Goal: Task Accomplishment & Management: Manage account settings

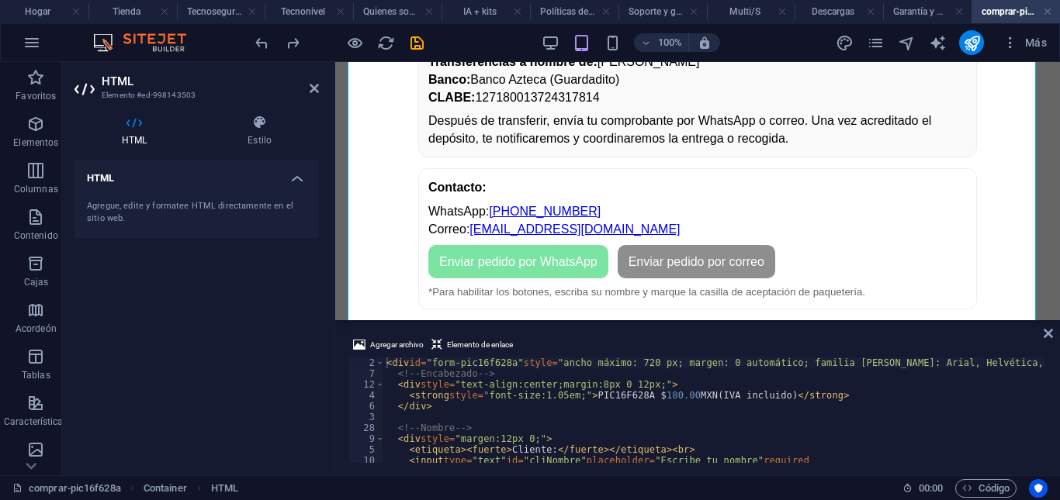
scroll to position [0, 37]
drag, startPoint x: 1047, startPoint y: 365, endPoint x: 1038, endPoint y: 407, distance: 42.2
click at [1039, 410] on div "Agregar archivo Elemento de enlace <strong style="font-size:1.05em;">PIC16F628A…" at bounding box center [697, 400] width 725 height 152
click at [1046, 372] on div "Agregar archivo Elemento de enlace <strong style="font-size:1.05em;">PIC16F628A…" at bounding box center [697, 400] width 725 height 152
type textarea "<div id="form-pic16f628a" style="max-width:720px;margin:0 auto;font-family:Aria…"
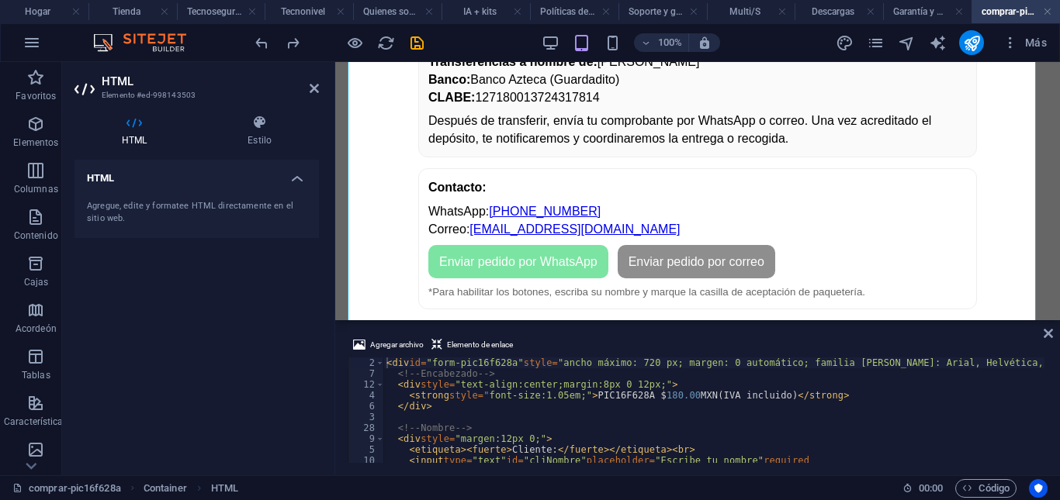
click at [1006, 362] on div "< div id = "form-pic16f628a" style = "ancho máximo: 720 px; margen: 0 automátic…" at bounding box center [820, 420] width 874 height 124
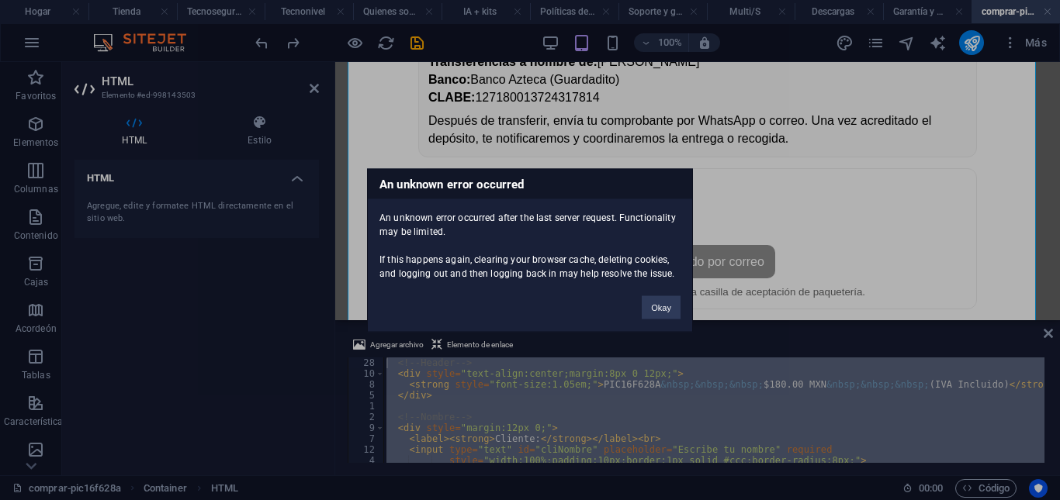
scroll to position [0, 0]
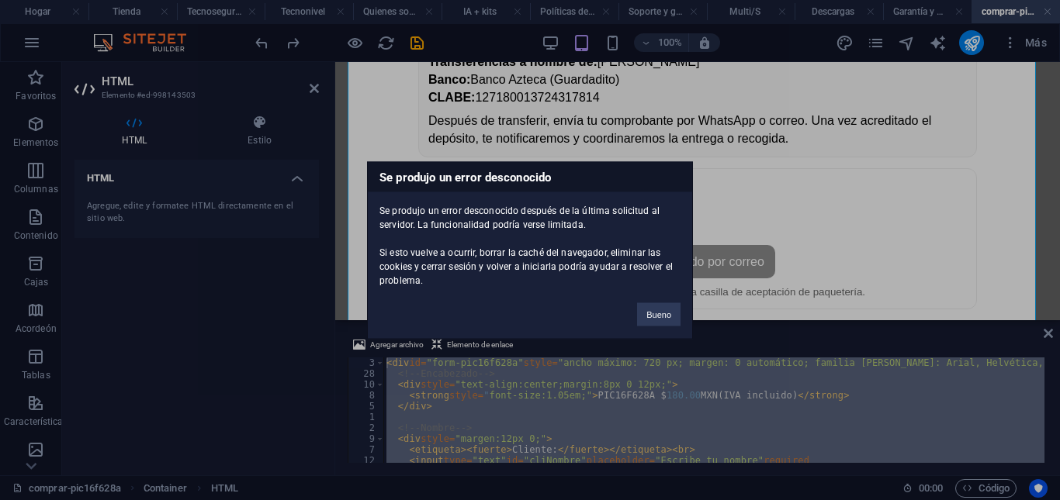
drag, startPoint x: 475, startPoint y: 443, endPoint x: 375, endPoint y: 296, distance: 177.7
click at [375, 296] on body "kitselectronicos-t-cher.com Hogar Tienda Tecnoseguridad Tecnonivel Quienes somo…" at bounding box center [530, 250] width 1060 height 500
click at [656, 320] on button "Bueno" at bounding box center [658, 314] width 43 height 23
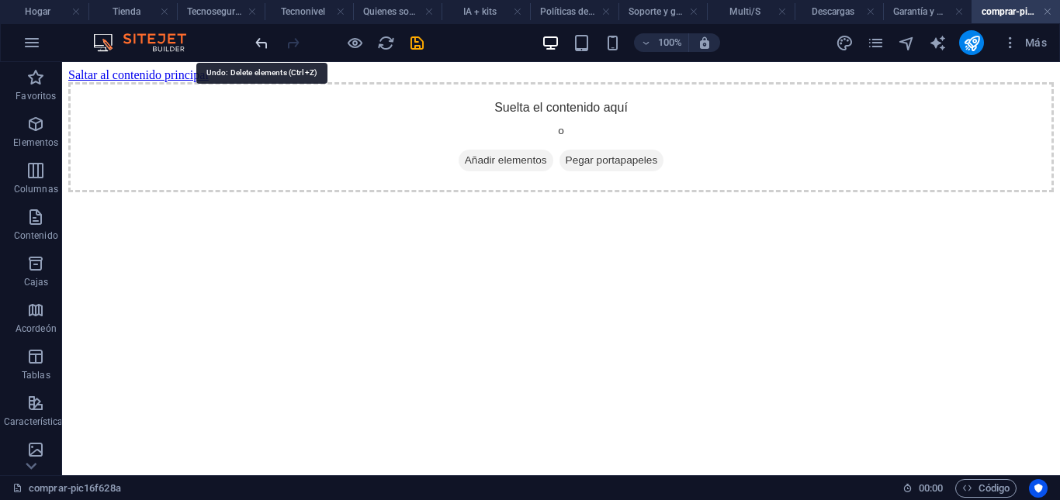
click at [260, 46] on icon "deshacer" at bounding box center [262, 43] width 18 height 18
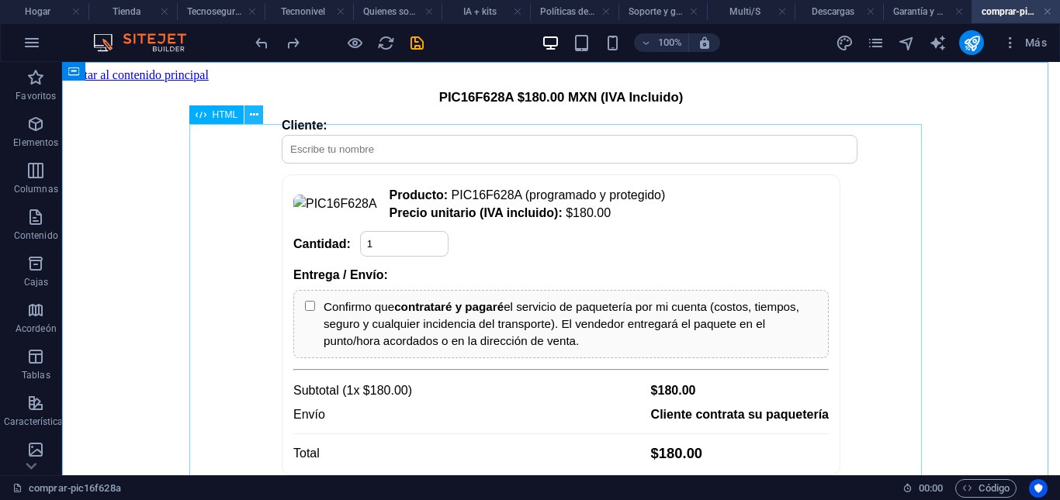
click at [252, 119] on icon at bounding box center [254, 115] width 9 height 16
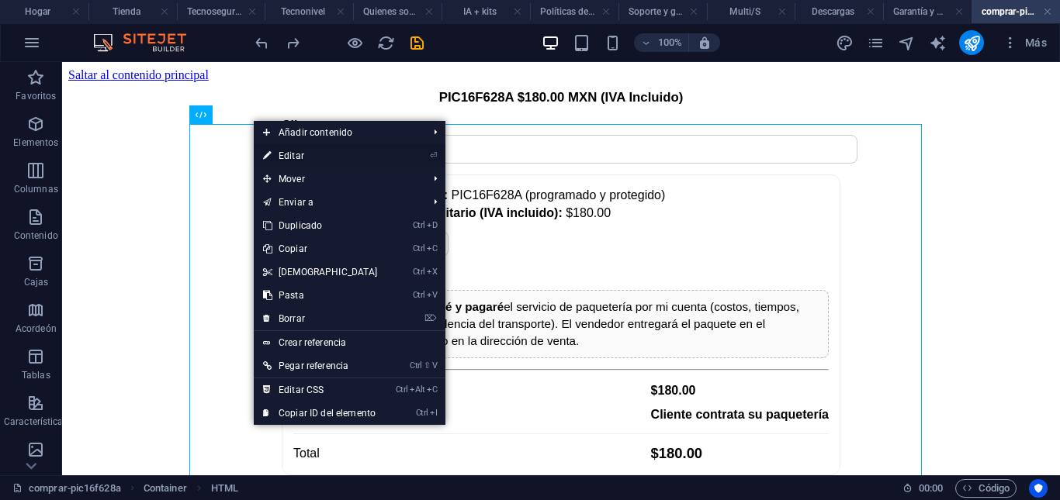
click at [292, 155] on font "Editar" at bounding box center [292, 156] width 26 height 11
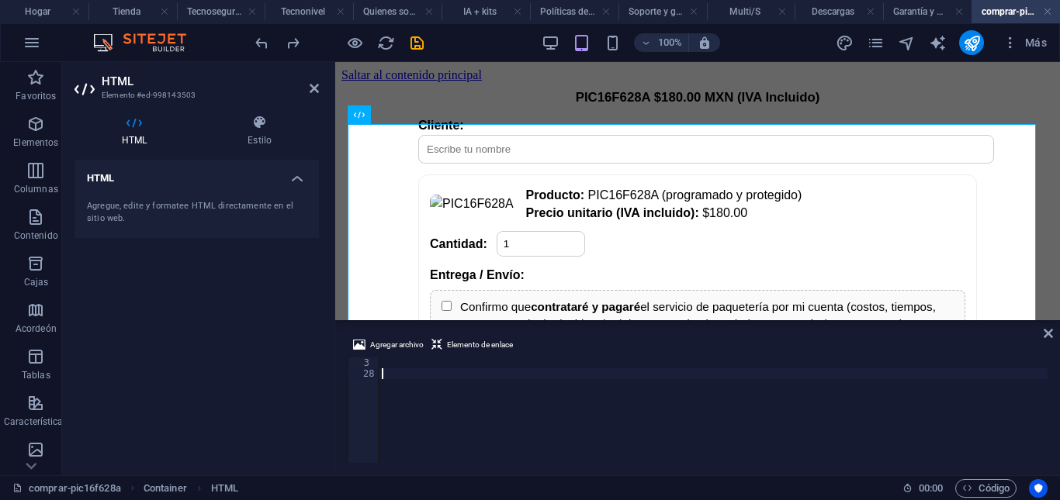
click at [397, 384] on div at bounding box center [713, 421] width 669 height 127
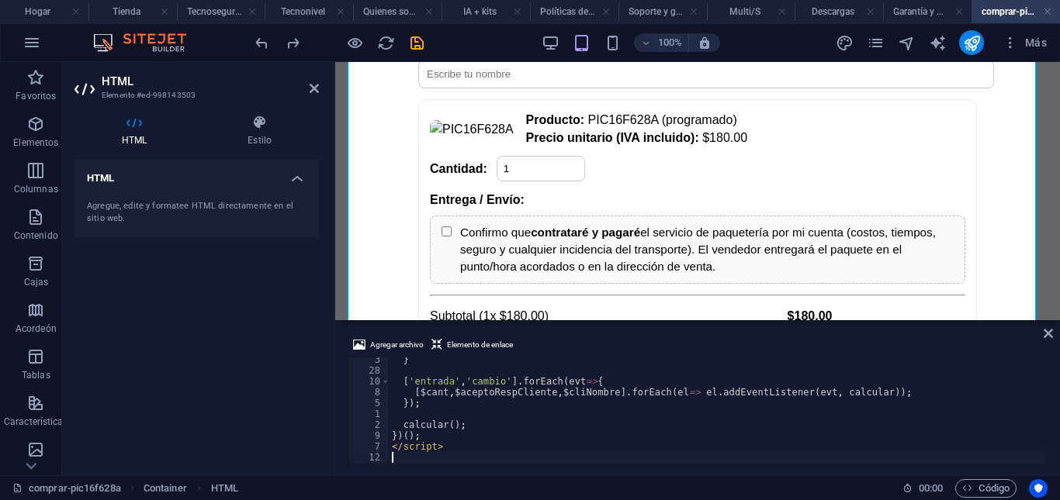
scroll to position [185, 0]
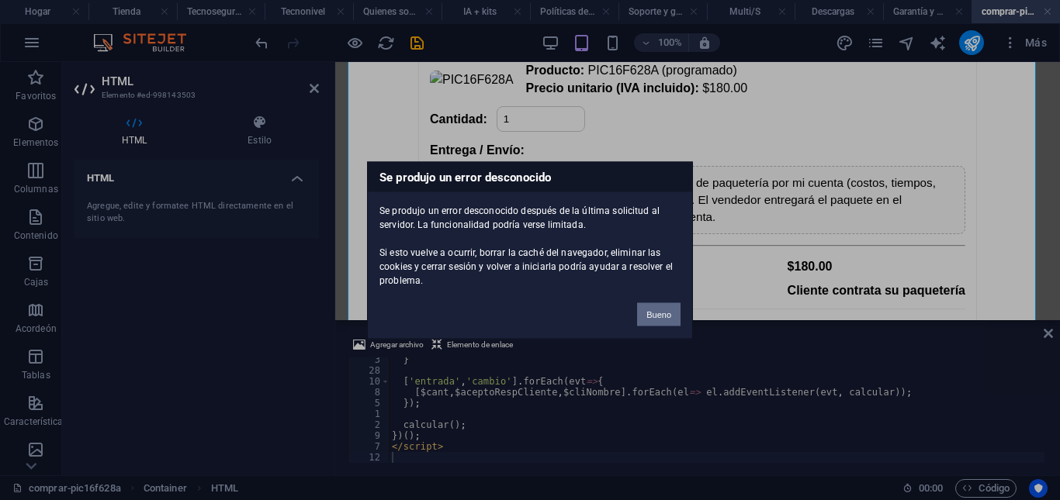
click at [672, 324] on button "Bueno" at bounding box center [658, 314] width 43 height 23
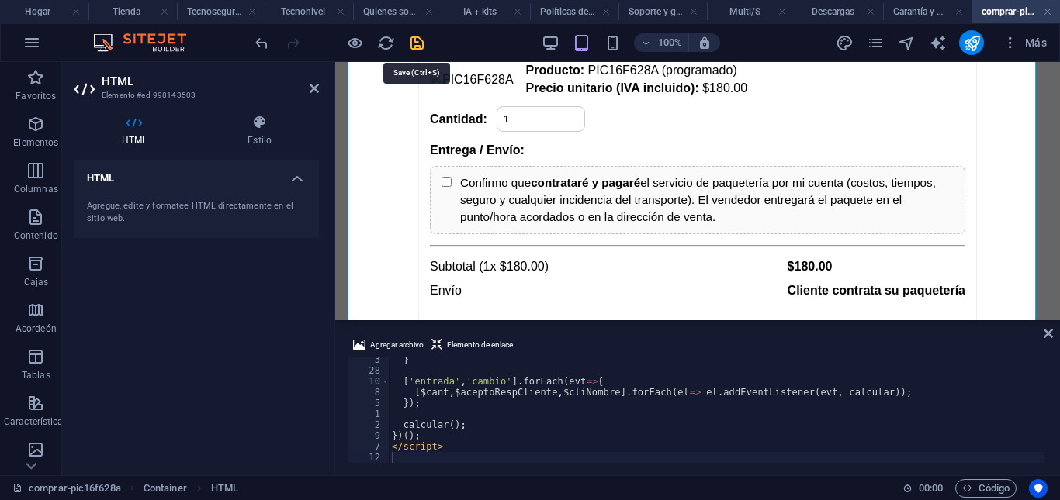
click at [414, 40] on icon "ahorrar" at bounding box center [417, 43] width 18 height 18
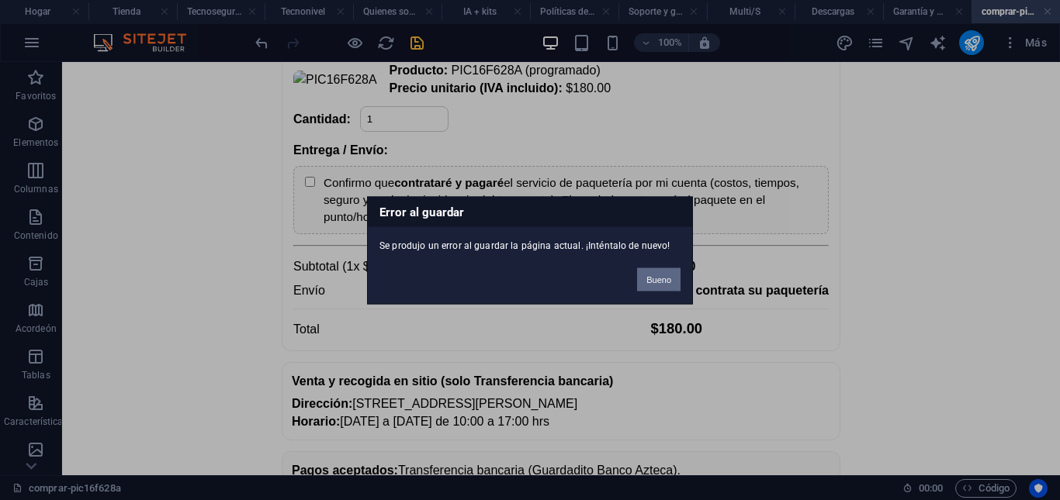
click at [670, 287] on button "Bueno" at bounding box center [658, 279] width 43 height 23
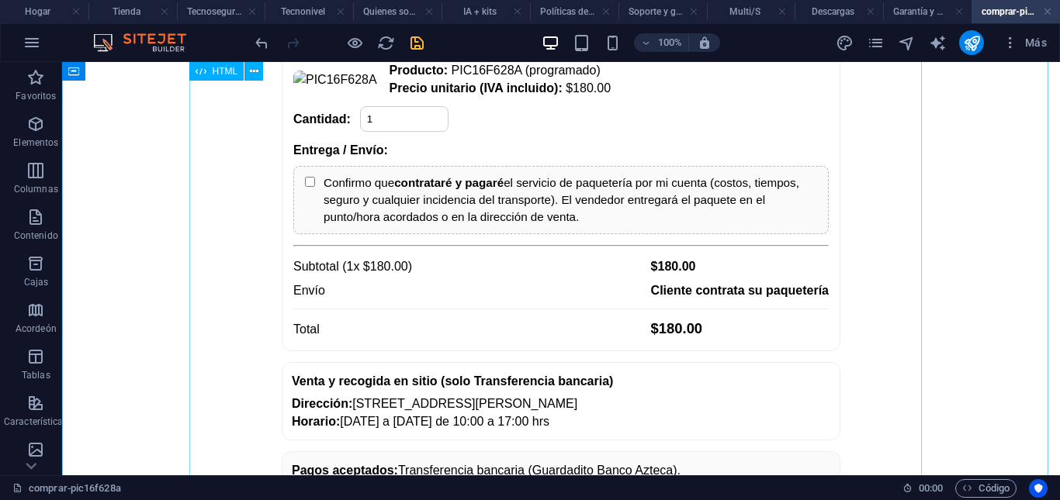
click at [708, 135] on div "PIC16F628A $180.00 MXN (IVA Incluido) Antes de realizar la compra y el pago cor…" at bounding box center [560, 323] width 985 height 839
click at [599, 102] on div "PIC16F628A $180.00 MXN (IVA Incluido) Antes de realizar la compra y el pago cor…" at bounding box center [560, 323] width 985 height 839
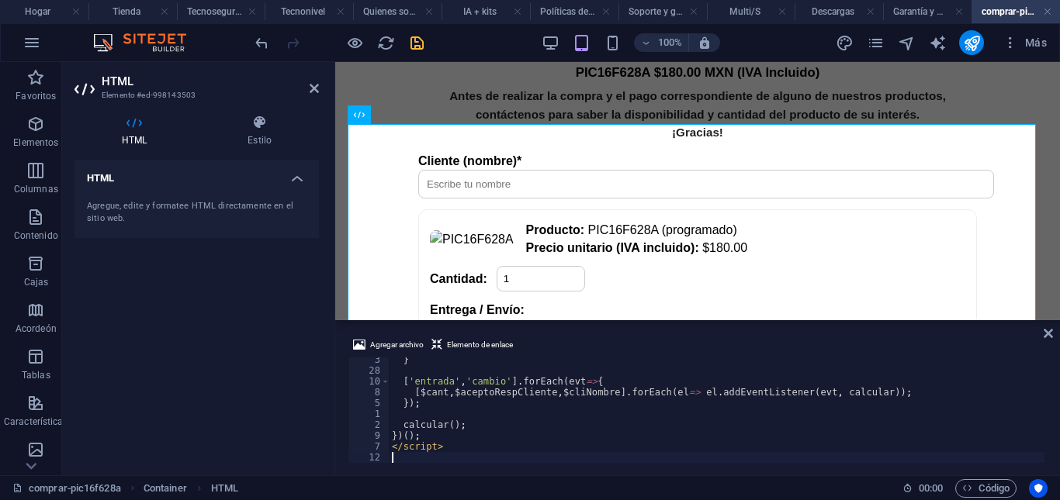
scroll to position [0, 0]
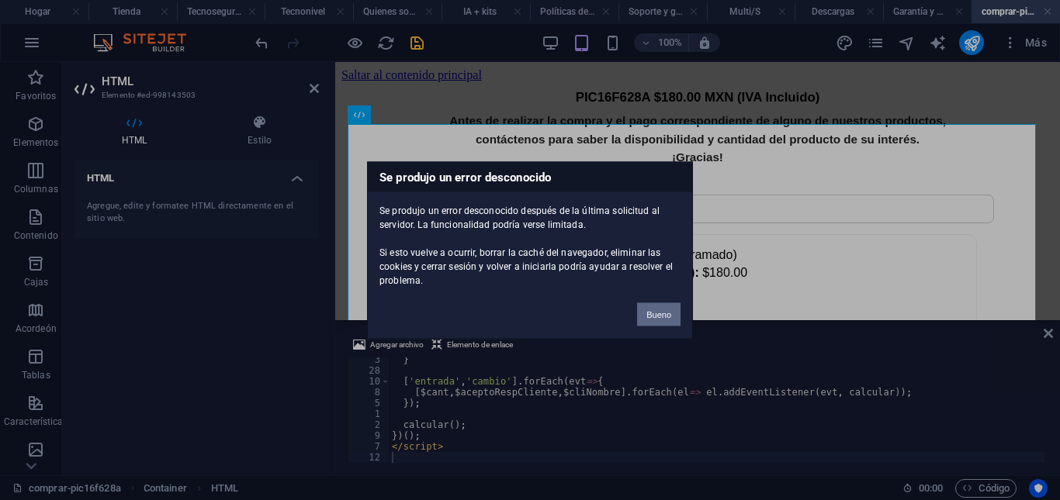
click at [666, 313] on font "Bueno" at bounding box center [658, 314] width 25 height 9
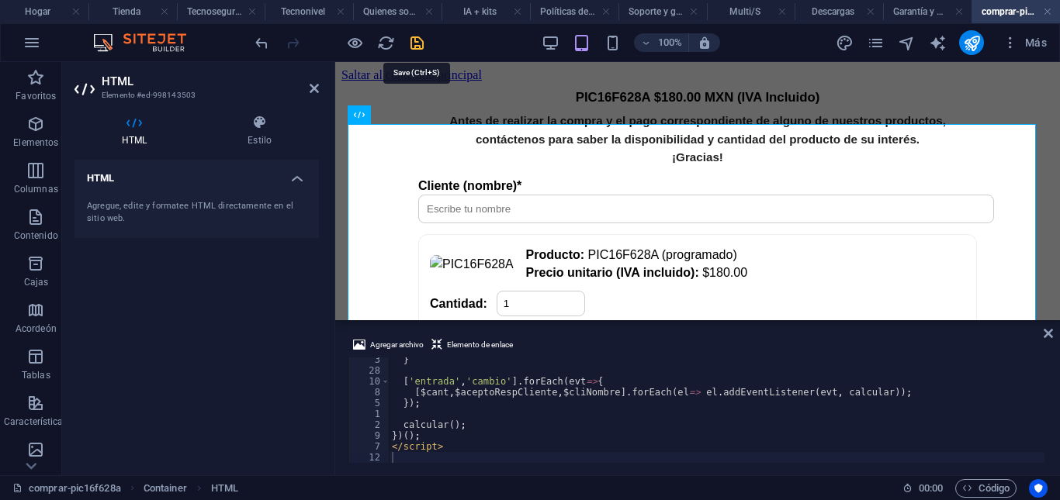
click at [413, 41] on icon "ahorrar" at bounding box center [417, 43] width 18 height 18
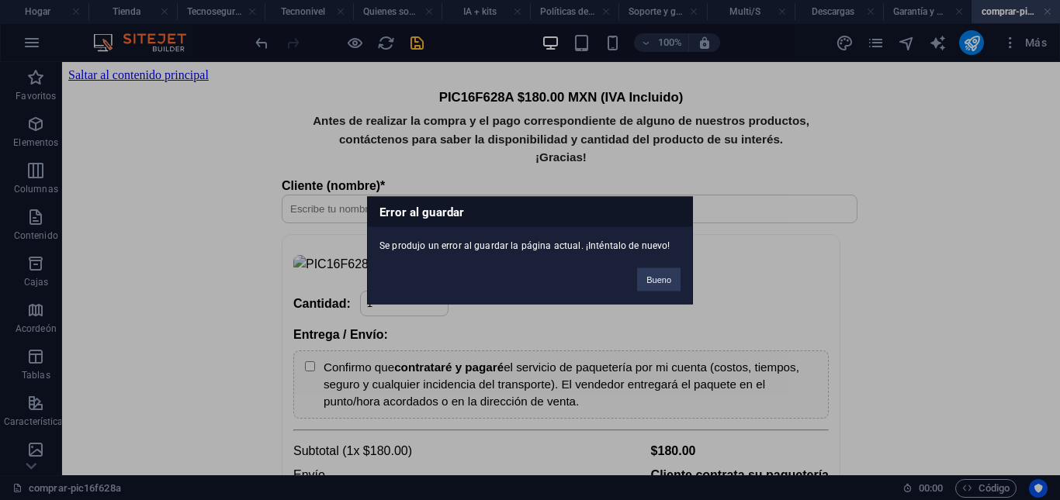
click at [413, 41] on div "Error al guardar Se produjo un error al guardar la página actual. ¡Inténtalo de…" at bounding box center [530, 250] width 1060 height 500
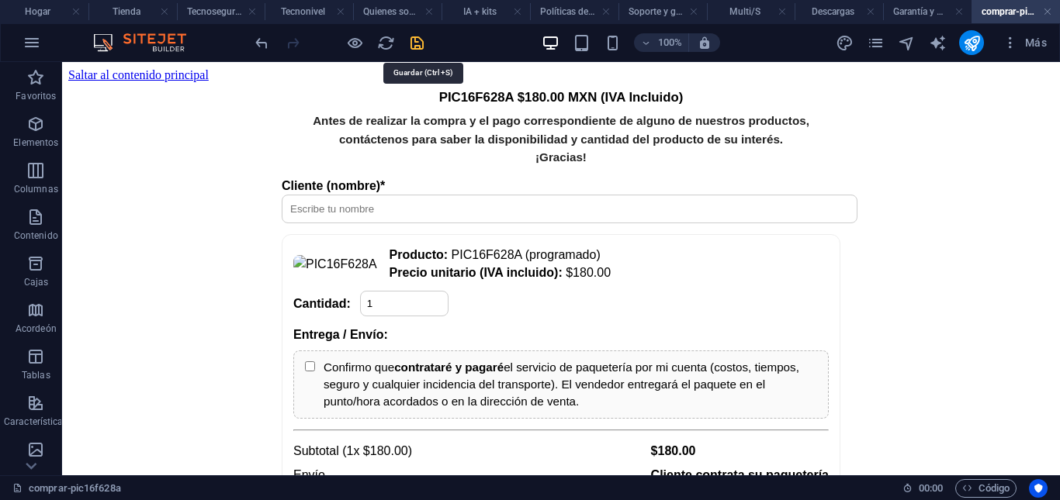
click at [413, 41] on icon "ahorrar" at bounding box center [417, 43] width 18 height 18
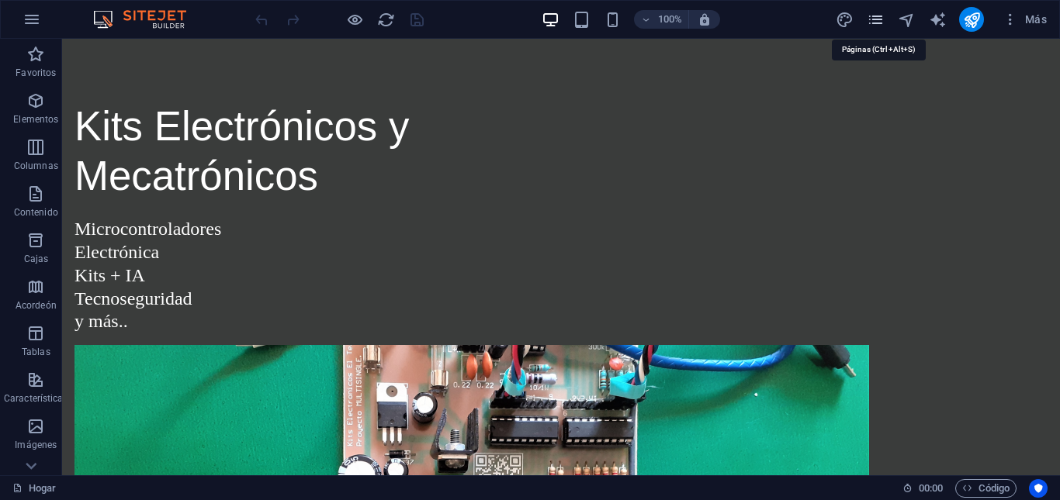
click at [874, 23] on icon "páginas" at bounding box center [876, 20] width 18 height 18
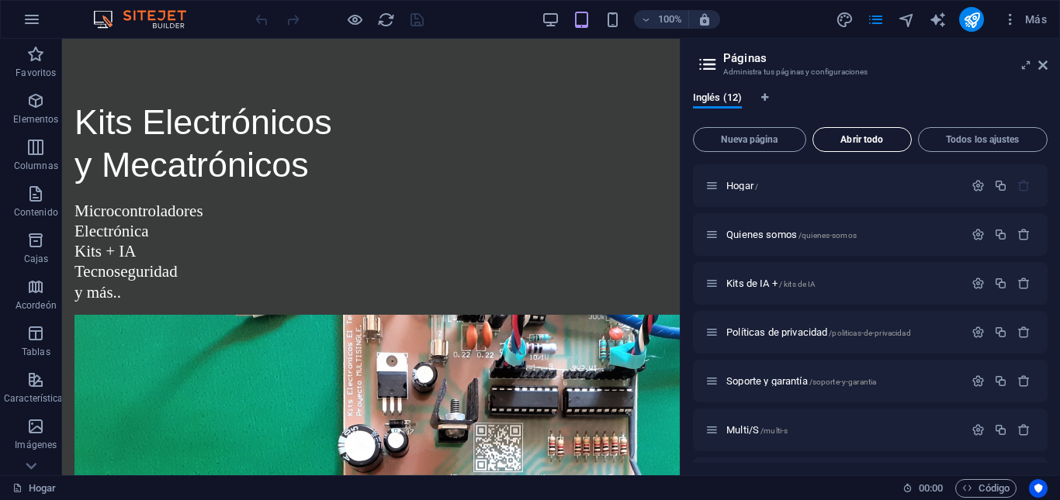
click at [854, 137] on font "Abrir todo" at bounding box center [861, 139] width 43 height 11
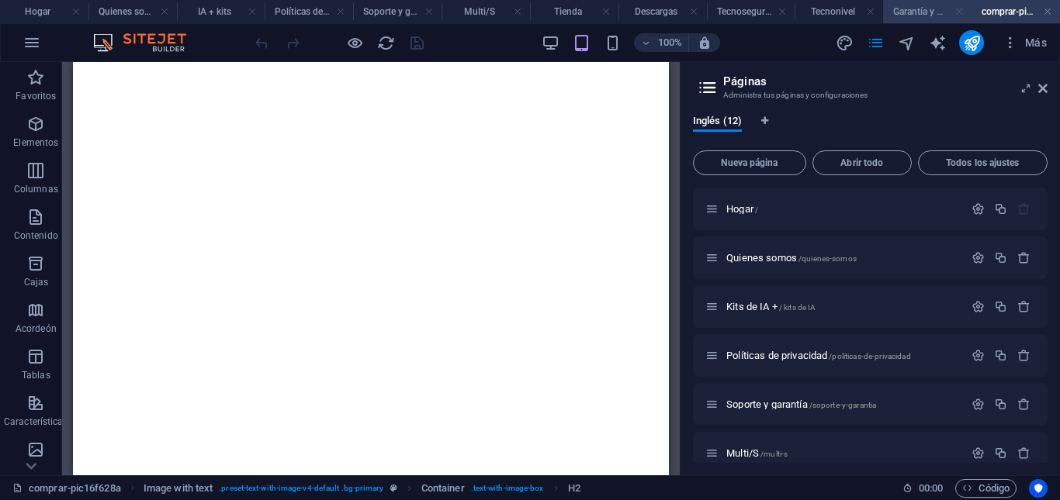
click at [958, 9] on link at bounding box center [958, 12] width 9 height 15
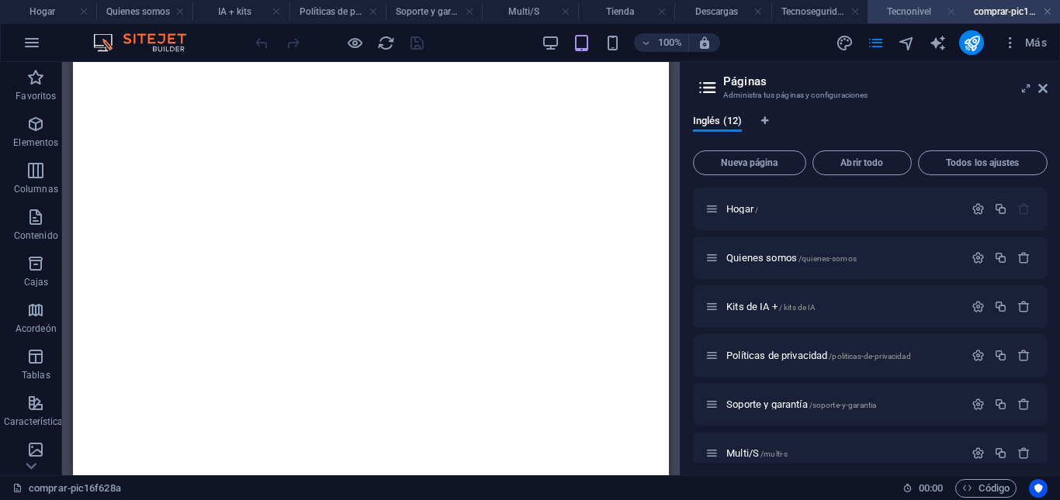
click at [954, 12] on link at bounding box center [950, 12] width 9 height 15
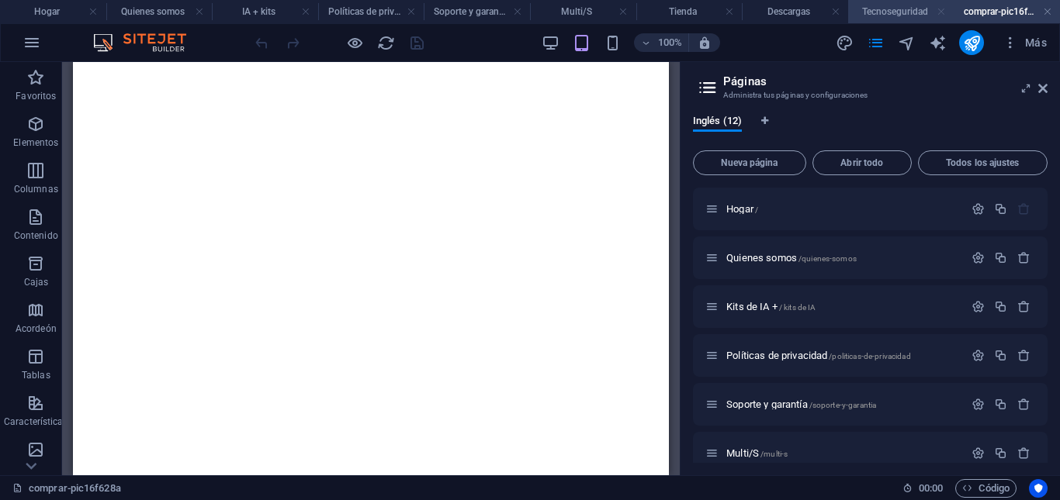
click at [939, 12] on link at bounding box center [940, 12] width 9 height 15
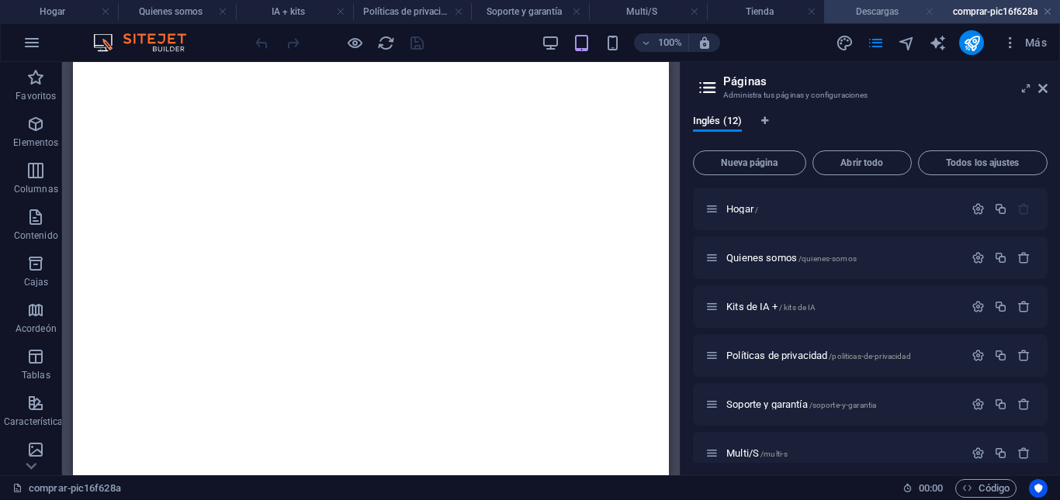
click at [932, 12] on link at bounding box center [929, 12] width 9 height 15
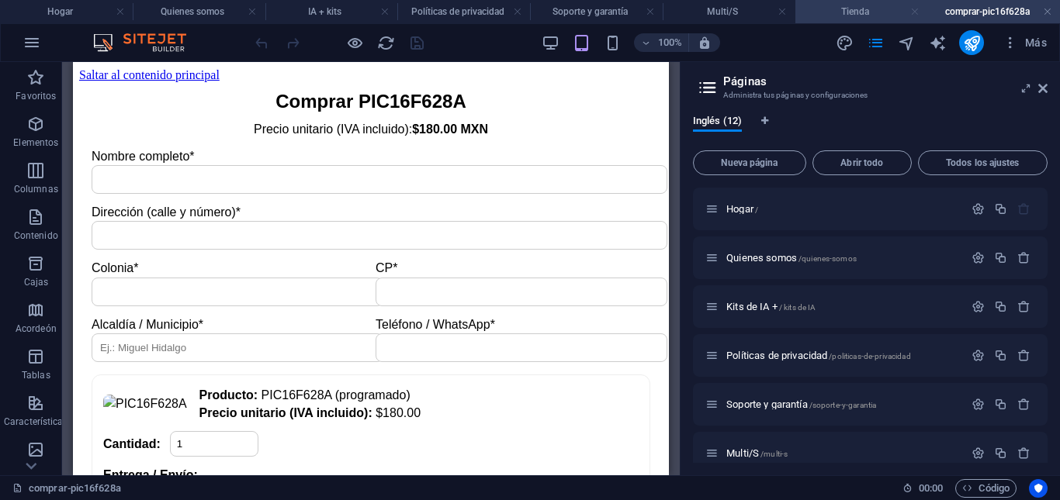
click at [916, 16] on link at bounding box center [914, 12] width 9 height 15
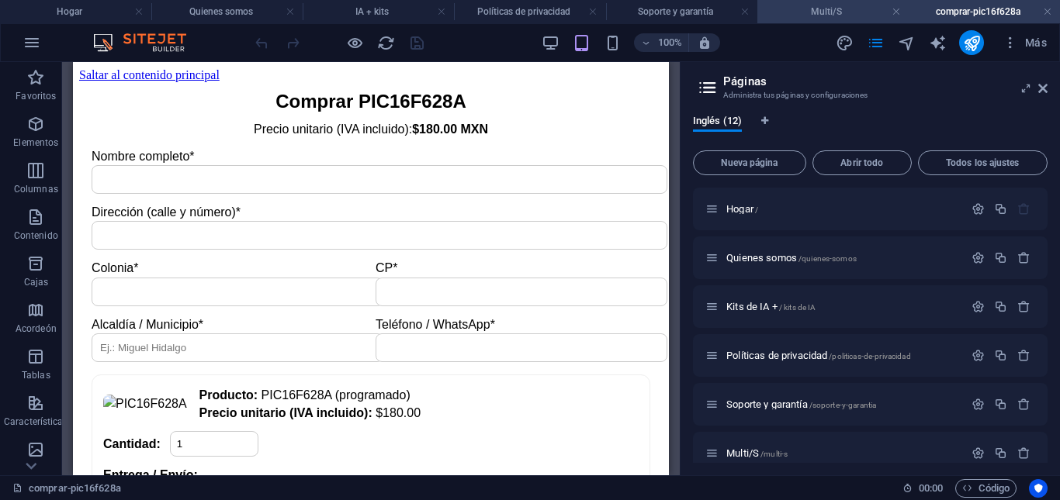
click at [901, 13] on h4 "Multi/S" at bounding box center [832, 11] width 151 height 17
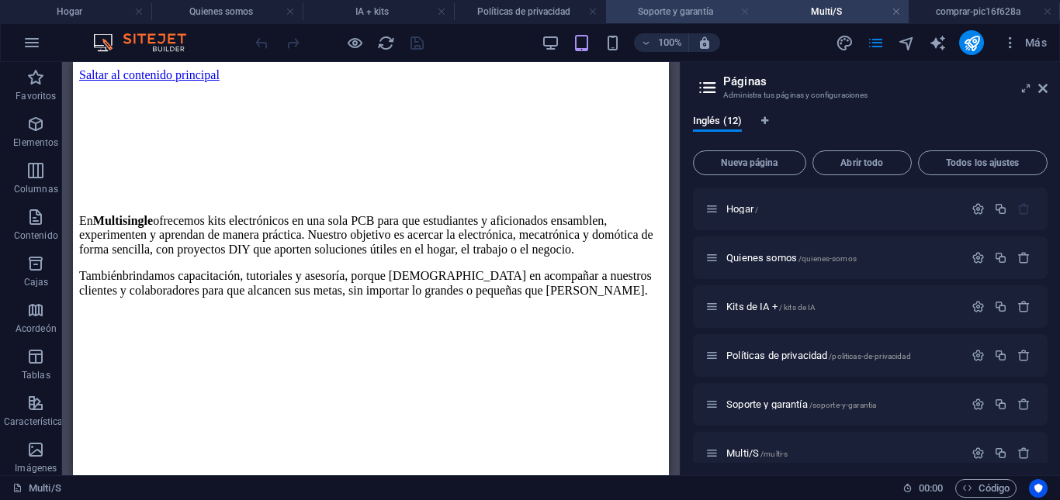
click at [742, 11] on link at bounding box center [744, 12] width 9 height 15
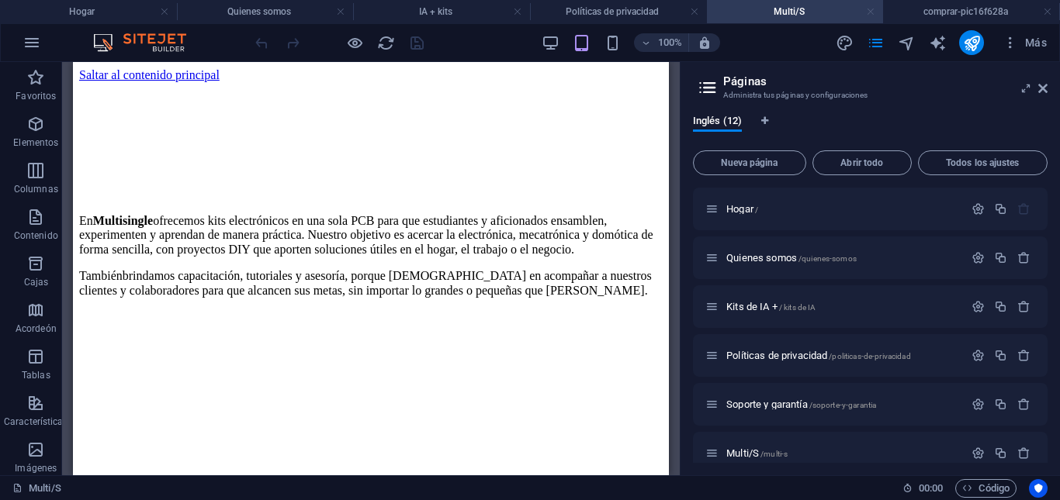
click at [871, 12] on link at bounding box center [870, 12] width 9 height 15
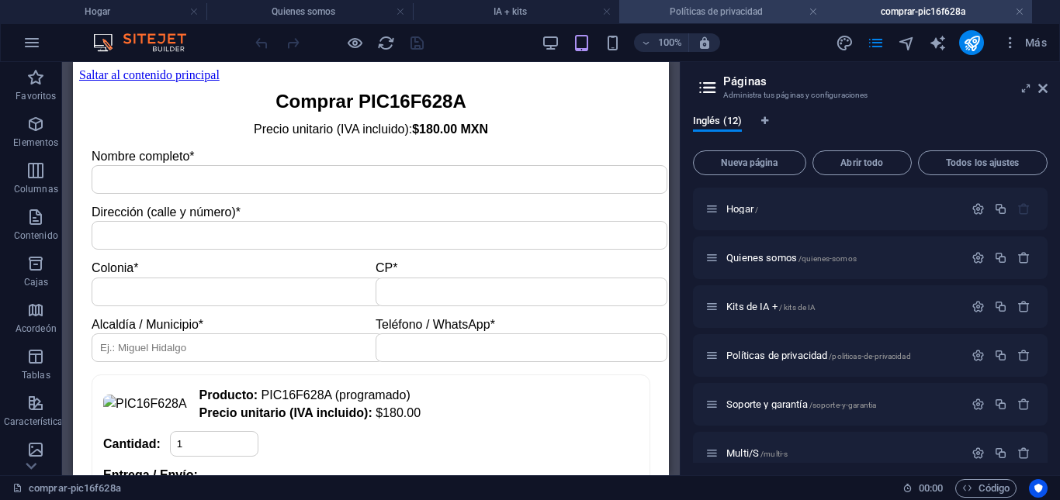
click at [750, 14] on font "Políticas de privacidad" at bounding box center [716, 11] width 93 height 11
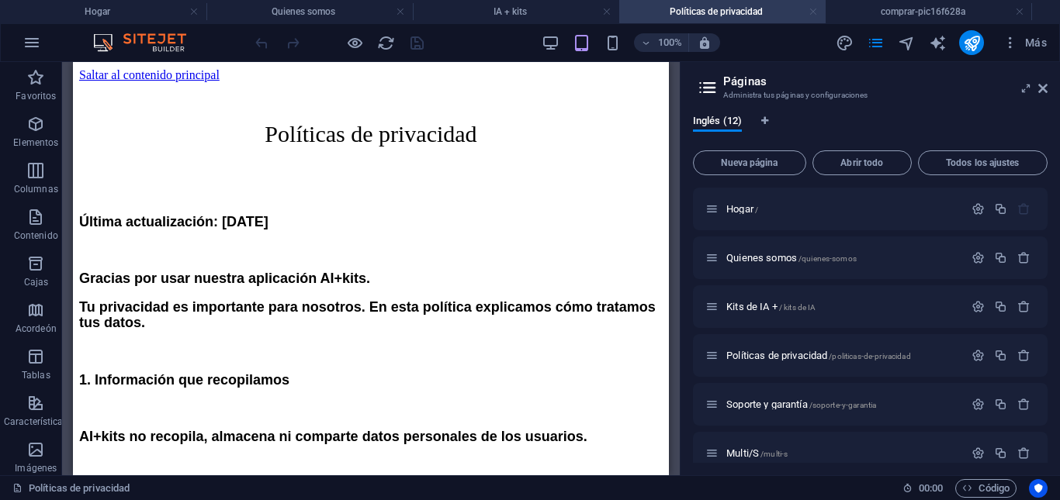
click at [812, 11] on link at bounding box center [812, 12] width 9 height 15
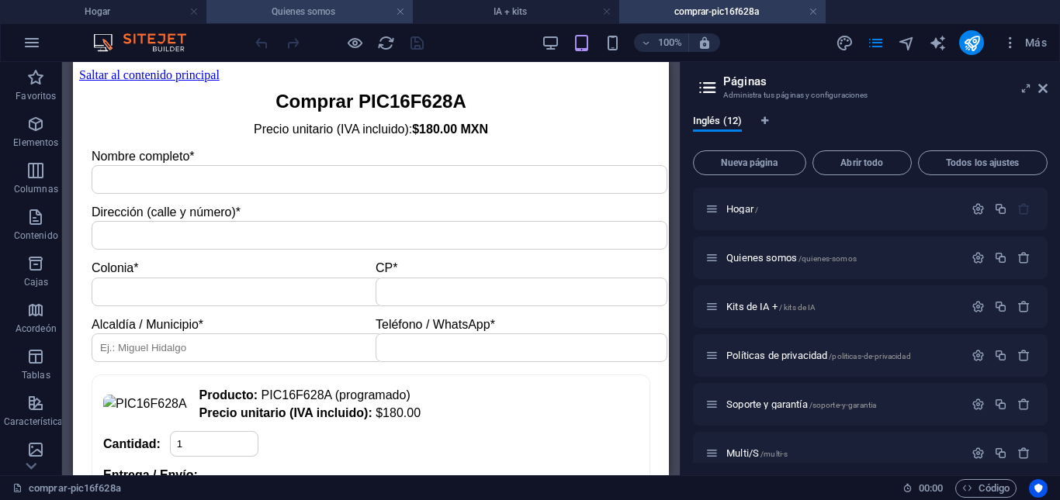
click at [406, 9] on h4 "Quienes somos" at bounding box center [309, 11] width 206 height 17
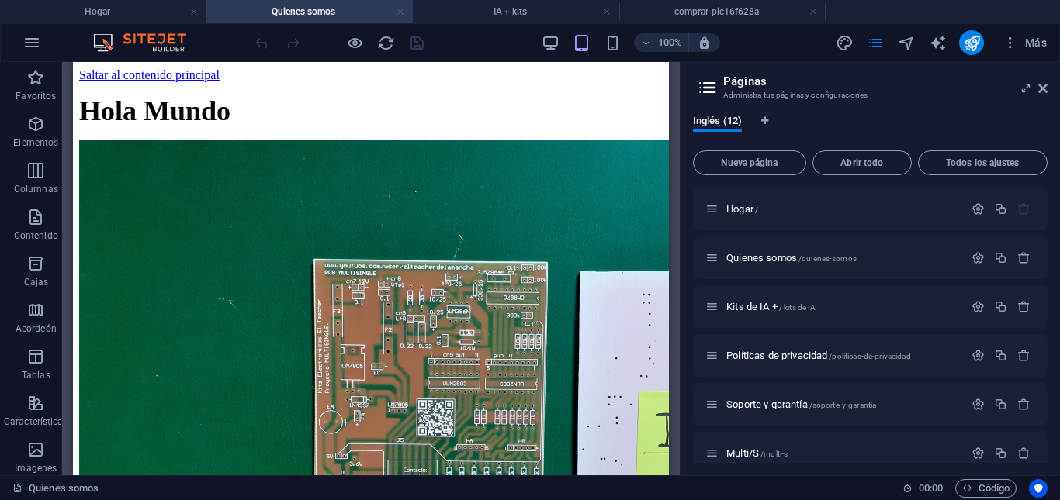
click at [399, 14] on link at bounding box center [400, 12] width 9 height 15
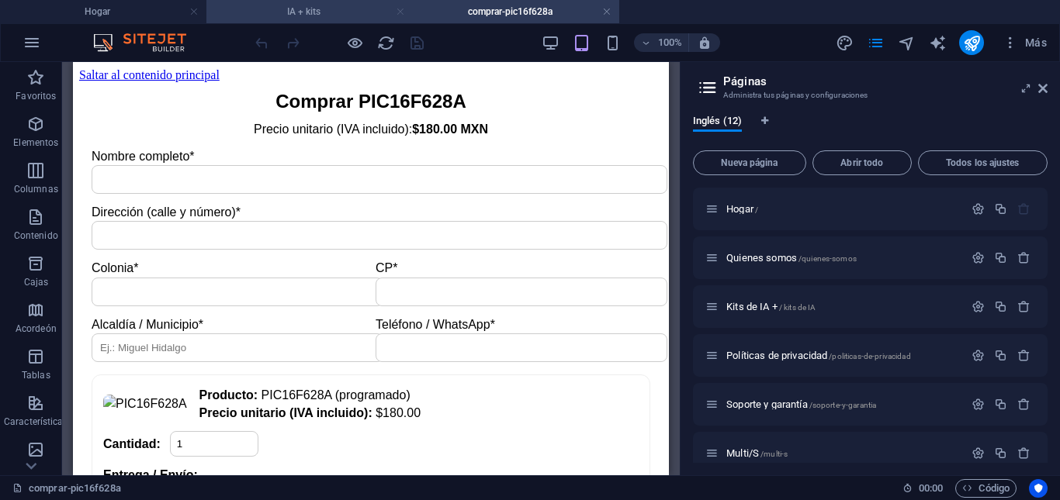
click at [403, 9] on link at bounding box center [400, 12] width 9 height 15
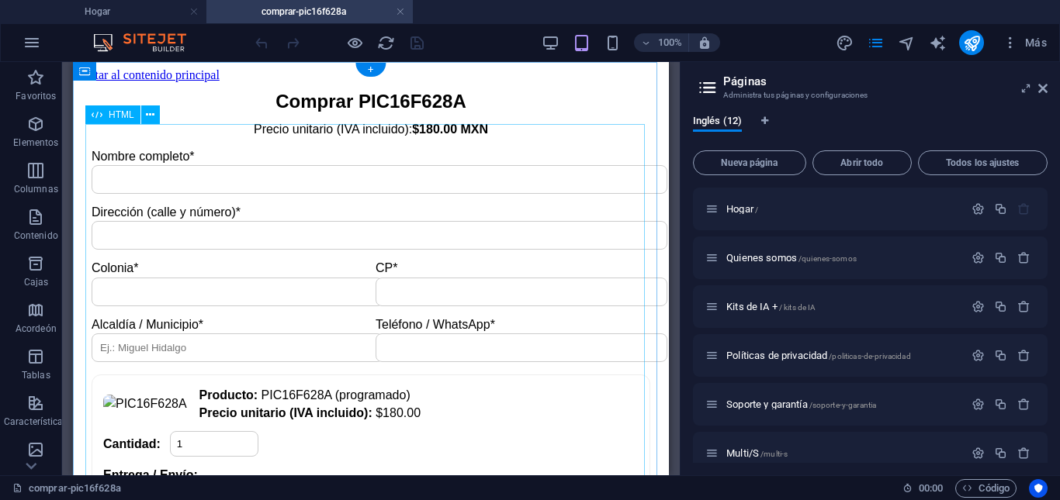
click at [153, 117] on icon at bounding box center [150, 115] width 9 height 16
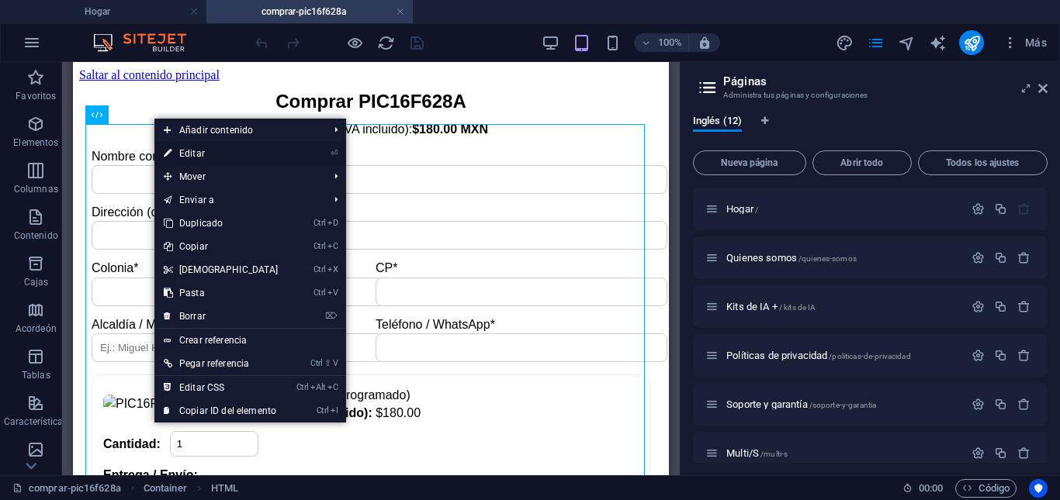
click at [207, 155] on link "⏎ Editar" at bounding box center [220, 153] width 133 height 23
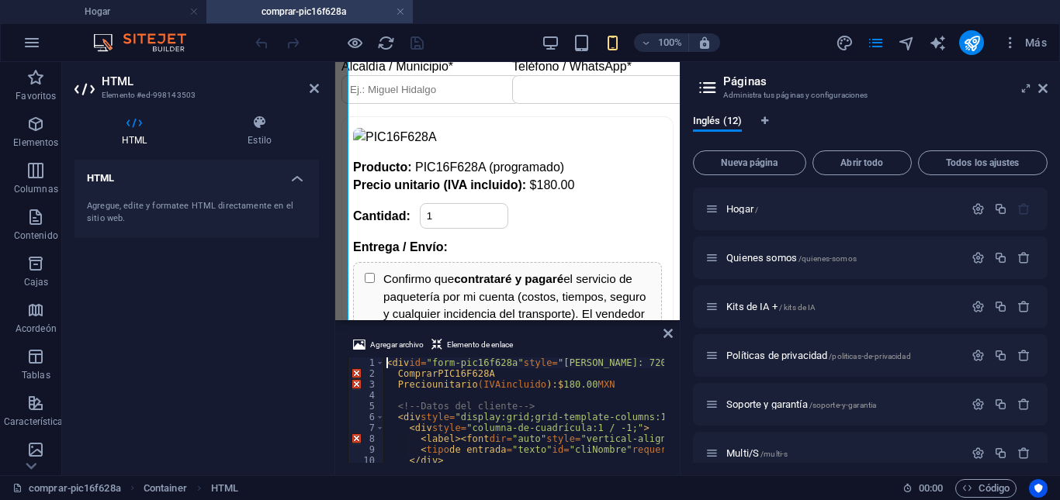
scroll to position [267, 0]
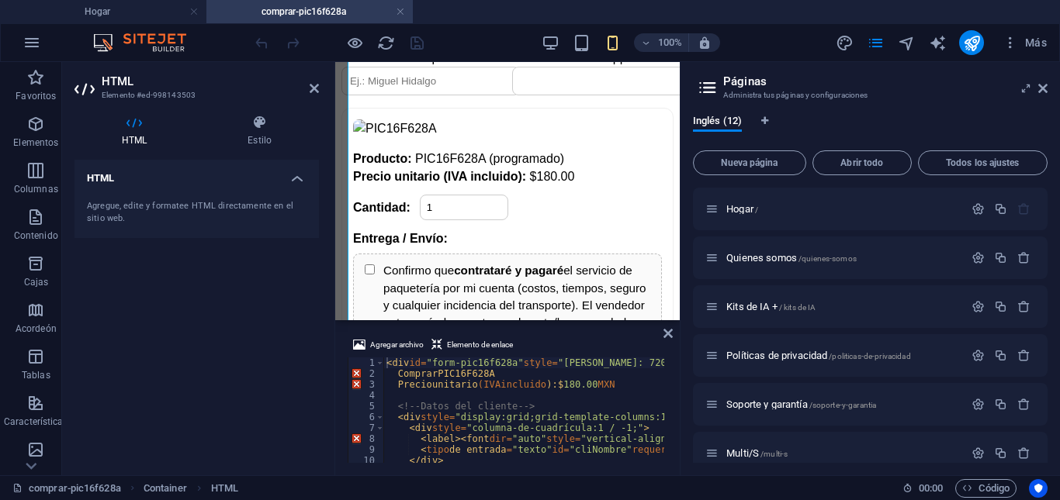
drag, startPoint x: 667, startPoint y: 365, endPoint x: 666, endPoint y: 409, distance: 44.2
click at [666, 409] on div "Agregar archivo Elemento de enlace <div id="form-pic16f628a" style="max-width:7…" at bounding box center [507, 400] width 344 height 152
drag, startPoint x: 669, startPoint y: 361, endPoint x: 669, endPoint y: 379, distance: 18.6
click at [669, 379] on div "Agregar archivo Elemento de enlace <div id="form-pic16f628a" style="max-width:7…" at bounding box center [507, 400] width 344 height 152
drag, startPoint x: 667, startPoint y: 362, endPoint x: 667, endPoint y: 376, distance: 14.0
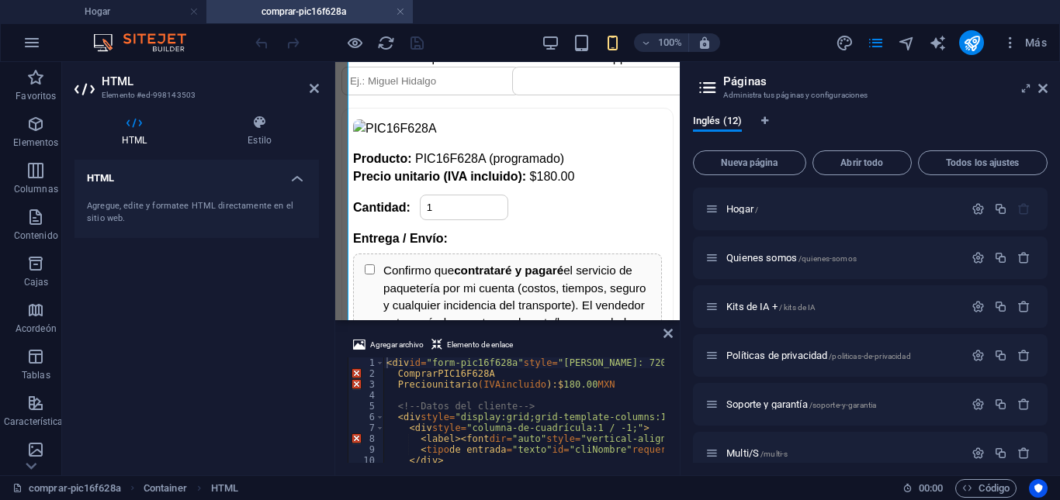
click at [667, 376] on div "Agregar archivo Elemento de enlace <div id="form-pic16f628a" style="max-width:7…" at bounding box center [507, 400] width 344 height 152
drag, startPoint x: 667, startPoint y: 367, endPoint x: 667, endPoint y: 378, distance: 10.9
click at [667, 378] on div "Agregar archivo Elemento de enlace <div id="form-pic16f628a" style="max-width:7…" at bounding box center [507, 400] width 344 height 152
click at [667, 372] on div "Agregar archivo Elemento de enlace <div id="form-pic16f628a" style="max-width:7…" at bounding box center [507, 400] width 344 height 152
type textarea "<h2 style="text-align:center;margin:8px 0 6px;"><font dir="auto" style="vertica…"
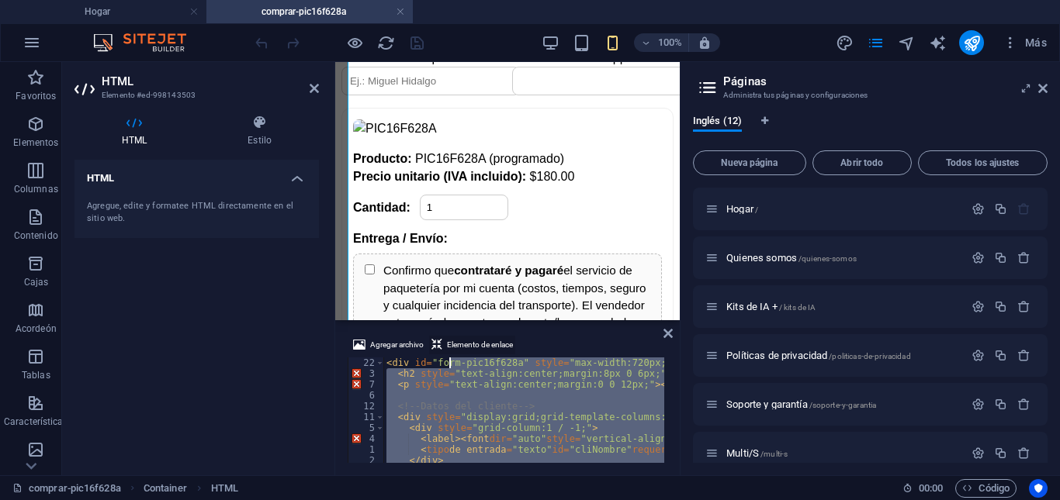
scroll to position [0, 0]
drag, startPoint x: 478, startPoint y: 445, endPoint x: 386, endPoint y: 362, distance: 124.7
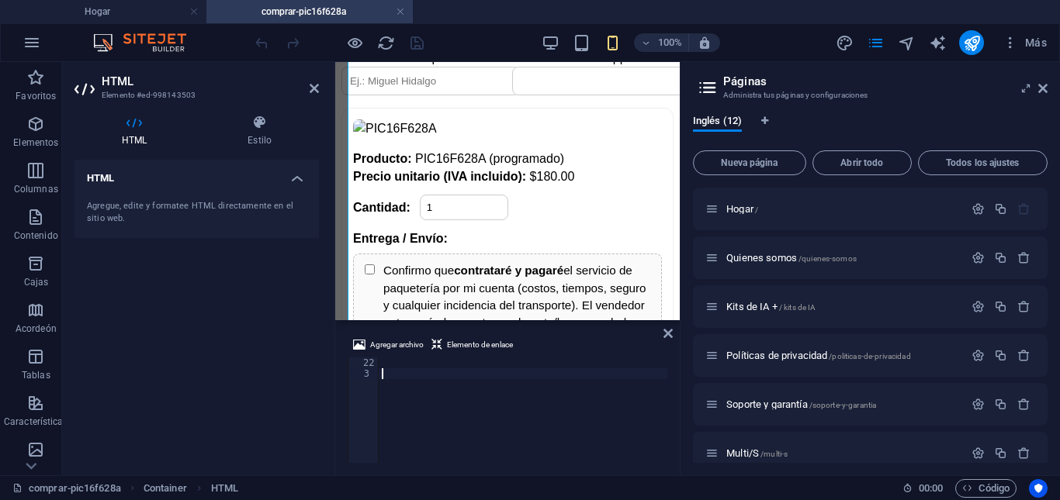
click at [391, 378] on div at bounding box center [523, 421] width 289 height 127
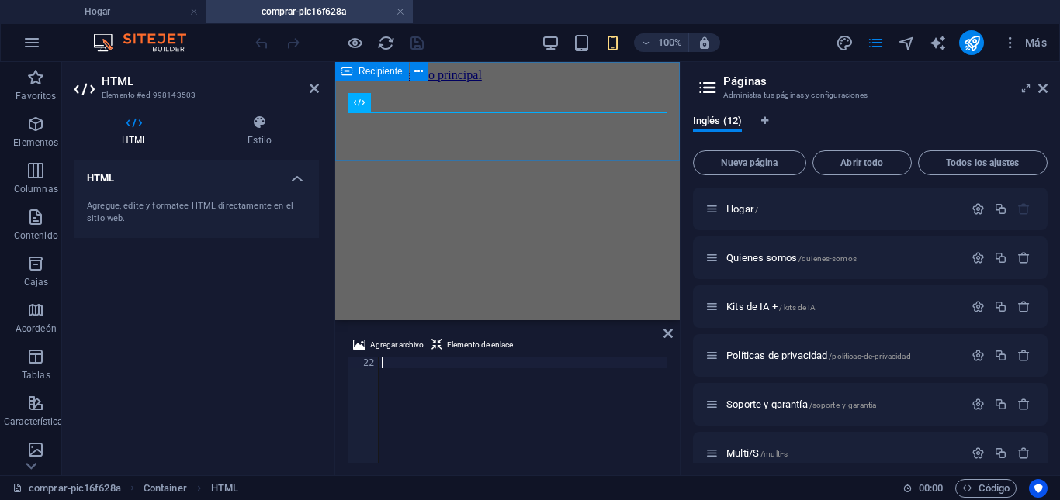
click at [359, 82] on div at bounding box center [507, 82] width 332 height 0
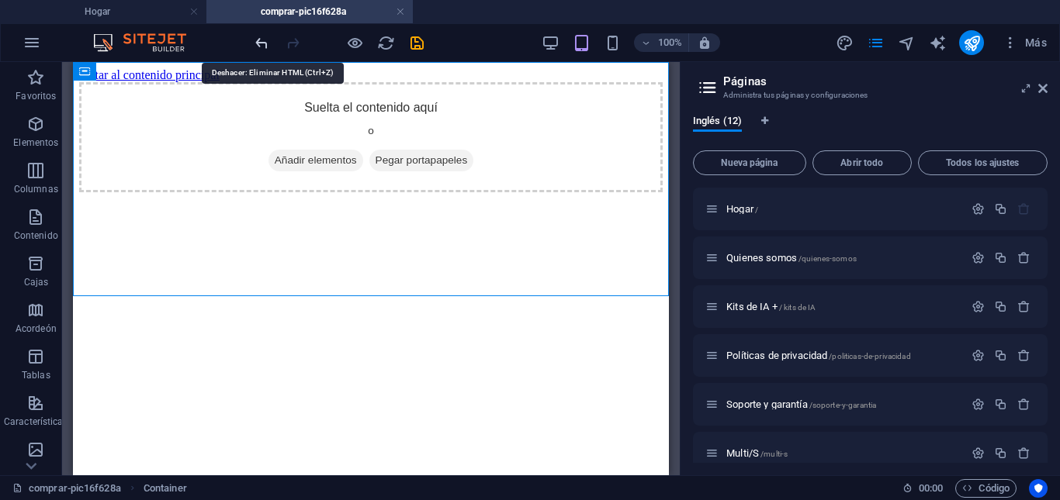
click at [265, 39] on icon "deshacer" at bounding box center [262, 43] width 18 height 18
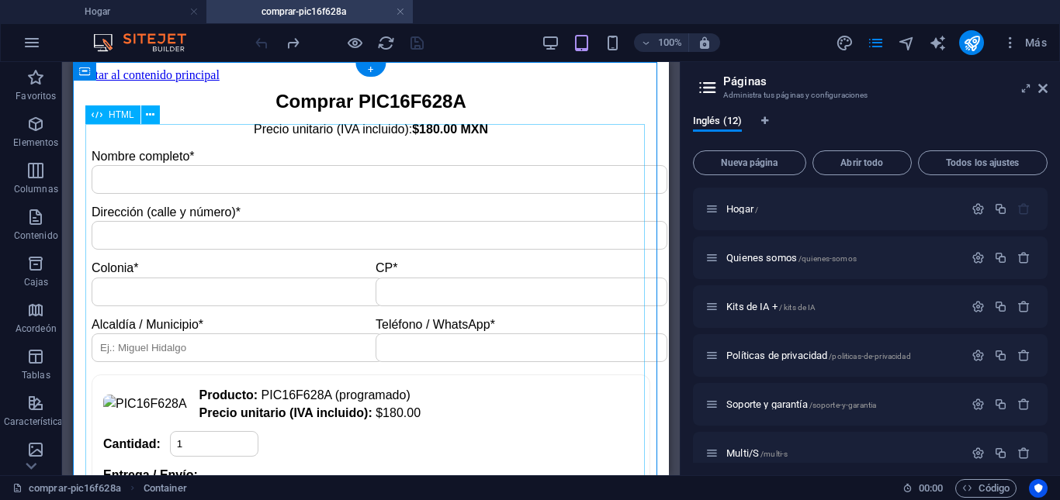
drag, startPoint x: 133, startPoint y: 190, endPoint x: 151, endPoint y: 143, distance: 50.6
click at [157, 118] on button at bounding box center [150, 115] width 19 height 19
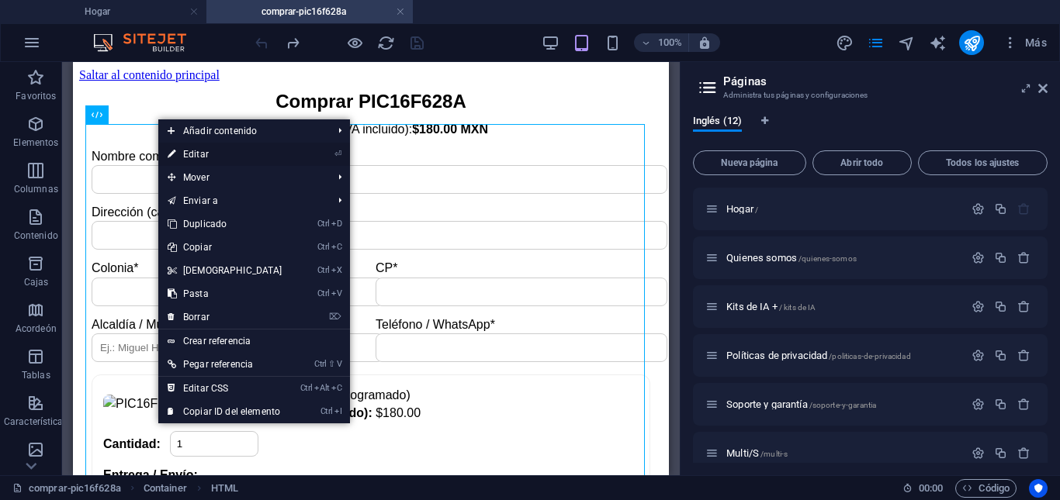
click at [185, 155] on font "Editar" at bounding box center [196, 154] width 26 height 11
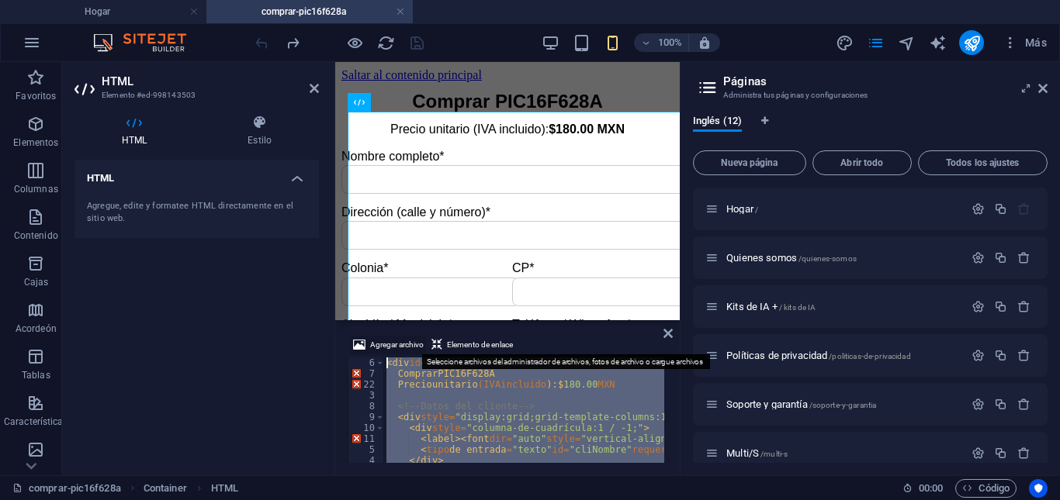
drag, startPoint x: 521, startPoint y: 438, endPoint x: 389, endPoint y: 354, distance: 156.0
click at [389, 354] on div "Agregar archivo Elemento de enlace <div id="form-pic16f628a" style="max-width:7…" at bounding box center [508, 399] width 320 height 127
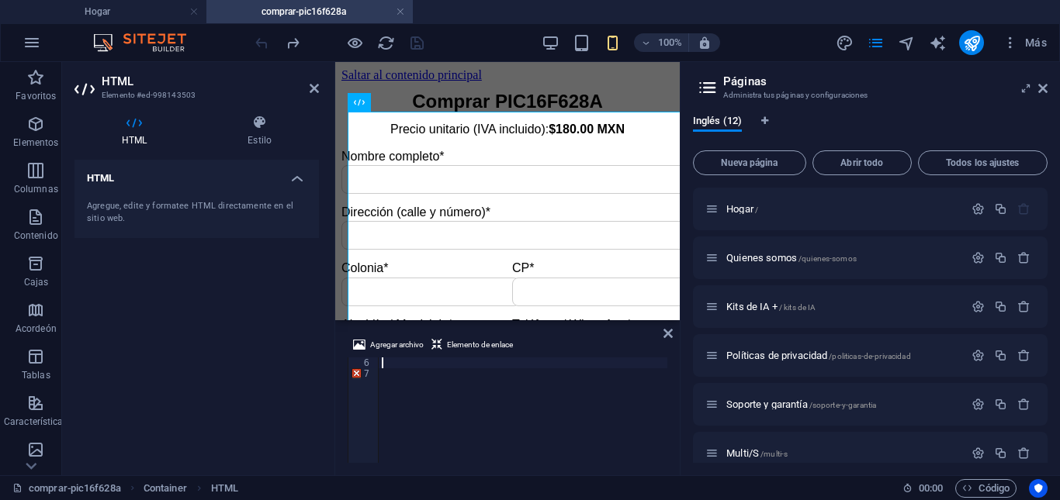
click at [393, 371] on div at bounding box center [523, 421] width 289 height 127
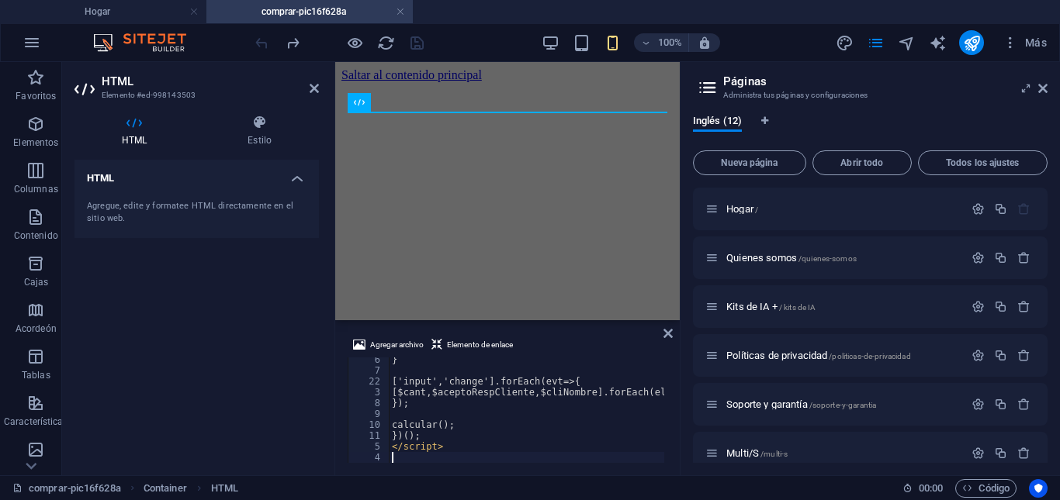
scroll to position [2143, 0]
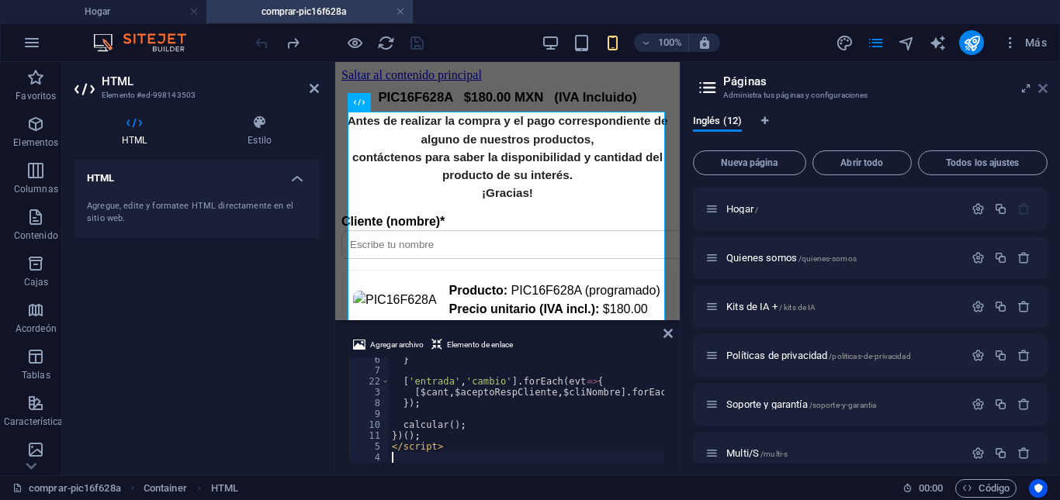
click at [1047, 88] on icon at bounding box center [1042, 88] width 9 height 12
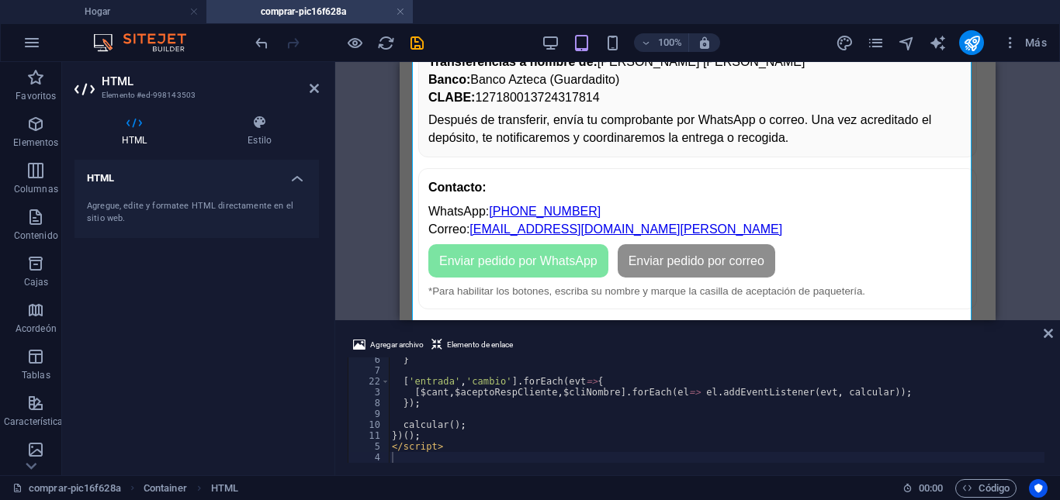
scroll to position [893, 0]
drag, startPoint x: 1048, startPoint y: 450, endPoint x: 1044, endPoint y: 441, distance: 9.4
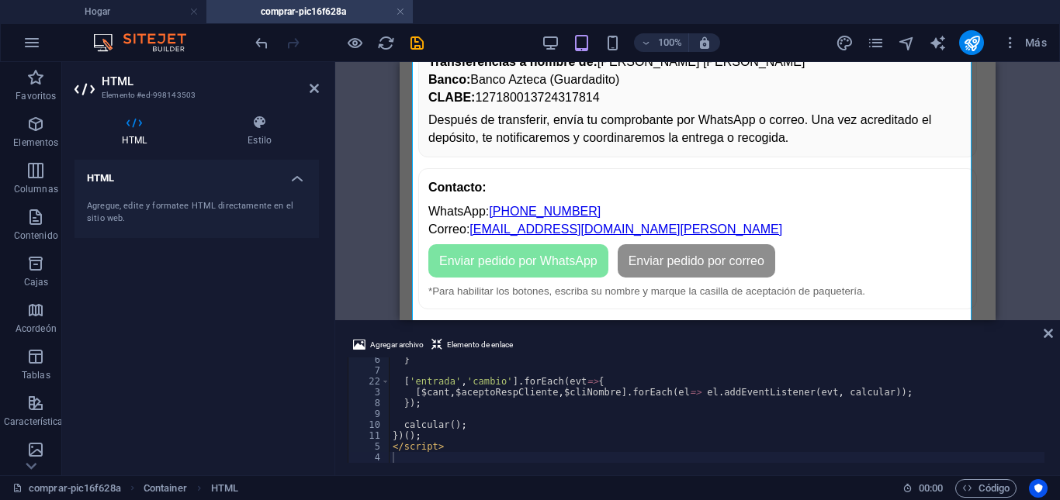
click at [1044, 441] on div "Agregar archivo Elemento de enlace 6 7 22 3 8 9 10 11 5 4 } [ 'entrada' , 'camb…" at bounding box center [697, 400] width 725 height 152
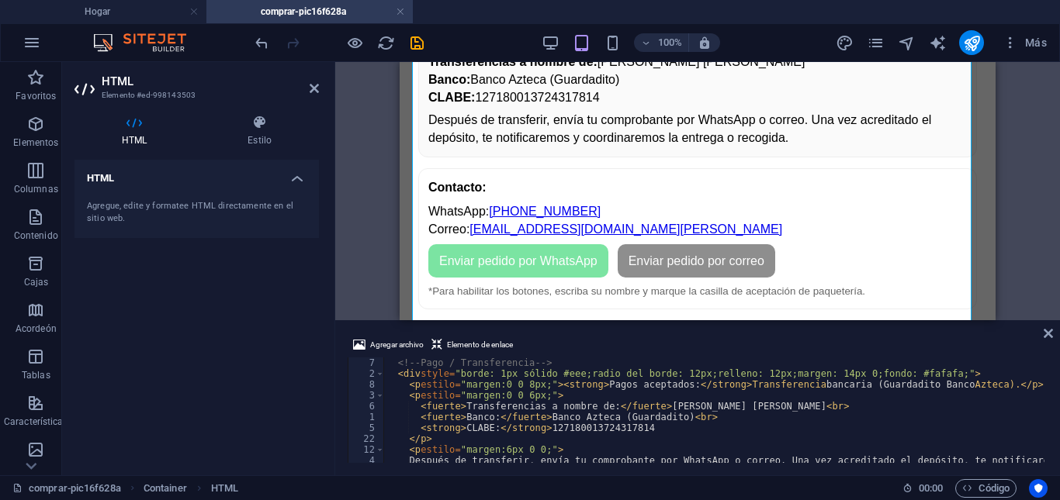
scroll to position [825, 0]
click at [1047, 404] on div "Agregar archivo Elemento de enlace 7 2 8 3 6 1 5 22 12 4 9 11 <!-- Pago / Trans…" at bounding box center [697, 400] width 725 height 152
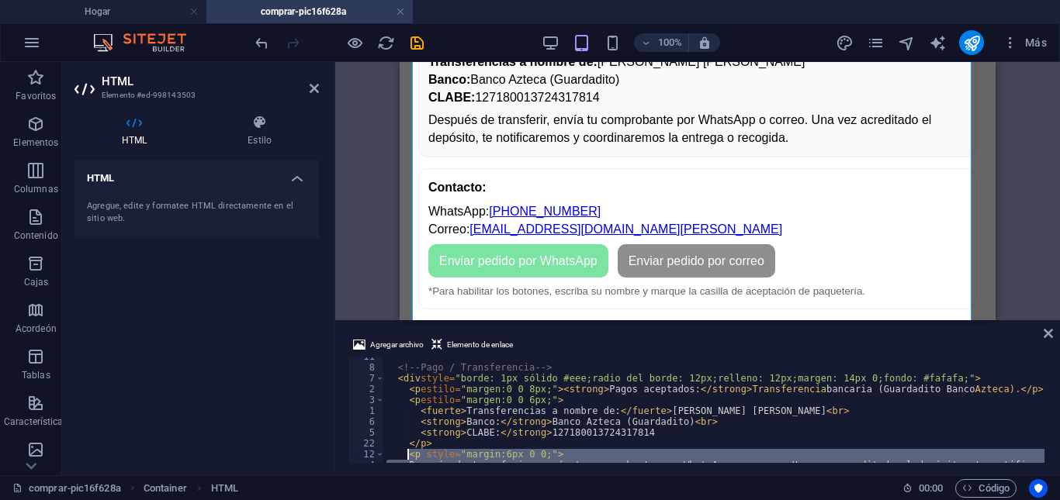
scroll to position [821, 0]
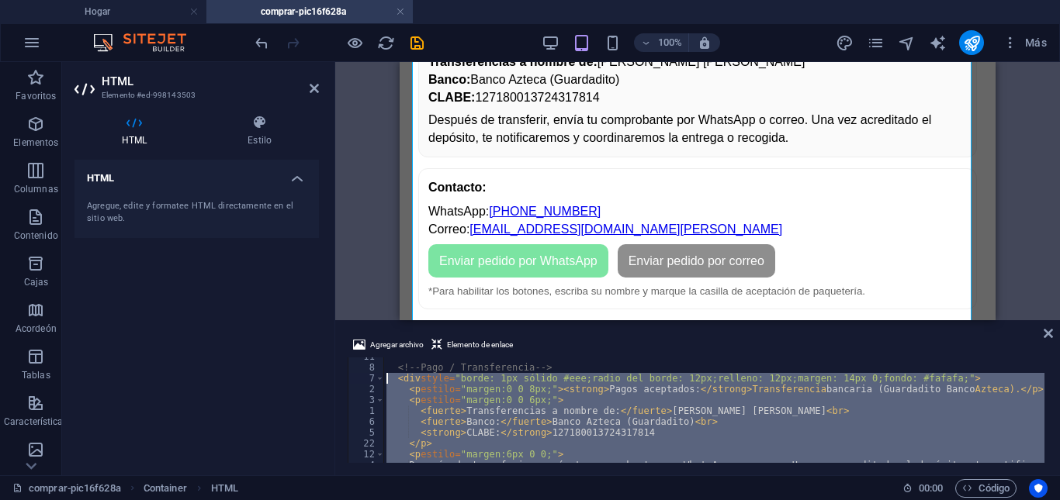
drag, startPoint x: 435, startPoint y: 445, endPoint x: 385, endPoint y: 381, distance: 81.8
click at [385, 381] on div "<!-- Pago / Transferencia --> < div style = "borde: 1px sólido #eee;radio del b…" at bounding box center [820, 413] width 874 height 124
type textarea "<div style="border:1px solid #eee;border-radius:12px;padding:12px;margin:14px 0…"
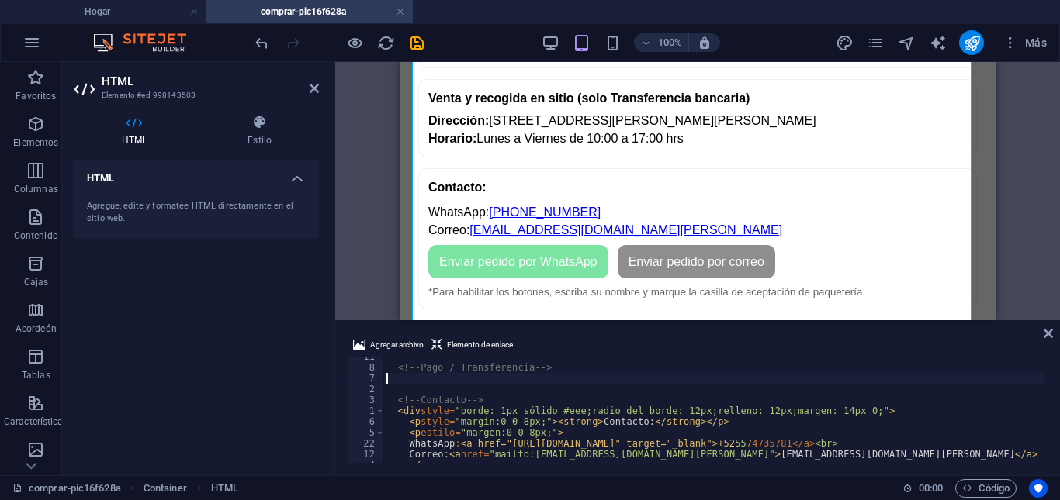
paste textarea "</div>"
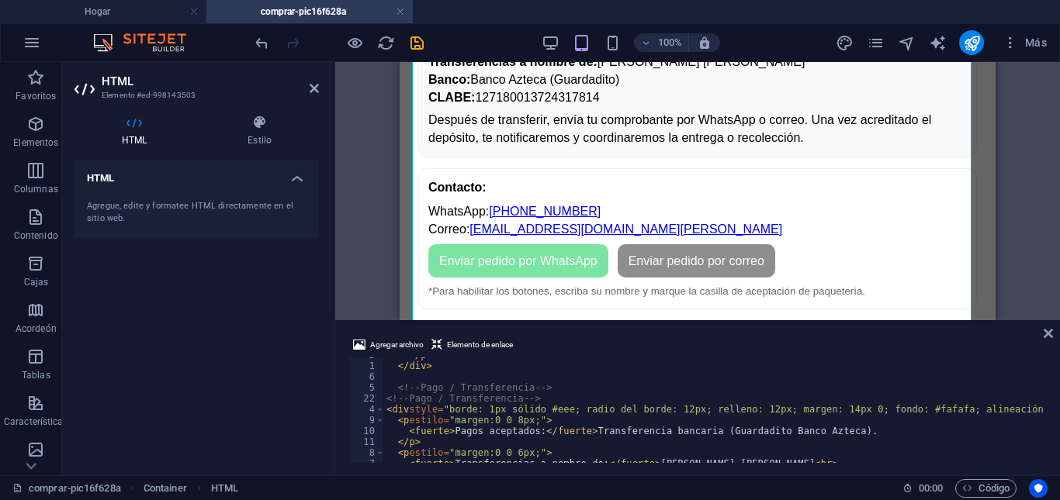
scroll to position [801, 0]
drag, startPoint x: 557, startPoint y: 388, endPoint x: 391, endPoint y: 386, distance: 166.0
click at [391, 386] on div "</ p > </div> ​ ​ <!-- Pago / Transferencia --> <!-- Pago / Transferencia --> <…" at bounding box center [820, 412] width 874 height 124
type textarea "<!-- Pago / Transferencia -->"
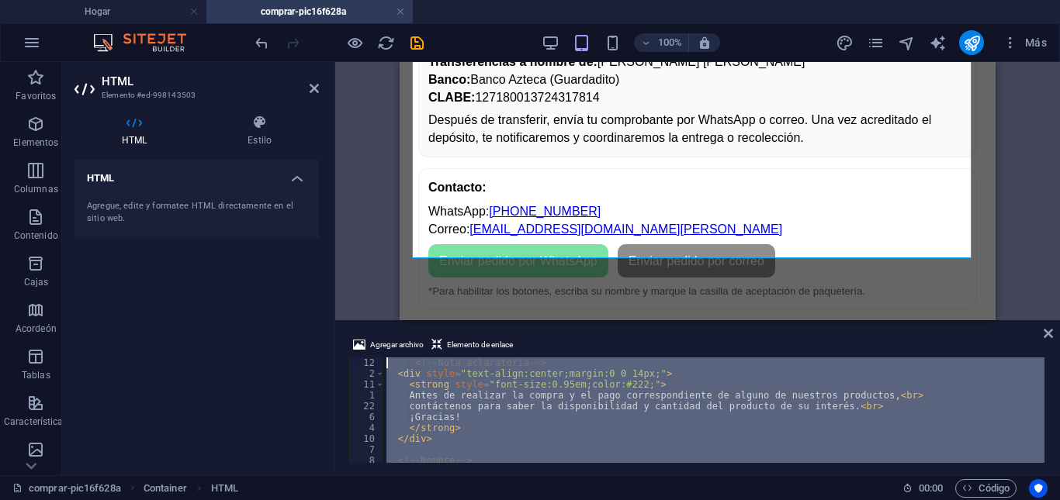
scroll to position [0, 0]
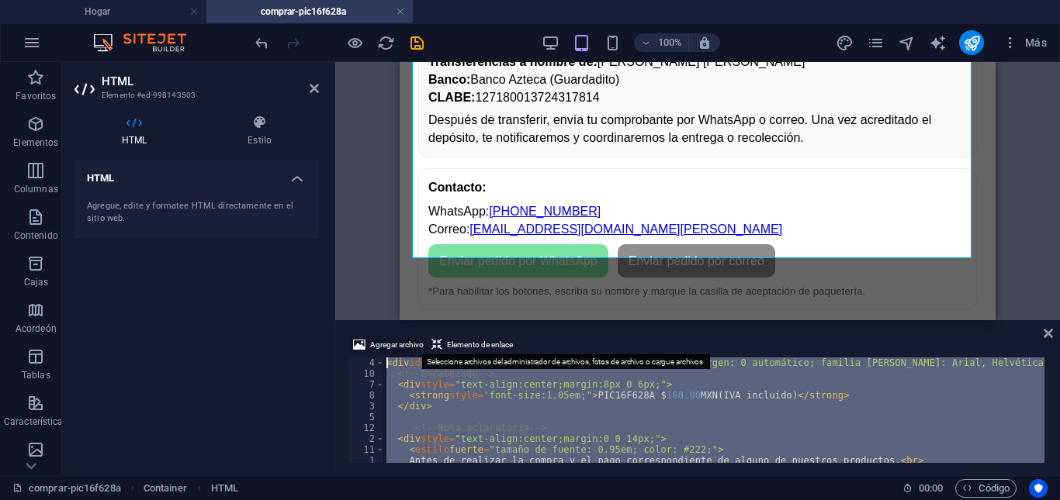
drag, startPoint x: 459, startPoint y: 449, endPoint x: 396, endPoint y: 340, distance: 126.5
click at [396, 340] on div "Agregar archivo Elemento de enlace 4 10 7 8 3 5 12 2 11 1 22 6 < div id = "form…" at bounding box center [698, 399] width 700 height 127
type textarea "<div id="form-pic16f628a" style="max-width:720px;margin:0 auto;font-family:Aria…"
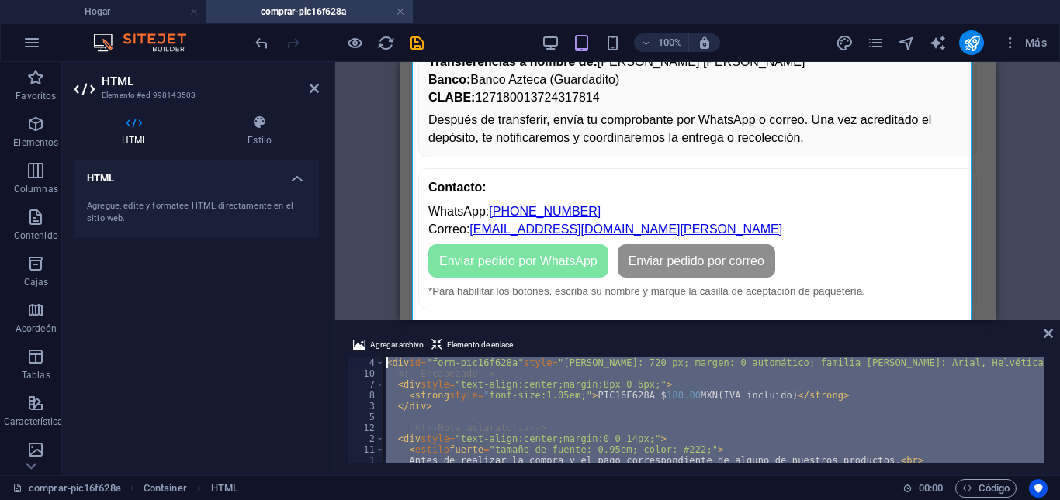
scroll to position [908, 0]
click at [698, 415] on div "< div id = "form-pic16f628a" style = "[PERSON_NAME]: 720 px; margen: 0 automáti…" at bounding box center [713, 411] width 661 height 106
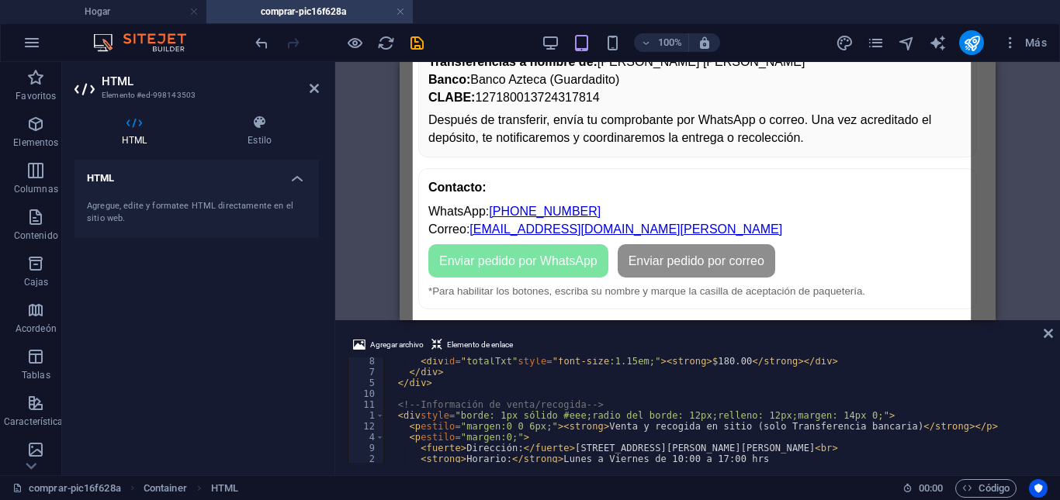
scroll to position [742, 0]
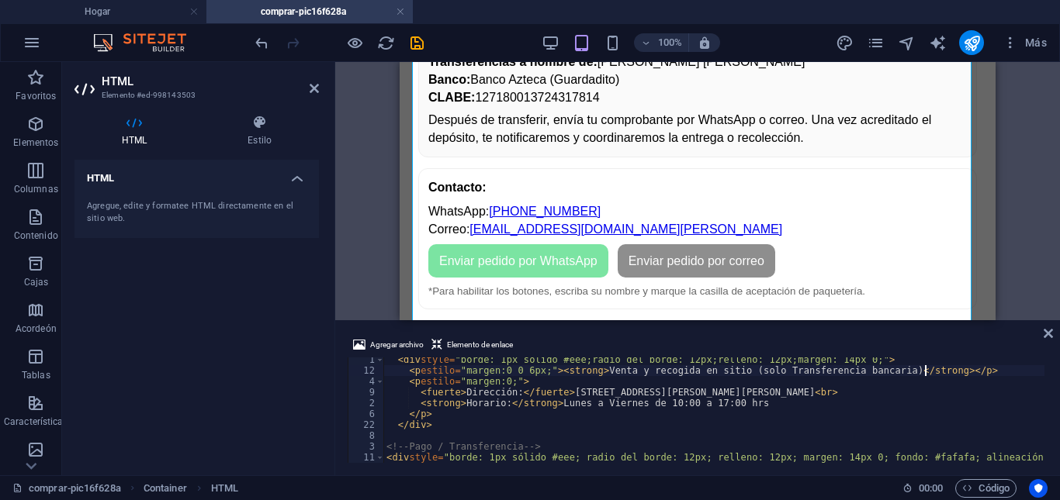
click at [924, 372] on div "< div style = "borde: 1px sólido #eee;radio del borde: 12px;relleno: 12px;marge…" at bounding box center [820, 417] width 874 height 124
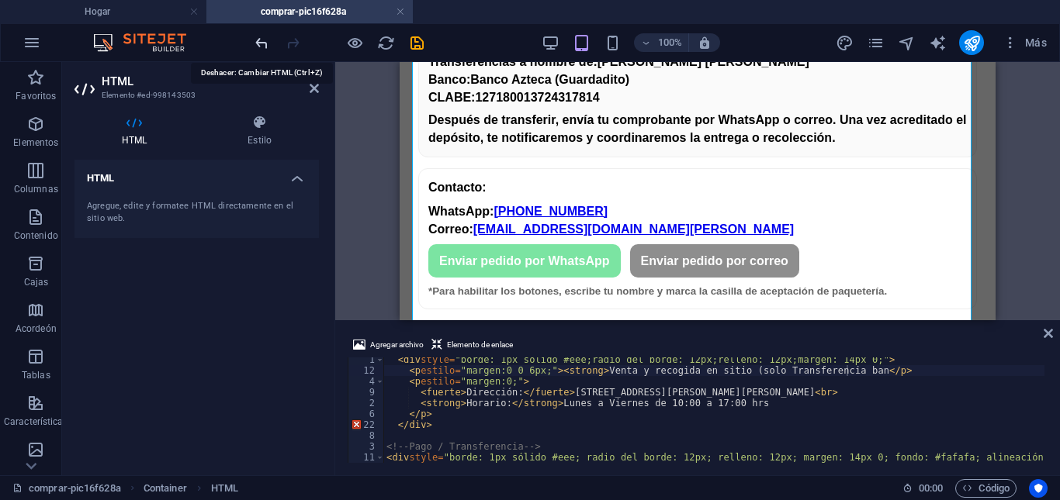
click at [263, 44] on icon "deshacer" at bounding box center [262, 43] width 18 height 18
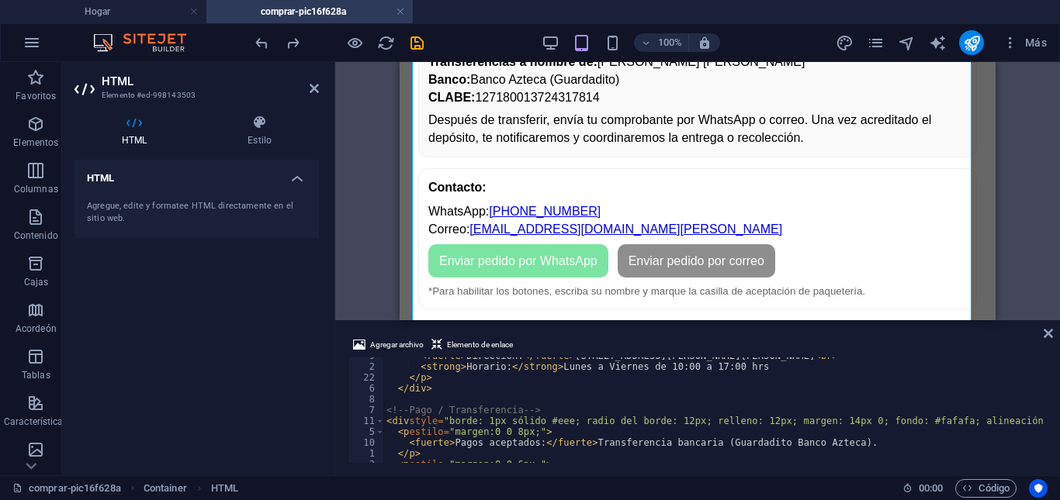
scroll to position [797, 0]
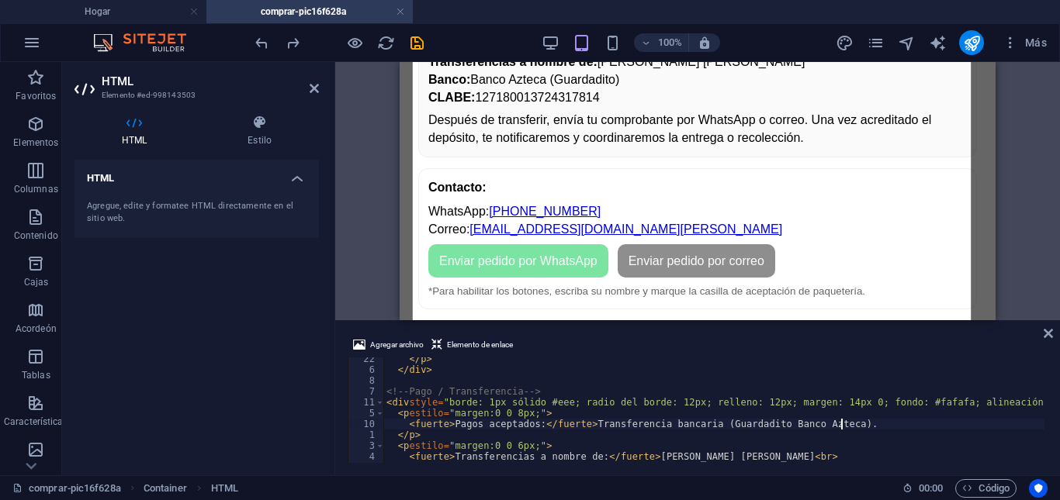
click at [866, 424] on div "</ p > </div> ​ ​ <!-- Pago / Transferencia --> < div style = "borde: 1px sólid…" at bounding box center [820, 416] width 874 height 124
click at [864, 427] on div "</ p > </div> ​ ​ <!-- Pago / Transferencia --> < div style = "borde: 1px sólid…" at bounding box center [820, 416] width 874 height 124
click at [867, 424] on div "</ p > </div> ​ ​ <!-- Pago / Transferencia --> < div style = "borde: 1px sólid…" at bounding box center [820, 416] width 874 height 124
click at [865, 424] on div "</ p > </div> ​ ​ <!-- Pago / Transferencia --> < div style = "borde: 1px sólid…" at bounding box center [713, 411] width 661 height 106
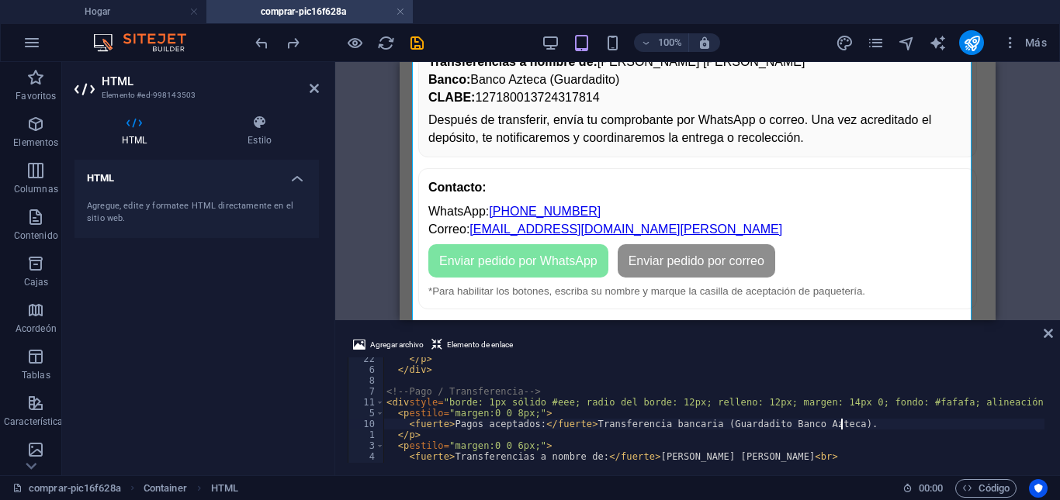
click at [864, 424] on div "</ p > </div> ​ ​ <!-- Pago / Transferencia --> < div style = "borde: 1px sólid…" at bounding box center [820, 416] width 874 height 124
click at [861, 425] on div "</ p > </div> ​ ​ <!-- Pago / Transferencia --> < div style = "borde: 1px sólid…" at bounding box center [820, 416] width 874 height 124
click at [860, 424] on div "</ p > </div> ​ ​ <!-- Pago / Transferencia --> < div style = "borde: 1px sólid…" at bounding box center [820, 416] width 874 height 124
click at [818, 428] on div "</ p > </div> ​ ​ <!-- Pago / Transferencia --> < div style = "borde: 1px sólid…" at bounding box center [820, 416] width 874 height 124
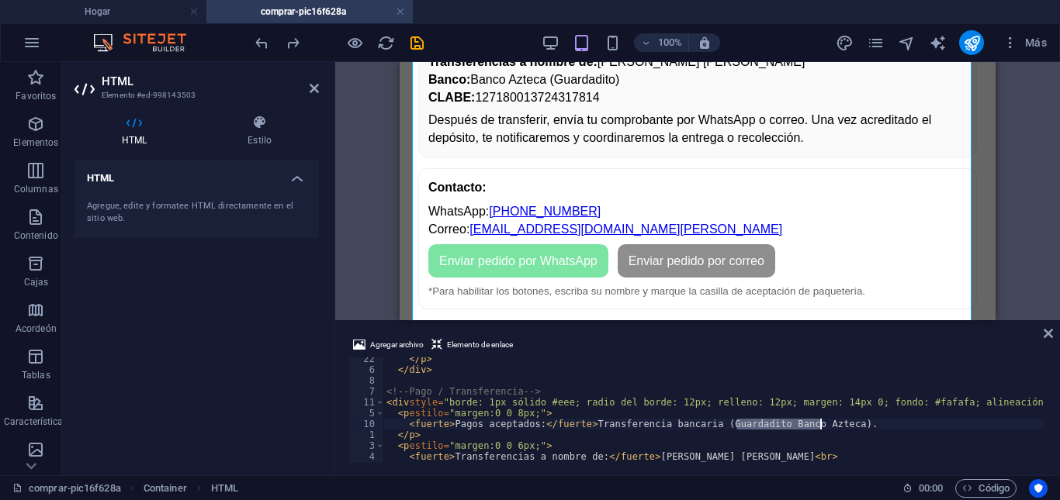
drag, startPoint x: 738, startPoint y: 426, endPoint x: 818, endPoint y: 424, distance: 79.9
click at [818, 424] on div "</ p > </div> ​ ​ <!-- Pago / Transferencia --> < div style = "borde: 1px sólid…" at bounding box center [820, 416] width 874 height 124
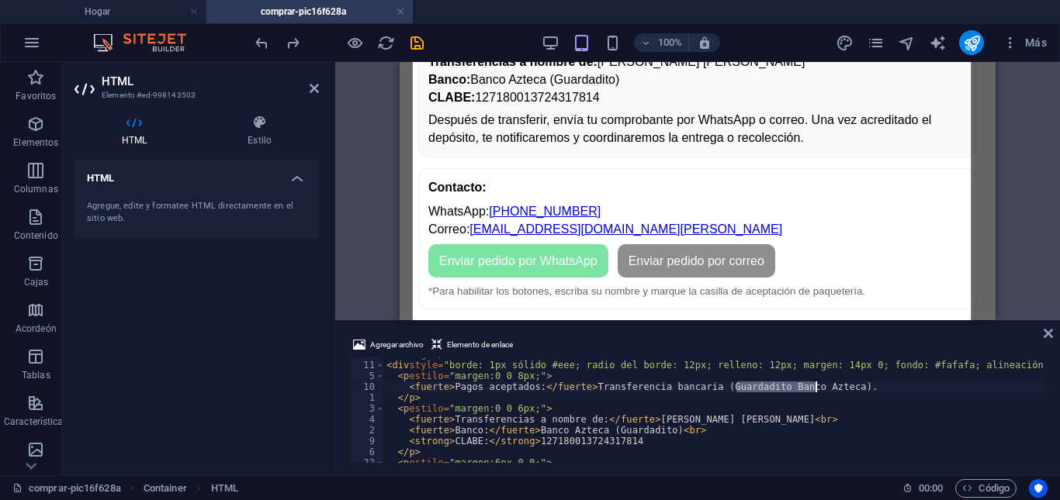
click at [907, 388] on div "<!-- Pago / Transferencia --> < div style = "borde: 1px sólido #eee; radio del …" at bounding box center [820, 411] width 874 height 124
click at [881, 391] on div "<!-- Pago / Transferencia --> < div style = "borde: 1px sólido #eee; radio del …" at bounding box center [820, 411] width 874 height 124
click at [881, 391] on div "<!-- Pago / Transferencia --> < div style = "borde: 1px sólido #eee; radio del …" at bounding box center [713, 411] width 661 height 106
click at [881, 391] on div "<!-- Pago / Transferencia --> < div style = "borde: 1px sólido #eee; radio del …" at bounding box center [820, 411] width 874 height 124
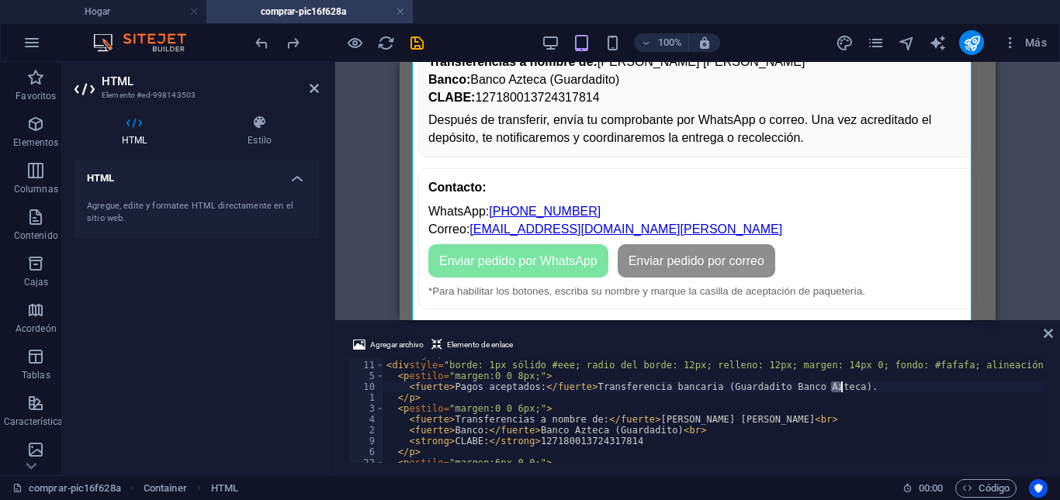
click at [863, 387] on div "<!-- Pago / Transferencia --> < div style = "borde: 1px sólido #eee; radio del …" at bounding box center [713, 411] width 661 height 106
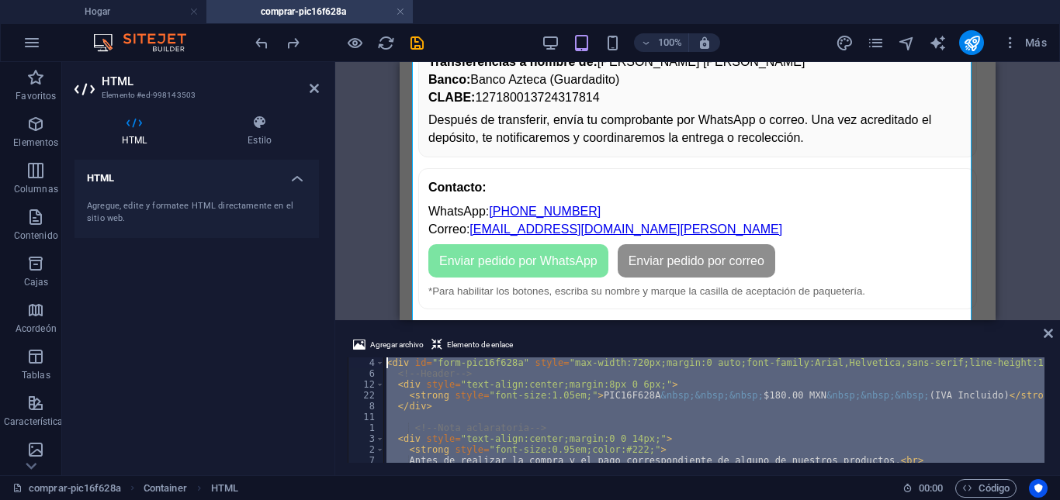
scroll to position [0, 0]
drag, startPoint x: 511, startPoint y: 440, endPoint x: 386, endPoint y: 330, distance: 166.5
click at [386, 330] on div "Agregar archivo Elemento de enlace <strong>Pagos aceptados:</strong> Transferen…" at bounding box center [697, 400] width 725 height 152
type textarea "<div id="form-pic16f628a" style="max-width:720px;margin:0 auto;font-family:Aria…"
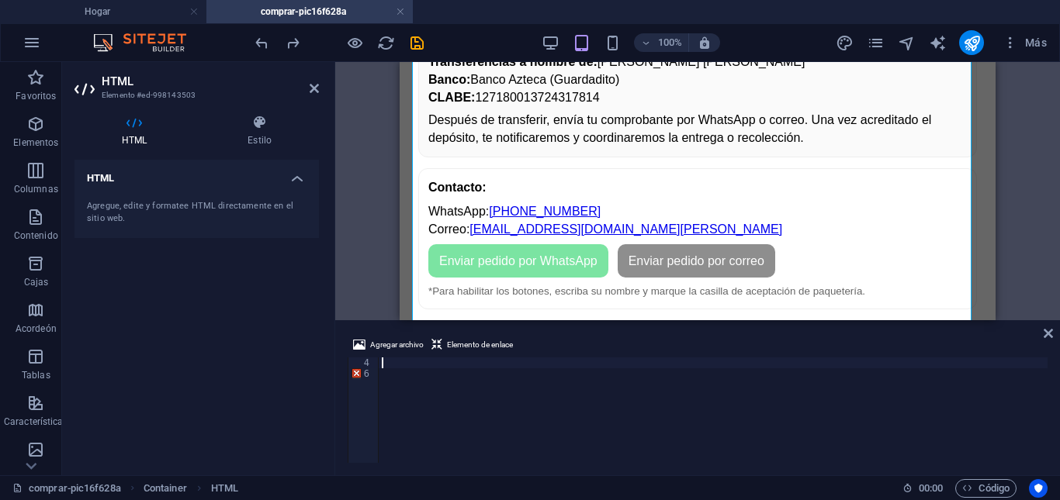
click at [389, 377] on div at bounding box center [713, 421] width 669 height 127
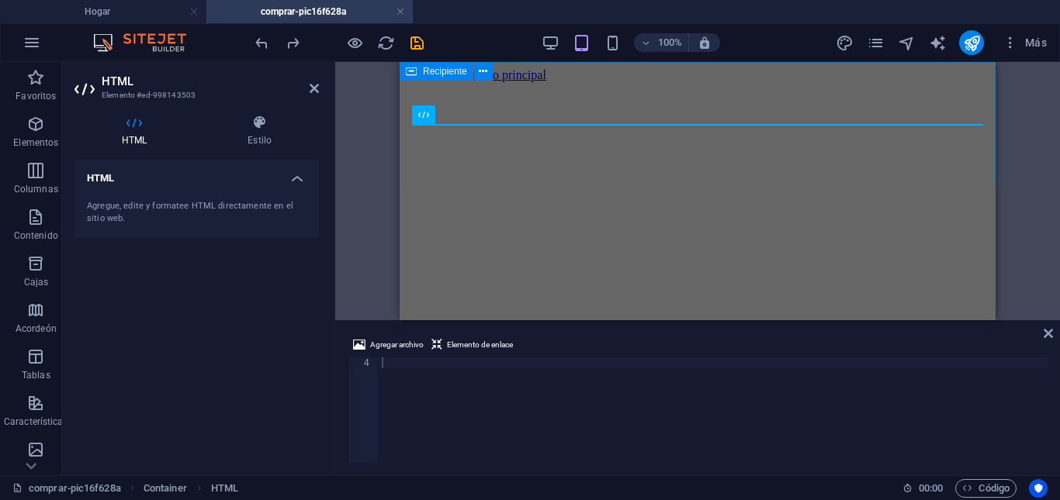
click at [437, 82] on div at bounding box center [697, 82] width 583 height 0
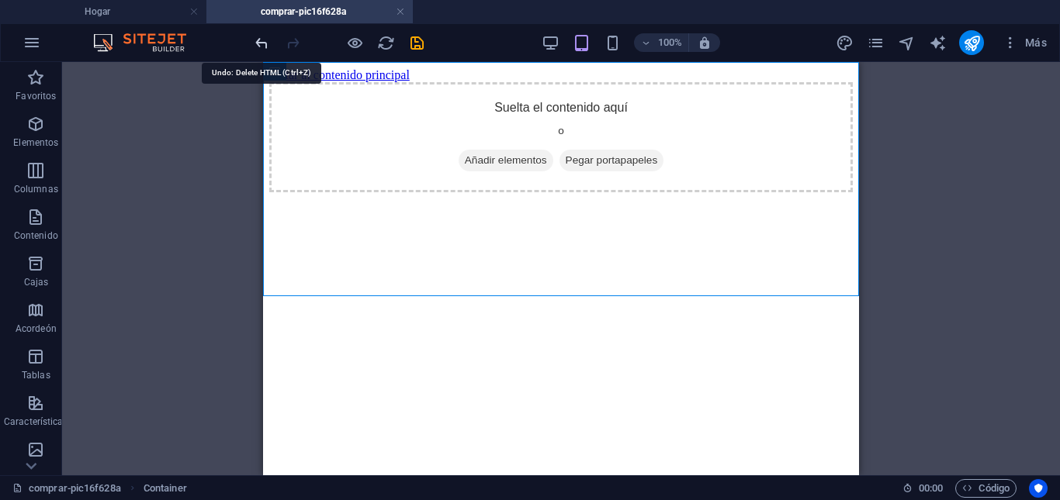
click at [262, 46] on icon "deshacer" at bounding box center [262, 43] width 18 height 18
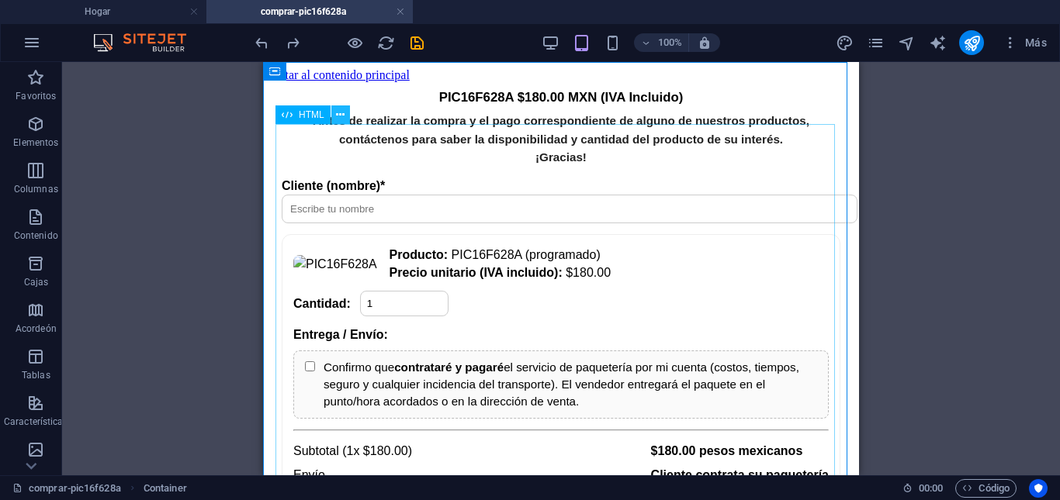
click at [335, 119] on button at bounding box center [340, 115] width 19 height 19
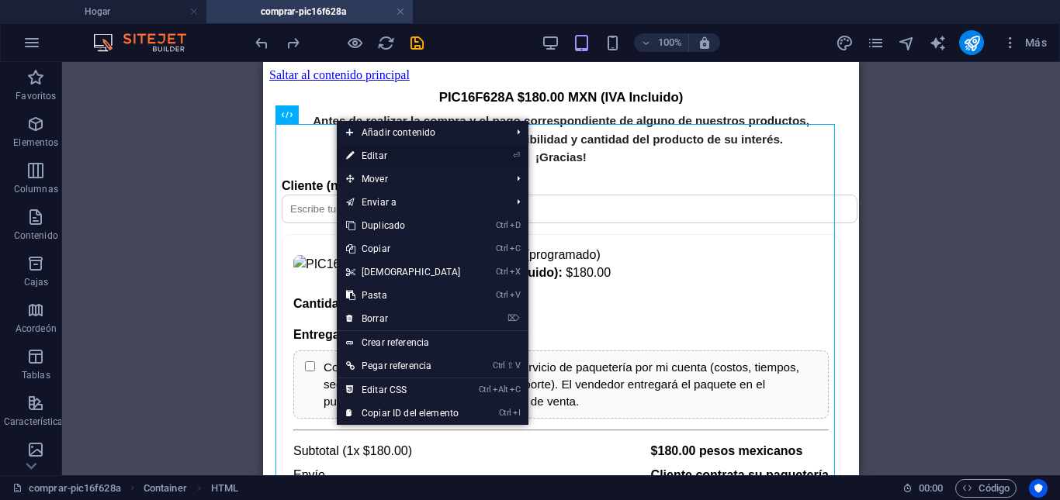
click at [374, 157] on font "Editar" at bounding box center [375, 156] width 26 height 11
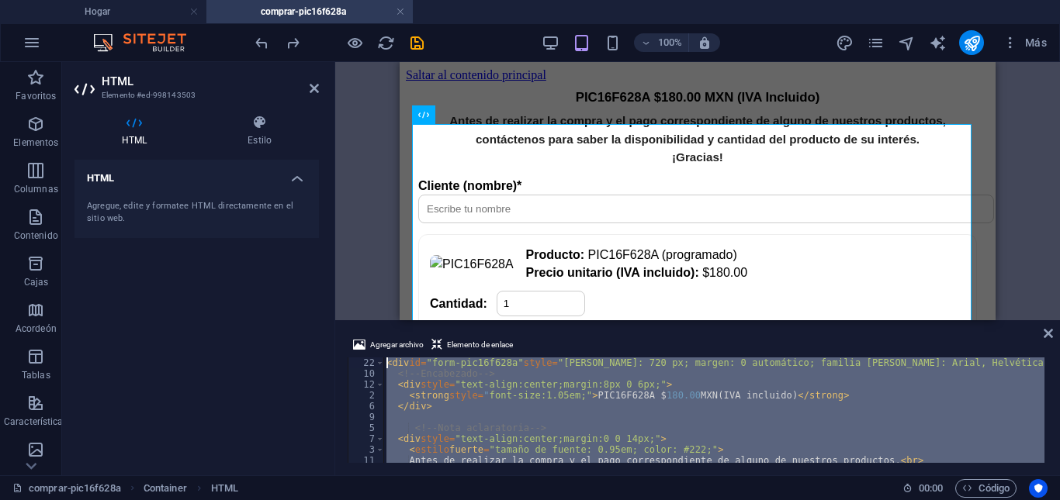
drag, startPoint x: 475, startPoint y: 445, endPoint x: 387, endPoint y: 361, distance: 121.3
click at [387, 361] on div "< div id = "form-pic16f628a" style = "[PERSON_NAME]: 720 px; margen: 0 automáti…" at bounding box center [820, 420] width 874 height 124
type textarea "<div id="form-pic16f628a" style="max-width:720px;margin:0 auto;font-family:Aria…"
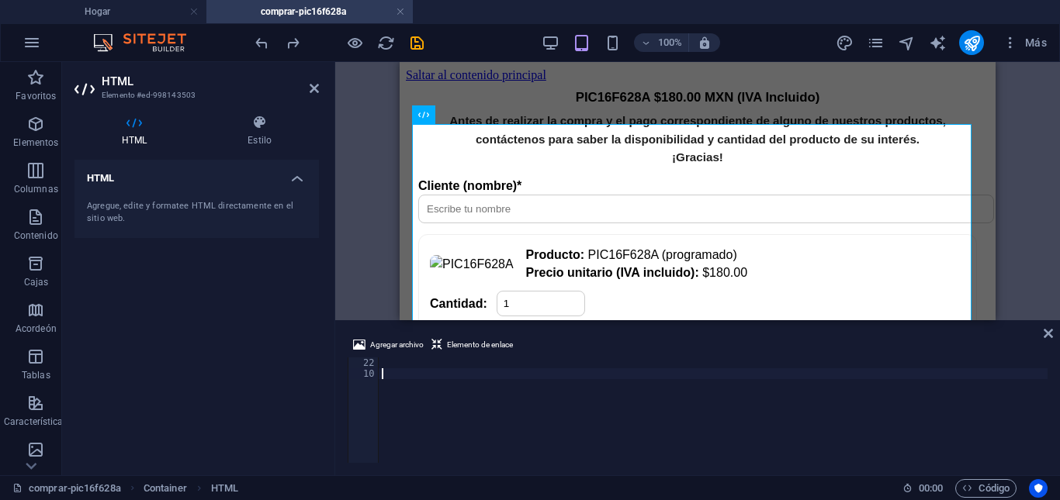
click at [390, 378] on div at bounding box center [713, 421] width 669 height 127
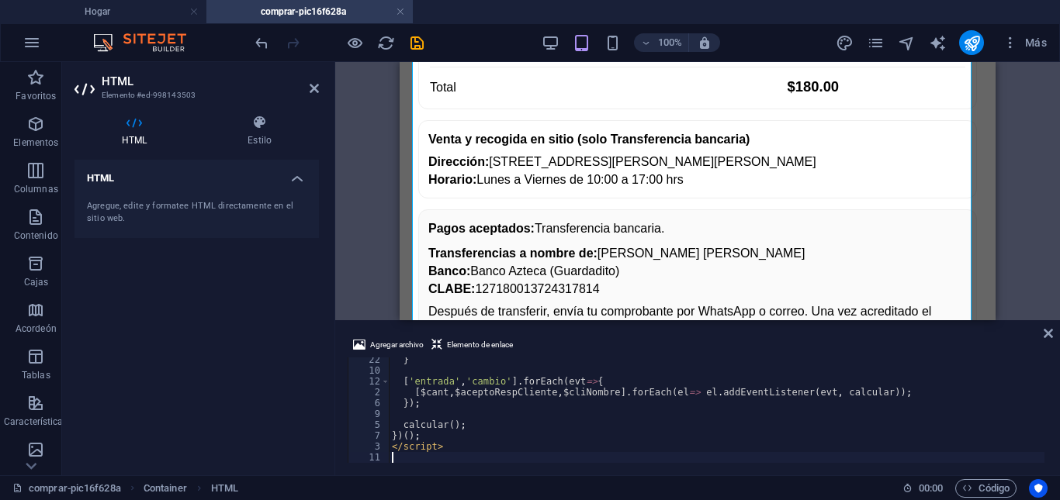
scroll to position [2168, 0]
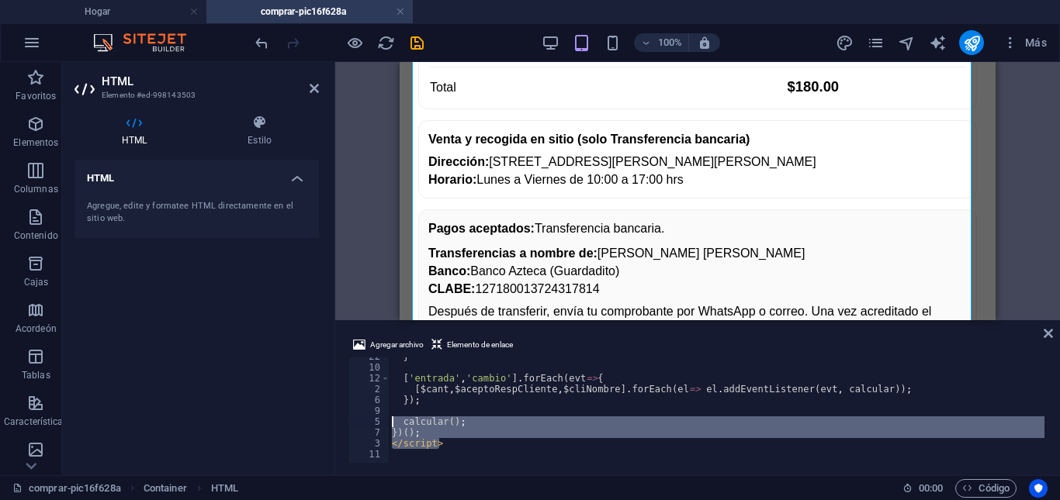
drag, startPoint x: 442, startPoint y: 448, endPoint x: 378, endPoint y: 417, distance: 71.5
click at [378, 417] on div "22 10 12 2 6 9 5 7 3 11 } [ 'entrada' , 'cambio' ] . forEach ( evt => { [ $cant…" at bounding box center [698, 411] width 700 height 106
type textarea "calcular(); })();"
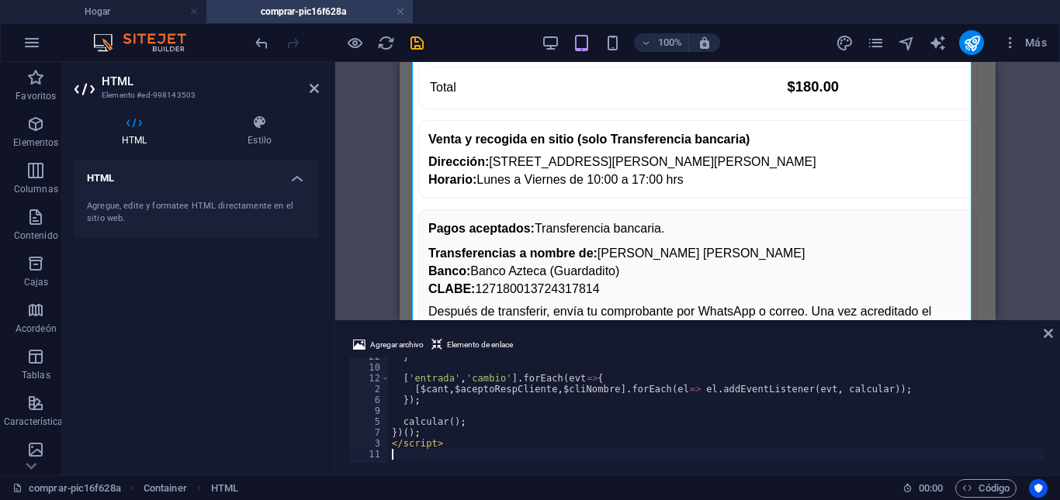
click at [495, 454] on div "} [ 'entrada' , 'cambio' ] . forEach ( evt => { [ $cant , $aceptoRespCliente , …" at bounding box center [826, 413] width 874 height 124
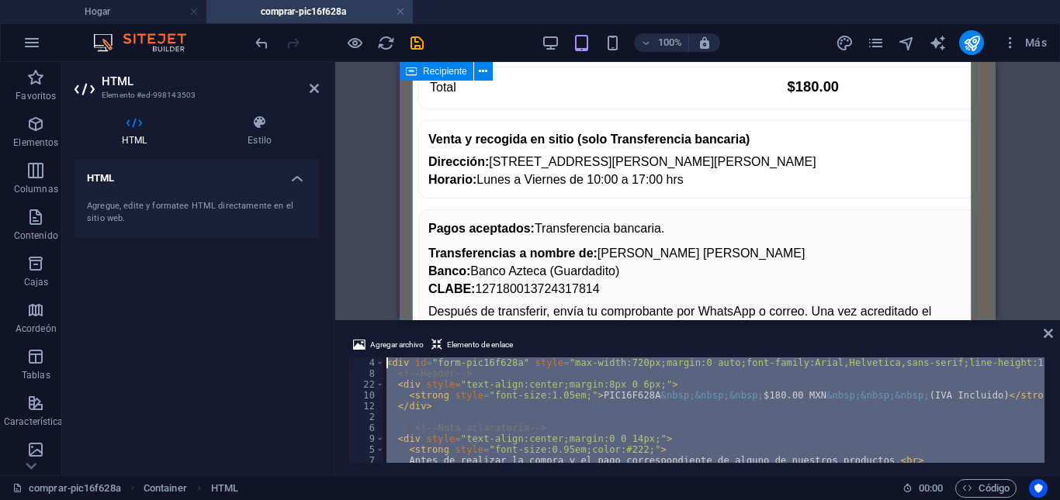
scroll to position [0, 0]
drag, startPoint x: 403, startPoint y: 455, endPoint x: 368, endPoint y: 320, distance: 140.4
click at [368, 320] on div "Arrastre aquí para reemplazar el contenido existente. Presione "Ctrl" si desea …" at bounding box center [697, 268] width 725 height 413
type textarea "<div id="form-pic16f628a" style="max-width:720px;margin:0 auto;font-family:Aria…"
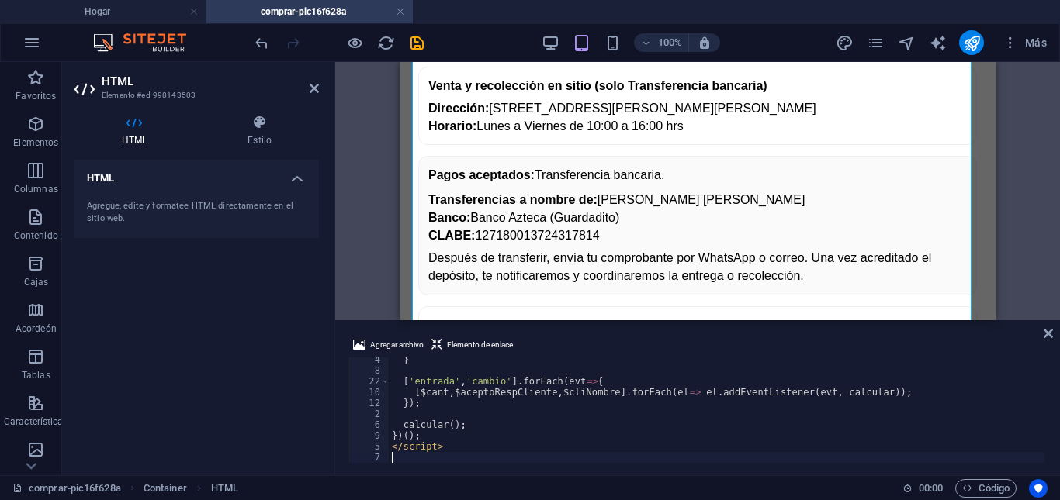
scroll to position [445, 0]
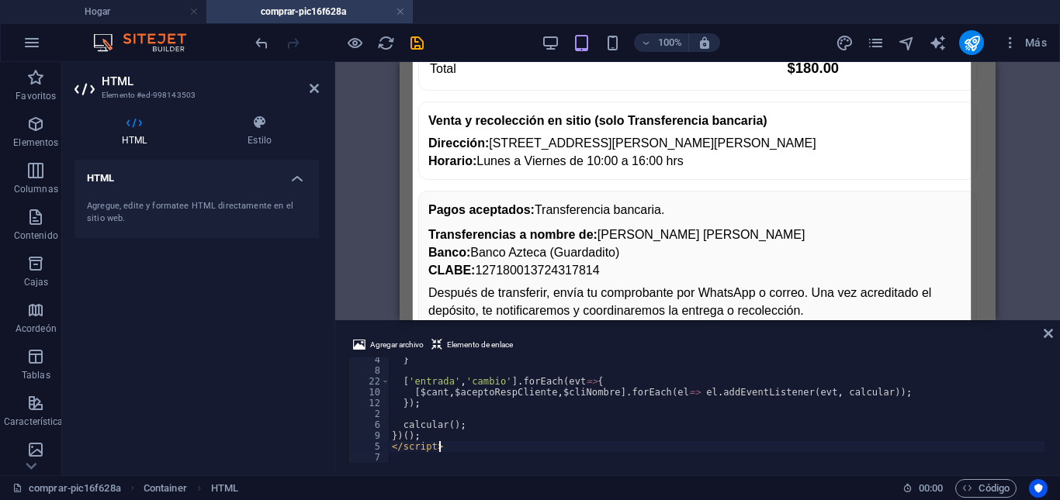
click at [458, 445] on div "} [ 'entrada' , 'cambio' ] . forEach ( evt => { [ $cant , $aceptoRespCliente , …" at bounding box center [826, 417] width 874 height 124
type textarea "</script>"
click at [452, 455] on div "} [ 'entrada' , 'cambio' ] . forEach ( evt => { [ $cant , $aceptoRespCliente , …" at bounding box center [826, 413] width 874 height 124
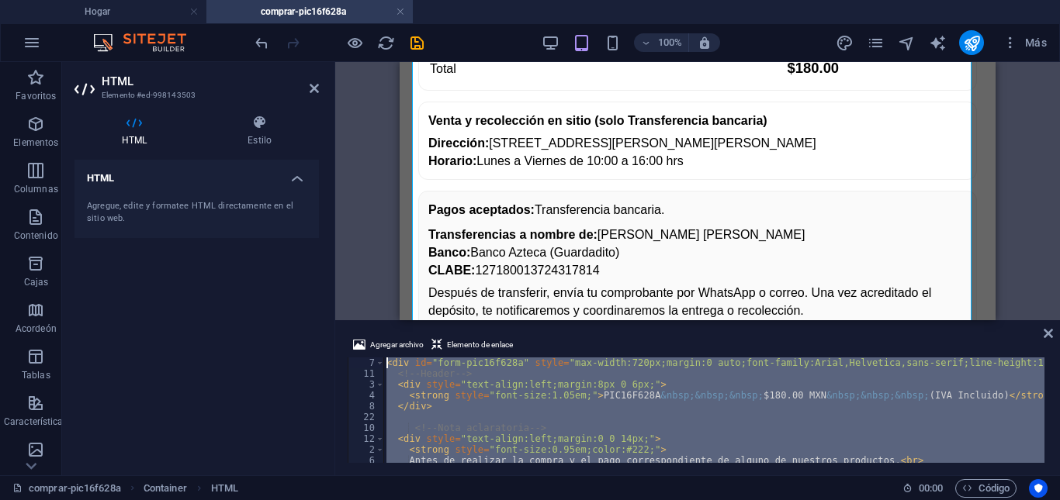
scroll to position [0, 0]
drag, startPoint x: 396, startPoint y: 452, endPoint x: 379, endPoint y: 319, distance: 133.9
click at [379, 319] on div "Arrastre aquí para reemplazar el contenido existente. Presione "Ctrl" si desea …" at bounding box center [697, 268] width 725 height 413
type textarea "<div id="form-pic16f628a" style="max-width:720px;margin:0 auto;font-family:Aria…"
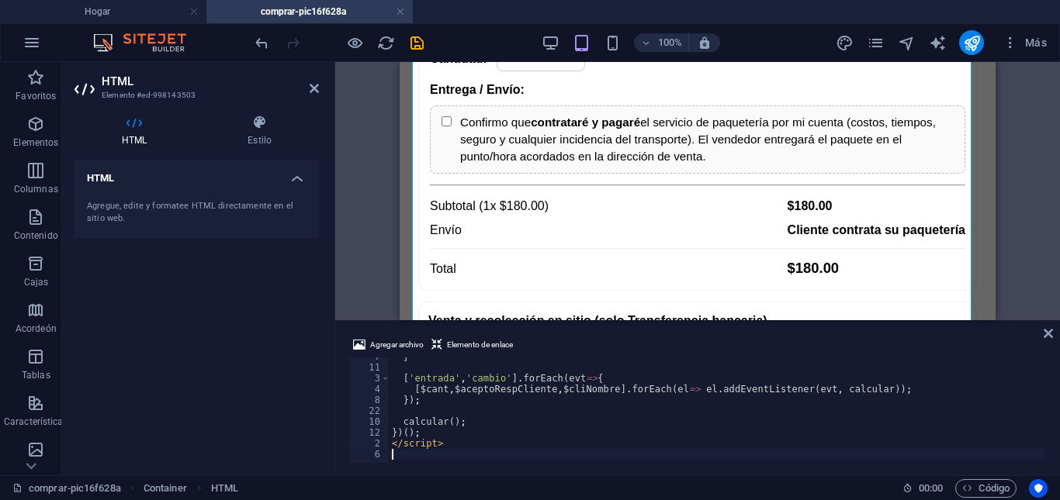
scroll to position [2168, 0]
click at [438, 452] on div "} [ 'entrada' , 'cambio' ] . forEach ( evt => { [ $cant , $aceptoRespCliente , …" at bounding box center [826, 413] width 874 height 124
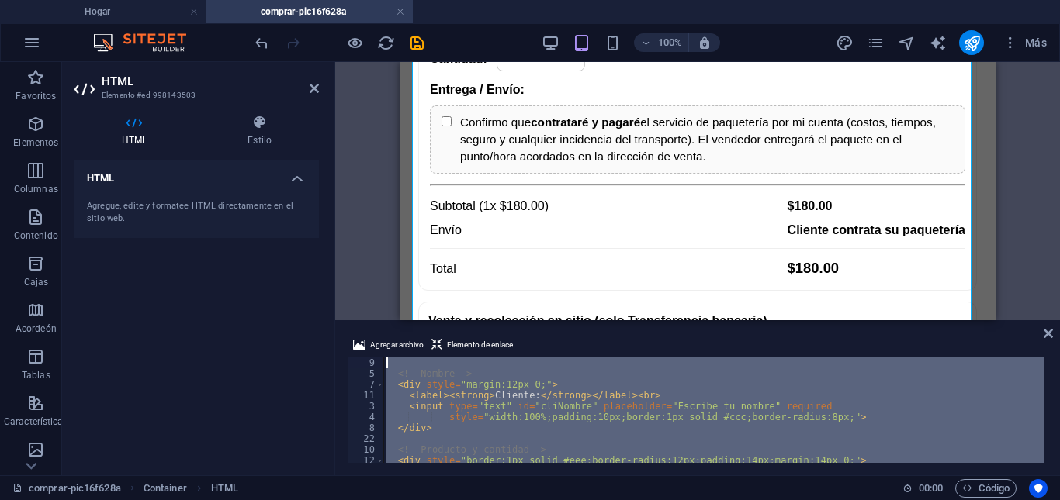
scroll to position [0, 0]
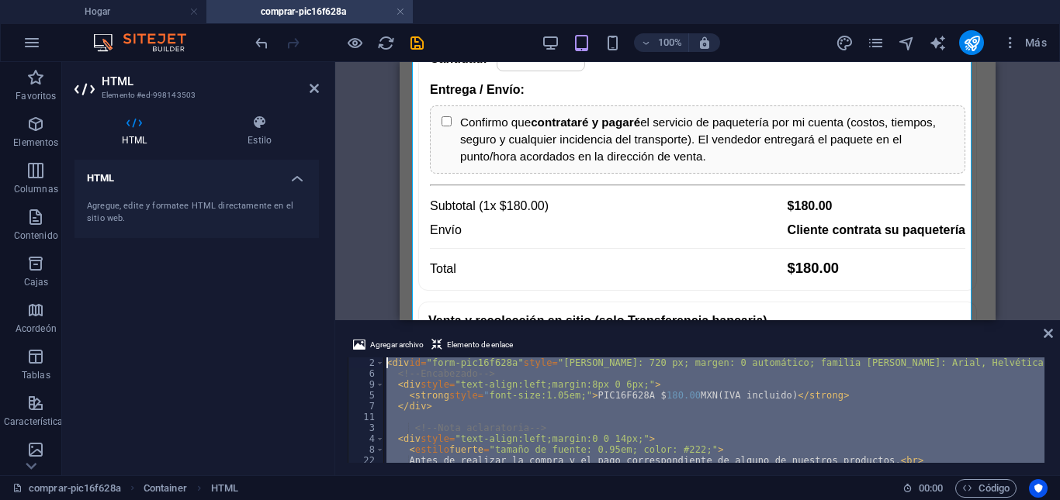
drag, startPoint x: 426, startPoint y: 452, endPoint x: 369, endPoint y: 330, distance: 135.0
click at [369, 330] on div "Agregar archivo Elemento de enlace 2 6 9 5 7 11 3 4 8 22 10 12 < div id = "form…" at bounding box center [697, 400] width 725 height 152
type textarea "<div id="form-pic16f628a" style="max-width:720px;margin:0 auto;font-family:Aria…"
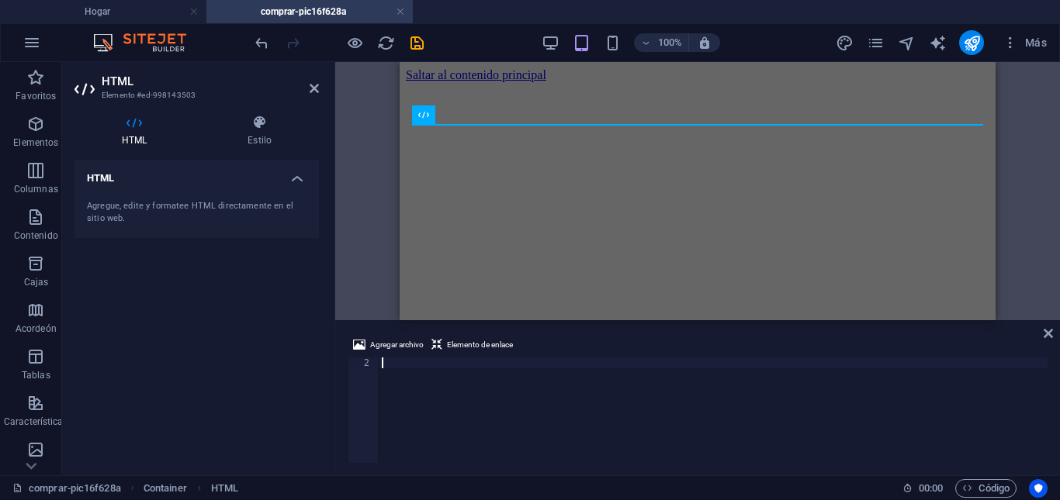
scroll to position [2164, 0]
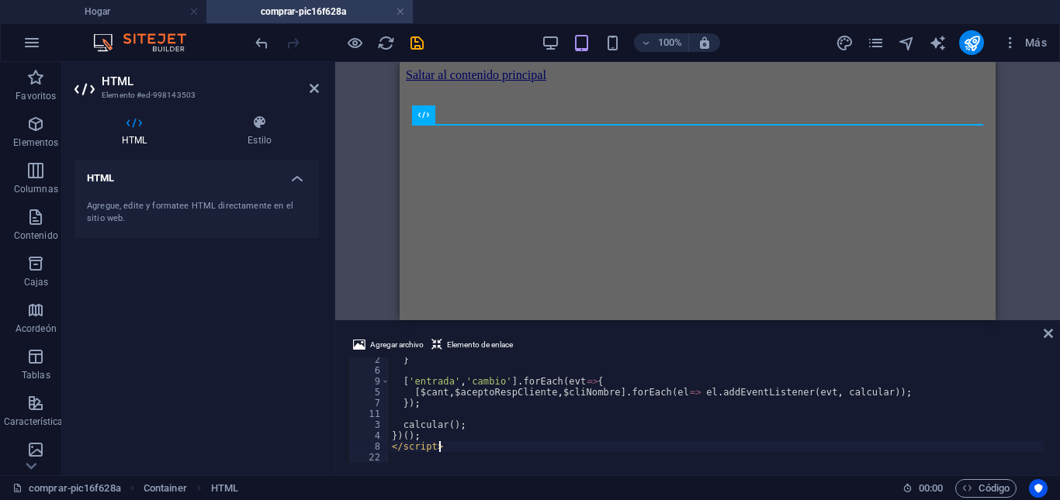
click at [481, 449] on div "} [ 'entrada' , 'cambio' ] . forEach ( evt => { [ $cant , $aceptoRespCliente , …" at bounding box center [826, 417] width 874 height 124
click at [697, 88] on html "Saltar al contenido principal" at bounding box center [698, 75] width 596 height 26
type textarea "})();"
click at [719, 431] on div "} [ 'entrada' , 'cambio' ] . forEach ( evt => { [ $cant , $aceptoRespCliente , …" at bounding box center [826, 417] width 874 height 124
click at [467, 82] on div at bounding box center [697, 82] width 583 height 0
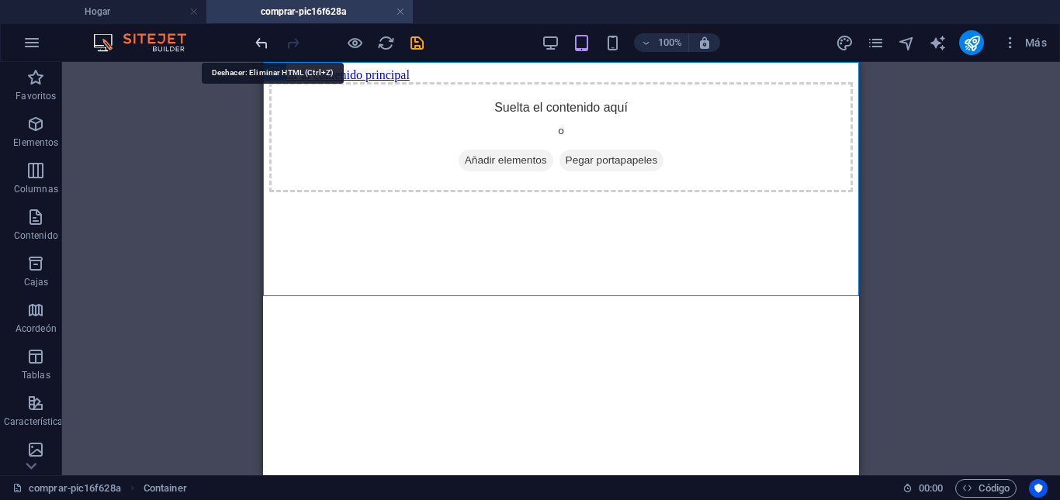
click at [258, 38] on icon "deshacer" at bounding box center [262, 43] width 18 height 18
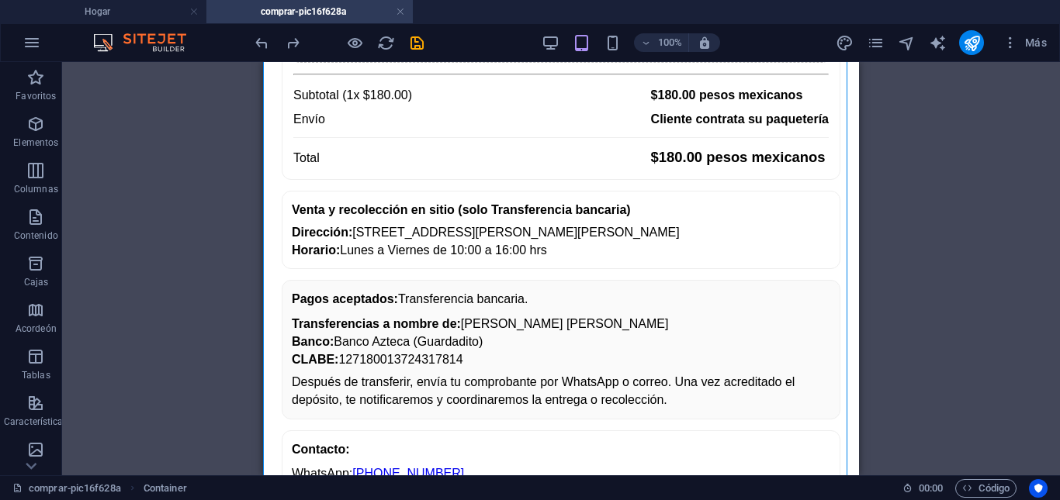
scroll to position [308, 0]
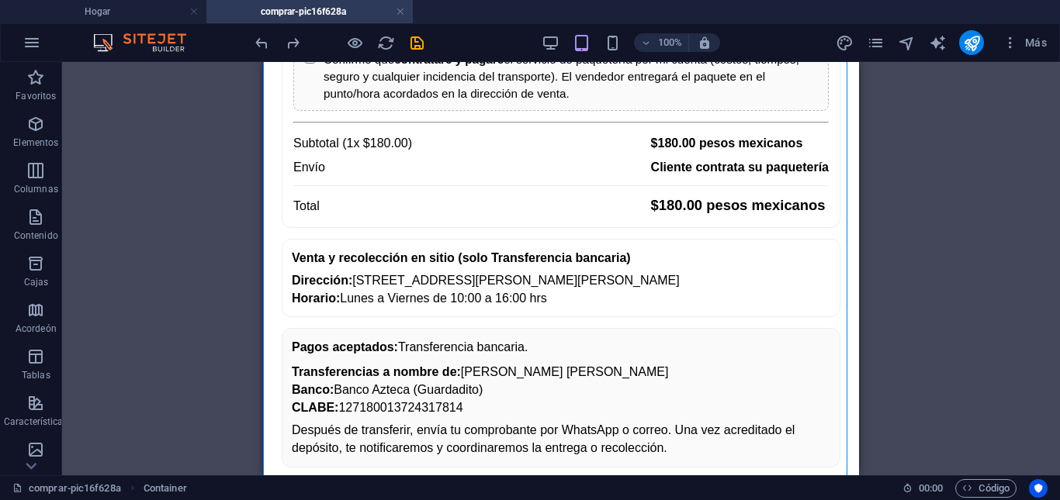
drag, startPoint x: 851, startPoint y: 285, endPoint x: 1126, endPoint y: 249, distance: 277.0
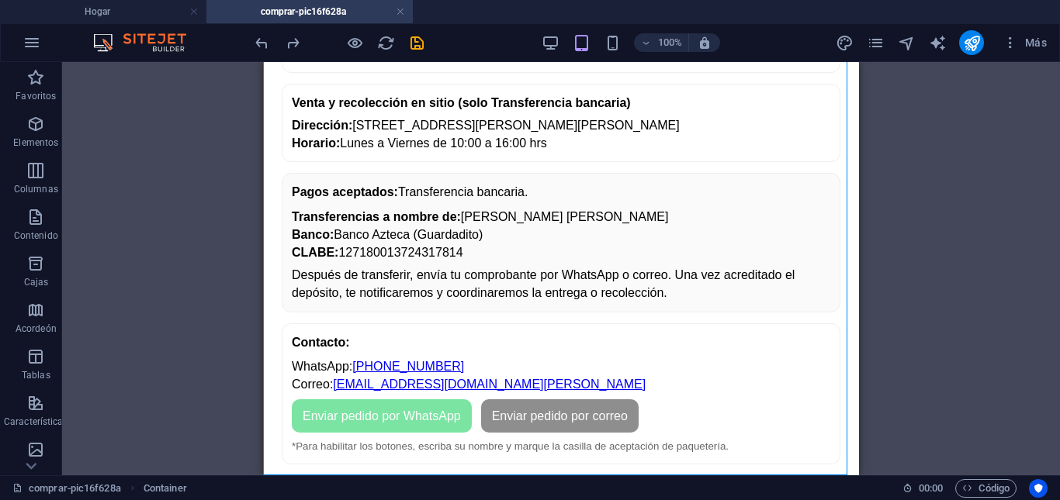
scroll to position [1003, 0]
drag, startPoint x: 853, startPoint y: 245, endPoint x: 1095, endPoint y: 544, distance: 384.4
click at [366, 75] on icon at bounding box center [368, 72] width 9 height 16
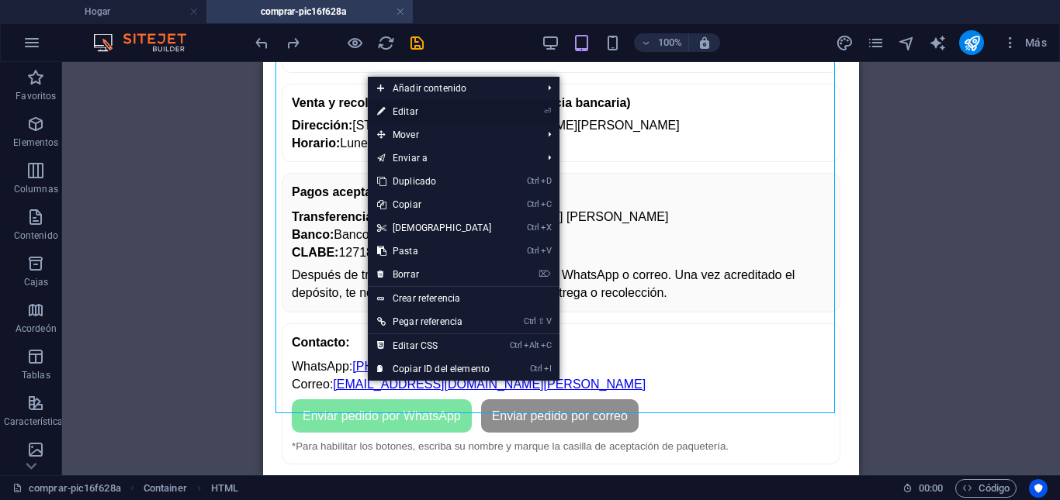
click at [409, 107] on font "Editar" at bounding box center [406, 111] width 26 height 11
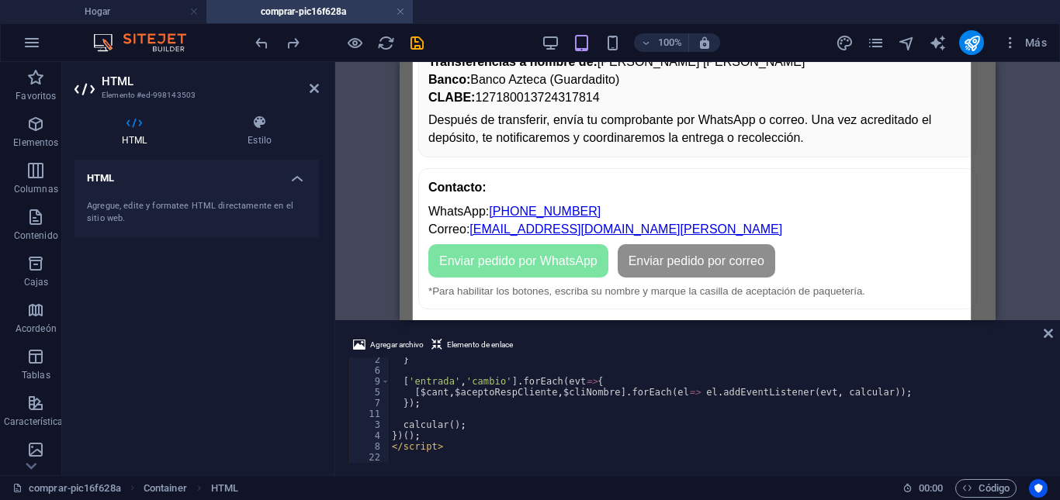
scroll to position [2168, 0]
click at [456, 452] on div "} [ 'entrada' , 'cambio' ] . forEach ( evt => { [ $cant , $aceptoRespCliente , …" at bounding box center [826, 413] width 874 height 124
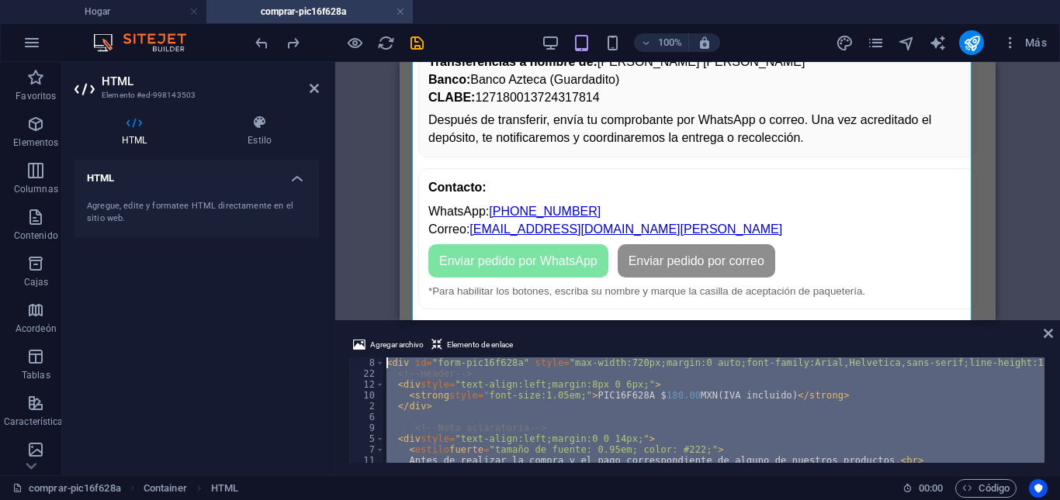
scroll to position [0, 0]
drag, startPoint x: 405, startPoint y: 451, endPoint x: 385, endPoint y: 330, distance: 122.7
click at [385, 330] on div "Agregar archivo Elemento de enlace 8 22 12 10 2 6 9 5 7 11 3 4 < div id = "form…" at bounding box center [697, 400] width 725 height 152
type textarea "<div id="form-pic16f628a" style="max-width:720px;margin:0 auto;font-family:Aria…"
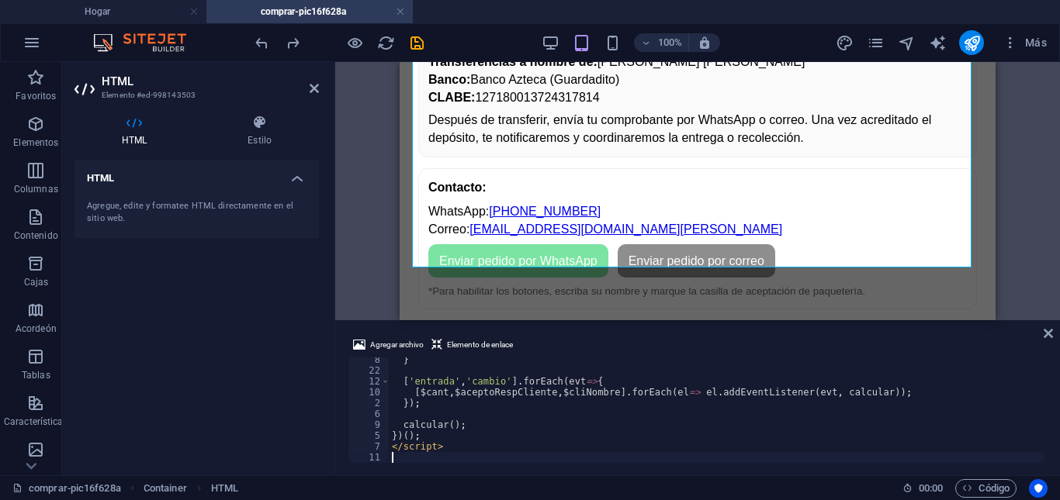
scroll to position [1195, 0]
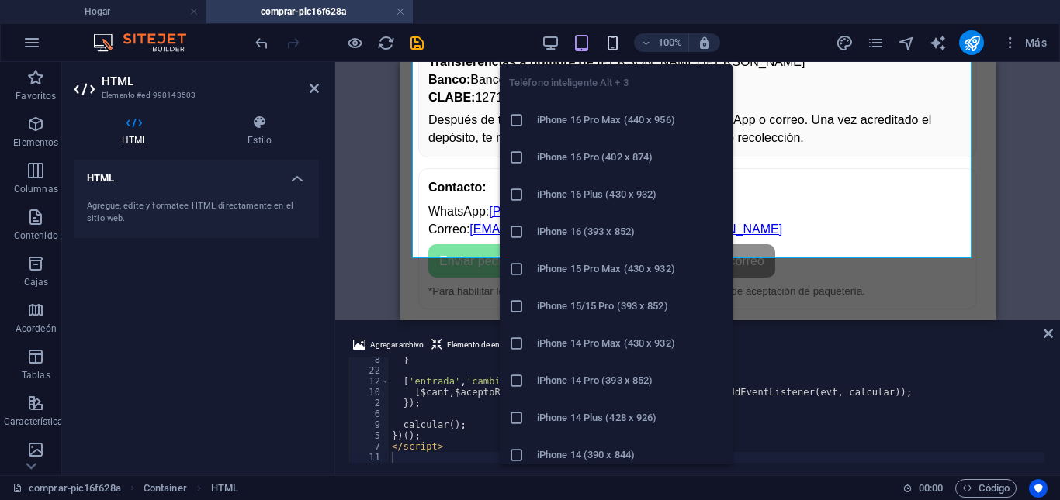
click at [614, 45] on icon "button" at bounding box center [613, 43] width 18 height 18
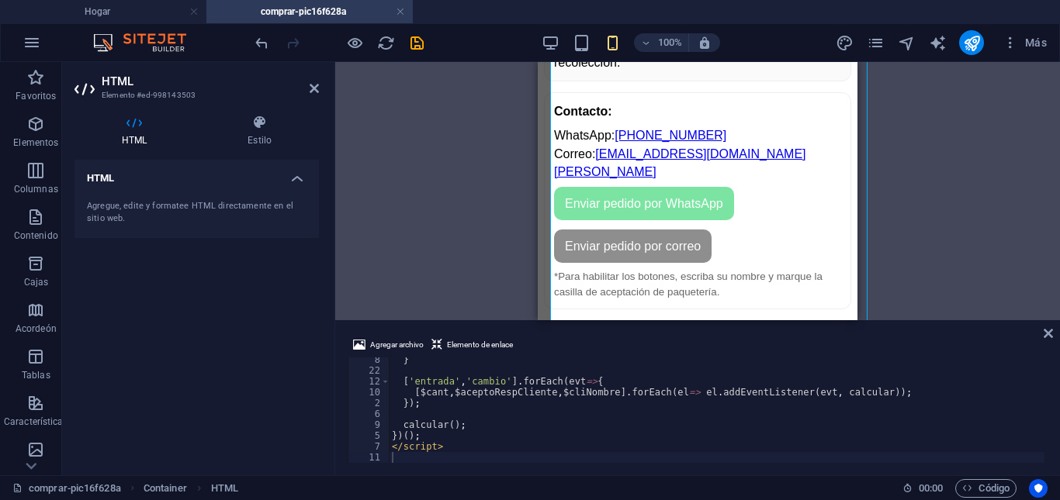
scroll to position [2777, 0]
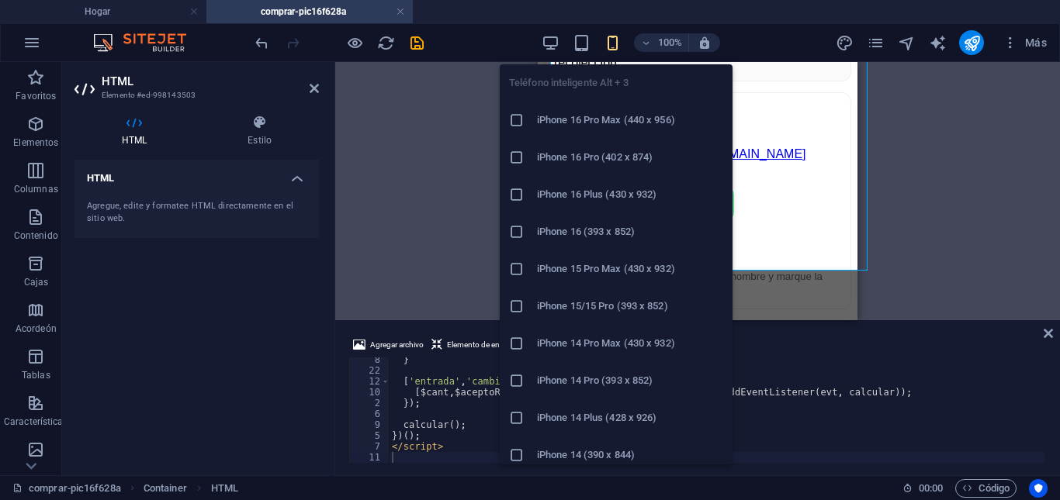
click at [616, 45] on icon "button" at bounding box center [613, 43] width 18 height 18
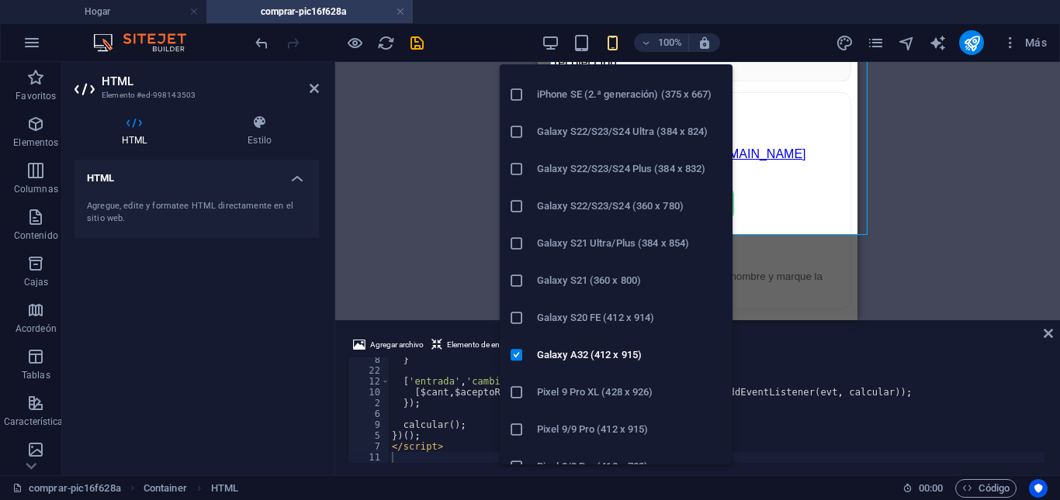
scroll to position [517, 0]
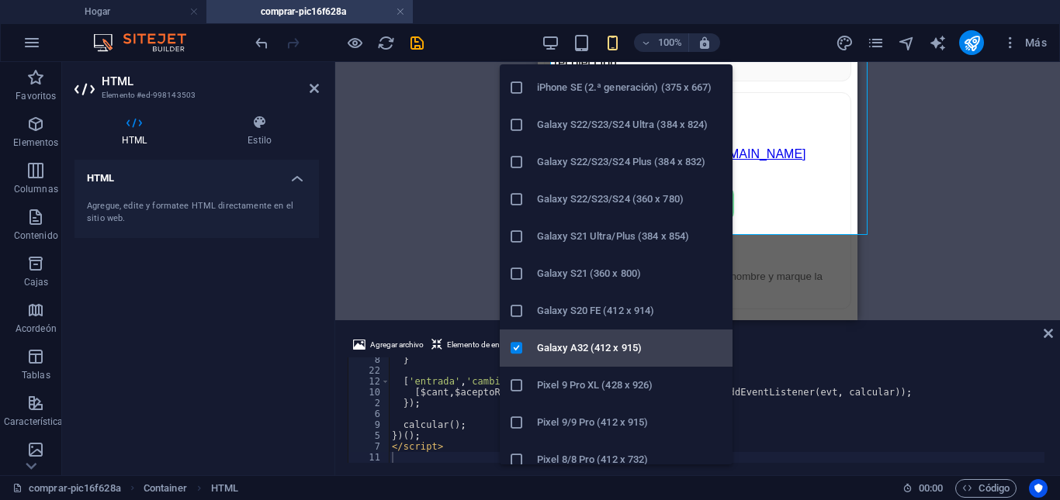
click at [579, 341] on h6 "Galaxy A32 (412 x 915)" at bounding box center [630, 348] width 186 height 19
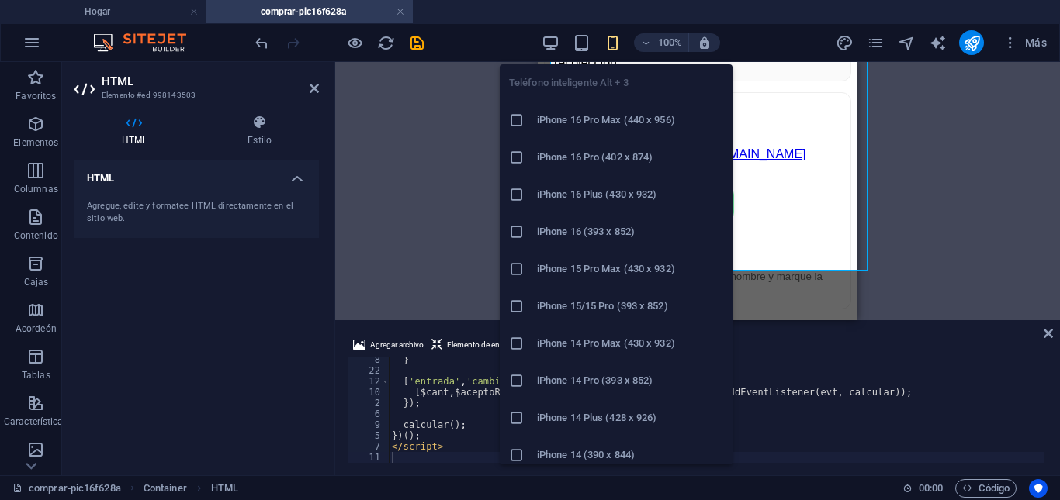
click at [612, 44] on icon "button" at bounding box center [613, 43] width 18 height 18
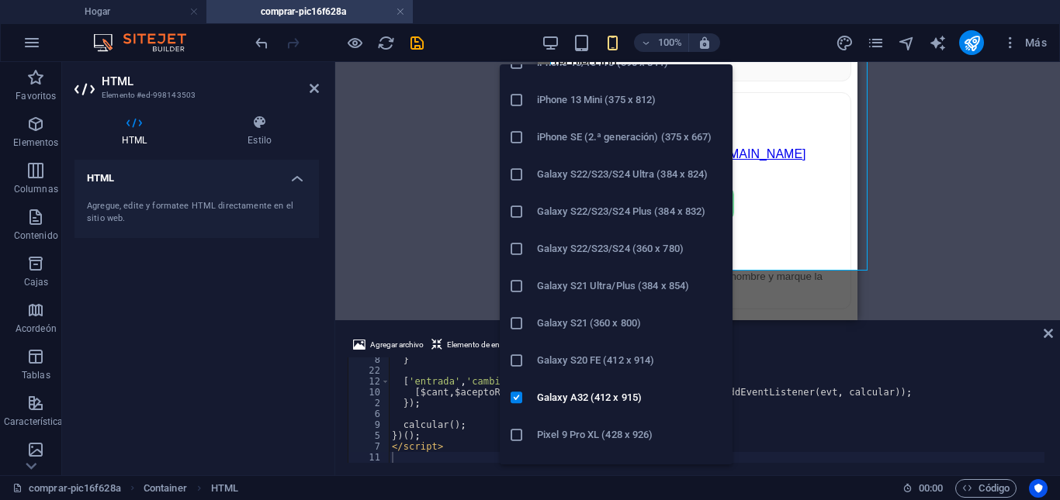
scroll to position [526, 0]
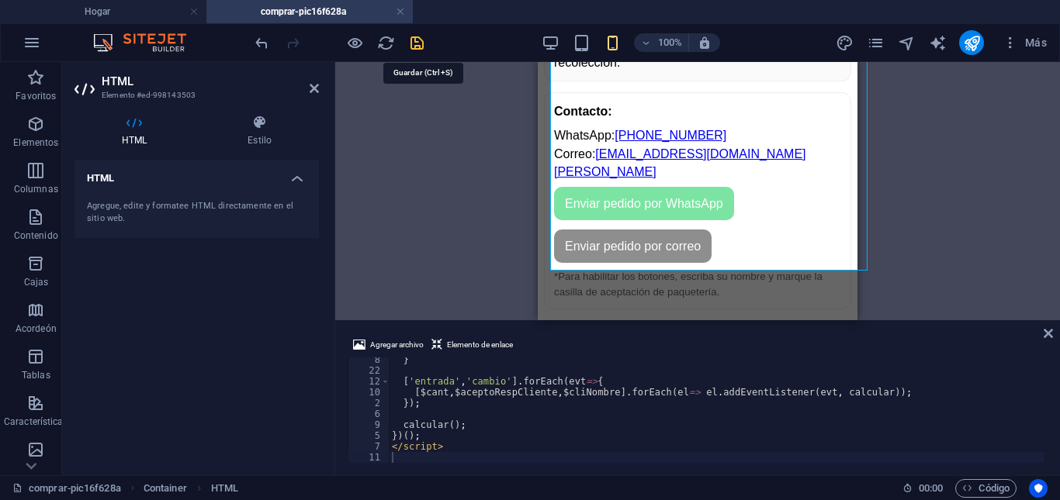
click at [420, 45] on icon "ahorrar" at bounding box center [417, 43] width 18 height 18
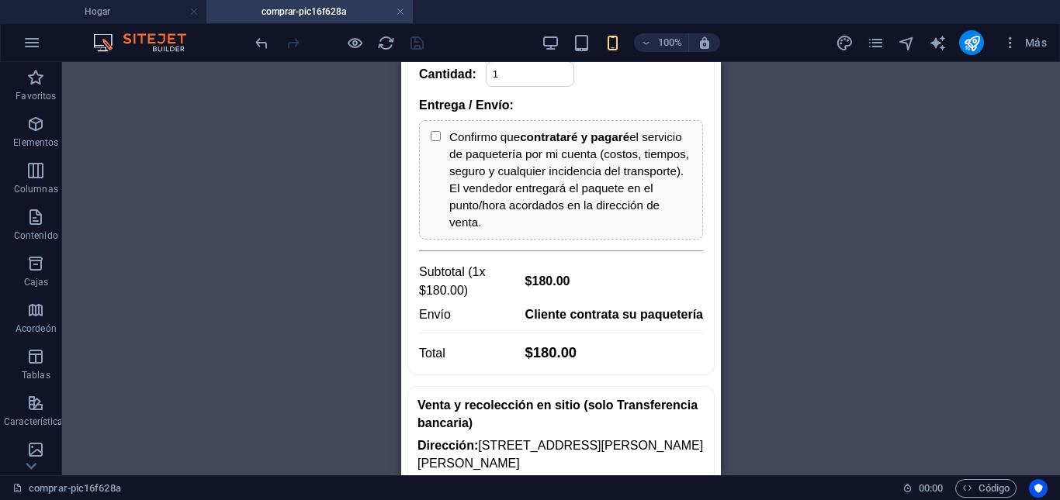
scroll to position [0, 0]
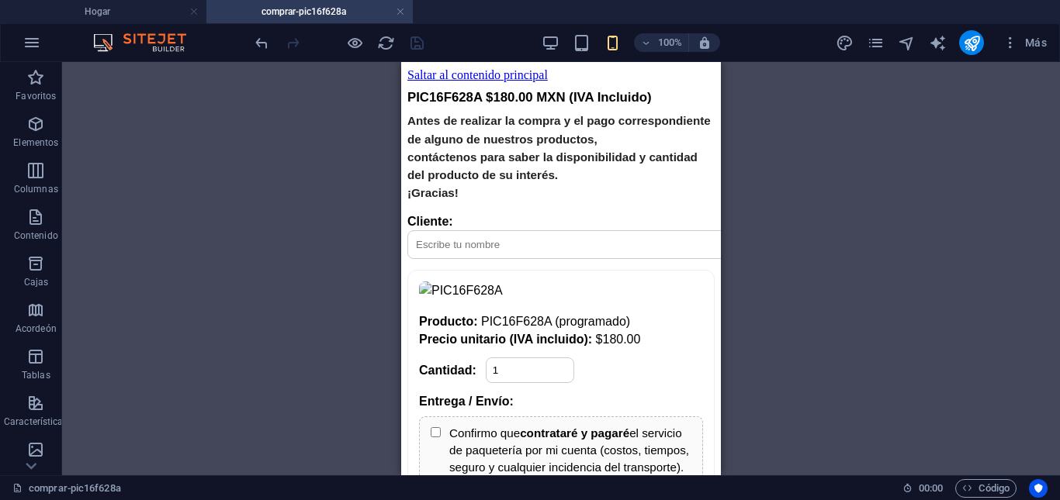
drag, startPoint x: 716, startPoint y: 438, endPoint x: 1125, endPoint y: 124, distance: 515.6
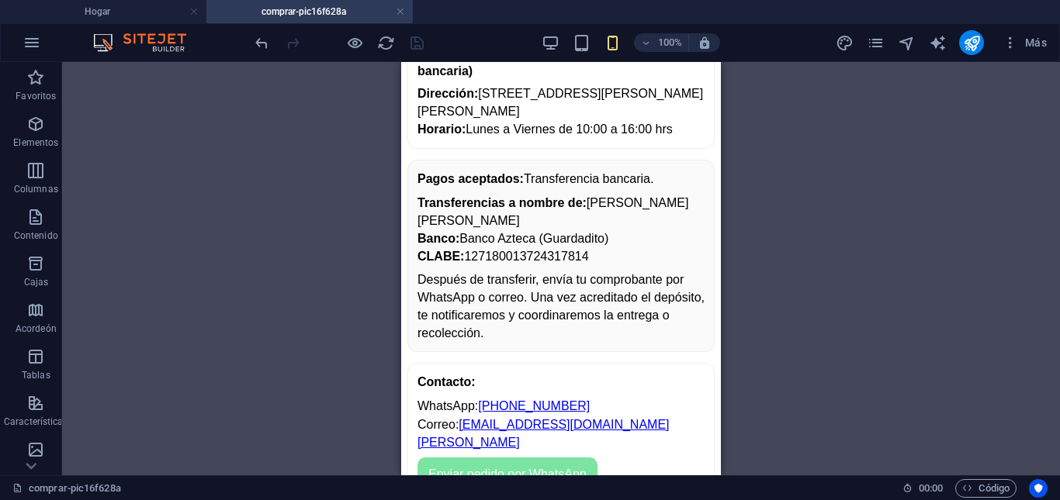
scroll to position [587, 0]
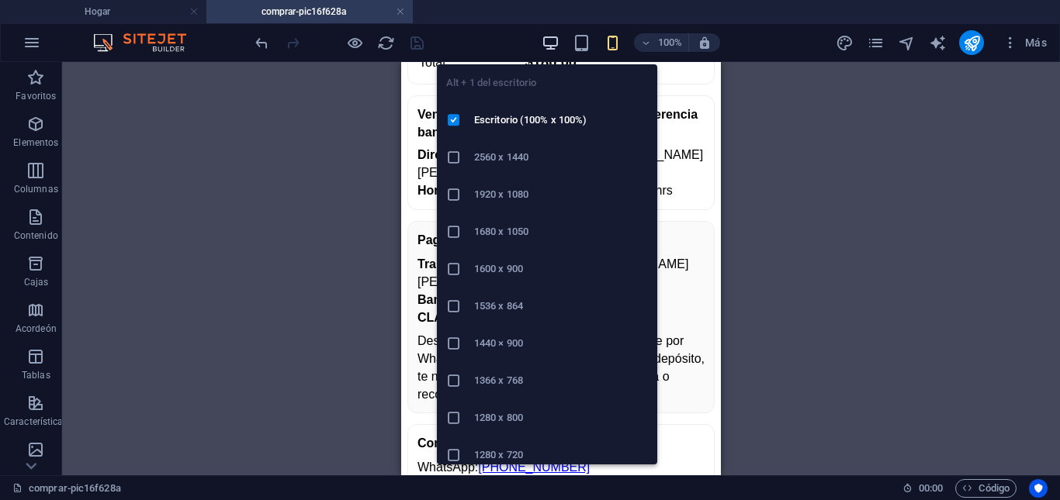
click at [553, 43] on icon "button" at bounding box center [550, 43] width 18 height 18
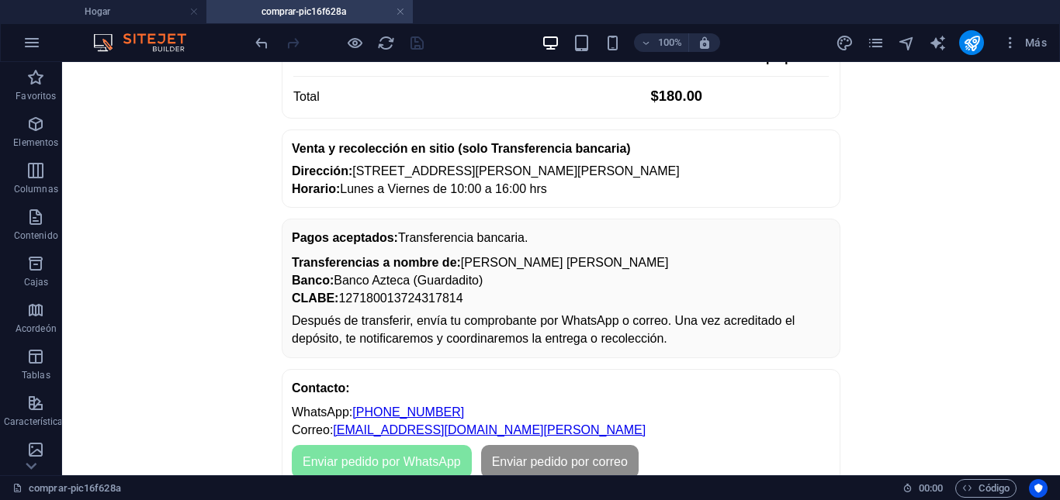
scroll to position [374, 0]
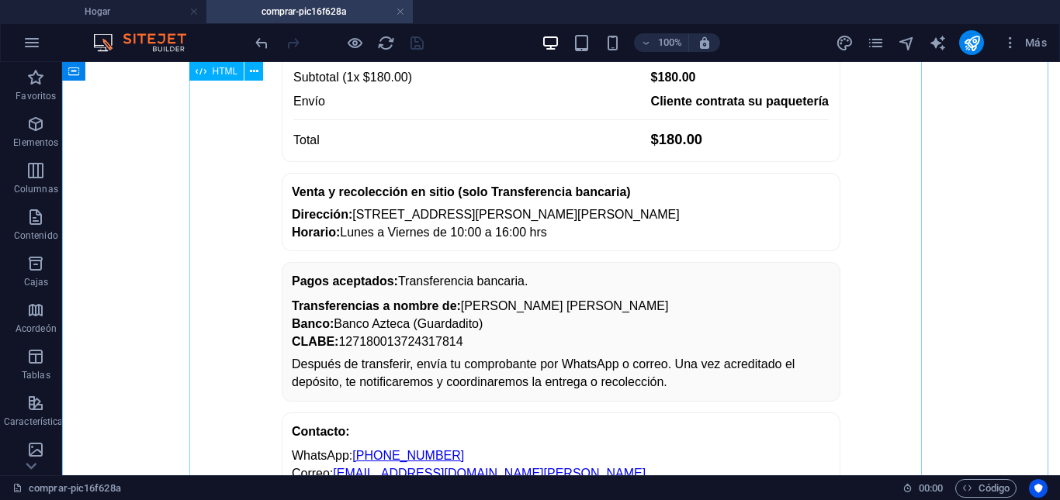
click at [590, 273] on div "PIC16F628A $180.00 MXN (IVA Incluido) Antes de realizar la compra y el pago cor…" at bounding box center [560, 134] width 985 height 839
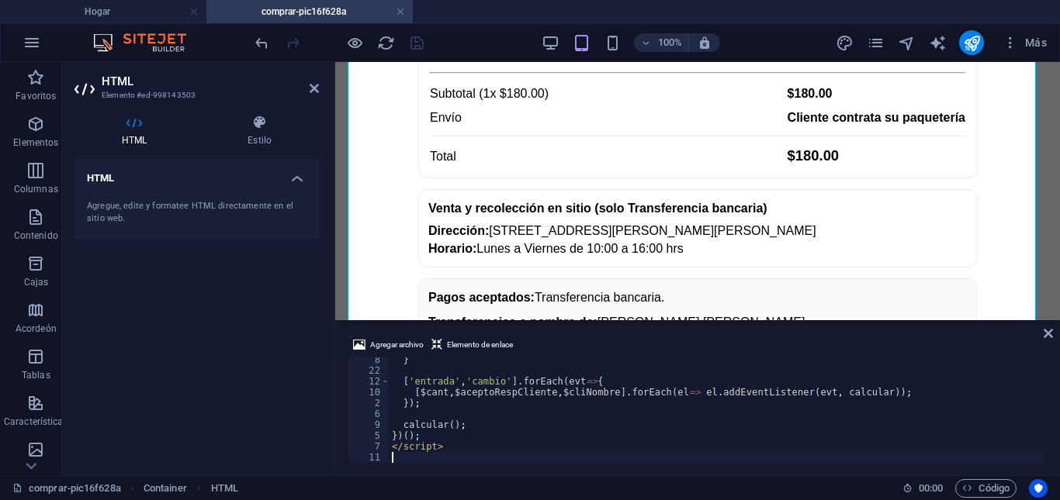
scroll to position [254, 0]
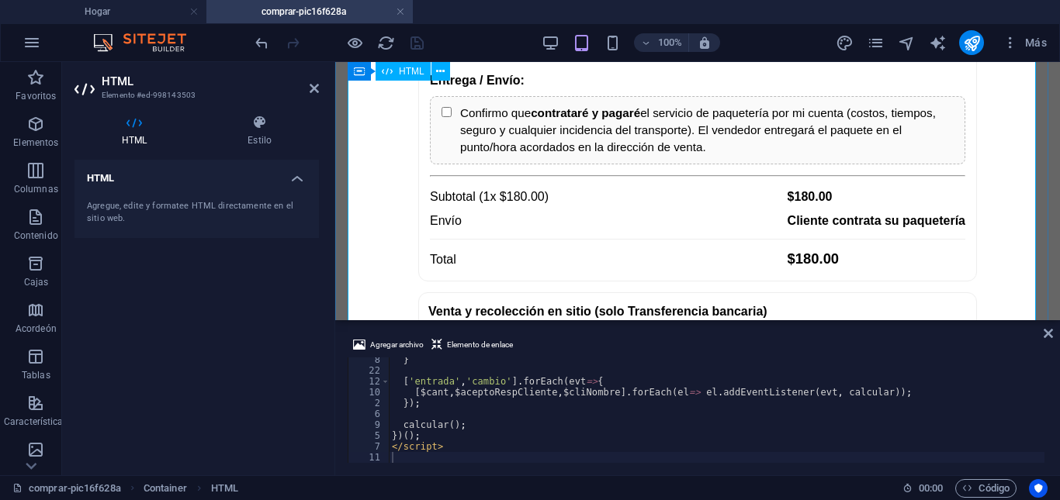
click at [863, 168] on div "PIC16F628A $180.00 MXN (IVA Incluido) Antes de realizar la compra y el pago cor…" at bounding box center [697, 253] width 712 height 839
click at [860, 170] on div "PIC16F628A $180.00 MXN (IVA Incluido) Antes de realizar la compra y el pago cor…" at bounding box center [697, 253] width 712 height 839
drag, startPoint x: 1047, startPoint y: 364, endPoint x: 1052, endPoint y: 405, distance: 41.4
click at [1052, 430] on div "Agregar archivo Elemento de enlace 8 22 12 10 2 6 9 5 7 11 } [ 'entrada' , 'cam…" at bounding box center [697, 400] width 725 height 152
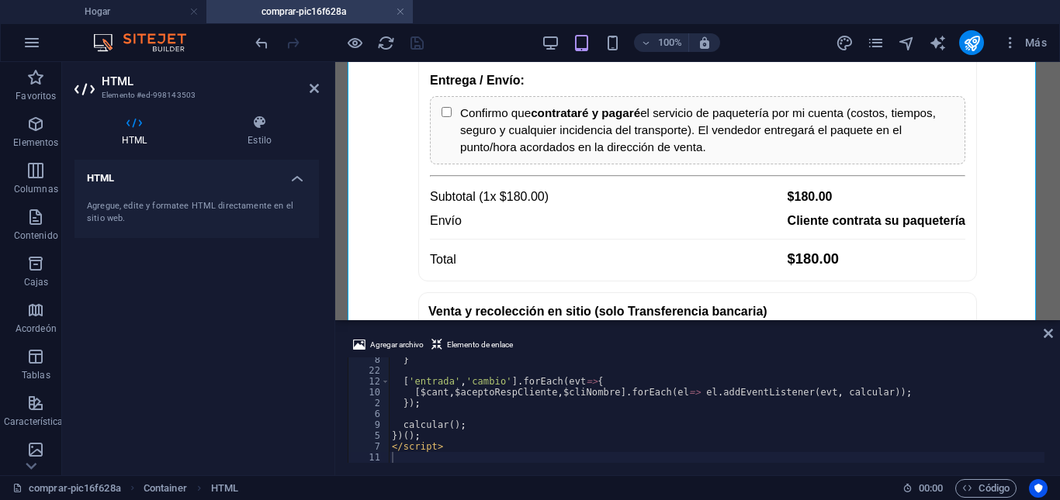
drag, startPoint x: 1047, startPoint y: 362, endPoint x: 1047, endPoint y: 381, distance: 18.6
click at [1047, 381] on div "Agregar archivo Elemento de enlace 8 22 12 10 2 6 9 5 7 11 } [ 'entrada' , 'cam…" at bounding box center [697, 400] width 725 height 152
drag, startPoint x: 1049, startPoint y: 363, endPoint x: 1049, endPoint y: 372, distance: 9.3
click at [1049, 372] on div "Agregar archivo Elemento de enlace 8 22 12 10 2 6 9 5 7 11 } [ 'entrada' , 'cam…" at bounding box center [697, 400] width 725 height 152
click at [1009, 388] on div "} [ 'entrada' , 'cambio' ] . forEach ( evt => { [ $cant , $aceptoRespCliente , …" at bounding box center [826, 417] width 874 height 124
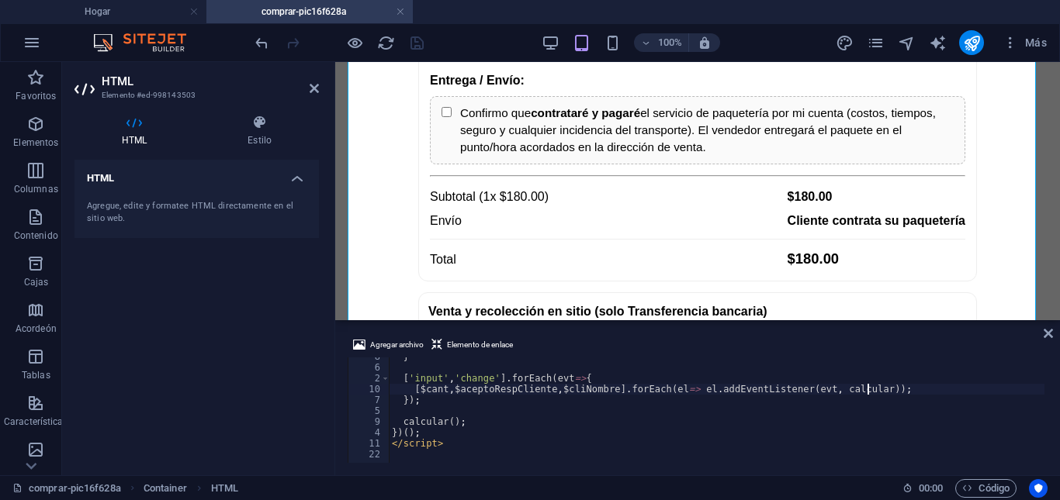
scroll to position [2168, 0]
click at [461, 448] on div "} [ 'entrada' , 'cambio' ] . forEach ( evt => { [ $cant , $aceptoRespCliente , …" at bounding box center [826, 413] width 874 height 124
type textarea "</script>"
click at [458, 455] on div "} [ 'entrada' , 'cambio' ] . forEach ( evt => { [ $cant , $aceptoRespCliente , …" at bounding box center [826, 413] width 874 height 124
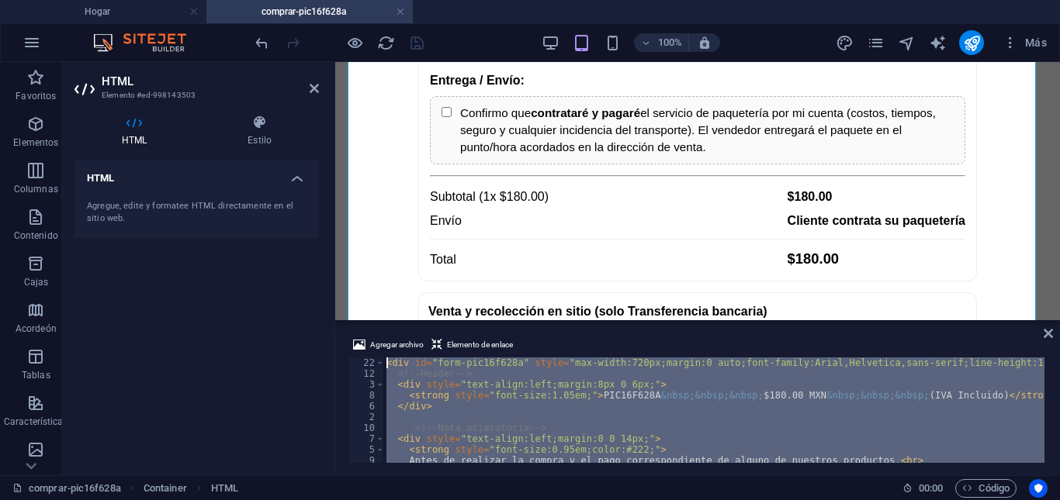
scroll to position [0, 0]
drag, startPoint x: 458, startPoint y: 455, endPoint x: 356, endPoint y: 322, distance: 167.7
click at [356, 322] on aside "Agregar archivo Elemento de enlace 22 12 3 8 6 2 10 7 5 9 4 11 < div id = "form…" at bounding box center [697, 397] width 725 height 155
type textarea "<div id="form-pic16f628a" style="max-width:720px;margin:0 auto;font-family:Aria…"
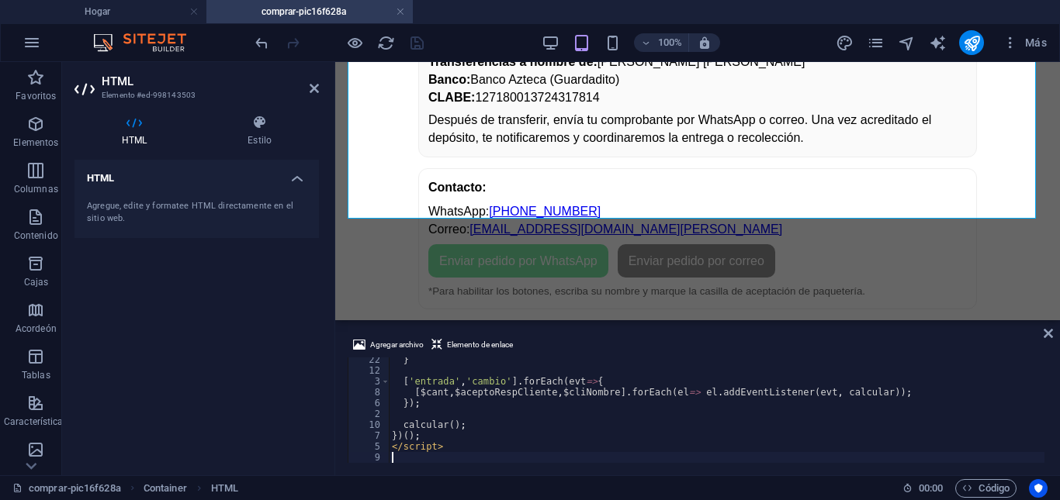
scroll to position [1235, 0]
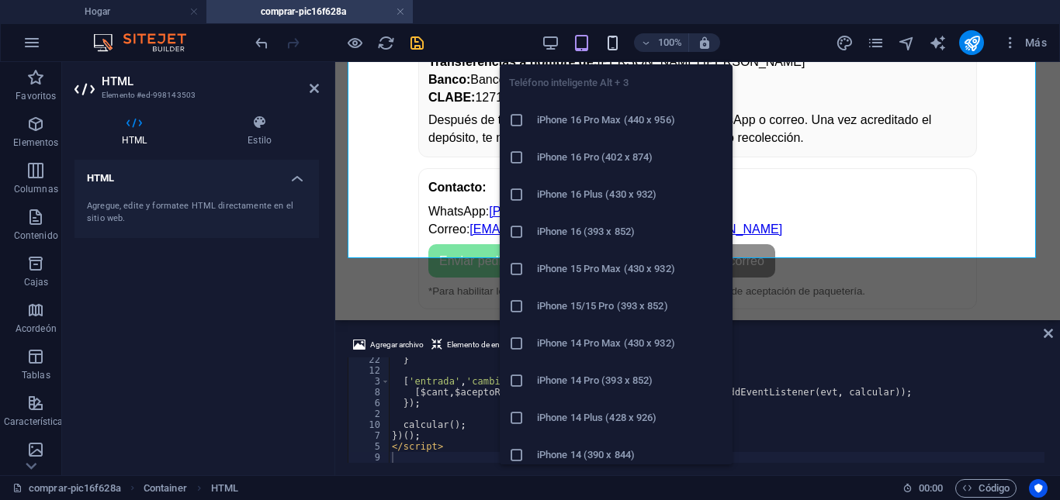
click at [611, 40] on icon "button" at bounding box center [613, 43] width 18 height 18
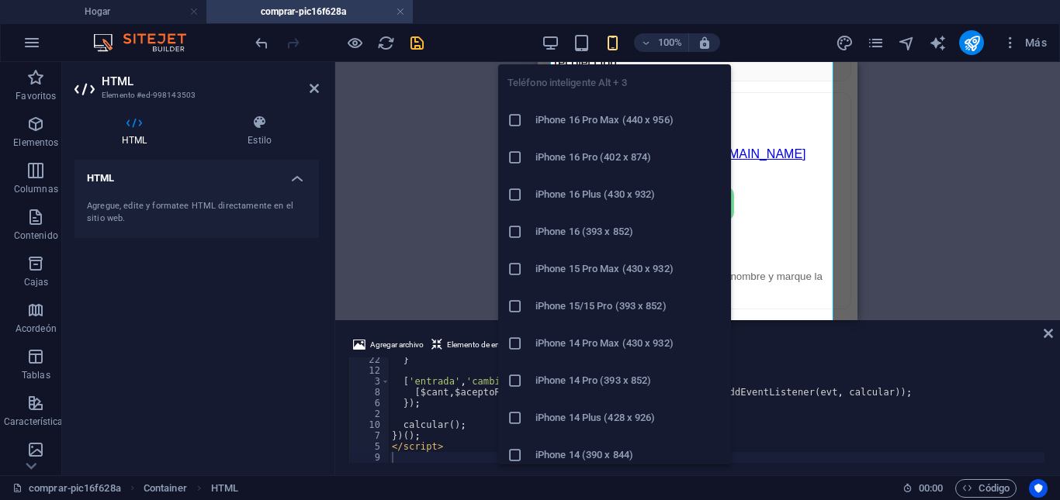
scroll to position [1126, 0]
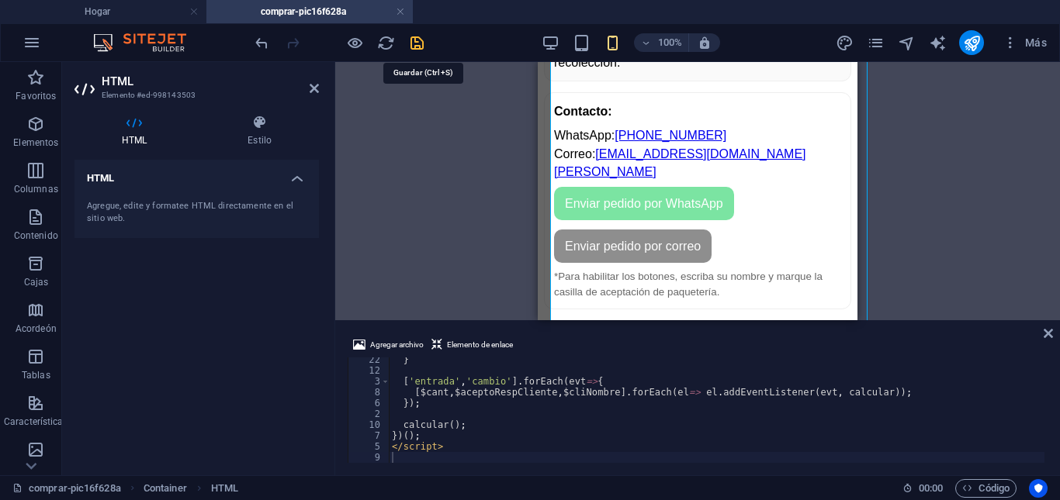
click at [422, 45] on icon "ahorrar" at bounding box center [417, 43] width 18 height 18
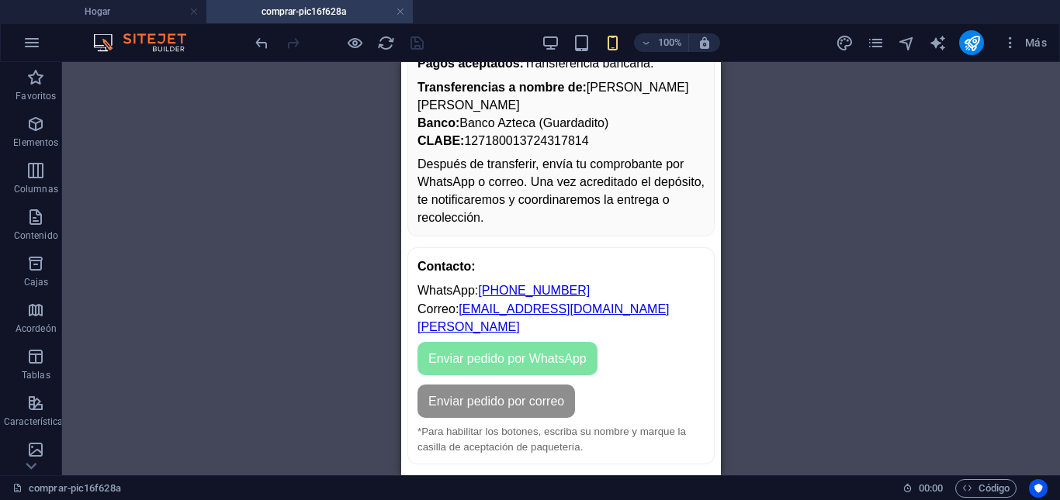
scroll to position [1161, 0]
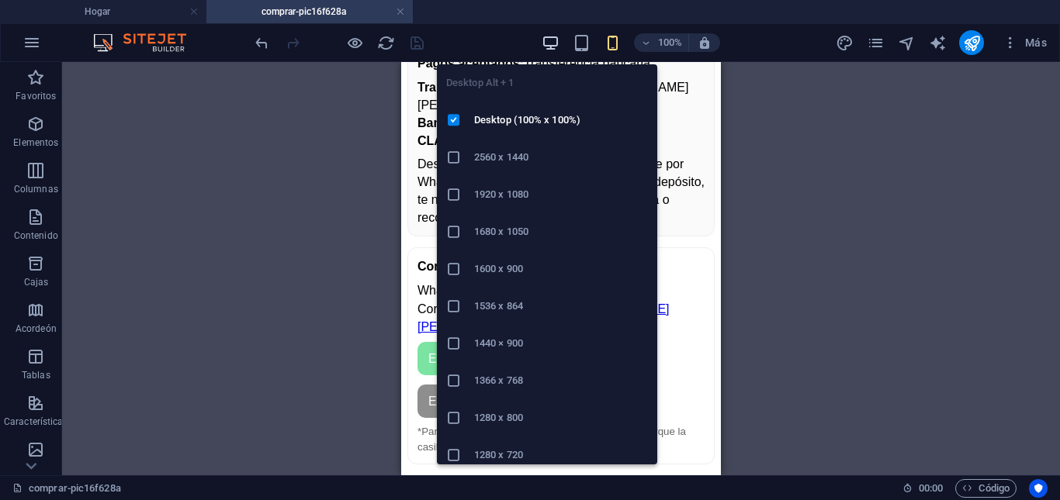
click at [544, 39] on icon "button" at bounding box center [550, 43] width 18 height 18
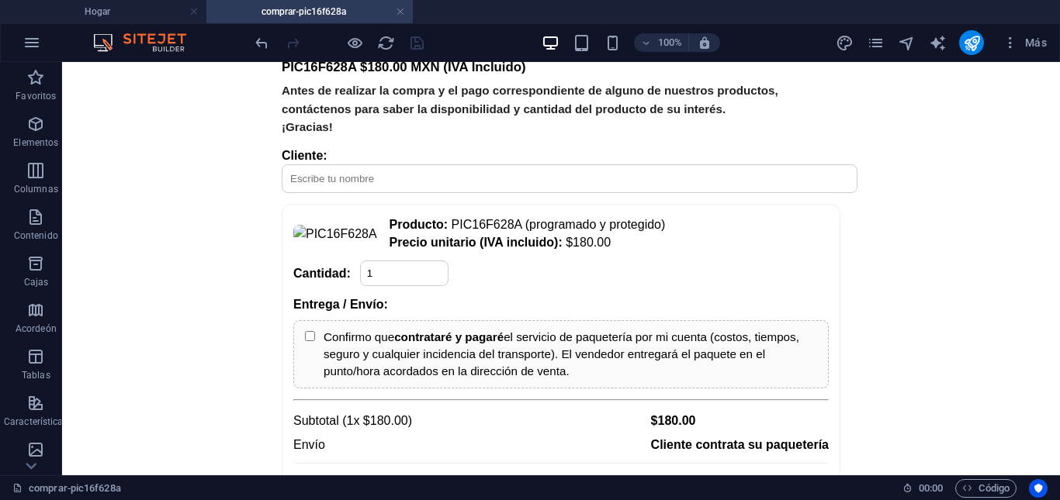
scroll to position [0, 0]
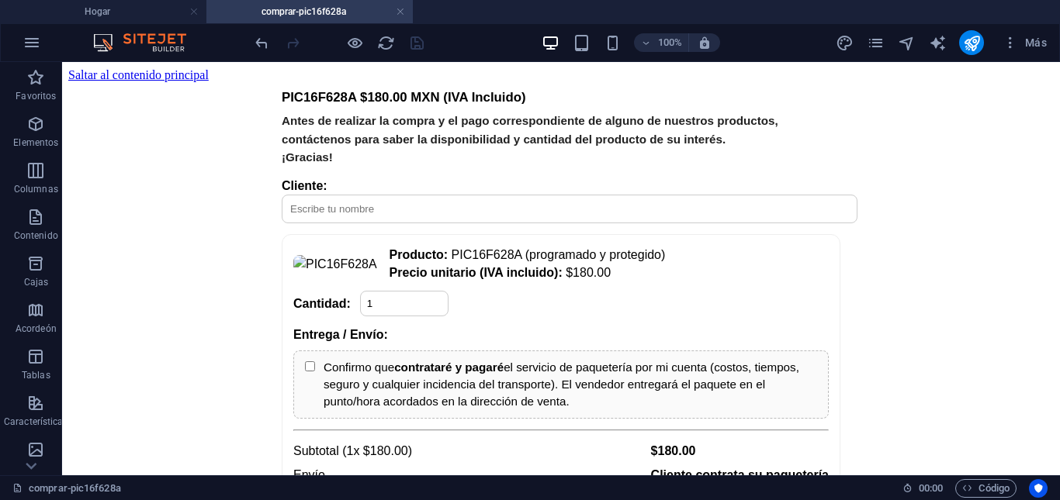
drag, startPoint x: 1053, startPoint y: 387, endPoint x: 1105, endPoint y: 118, distance: 274.2
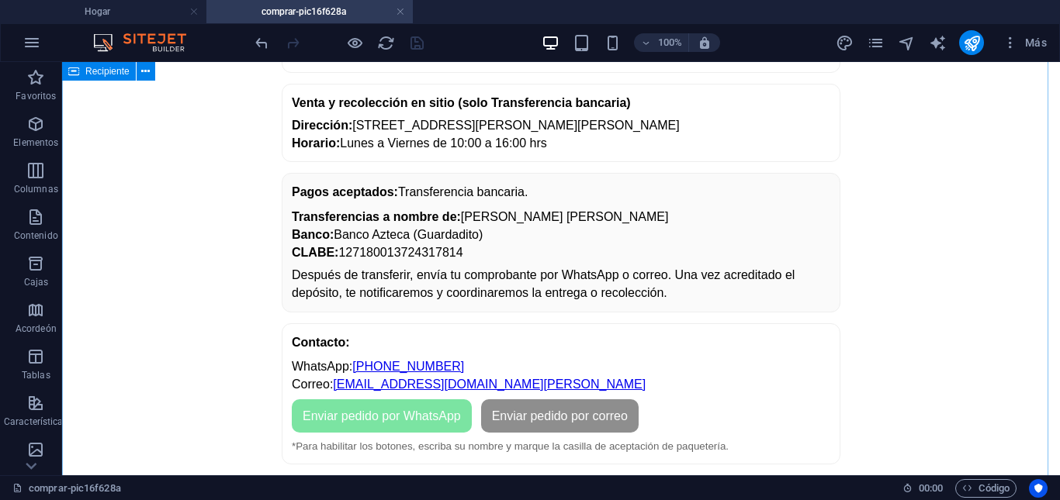
scroll to position [884, 0]
click at [1035, 43] on font "Más" at bounding box center [1036, 42] width 22 height 12
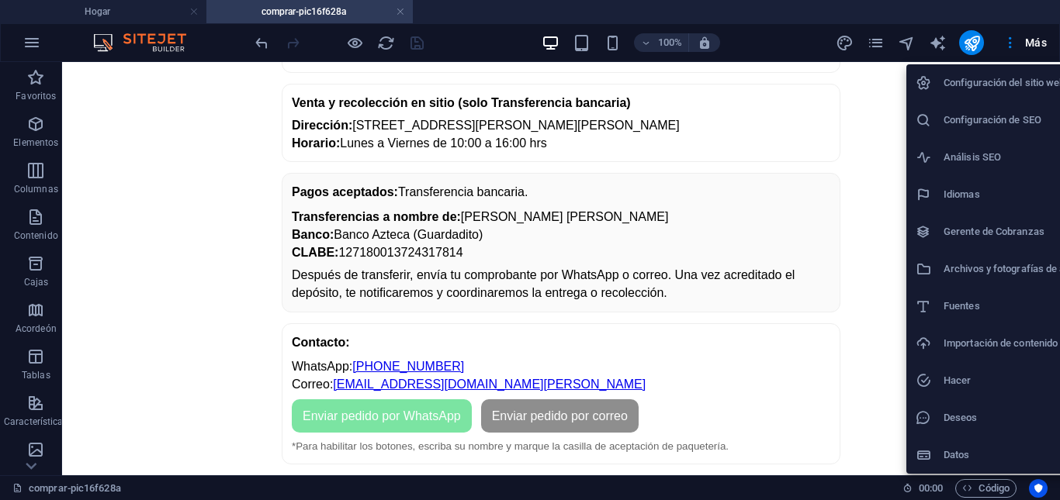
click at [1011, 43] on div at bounding box center [530, 250] width 1060 height 500
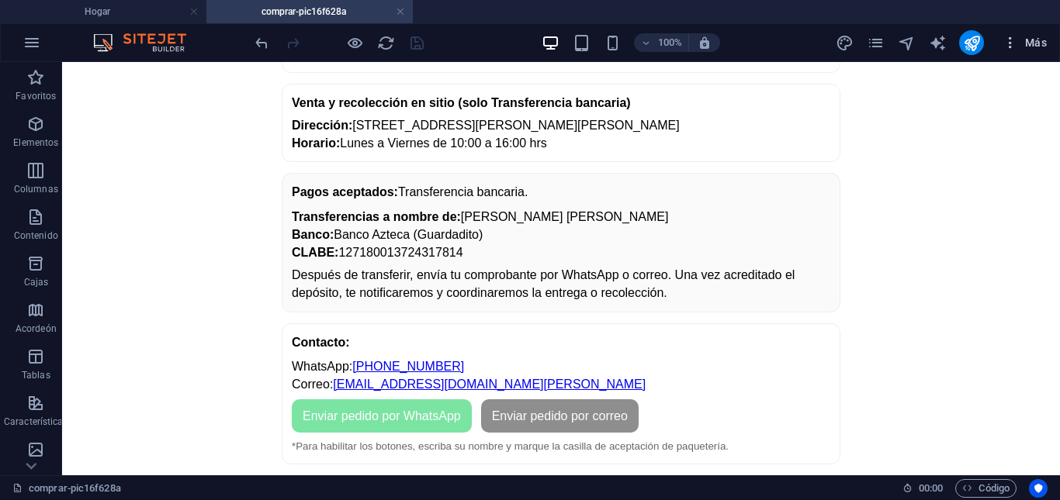
click at [1011, 43] on icon "button" at bounding box center [1010, 43] width 16 height 16
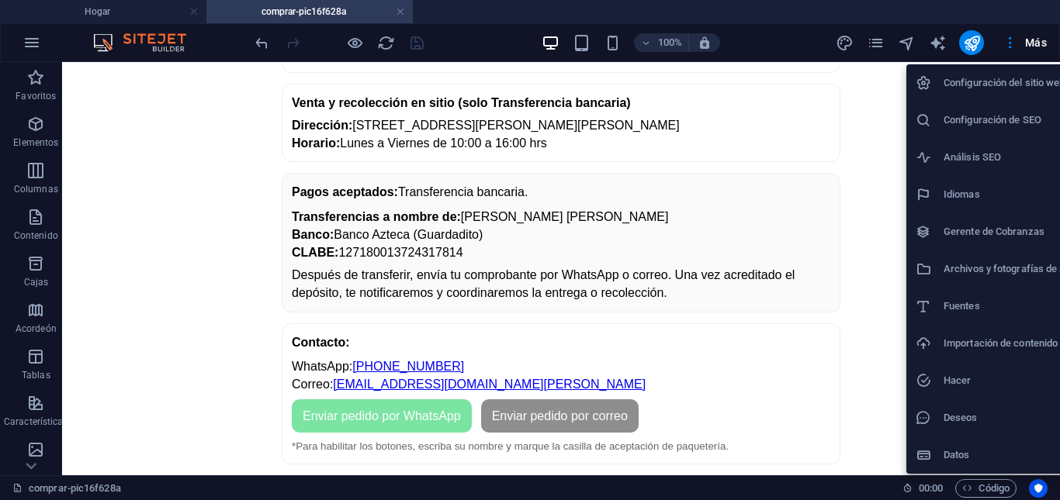
click at [974, 85] on font "Configuración del sitio web" at bounding box center [1004, 83] width 122 height 12
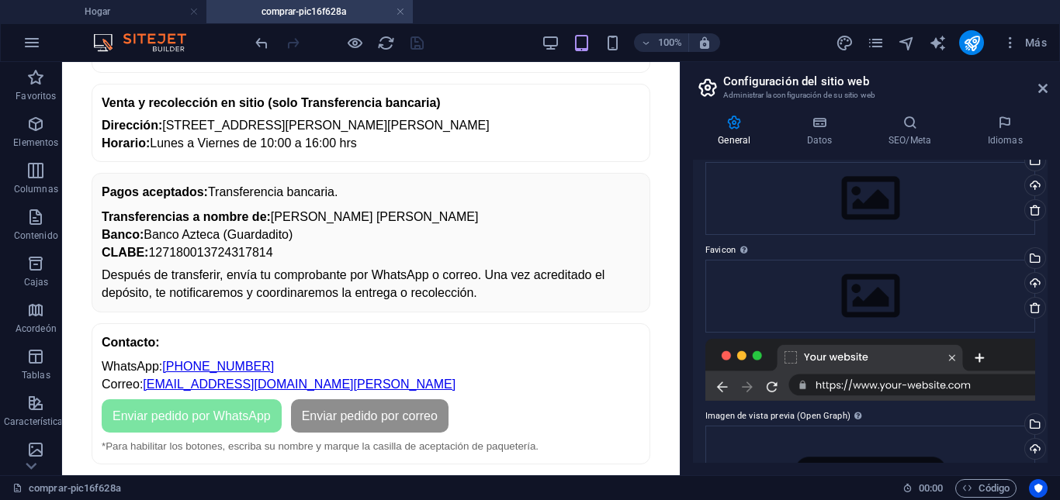
scroll to position [0, 0]
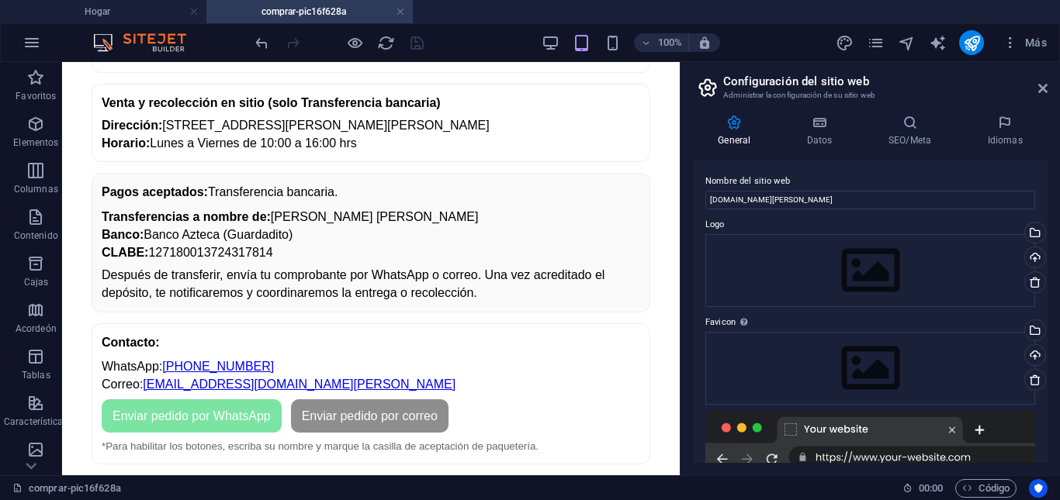
click at [1059, 146] on div "General Datos SEO/Meta Idiomas Nombre del sitio web [DOMAIN_NAME][PERSON_NAME] …" at bounding box center [869, 288] width 379 height 373
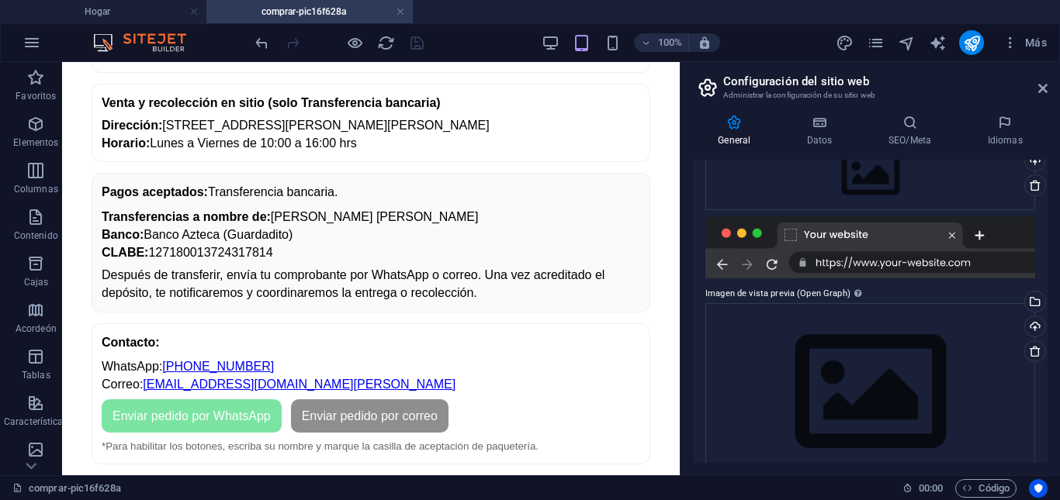
scroll to position [226, 0]
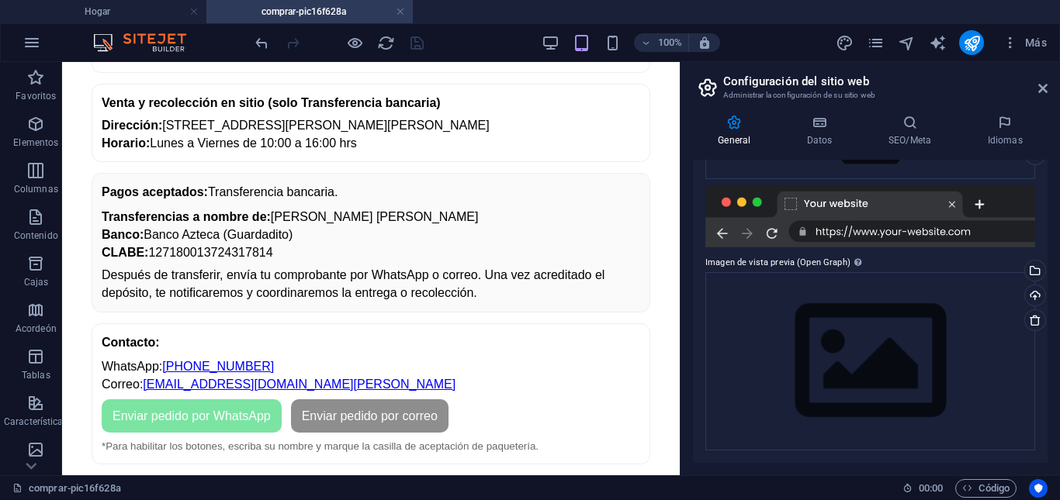
click at [1048, 315] on div "General Datos SEO/Meta Idiomas Nombre del sitio web [DOMAIN_NAME][PERSON_NAME] …" at bounding box center [869, 288] width 379 height 373
drag, startPoint x: 1048, startPoint y: 315, endPoint x: 1047, endPoint y: 289, distance: 26.4
click at [1047, 289] on div "General Datos SEO/Meta Idiomas Nombre del sitio web [DOMAIN_NAME][PERSON_NAME] …" at bounding box center [869, 288] width 379 height 373
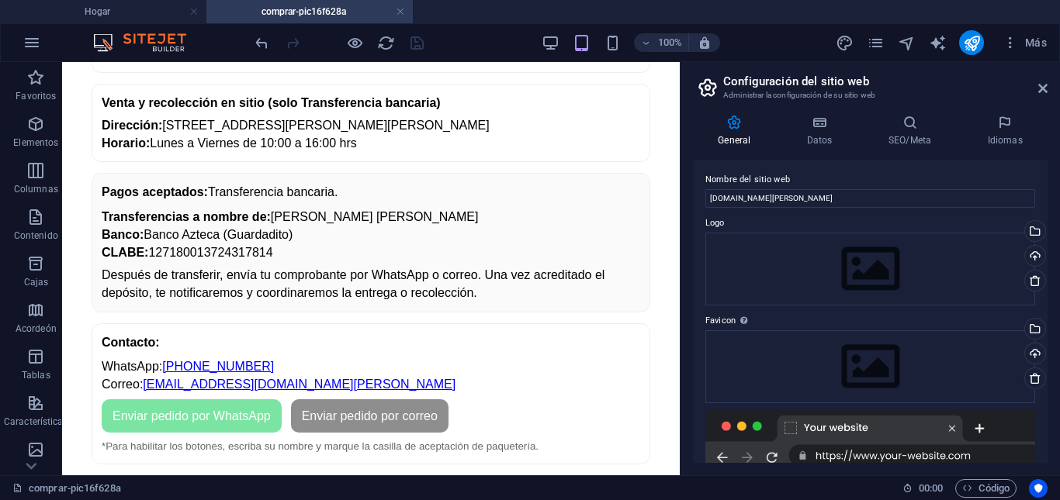
scroll to position [0, 0]
click at [784, 76] on font "Configuración del sitio web" at bounding box center [796, 81] width 146 height 14
click at [735, 120] on icon at bounding box center [734, 123] width 83 height 16
click at [825, 133] on h4 "Datos" at bounding box center [822, 131] width 81 height 33
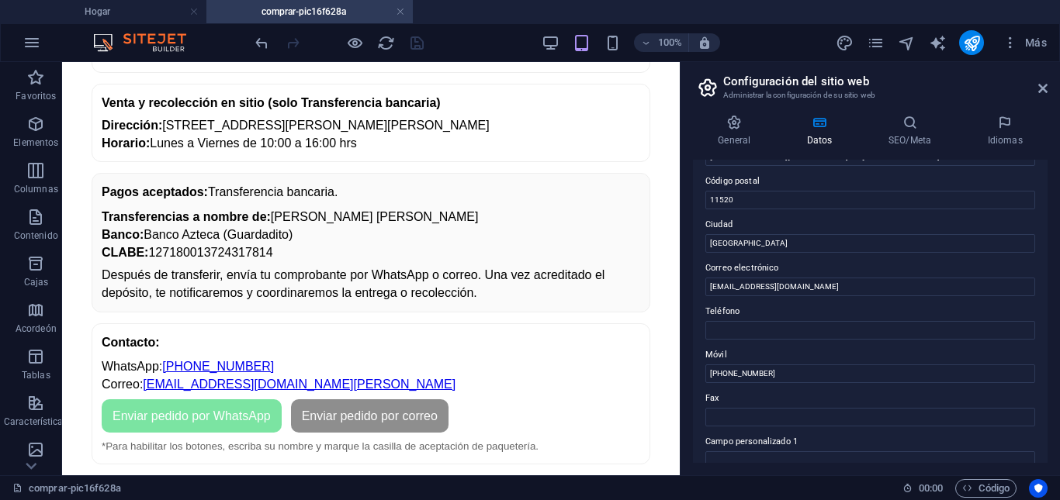
scroll to position [228, 0]
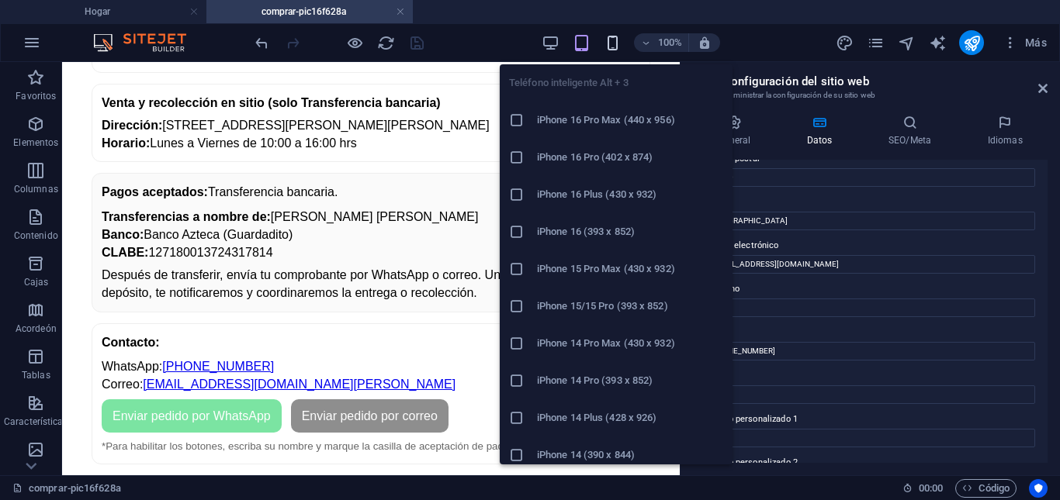
click at [614, 42] on icon "button" at bounding box center [613, 43] width 18 height 18
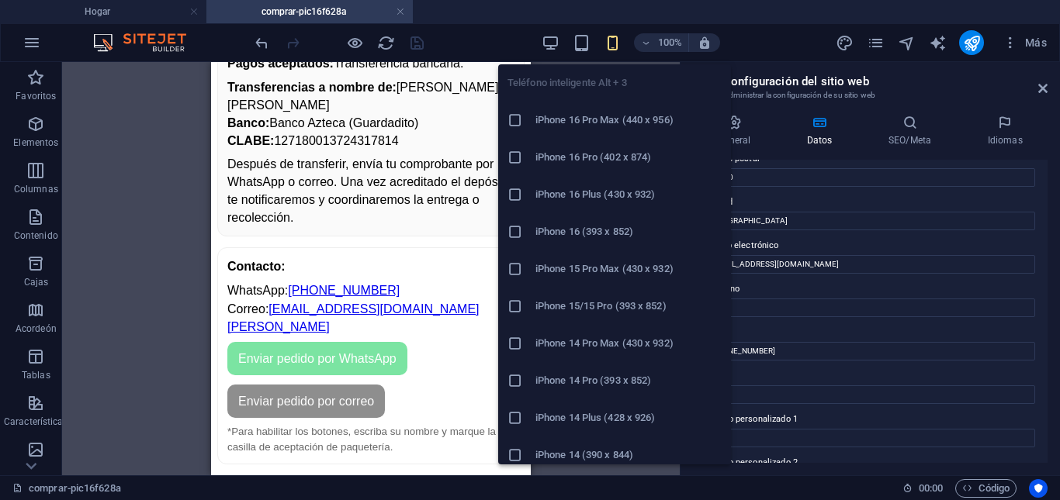
scroll to position [849, 0]
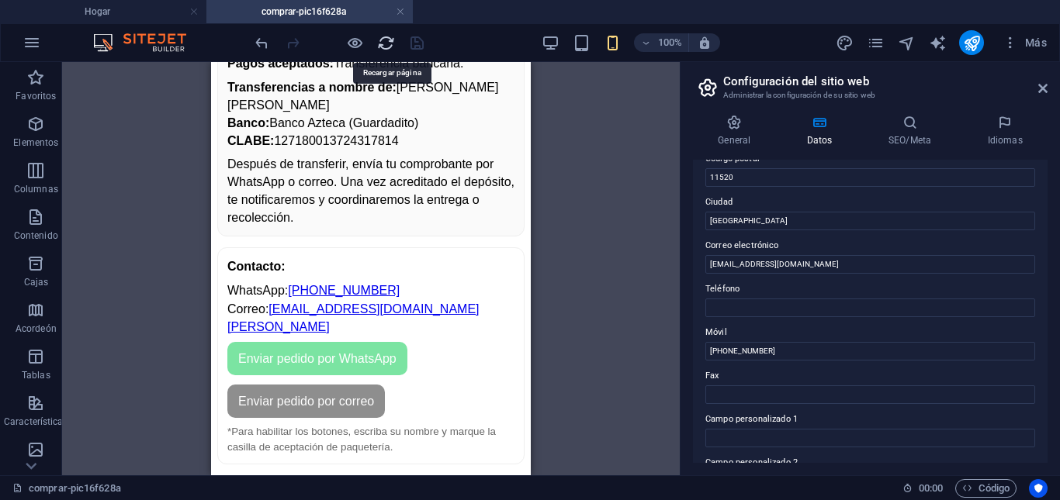
click at [387, 42] on icon "recargar" at bounding box center [386, 43] width 18 height 18
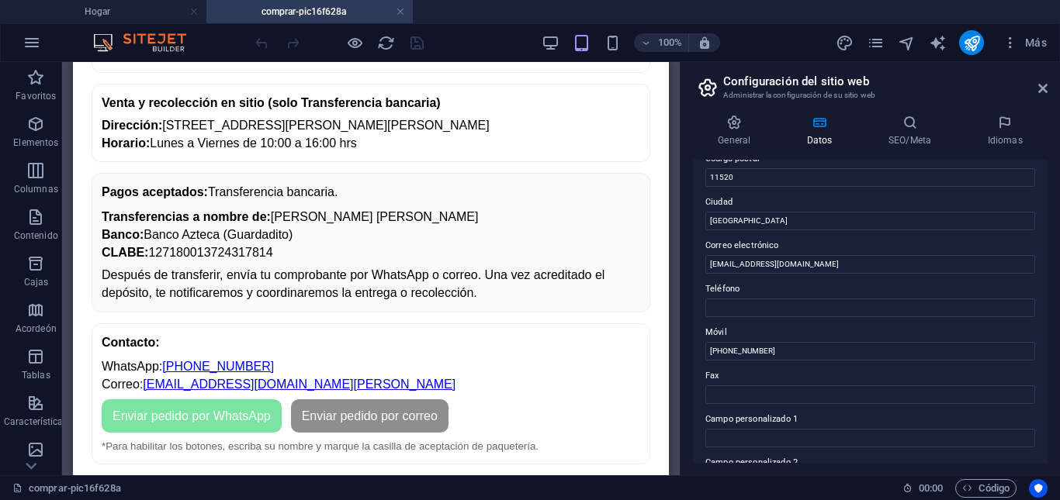
click at [1050, 88] on aside "Configuración del sitio web Administrar la configuración de su sitio web Genera…" at bounding box center [870, 268] width 380 height 413
click at [1044, 88] on icon at bounding box center [1042, 88] width 9 height 12
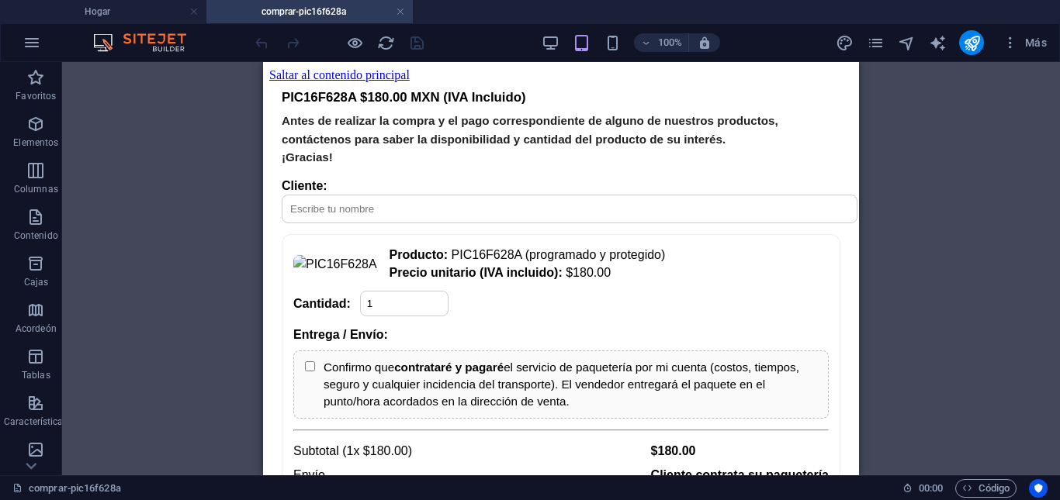
scroll to position [0, 0]
click at [1012, 40] on icon "button" at bounding box center [1010, 43] width 16 height 16
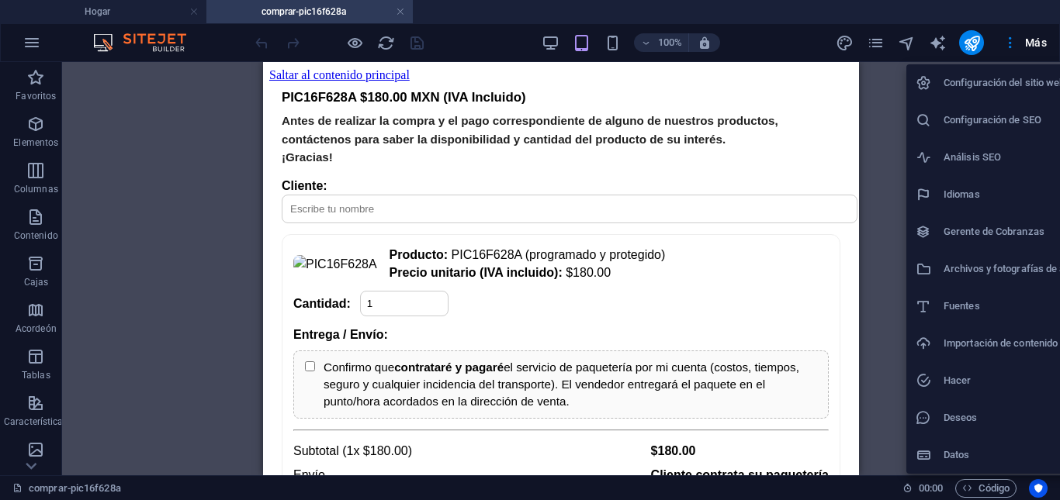
click at [885, 47] on div at bounding box center [530, 250] width 1060 height 500
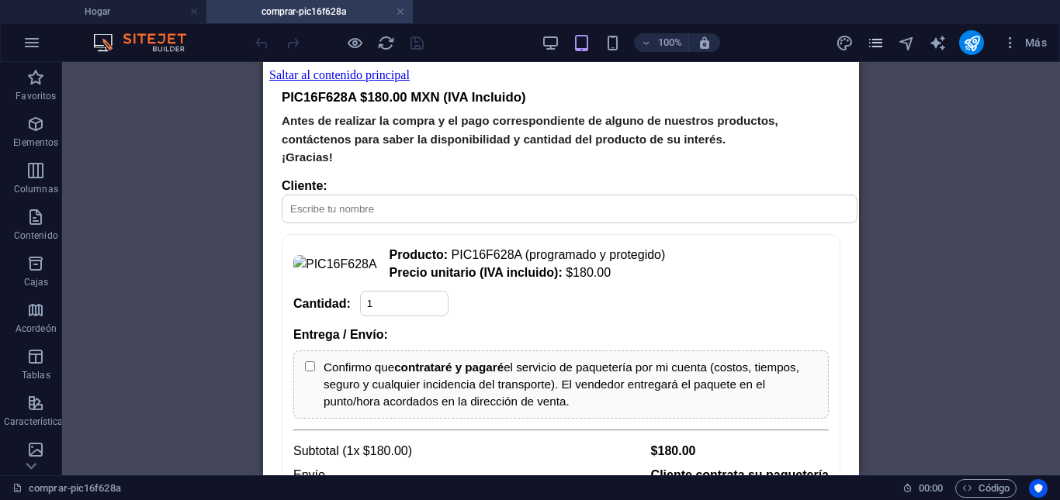
click at [884, 47] on span "páginas" at bounding box center [875, 43] width 19 height 18
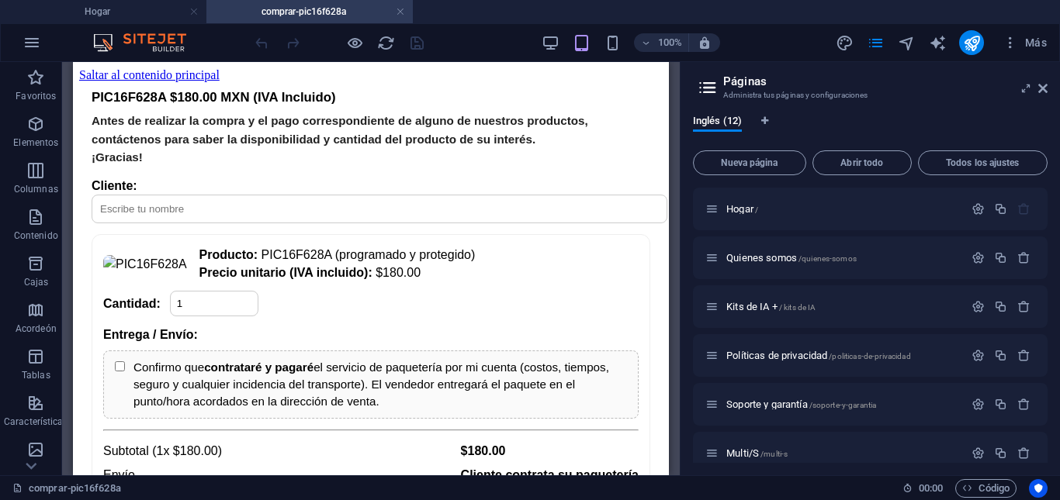
drag, startPoint x: 1050, startPoint y: 232, endPoint x: 1047, endPoint y: 244, distance: 12.6
click at [1047, 244] on div "Inglés (12) Nueva página Abrir todo Todos los ajustes Hogar / Quienes somos /qu…" at bounding box center [869, 288] width 379 height 373
drag, startPoint x: 1047, startPoint y: 245, endPoint x: 1050, endPoint y: 273, distance: 28.0
click at [1050, 273] on div "Inglés (12) Nueva página Abrir todo Todos los ajustes Hogar / Quienes somos /qu…" at bounding box center [869, 288] width 379 height 373
drag, startPoint x: 1043, startPoint y: 284, endPoint x: 1048, endPoint y: 316, distance: 32.1
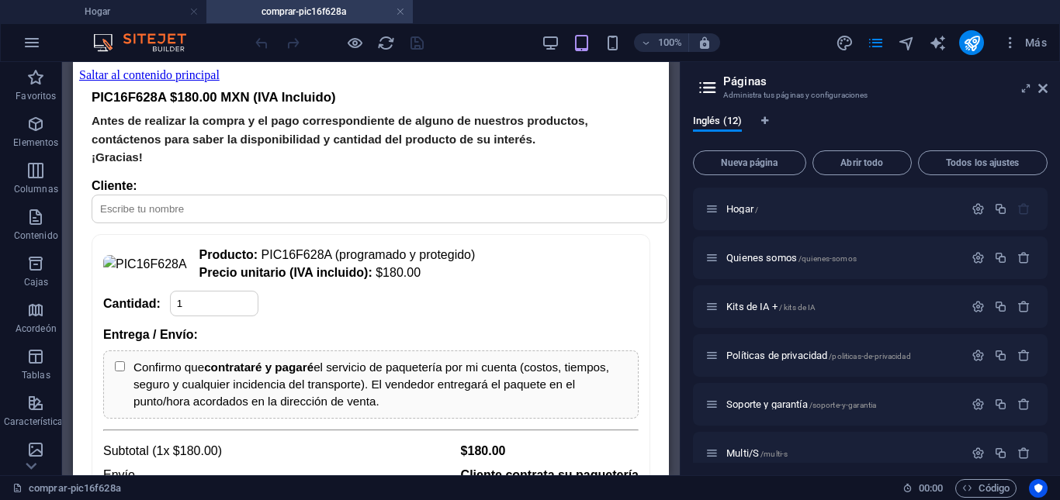
click at [1048, 316] on div "Inglés (12) Nueva página Abrir todo Todos los ajustes Hogar / Quienes somos /qu…" at bounding box center [869, 288] width 379 height 373
click at [1048, 319] on div "Inglés (12) Nueva página Abrir todo Todos los ajustes Hogar / Quienes somos /qu…" at bounding box center [869, 288] width 379 height 373
drag, startPoint x: 1050, startPoint y: 311, endPoint x: 1047, endPoint y: 335, distance: 24.2
click at [1047, 335] on div "Inglés (12) Nueva página Abrir todo Todos los ajustes Hogar / Quienes somos /qu…" at bounding box center [869, 288] width 379 height 373
drag, startPoint x: 1047, startPoint y: 306, endPoint x: 1047, endPoint y: 285, distance: 20.9
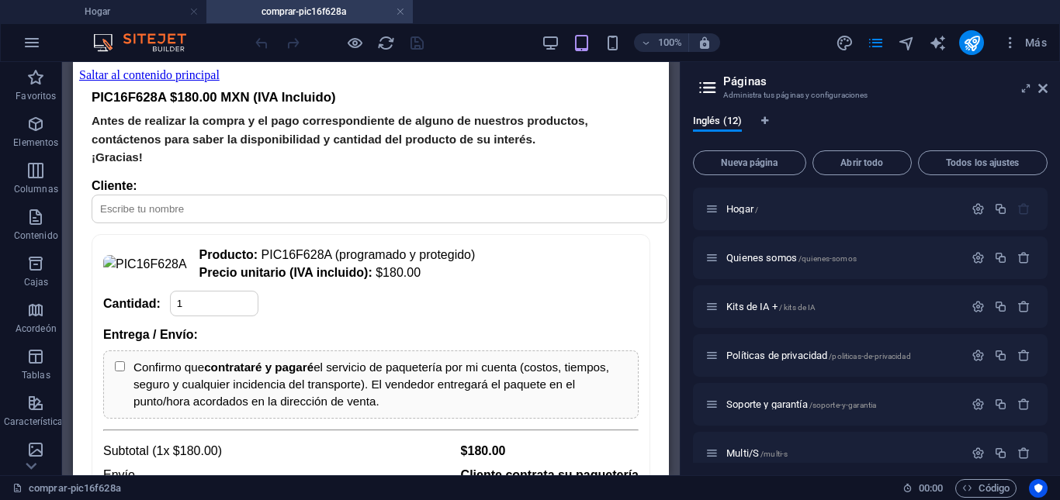
click at [1047, 312] on div "Inglés (12) Nueva página Abrir todo Todos los ajustes Hogar / Quienes somos /qu…" at bounding box center [869, 288] width 379 height 373
drag, startPoint x: 1048, startPoint y: 301, endPoint x: 1047, endPoint y: 310, distance: 8.6
click at [1047, 310] on div "Inglés (12) Nueva página Abrir todo Todos los ajustes Hogar / Quienes somos /qu…" at bounding box center [869, 288] width 379 height 373
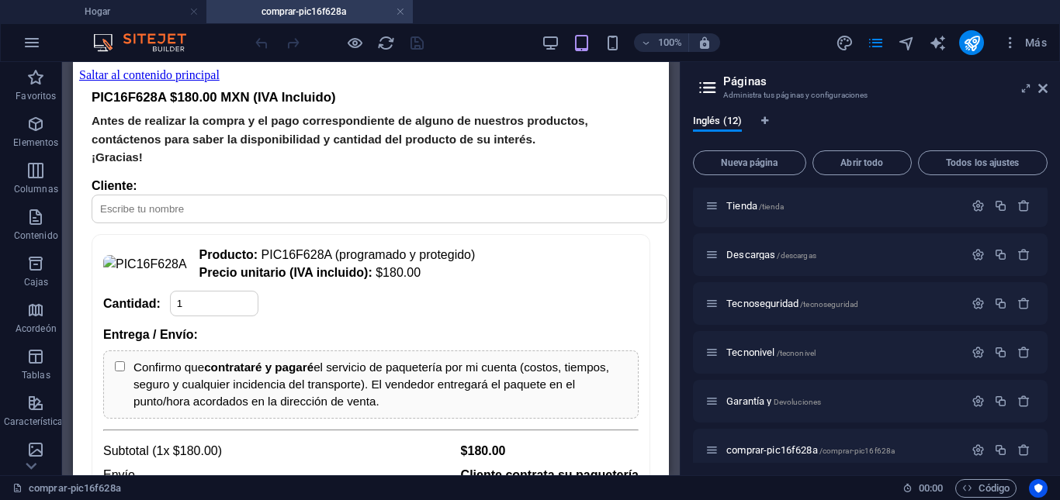
scroll to position [311, 0]
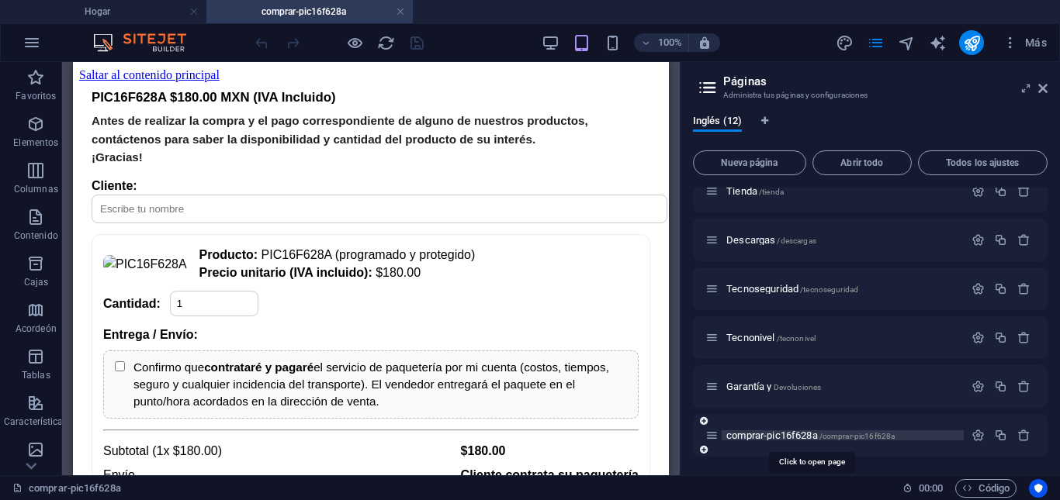
click at [792, 437] on font "comprar-pic16f628a" at bounding box center [772, 436] width 92 height 12
click at [972, 434] on icon "button" at bounding box center [977, 435] width 13 height 13
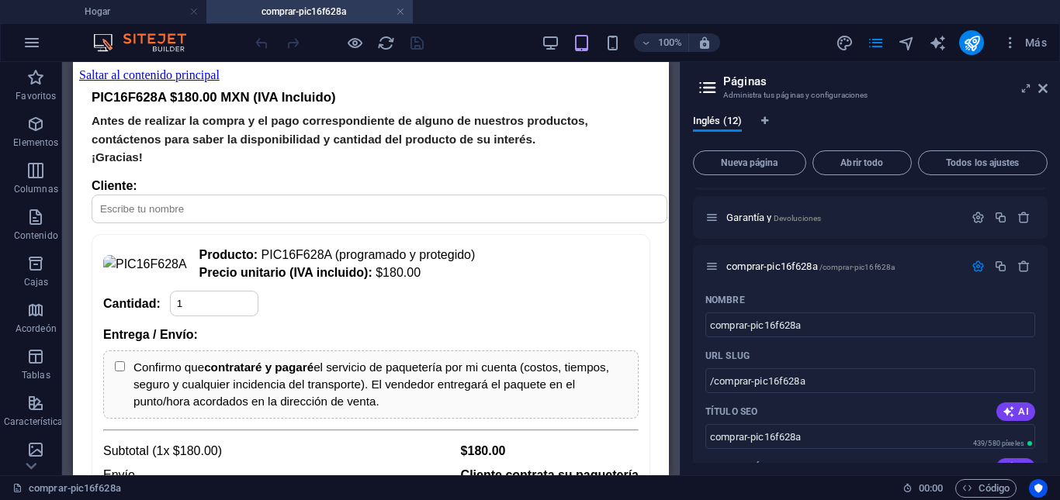
drag, startPoint x: 1047, startPoint y: 309, endPoint x: 1046, endPoint y: 321, distance: 12.5
click at [1046, 321] on div "Inglés (12) Nueva página Abrir todo Todos los ajustes Hogar / Quienes somos /qu…" at bounding box center [869, 288] width 379 height 373
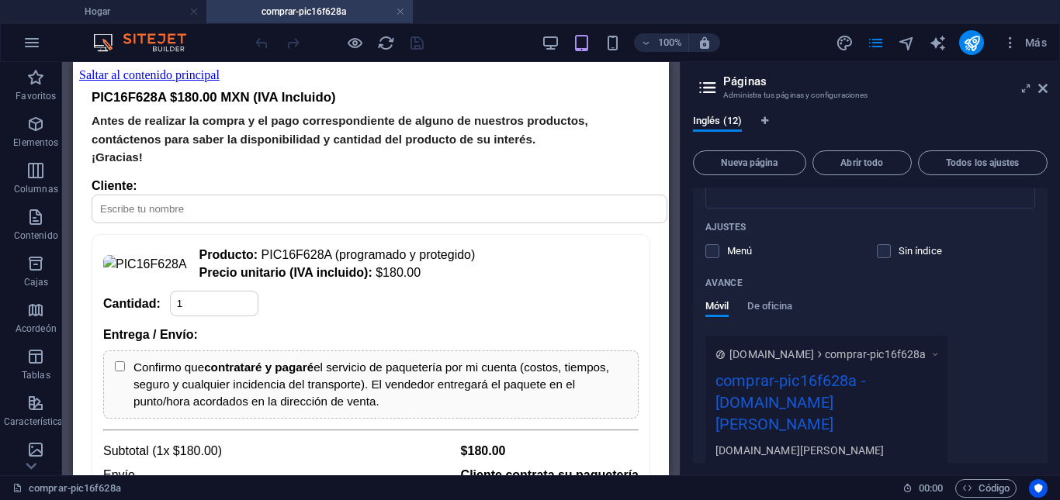
scroll to position [911, 0]
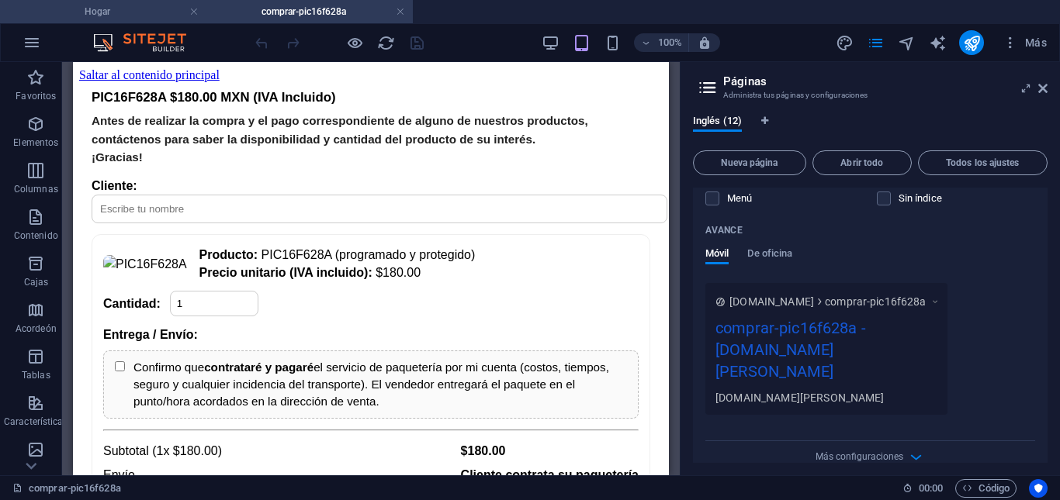
click at [133, 14] on h4 "Hogar" at bounding box center [103, 11] width 206 height 17
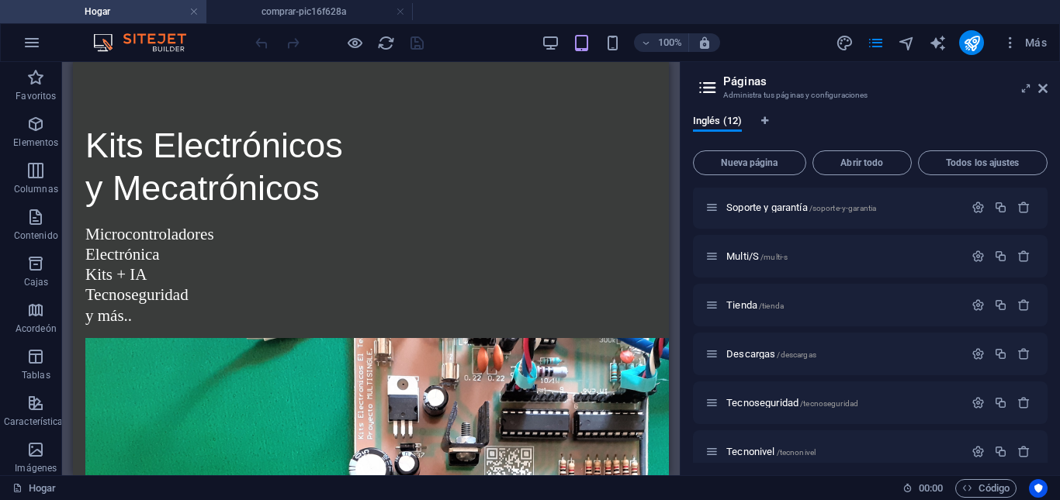
scroll to position [0, 0]
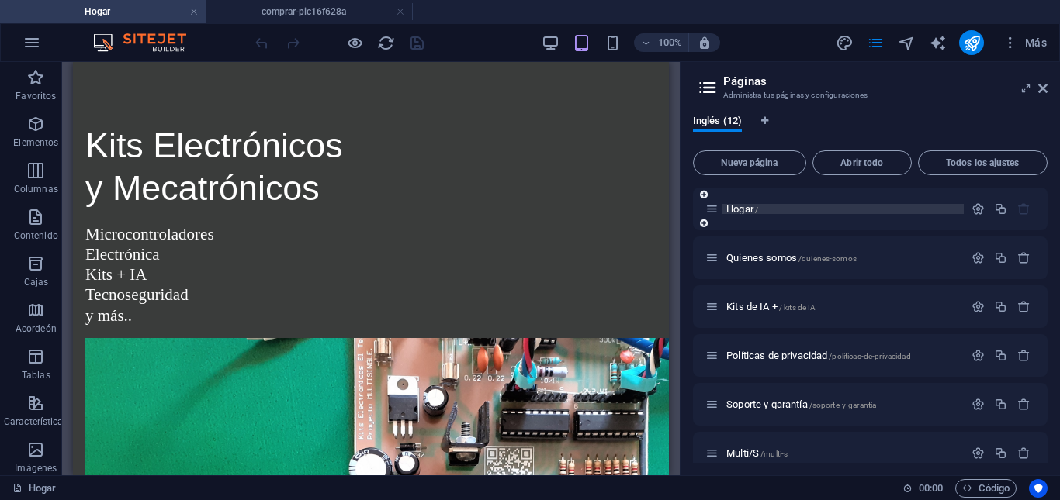
click at [745, 207] on font "Hogar" at bounding box center [739, 209] width 27 height 12
click at [976, 207] on icon "button" at bounding box center [977, 208] width 13 height 13
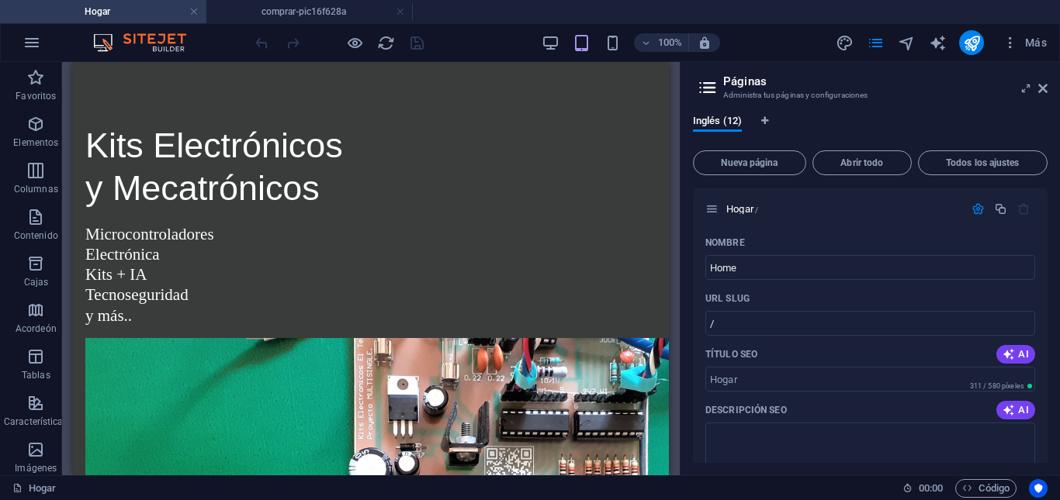
drag, startPoint x: 1050, startPoint y: 222, endPoint x: 1050, endPoint y: 231, distance: 9.3
click at [1050, 231] on div "Inglés (12) Nueva página Abrir todo Todos los ajustes Hogar / Nombre Home ​ URL…" at bounding box center [869, 288] width 379 height 373
click at [1048, 227] on div "Inglés (12) Nueva página Abrir todo Todos los ajustes Hogar / Nombre Home ​ URL…" at bounding box center [869, 288] width 379 height 373
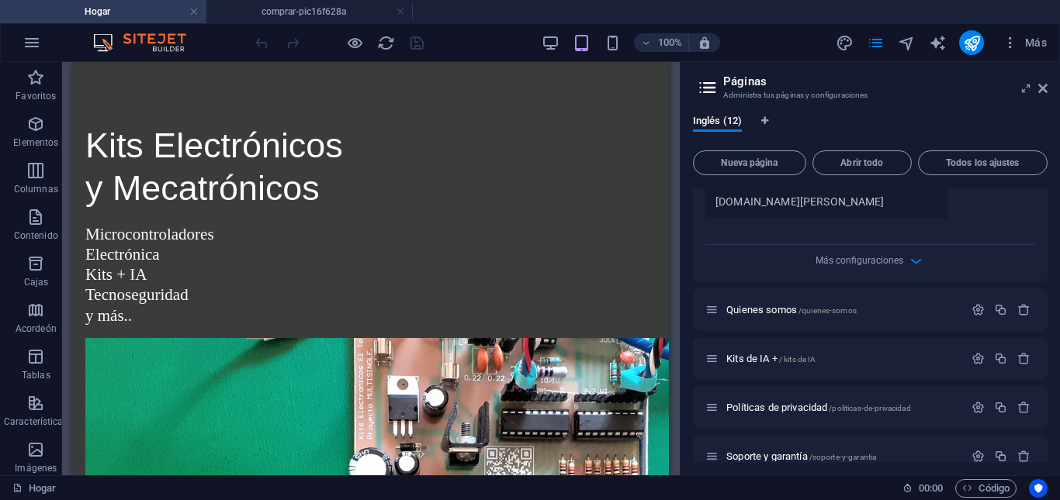
scroll to position [489, 0]
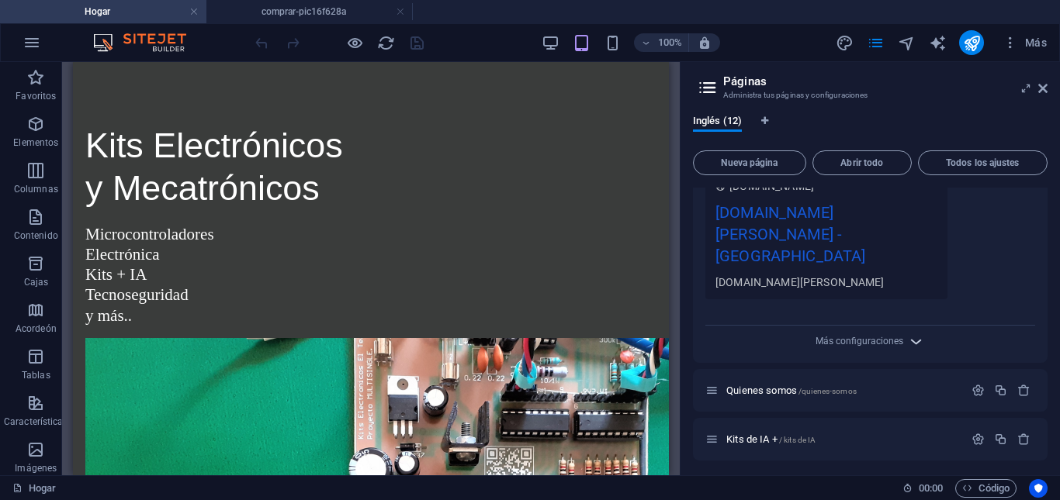
click at [908, 333] on icon "button" at bounding box center [916, 342] width 18 height 18
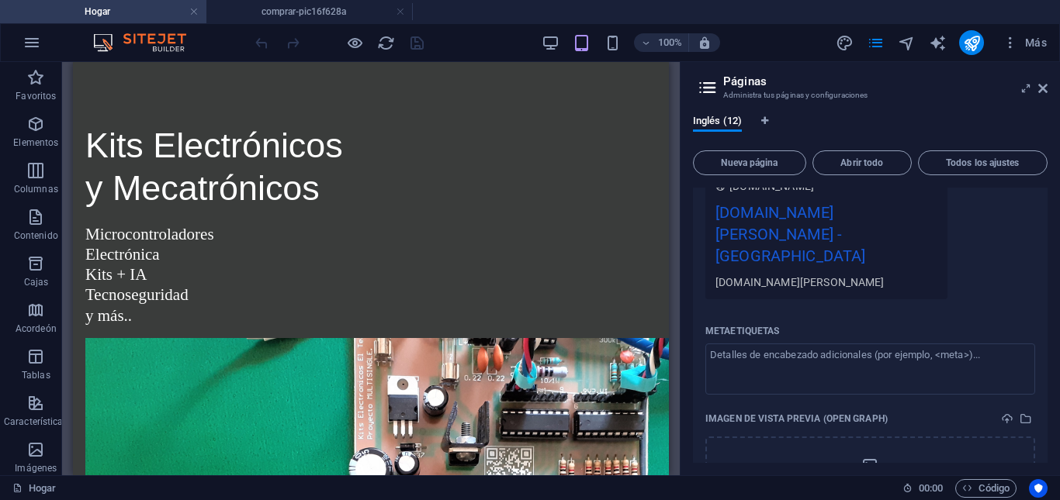
drag, startPoint x: 1049, startPoint y: 271, endPoint x: 1049, endPoint y: 292, distance: 20.9
click at [1049, 292] on div "Inglés (12) Nueva página Abrir todo Todos los ajustes Hogar / Nombre Home ​ URL…" at bounding box center [869, 288] width 379 height 373
drag, startPoint x: 1047, startPoint y: 275, endPoint x: 1047, endPoint y: 286, distance: 11.7
click at [1047, 286] on div "Inglés (12) Nueva página Abrir todo Todos los ajustes Hogar / Nombre Home ​ URL…" at bounding box center [869, 288] width 379 height 373
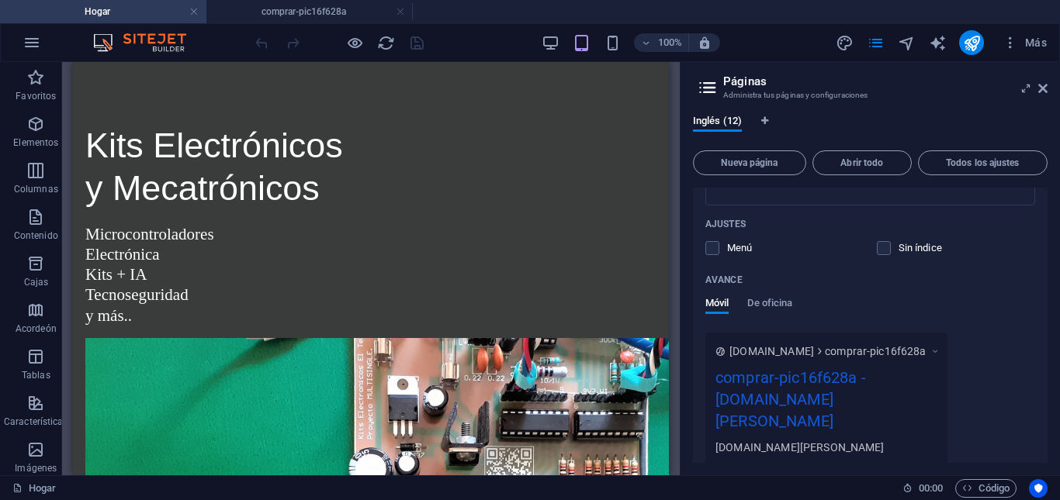
scroll to position [1748, 0]
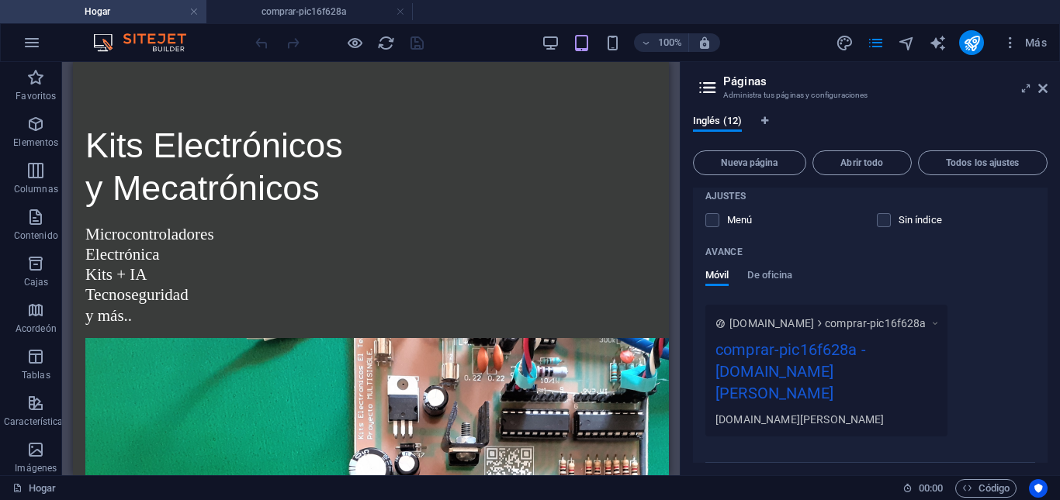
click at [892, 473] on font "Más configuraciones" at bounding box center [859, 478] width 88 height 11
click at [877, 44] on icon "páginas" at bounding box center [876, 43] width 18 height 18
click at [1009, 43] on icon "button" at bounding box center [1010, 43] width 16 height 16
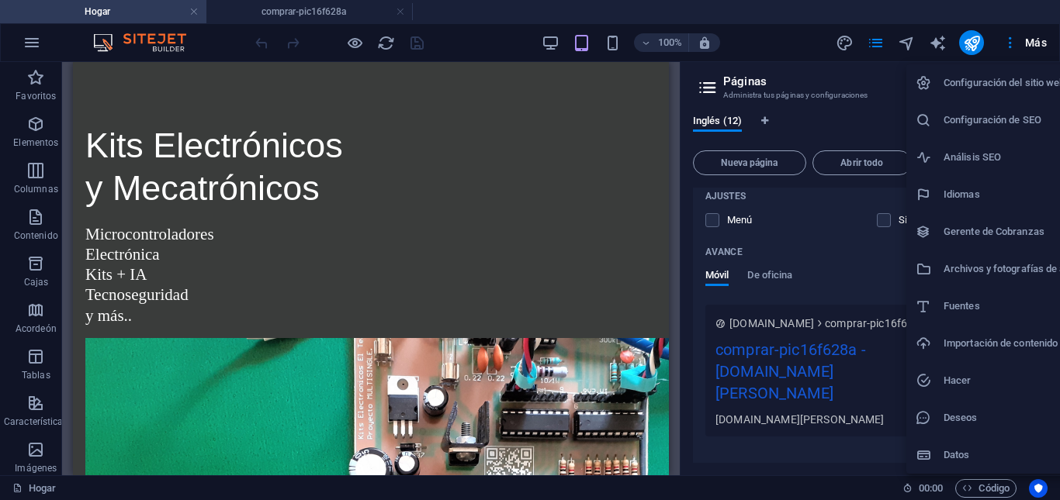
click at [1002, 81] on font "Configuración del sitio web" at bounding box center [1004, 83] width 122 height 12
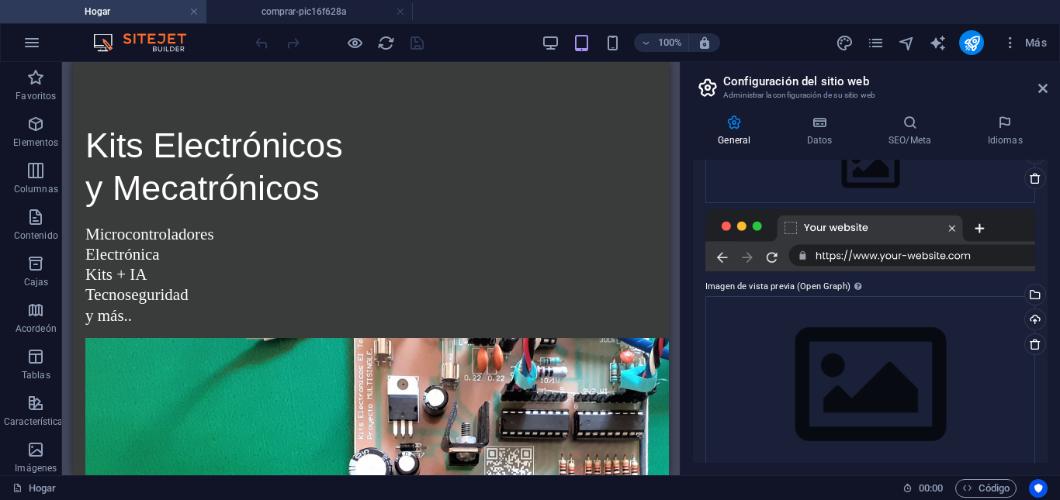
scroll to position [226, 0]
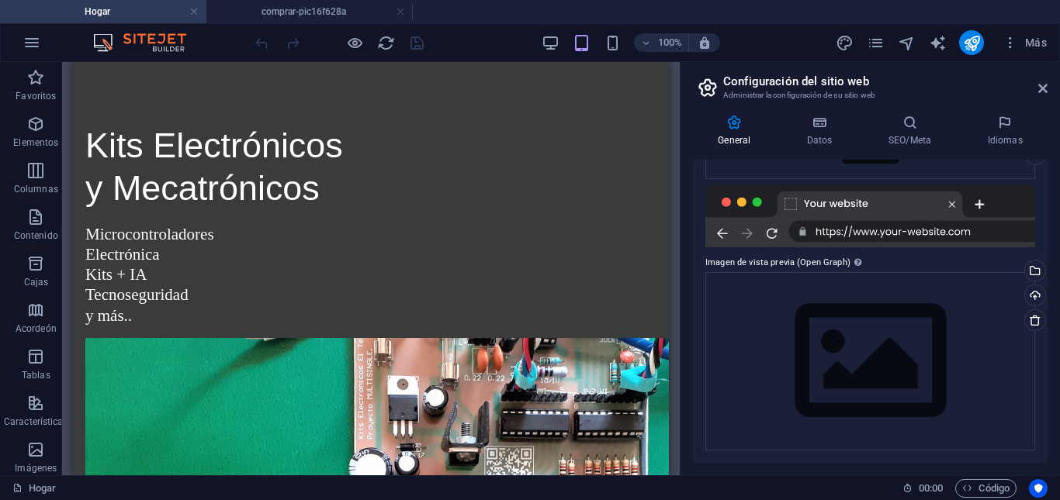
drag, startPoint x: 1047, startPoint y: 382, endPoint x: 1045, endPoint y: 346, distance: 36.5
click at [1045, 346] on div "General Datos SEO/Meta Idiomas Nombre del sitio web [DOMAIN_NAME][PERSON_NAME] …" at bounding box center [869, 288] width 379 height 373
click at [1049, 349] on div "General Datos SEO/Meta Idiomas Nombre del sitio web [DOMAIN_NAME][PERSON_NAME] …" at bounding box center [869, 288] width 379 height 373
click at [814, 121] on icon at bounding box center [819, 123] width 75 height 16
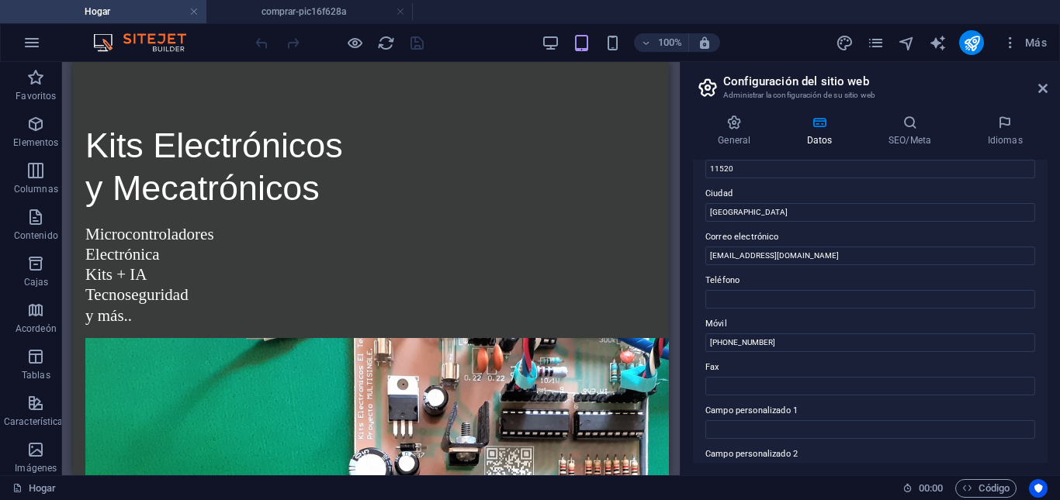
scroll to position [240, 0]
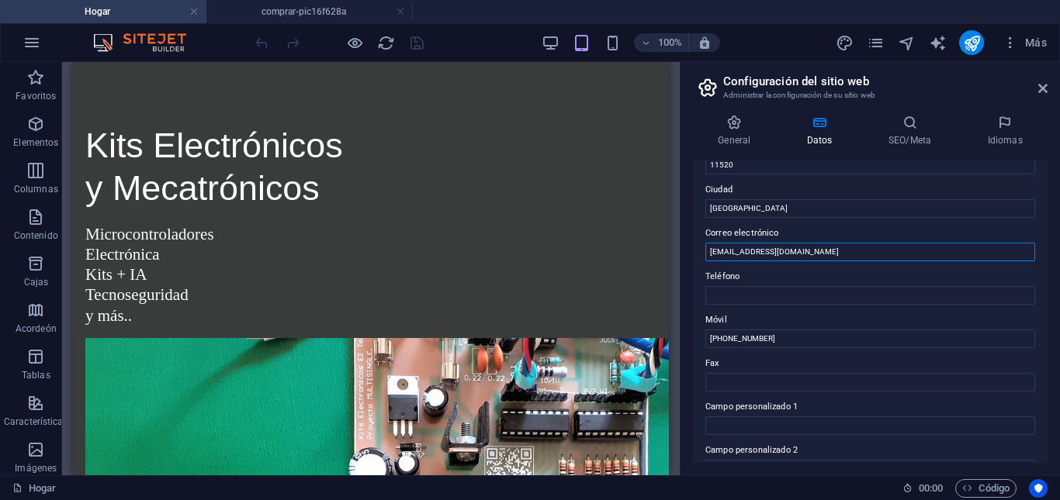
drag, startPoint x: 808, startPoint y: 249, endPoint x: 690, endPoint y: 254, distance: 118.0
click at [690, 254] on div "General Datos SEO/Meta Idiomas Nombre del sitio web [DOMAIN_NAME][PERSON_NAME] …" at bounding box center [869, 288] width 379 height 373
paste input "[EMAIL_ADDRESS][DOMAIN_NAME][PERSON_NAME]"
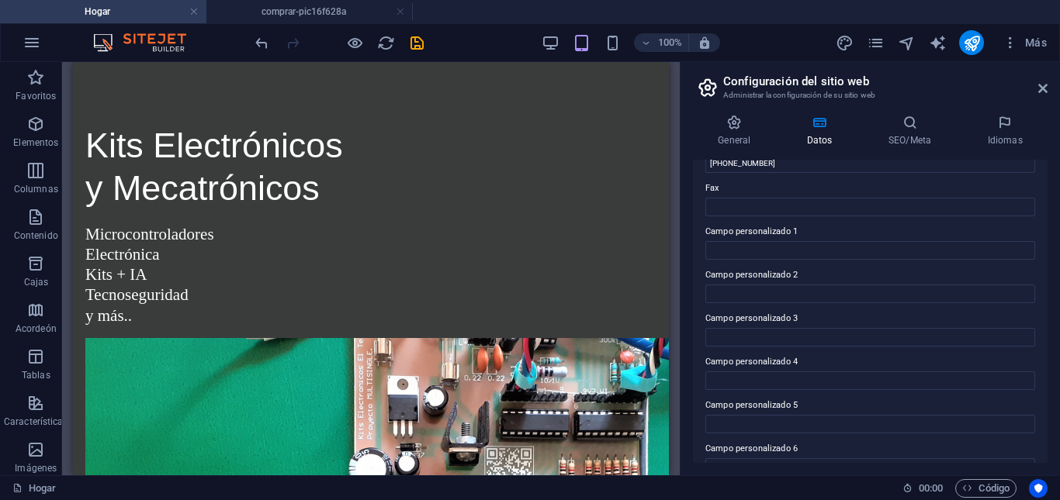
scroll to position [442, 0]
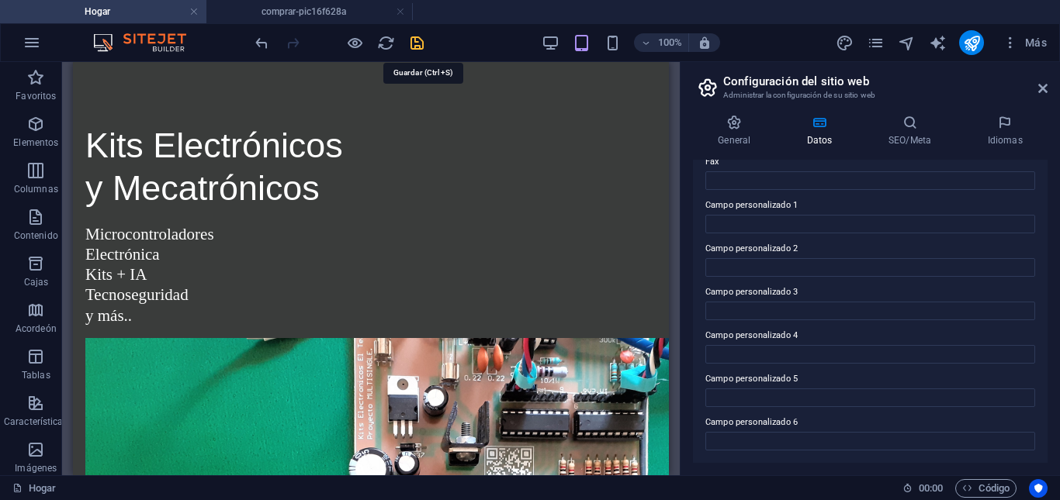
type input "[EMAIL_ADDRESS][DOMAIN_NAME][PERSON_NAME]"
click at [419, 41] on icon "ahorrar" at bounding box center [417, 43] width 18 height 18
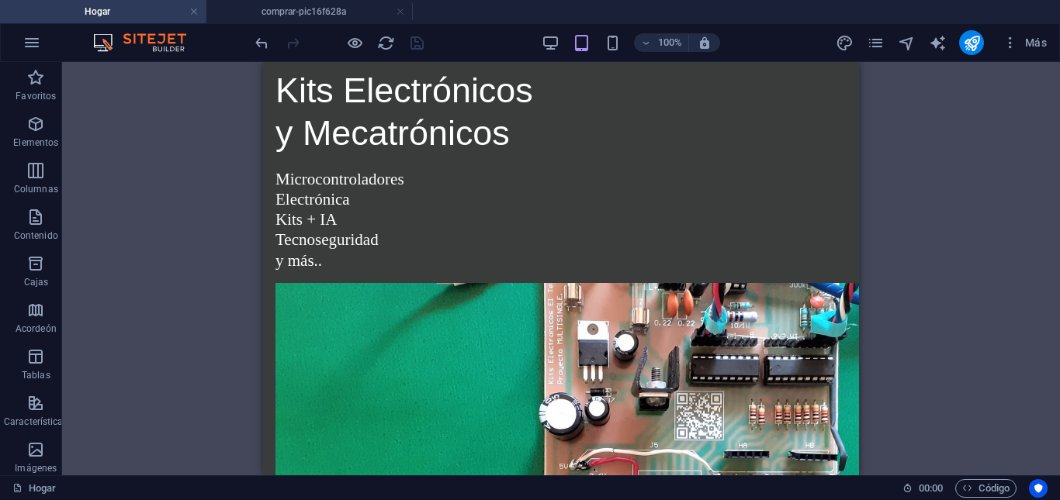
scroll to position [0, 0]
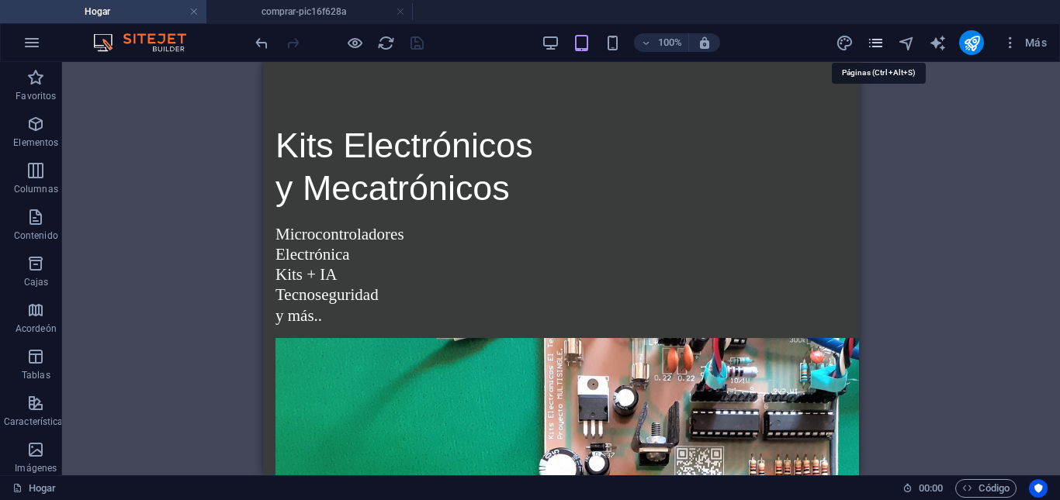
click at [883, 42] on icon "páginas" at bounding box center [876, 43] width 18 height 18
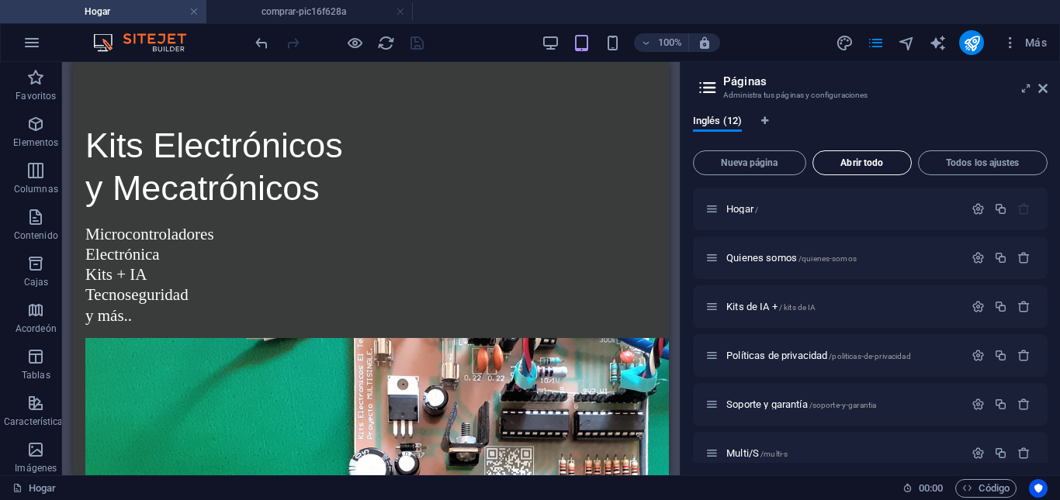
click at [854, 160] on font "Abrir todo" at bounding box center [861, 162] width 43 height 11
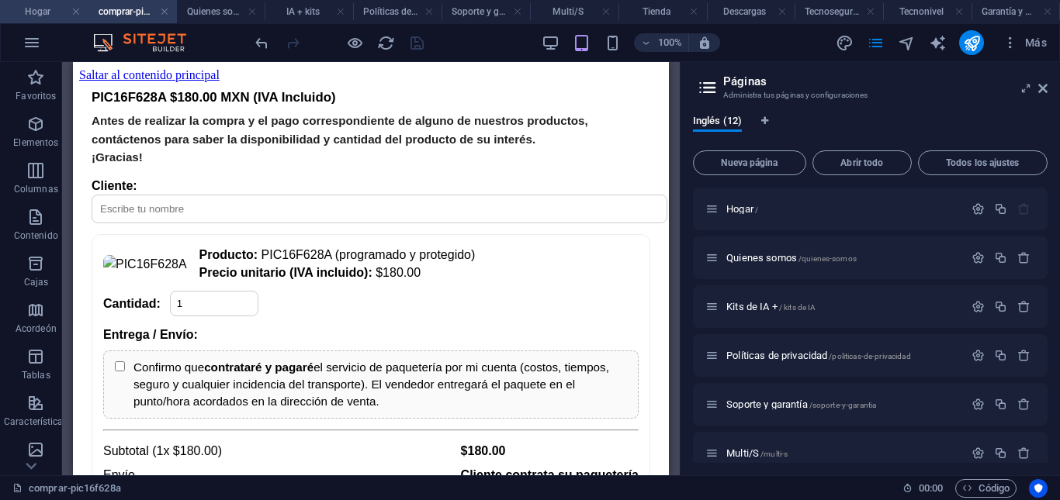
click at [36, 9] on font "Hogar" at bounding box center [38, 11] width 26 height 11
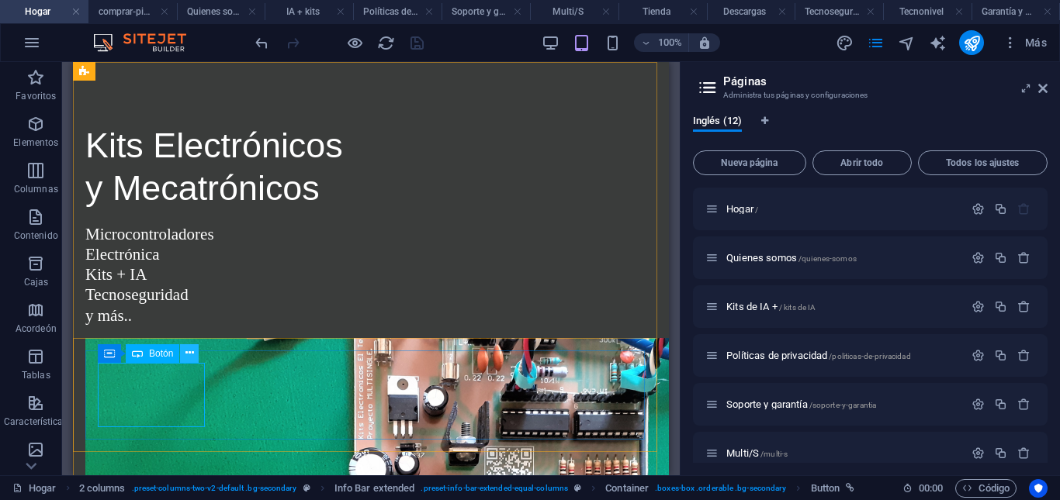
click at [188, 351] on icon at bounding box center [189, 353] width 9 height 16
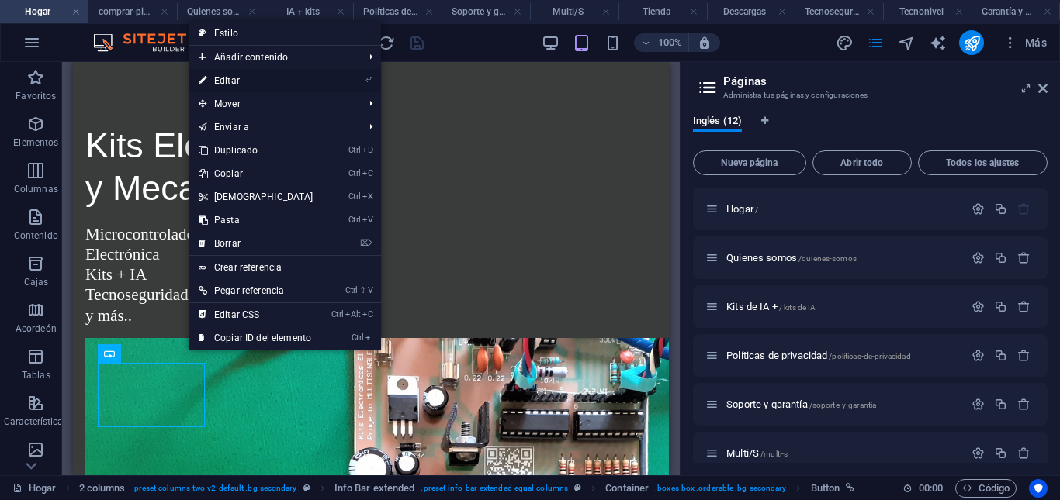
click at [250, 78] on link "⏎ Editar" at bounding box center [255, 80] width 133 height 23
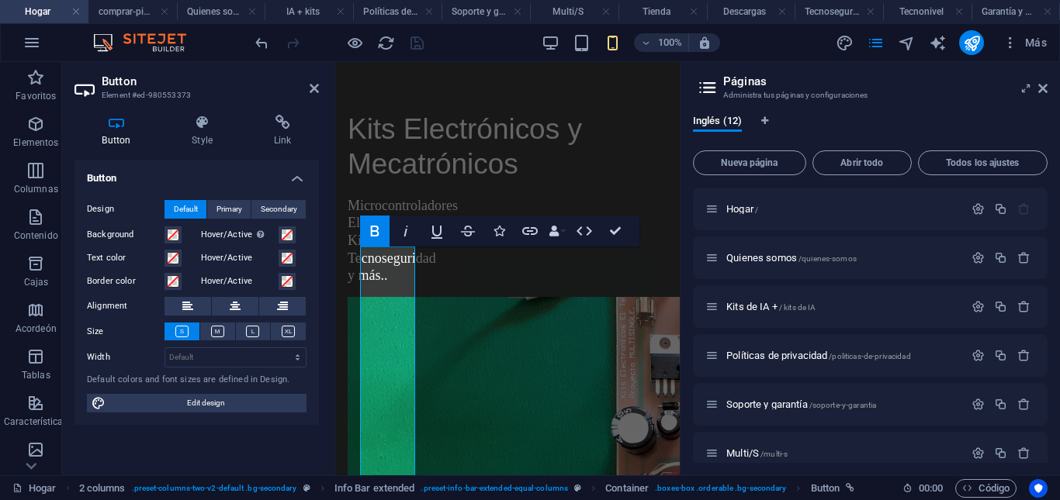
scroll to position [273, 0]
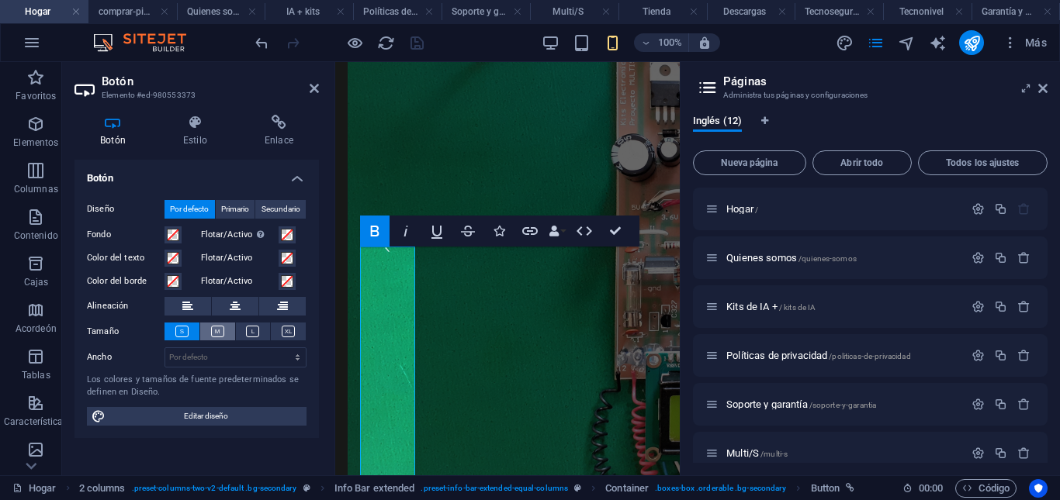
click at [213, 331] on icon at bounding box center [217, 332] width 13 height 12
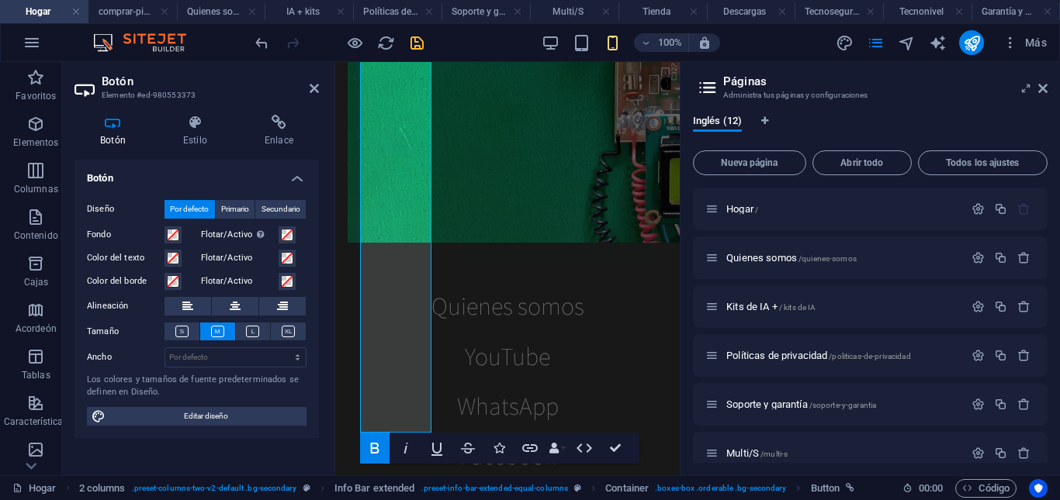
scroll to position [511, 0]
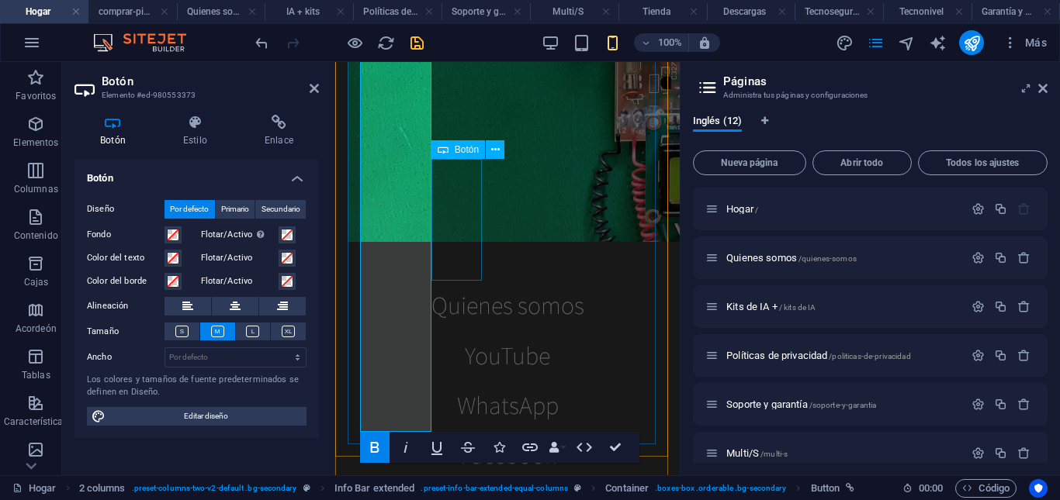
click at [444, 330] on div "YouTube" at bounding box center [507, 355] width 295 height 50
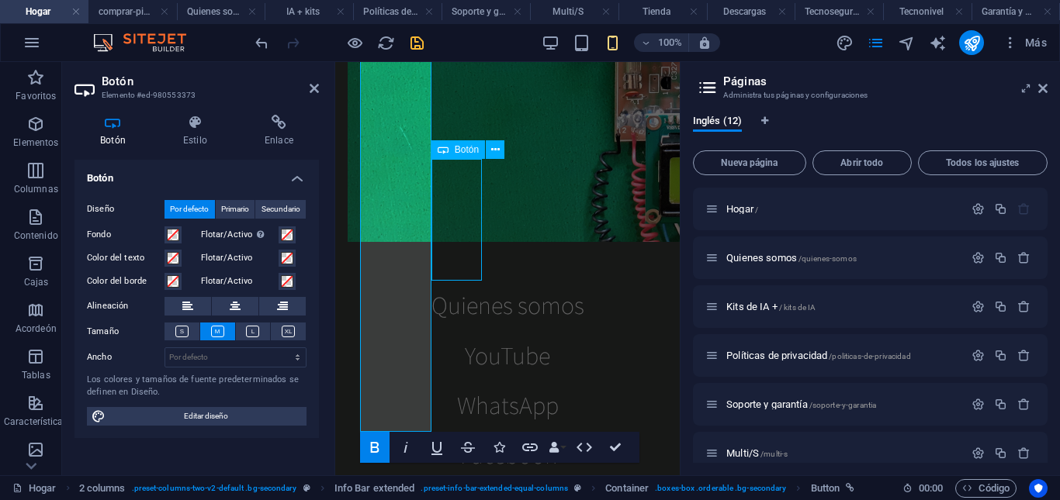
scroll to position [143, 0]
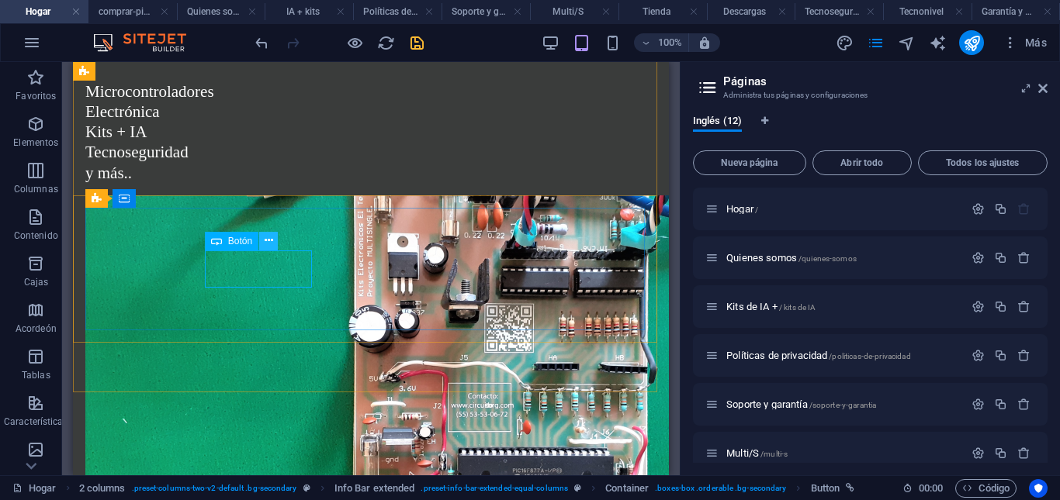
click at [268, 244] on icon at bounding box center [269, 241] width 9 height 16
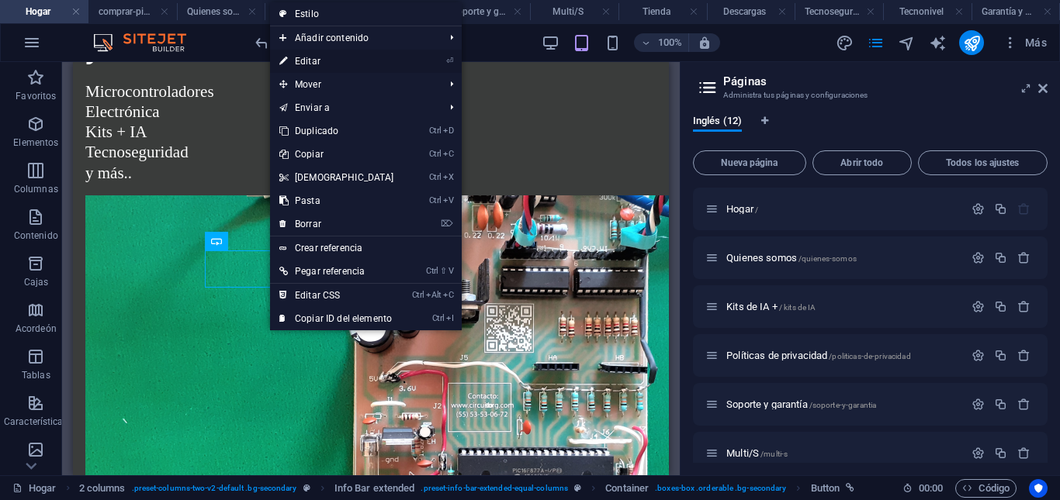
click at [317, 59] on font "Editar" at bounding box center [308, 61] width 26 height 11
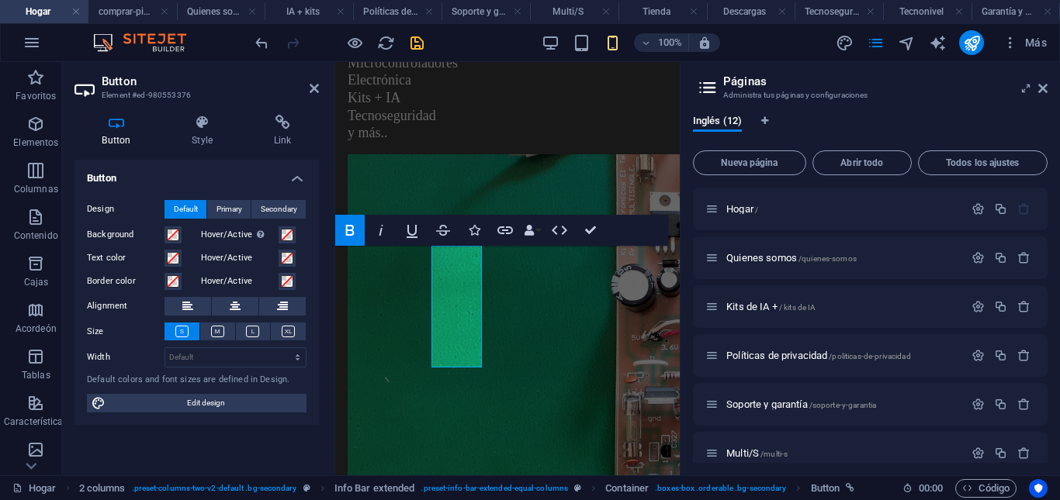
scroll to position [424, 0]
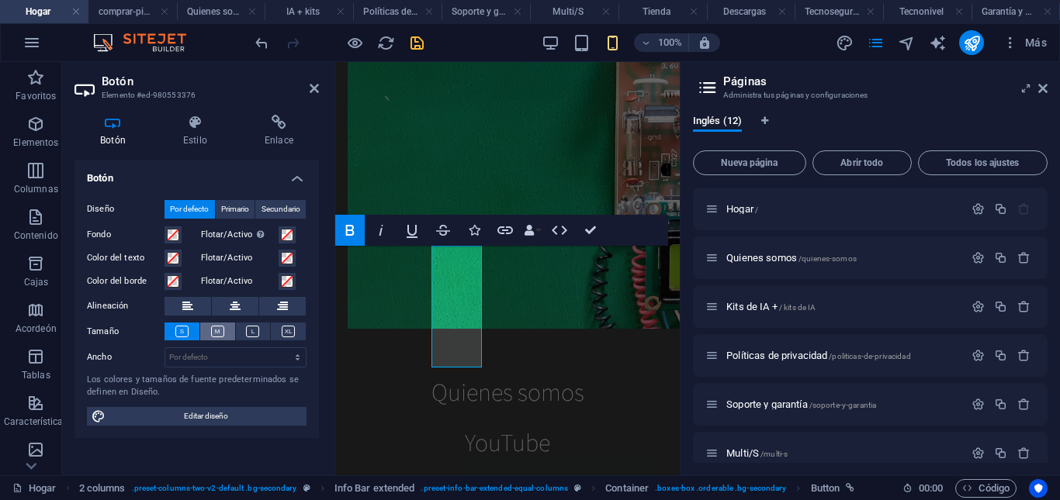
click at [220, 332] on icon at bounding box center [217, 332] width 13 height 12
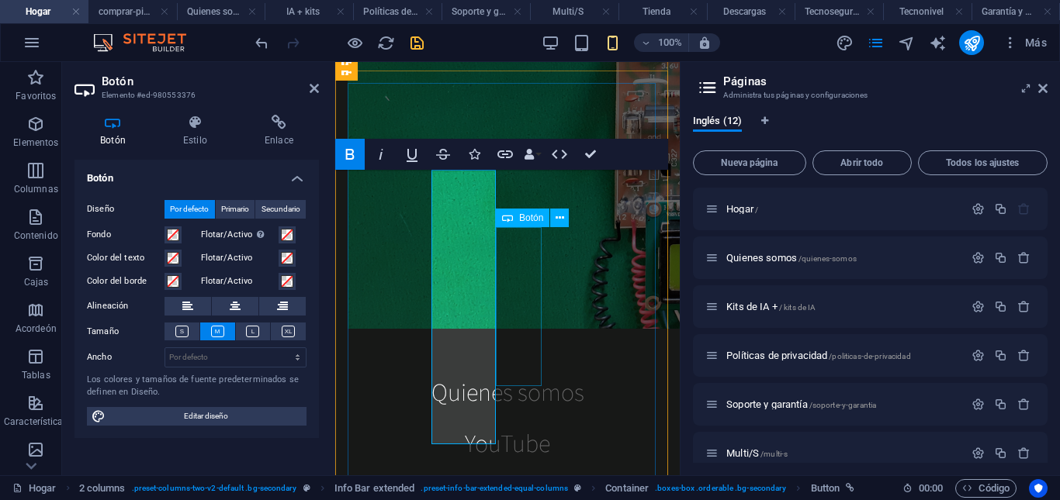
click at [514, 469] on div "WhatsApp" at bounding box center [507, 494] width 295 height 50
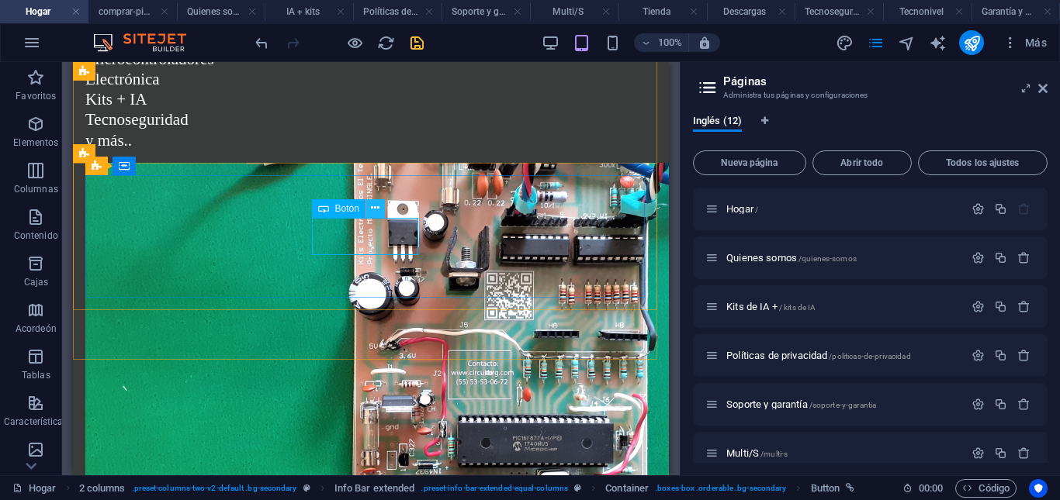
click at [373, 206] on icon at bounding box center [375, 208] width 9 height 16
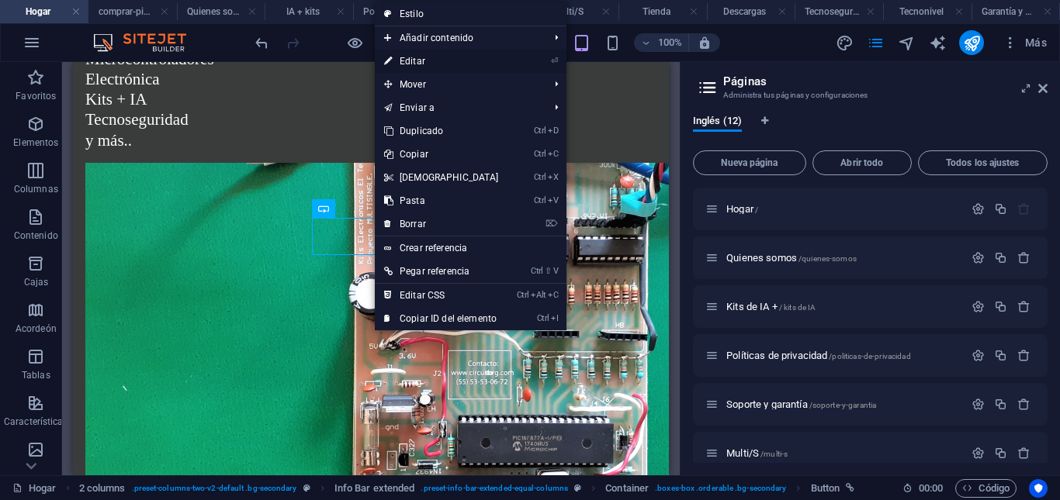
drag, startPoint x: 421, startPoint y: 61, endPoint x: 87, endPoint y: 0, distance: 339.9
click at [421, 61] on font "Editar" at bounding box center [413, 61] width 26 height 11
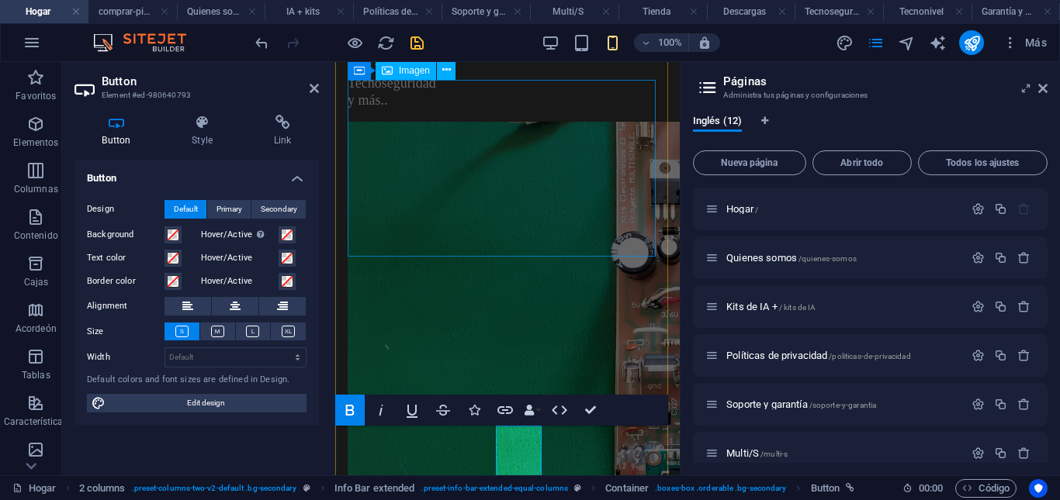
scroll to position [226, 0]
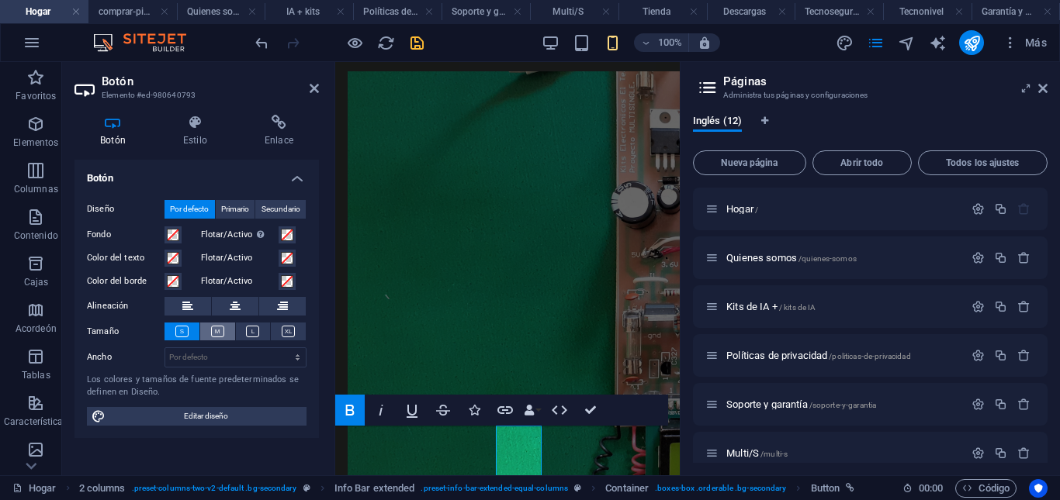
click at [216, 327] on icon at bounding box center [217, 332] width 13 height 12
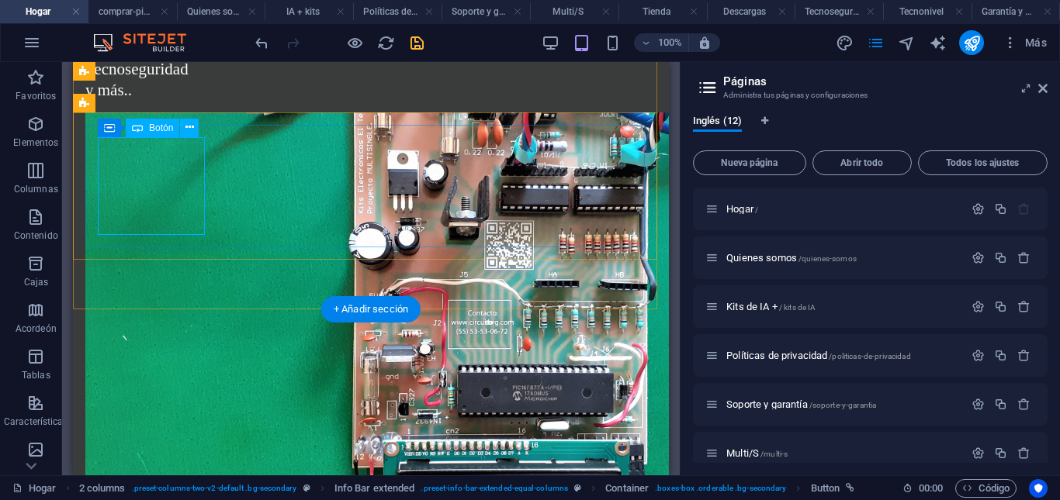
click at [188, 129] on icon at bounding box center [189, 127] width 9 height 16
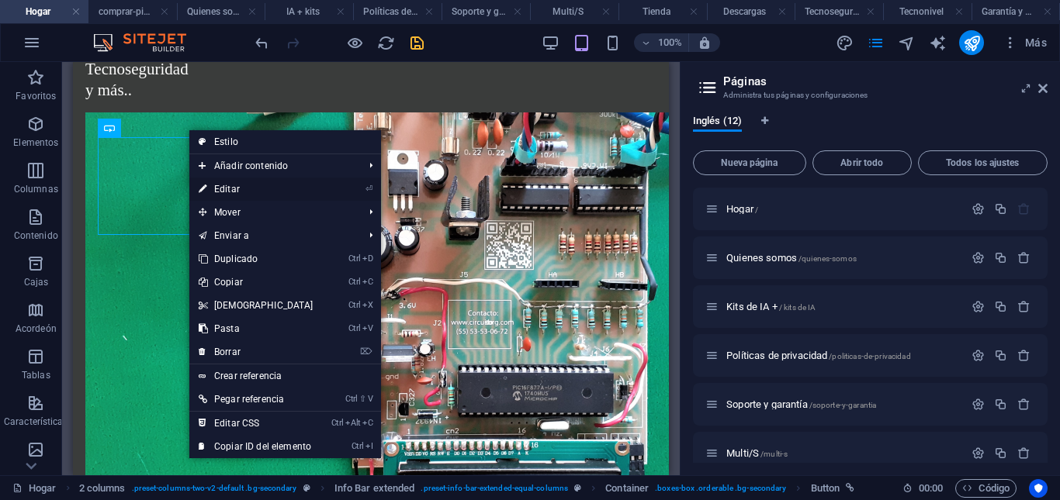
click at [226, 185] on font "Editar" at bounding box center [227, 189] width 26 height 11
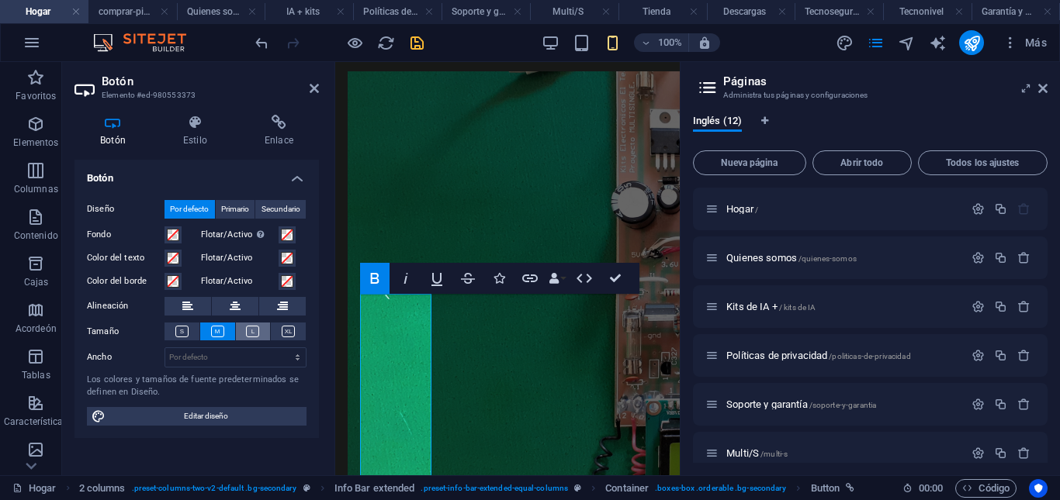
click at [249, 328] on icon at bounding box center [252, 332] width 13 height 12
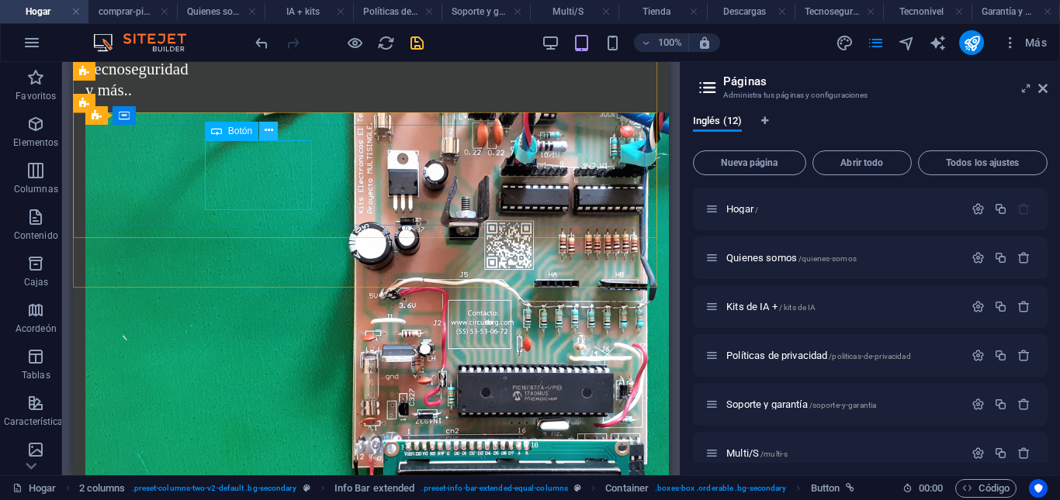
click at [270, 129] on icon at bounding box center [269, 131] width 9 height 16
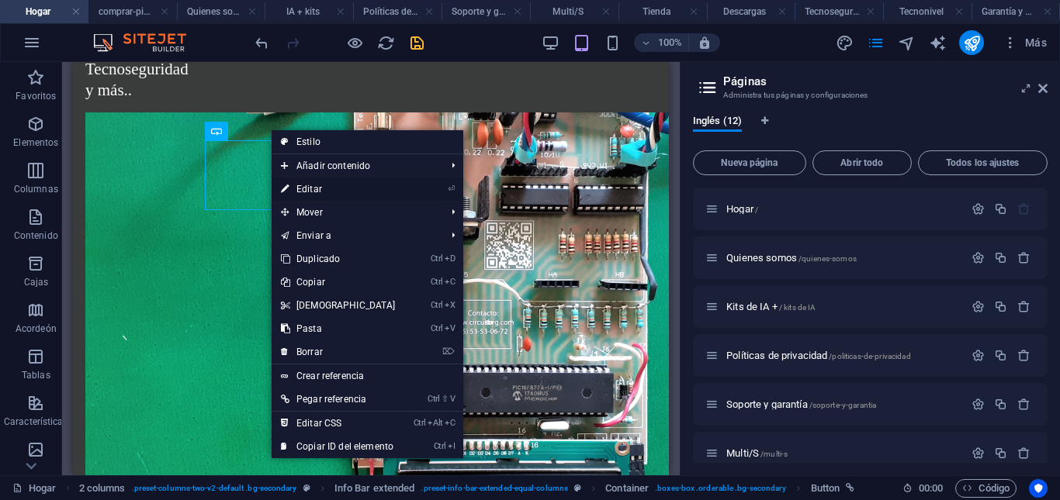
click at [313, 187] on font "Editar" at bounding box center [309, 189] width 26 height 11
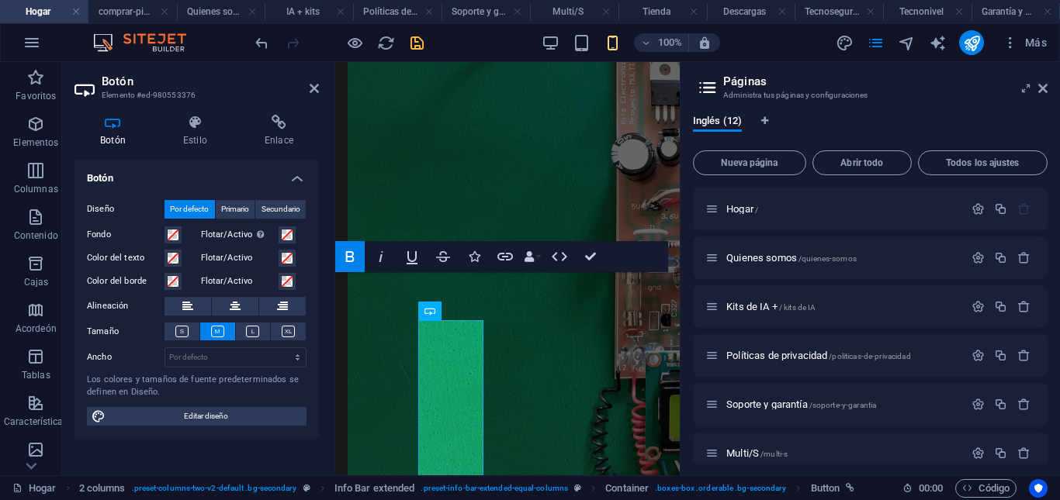
scroll to position [277, 0]
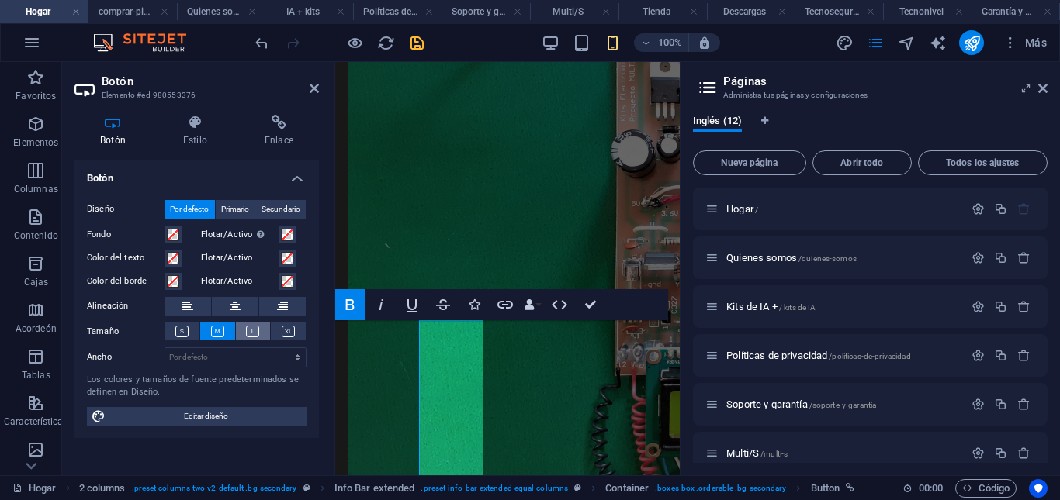
click at [254, 331] on icon at bounding box center [252, 332] width 13 height 12
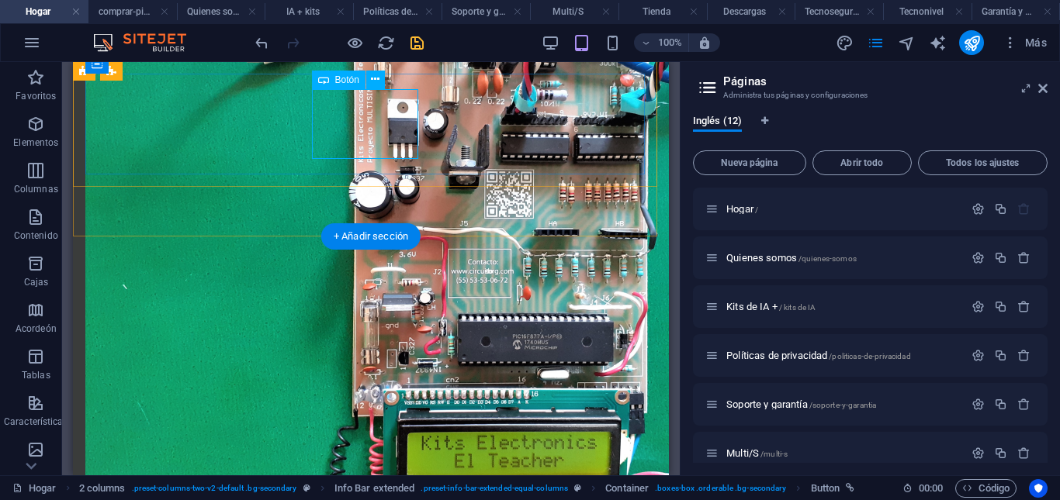
click at [376, 78] on icon at bounding box center [375, 79] width 9 height 16
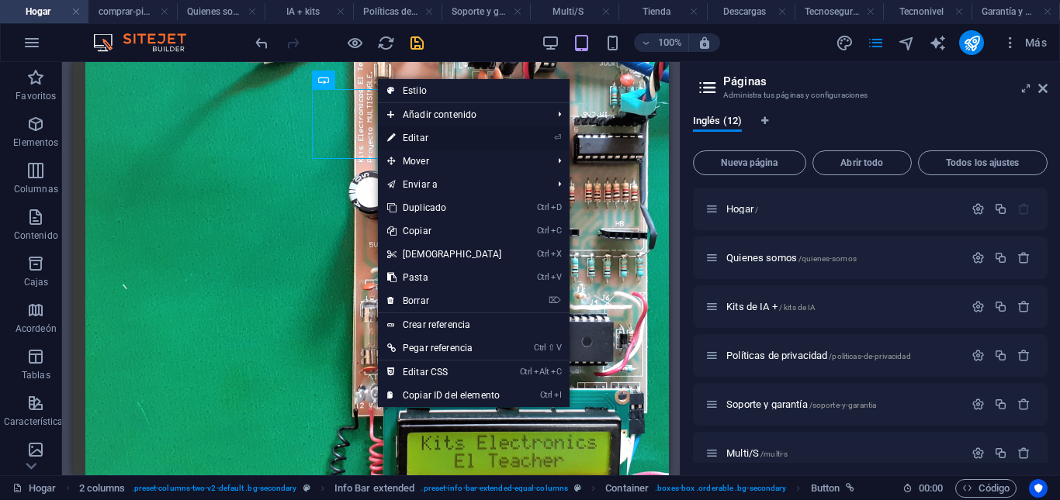
click at [425, 134] on font "Editar" at bounding box center [416, 138] width 26 height 11
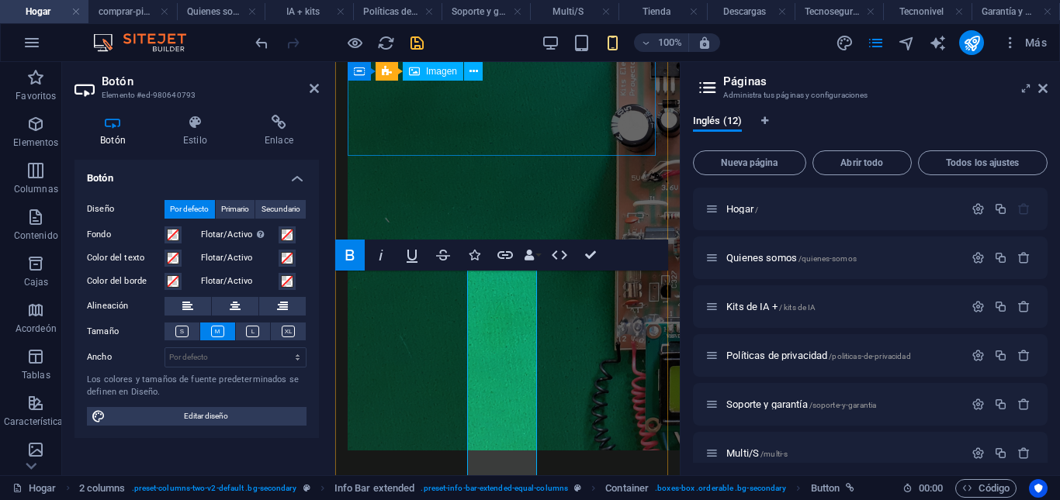
scroll to position [328, 0]
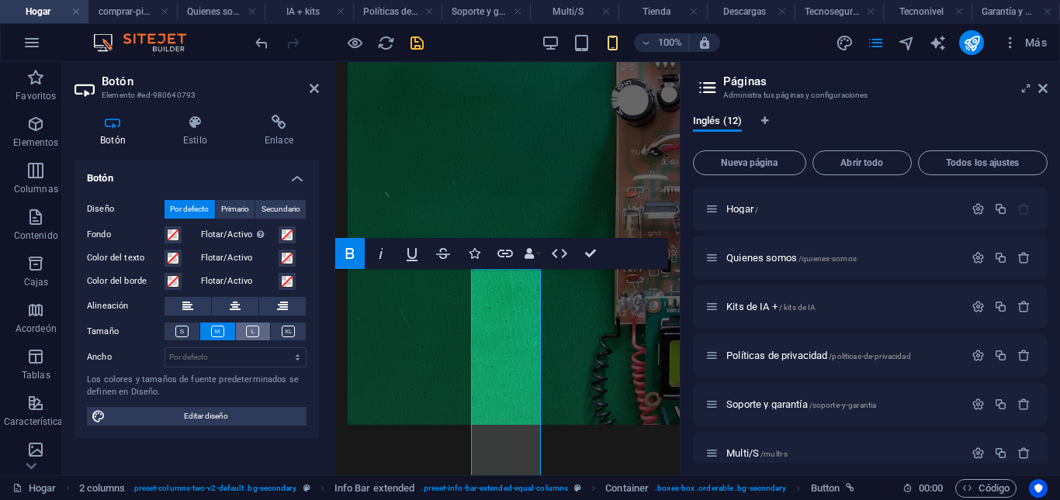
click at [252, 331] on icon at bounding box center [252, 332] width 13 height 12
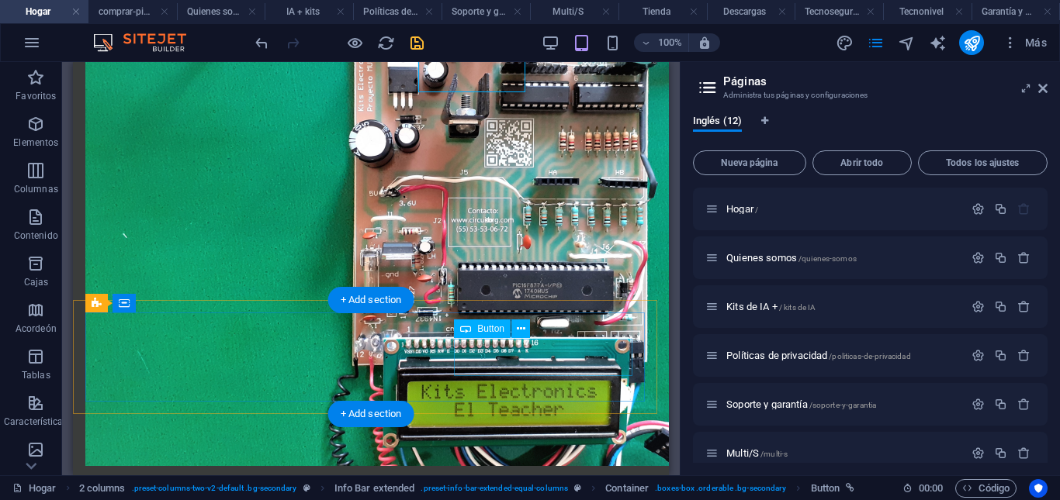
scroll to position [327, 0]
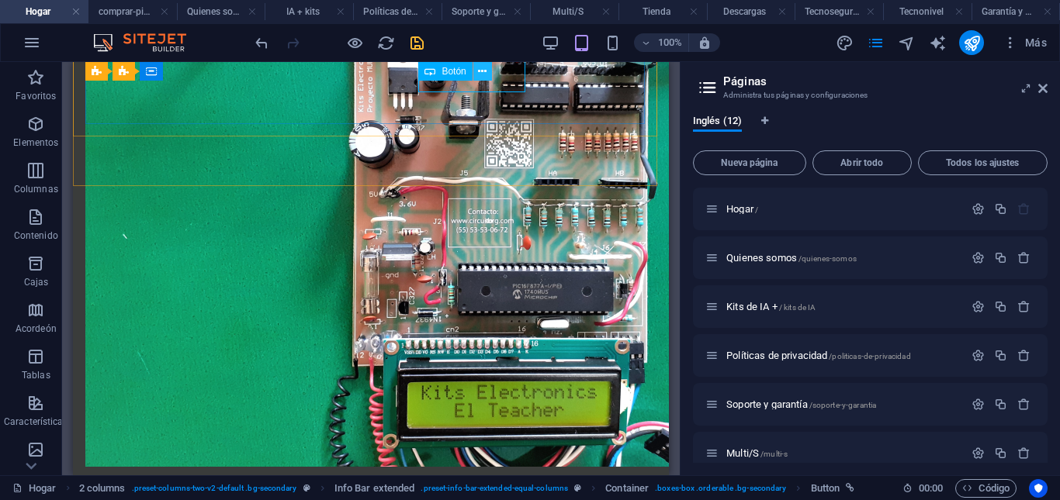
click at [479, 68] on icon at bounding box center [482, 72] width 9 height 16
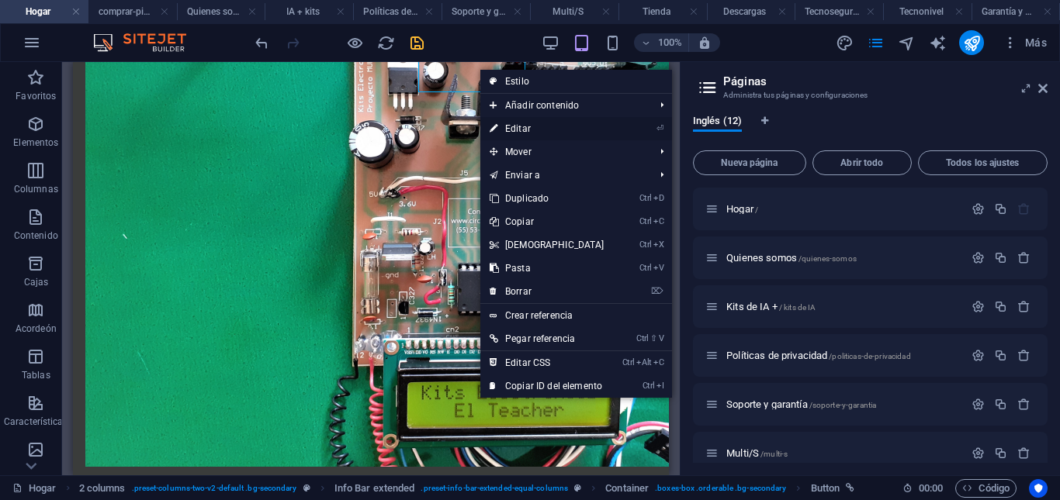
drag, startPoint x: 524, startPoint y: 131, endPoint x: 189, endPoint y: 68, distance: 341.0
click at [524, 130] on font "Editar" at bounding box center [518, 128] width 26 height 11
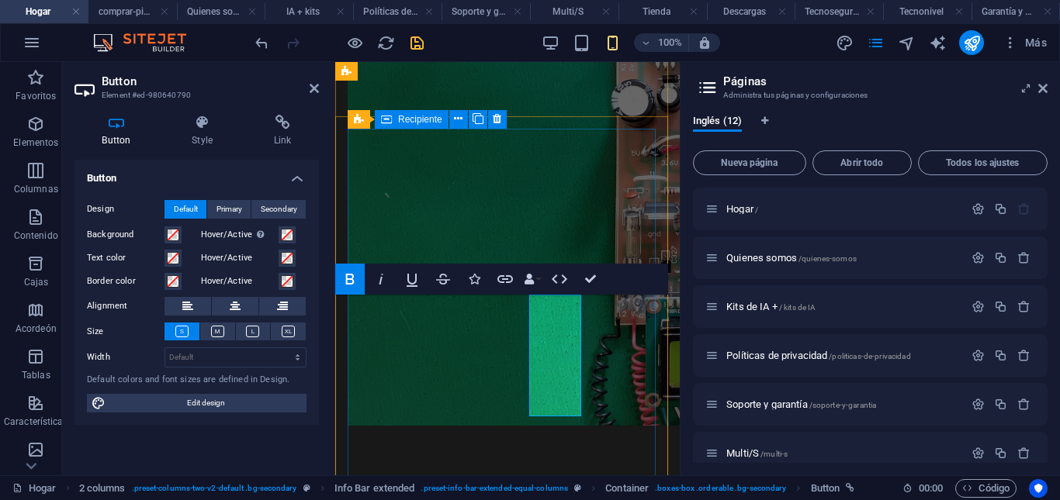
scroll to position [379, 0]
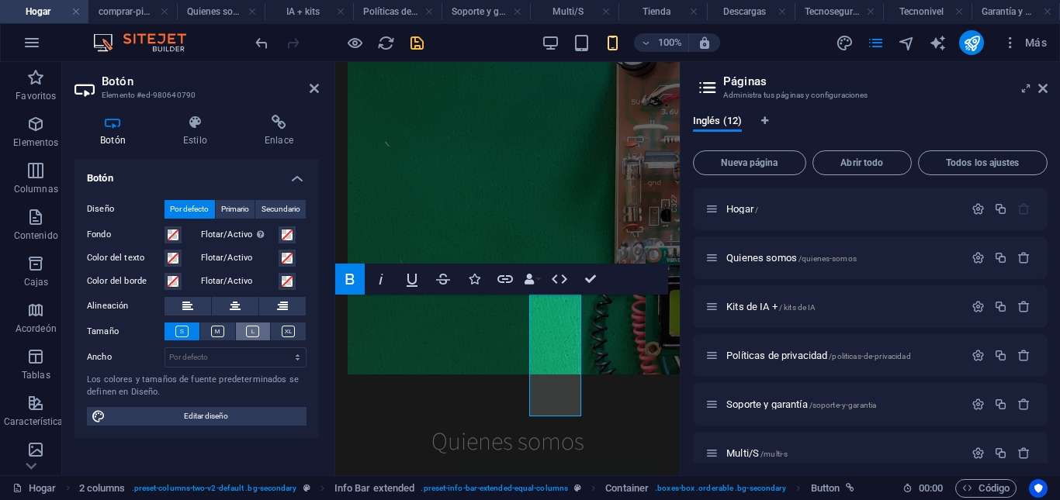
click at [251, 330] on icon at bounding box center [252, 332] width 13 height 12
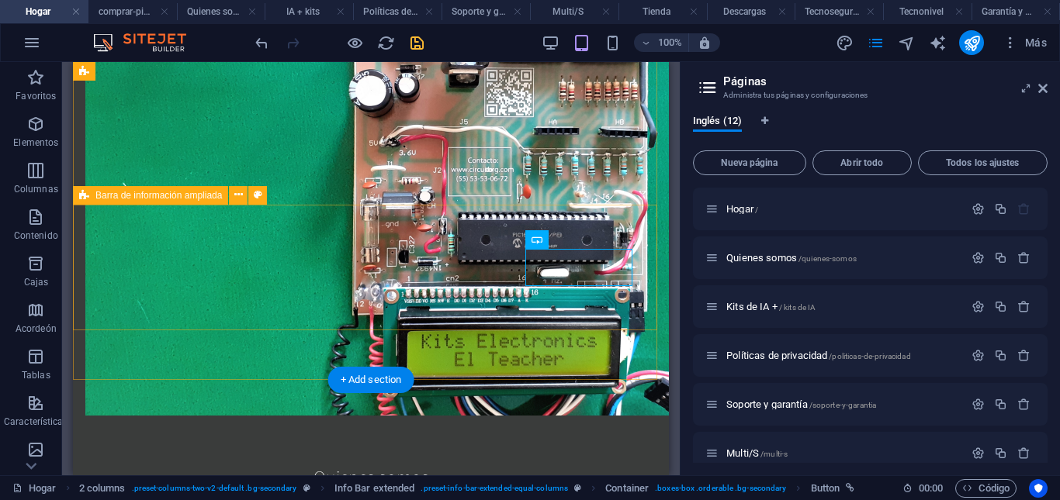
scroll to position [133, 0]
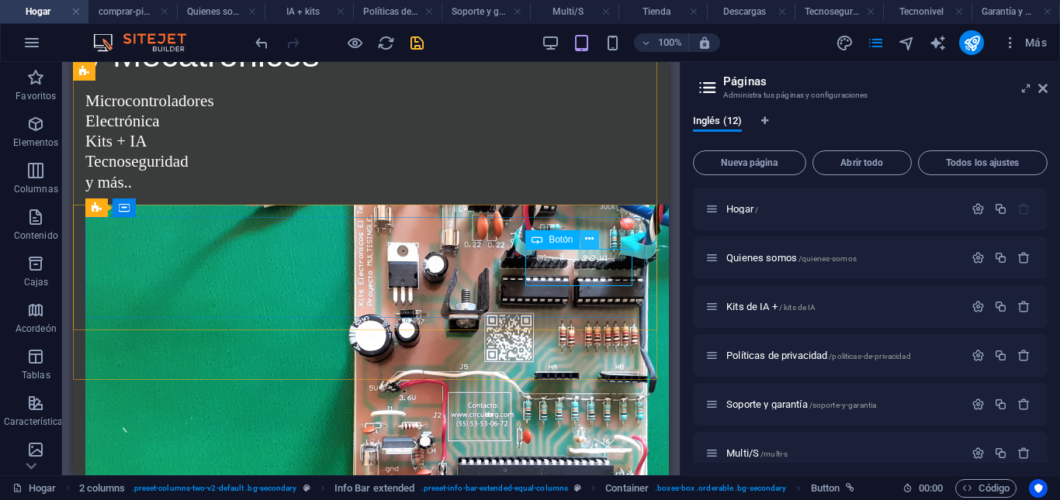
click at [589, 235] on icon at bounding box center [589, 239] width 9 height 16
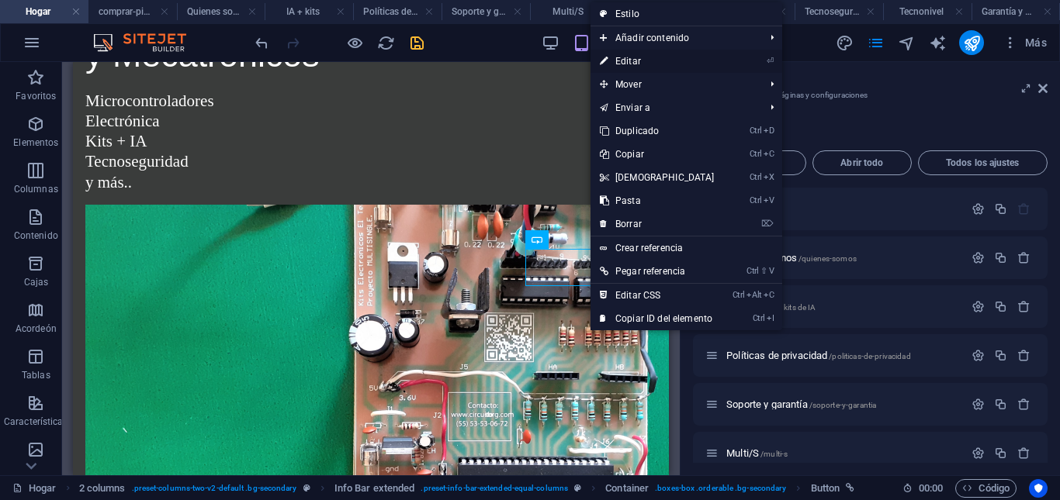
click at [631, 57] on font "Editar" at bounding box center [628, 61] width 26 height 11
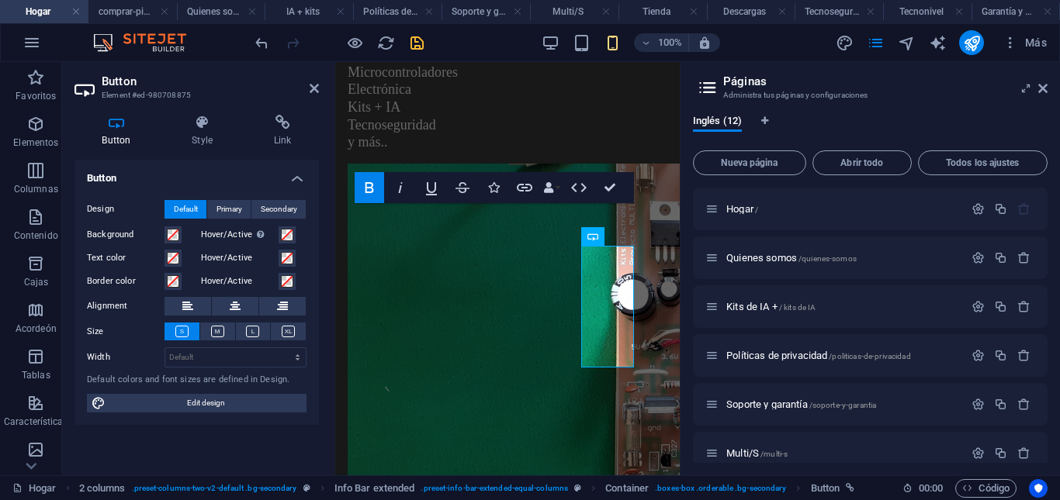
scroll to position [427, 0]
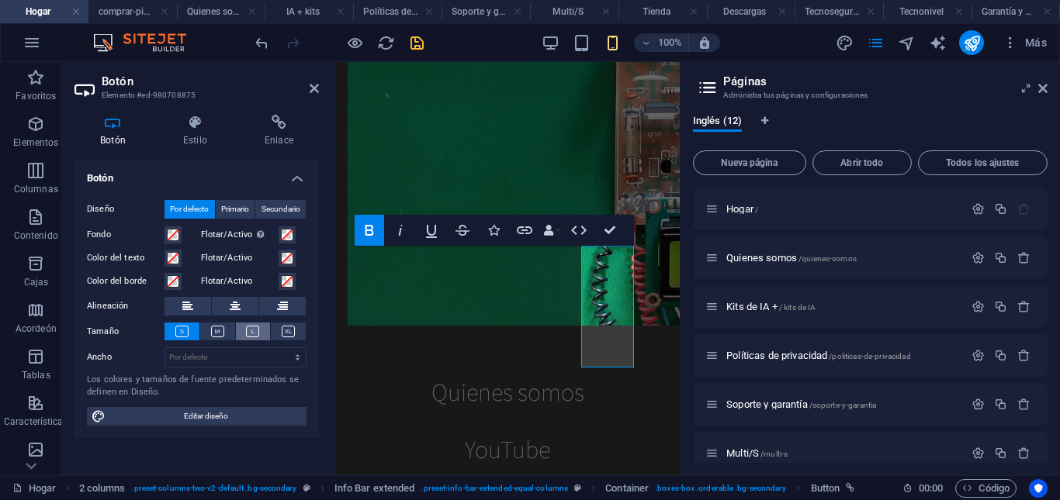
click at [255, 335] on icon at bounding box center [252, 332] width 13 height 12
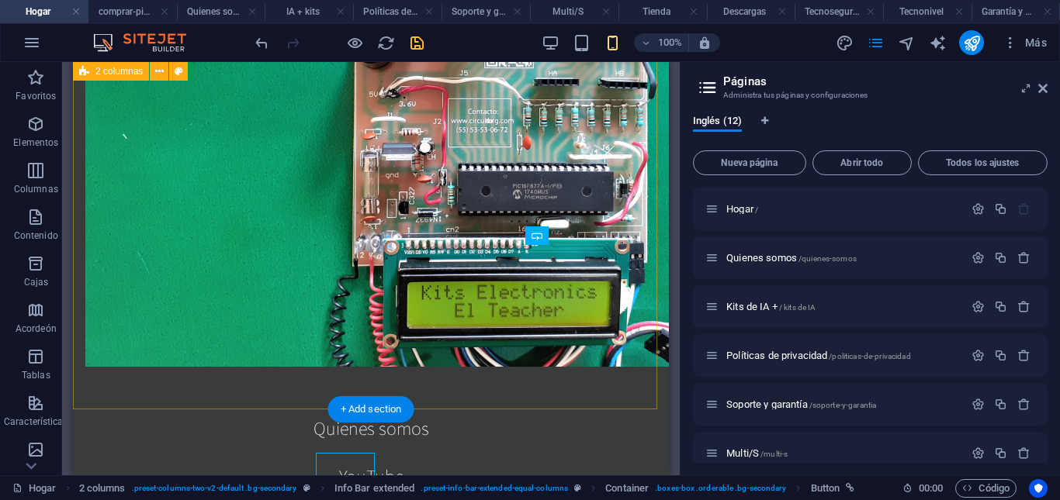
scroll to position [160, 0]
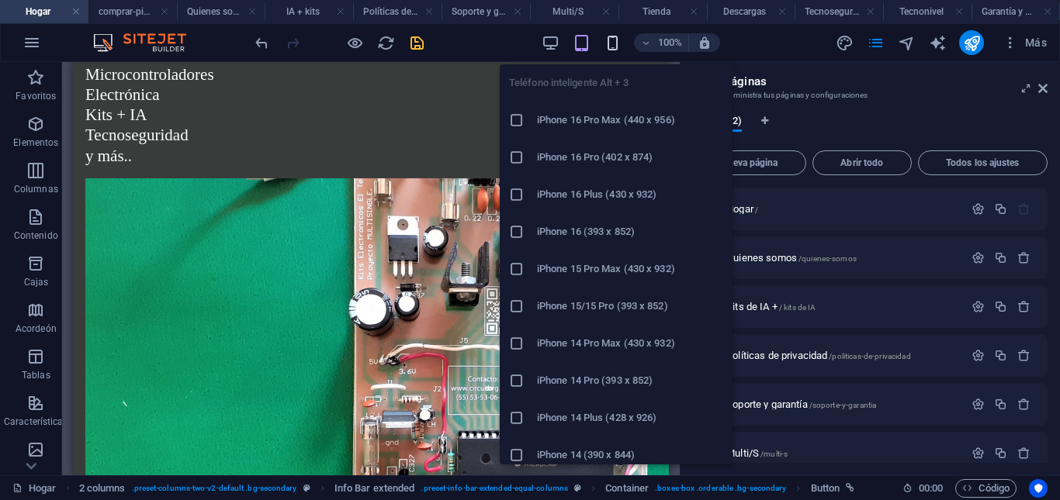
click at [613, 46] on icon "button" at bounding box center [613, 43] width 18 height 18
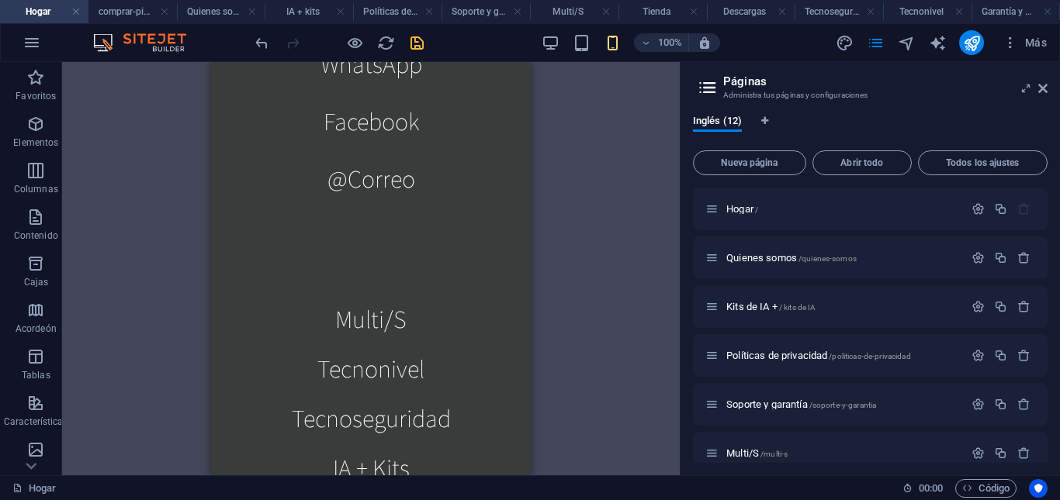
scroll to position [883, 0]
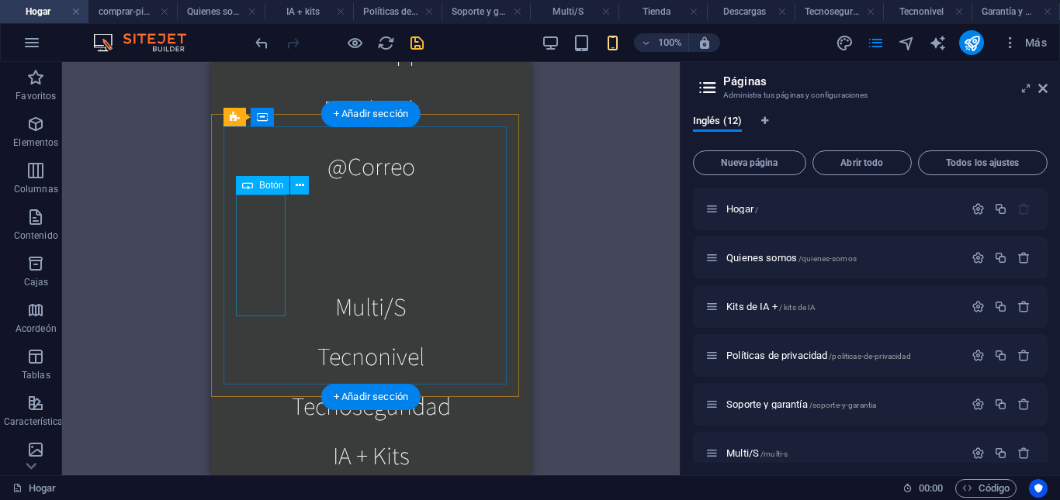
click at [261, 282] on div "Multi/S" at bounding box center [371, 307] width 270 height 50
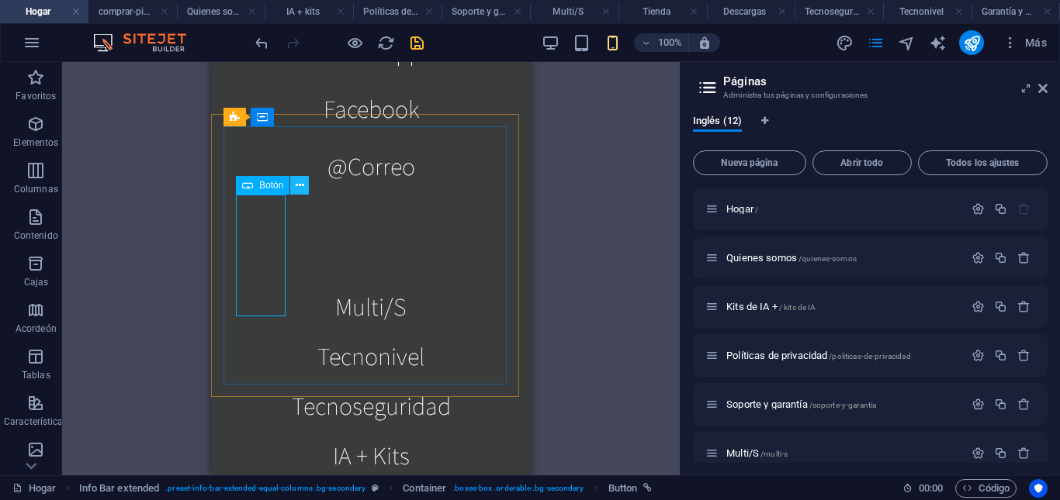
click at [296, 183] on icon at bounding box center [300, 186] width 9 height 16
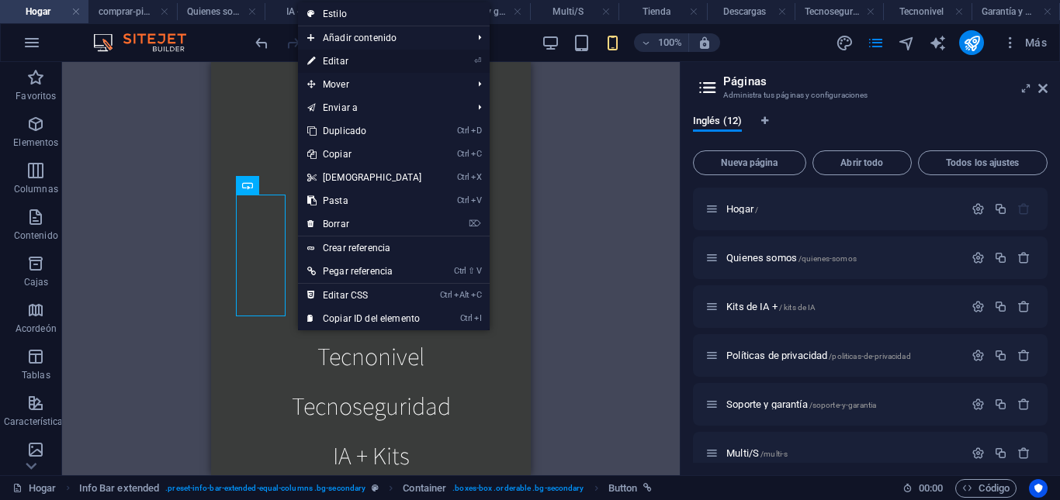
click at [346, 64] on font "Editar" at bounding box center [336, 61] width 26 height 11
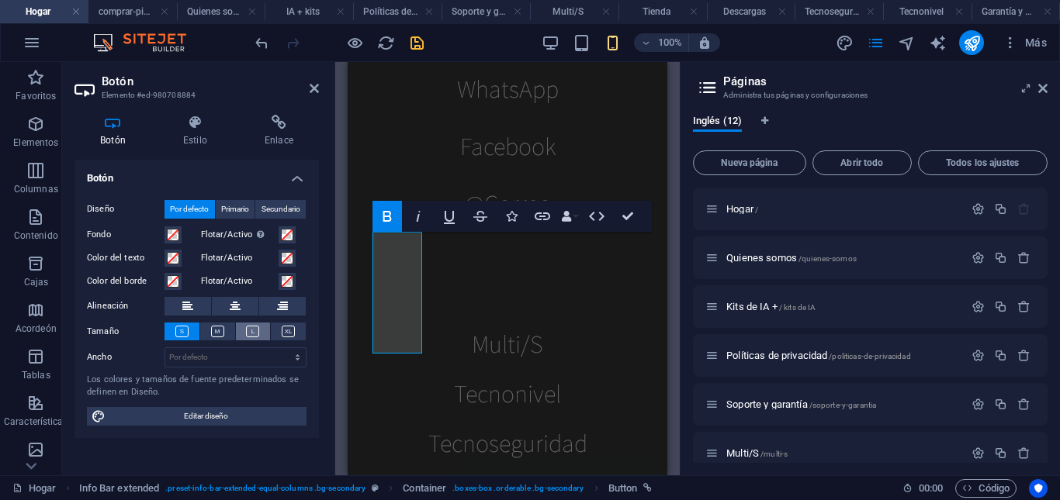
click at [249, 327] on icon at bounding box center [252, 332] width 13 height 12
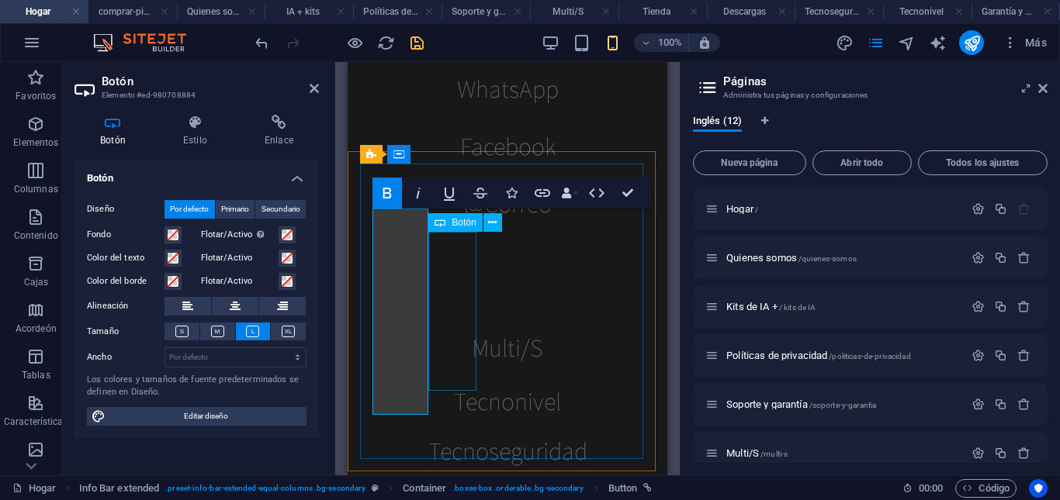
click at [456, 376] on div "Tecnonivel" at bounding box center [507, 401] width 270 height 50
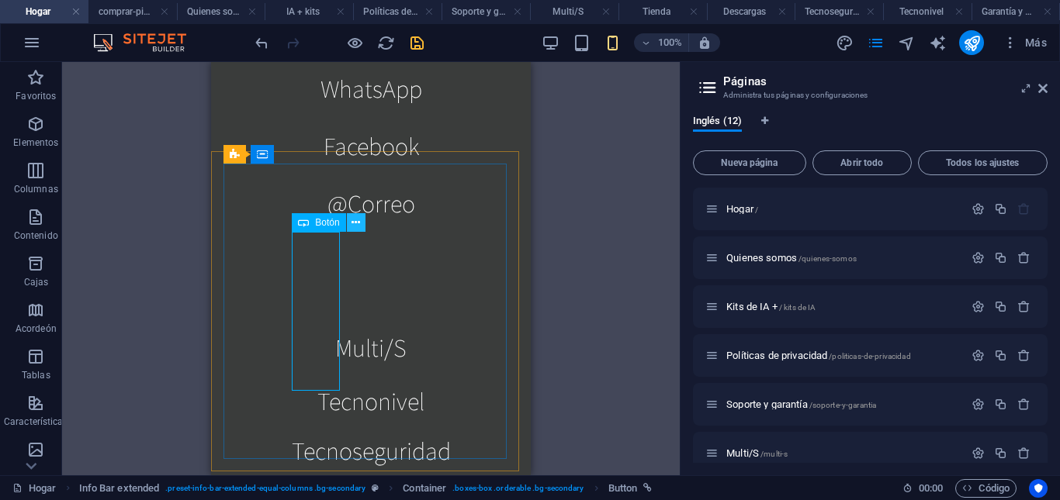
click at [354, 223] on icon at bounding box center [355, 223] width 9 height 16
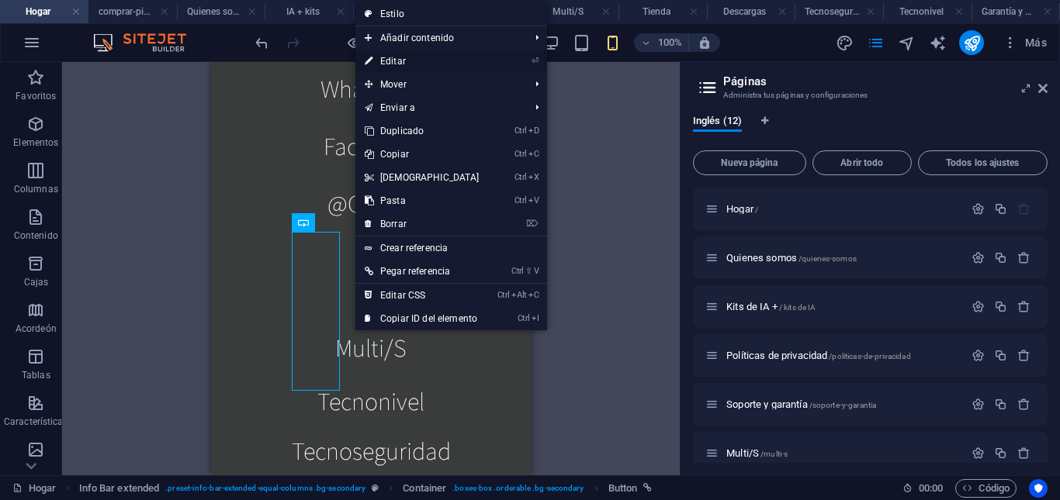
click at [401, 63] on font "Editar" at bounding box center [393, 61] width 26 height 11
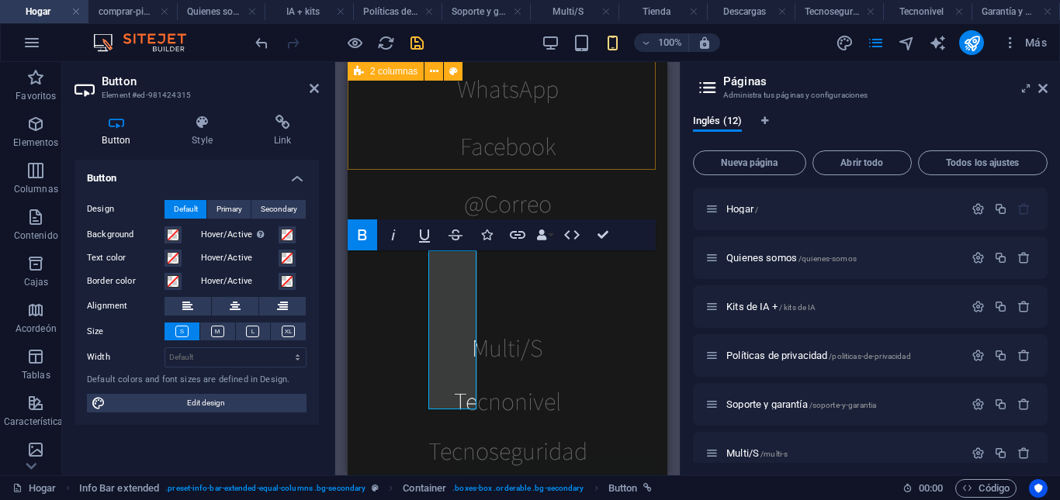
scroll to position [827, 0]
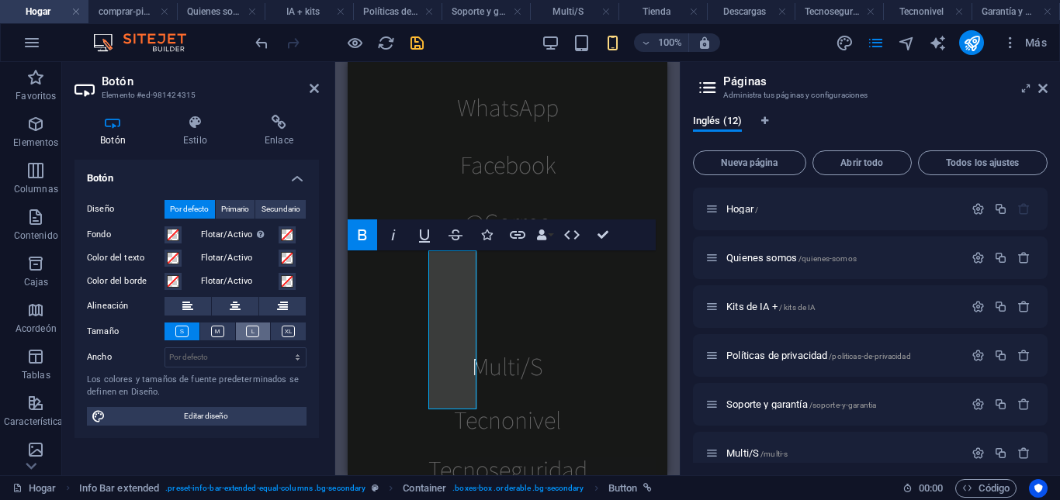
click at [249, 332] on icon at bounding box center [252, 332] width 13 height 12
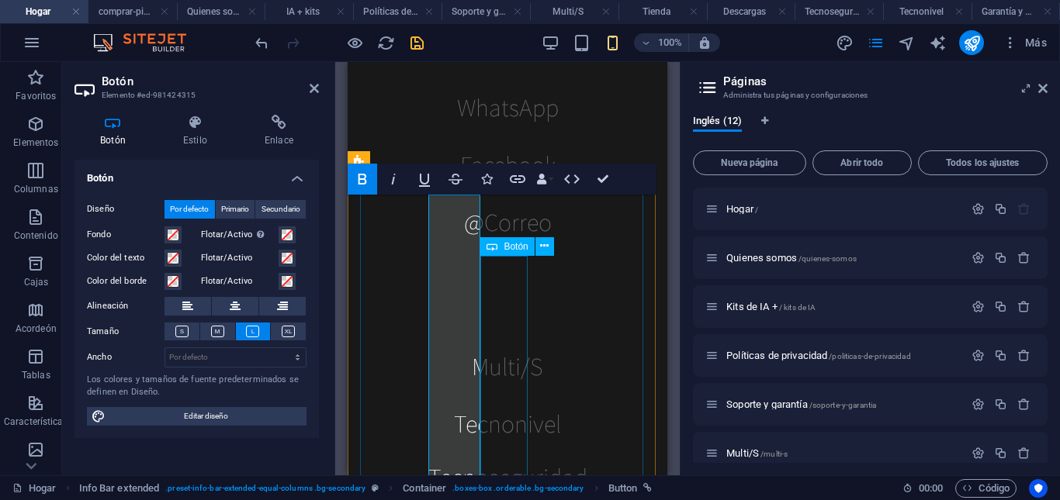
click at [506, 452] on div "Tecnoseguridad" at bounding box center [507, 477] width 270 height 50
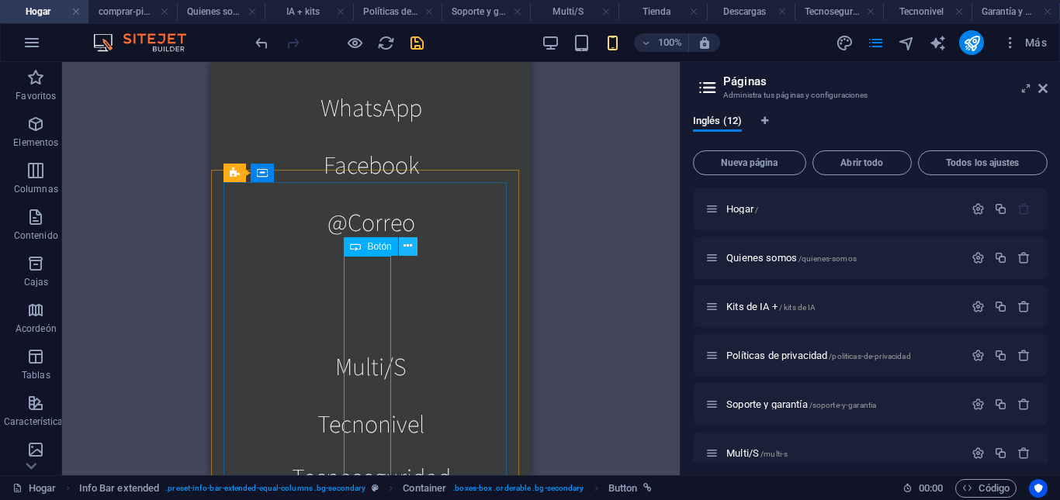
click at [408, 244] on icon at bounding box center [407, 246] width 9 height 16
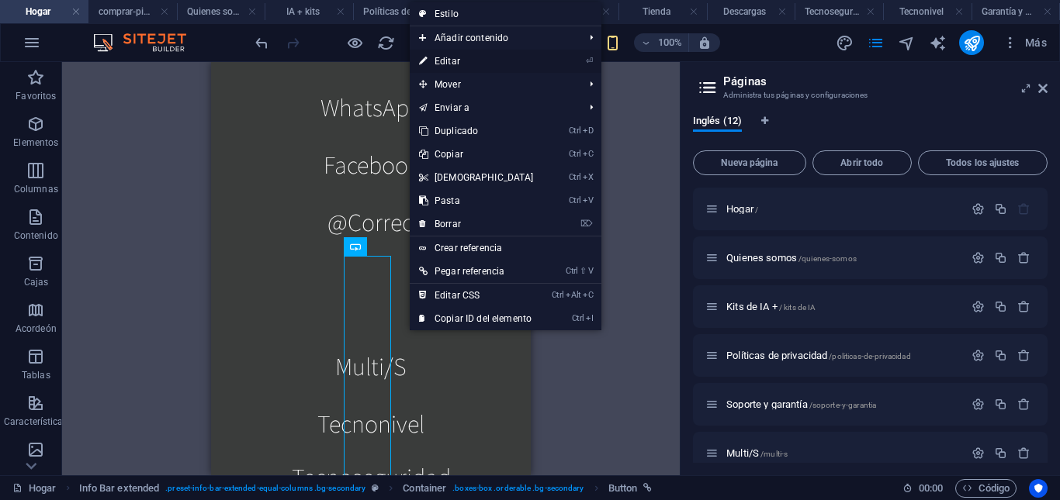
click at [452, 60] on font "Editar" at bounding box center [447, 61] width 26 height 11
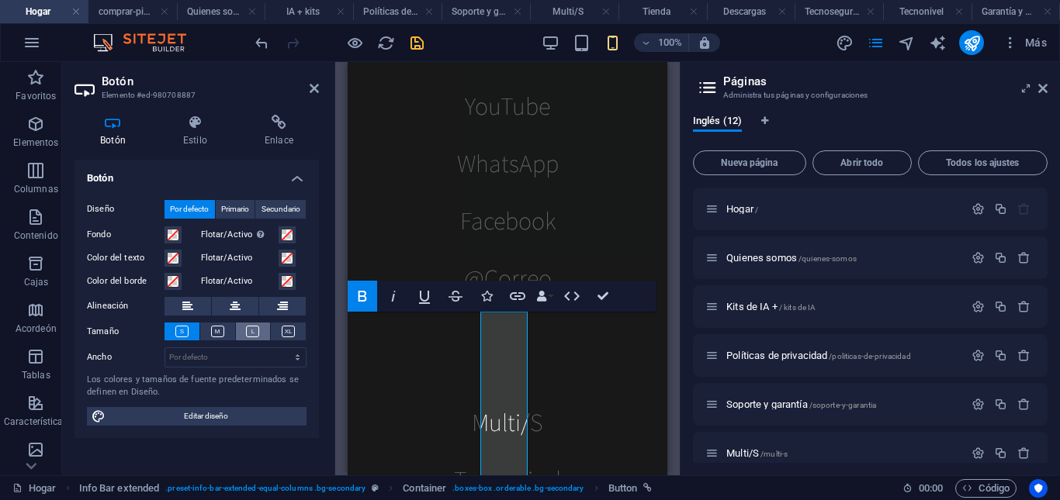
click at [254, 330] on icon at bounding box center [252, 332] width 13 height 12
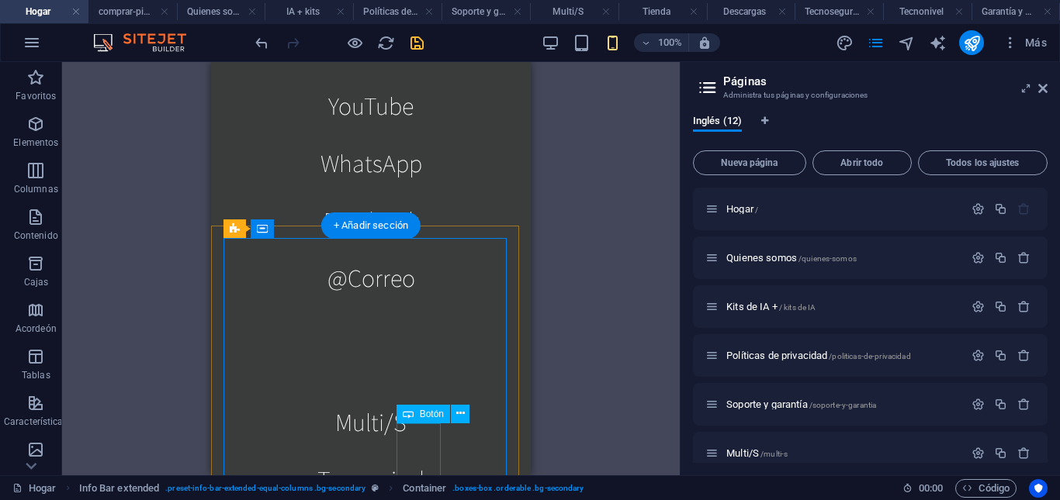
click at [464, 412] on icon at bounding box center [460, 414] width 9 height 16
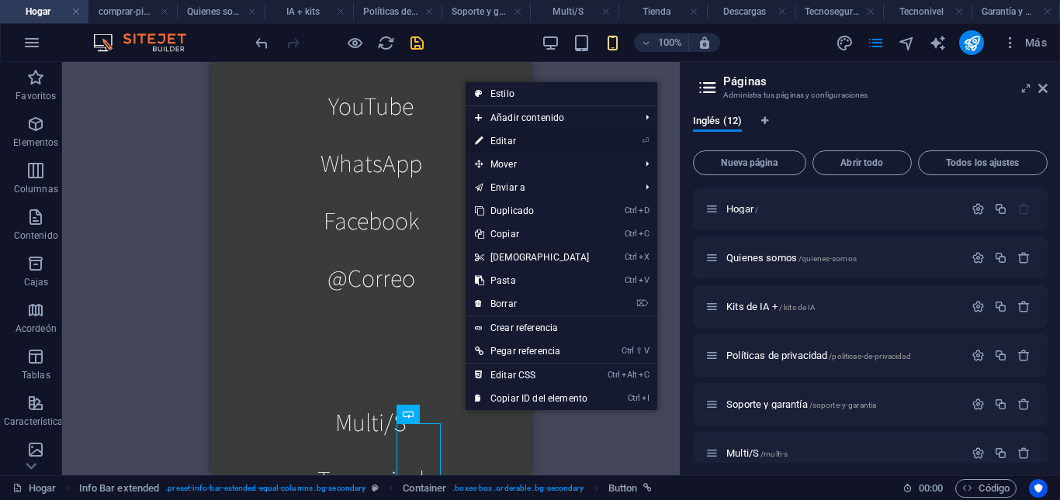
click at [521, 147] on link "⏎ Editar" at bounding box center [531, 141] width 133 height 23
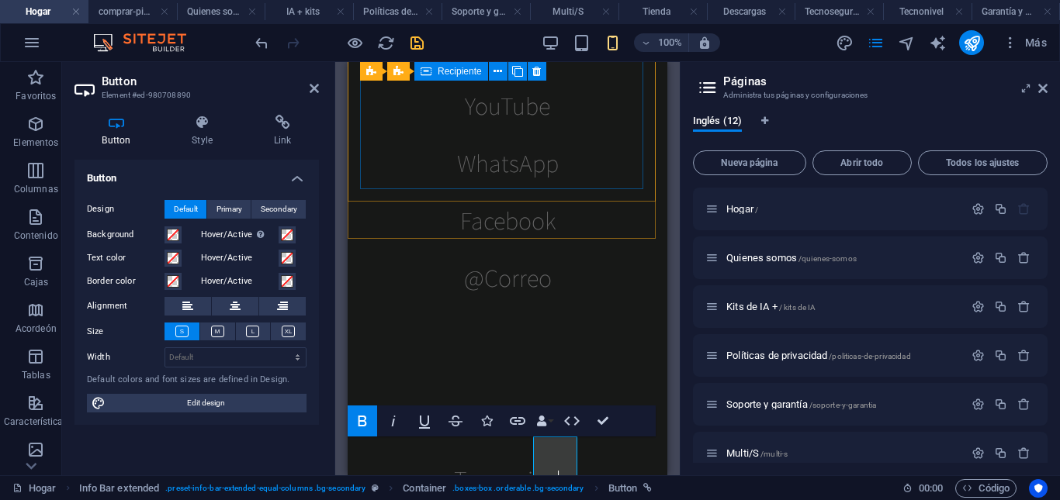
scroll to position [758, 0]
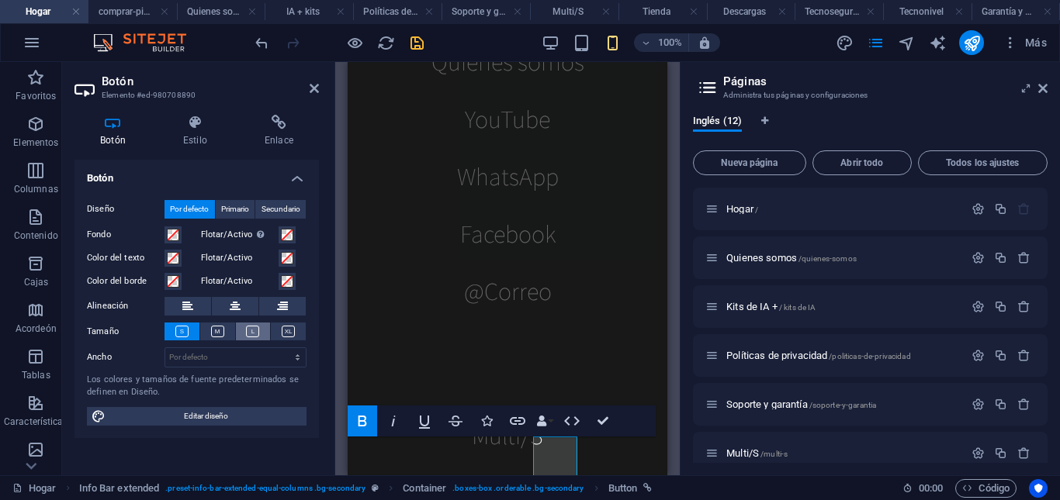
click at [247, 327] on icon at bounding box center [252, 332] width 13 height 12
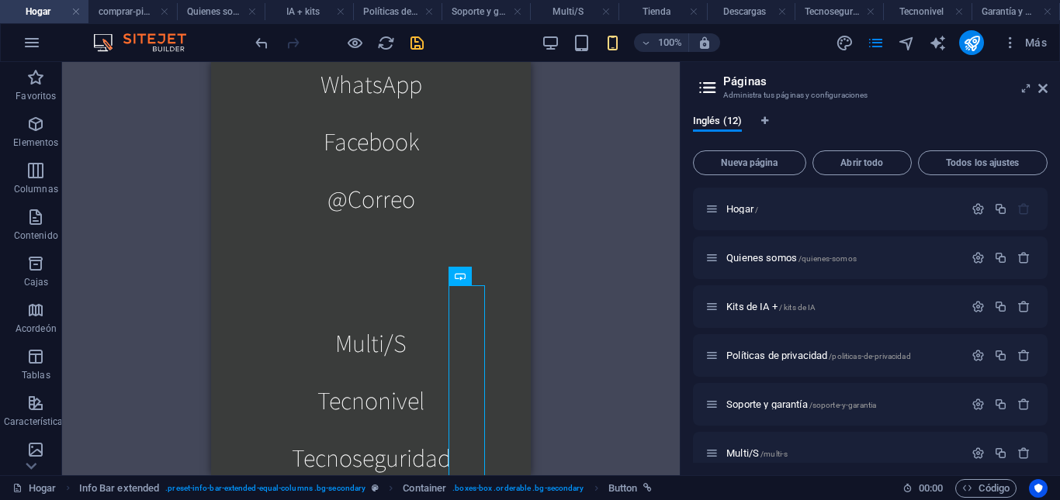
scroll to position [891, 0]
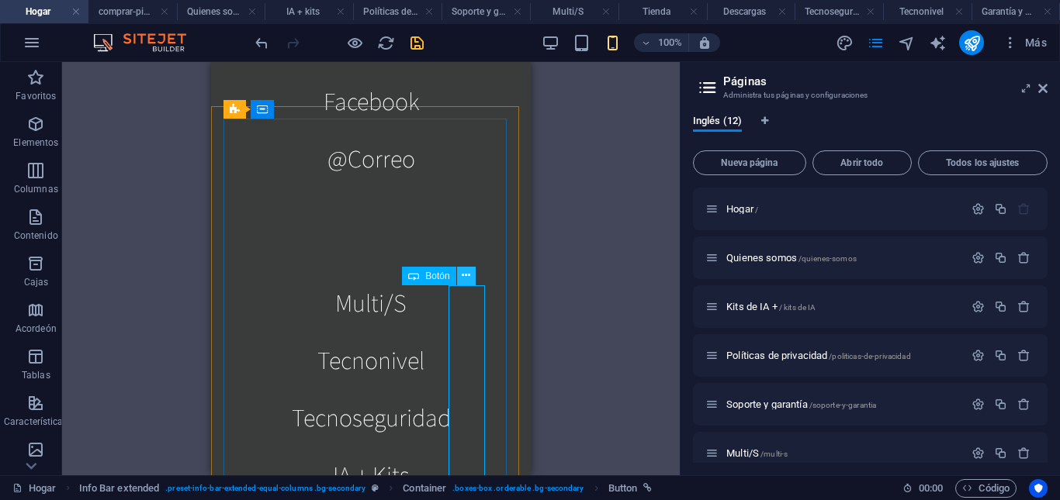
click at [469, 280] on icon at bounding box center [466, 276] width 9 height 16
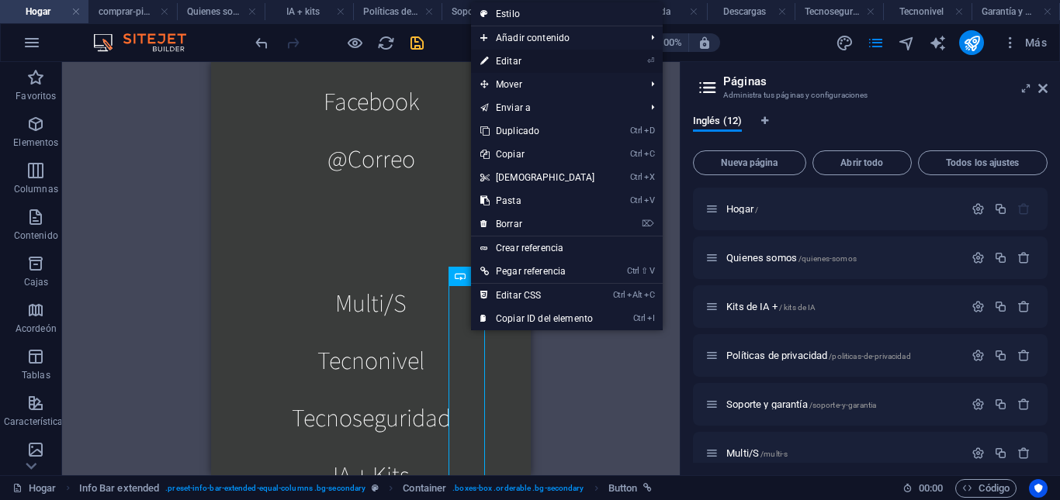
click at [524, 60] on link "⏎ Editar" at bounding box center [537, 61] width 133 height 23
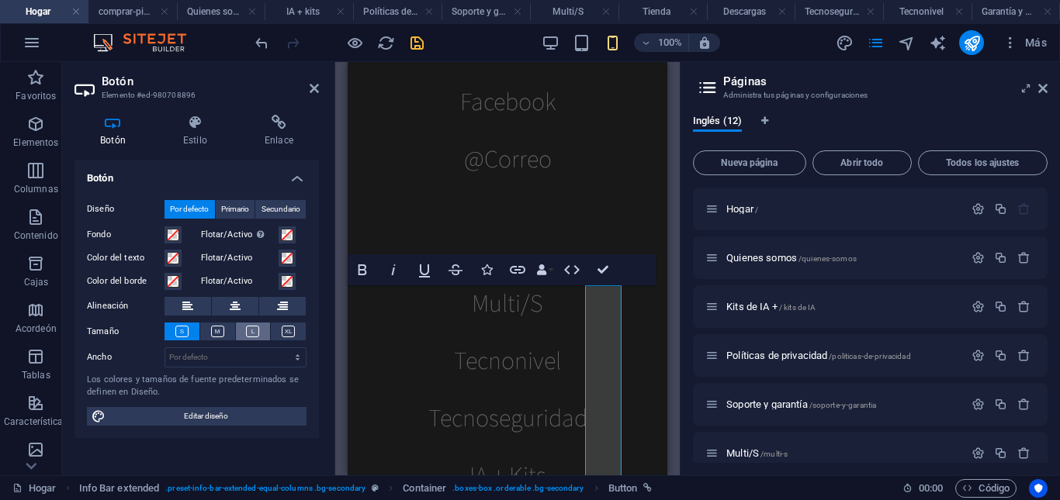
click at [247, 327] on icon at bounding box center [252, 332] width 13 height 12
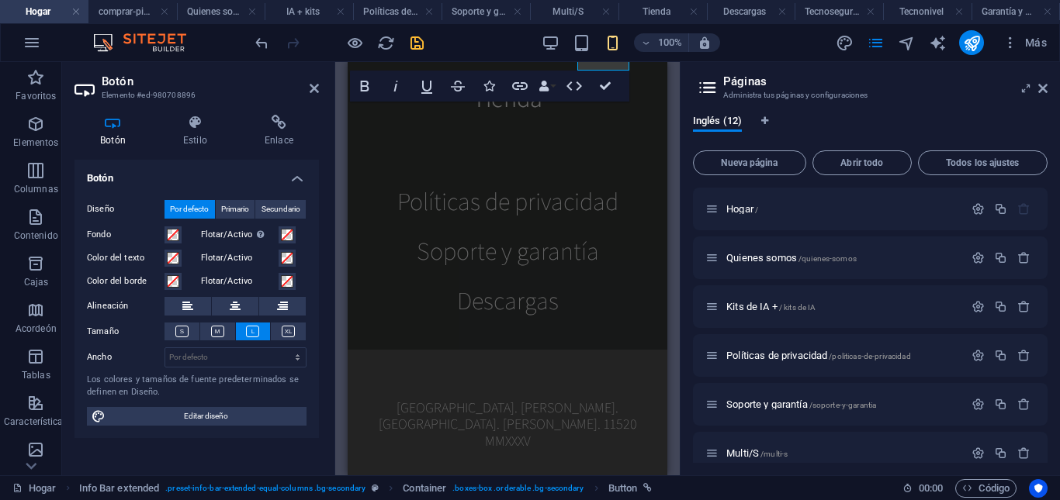
scroll to position [1326, 0]
click at [401, 225] on div "Políticas de privacidad" at bounding box center [507, 200] width 270 height 50
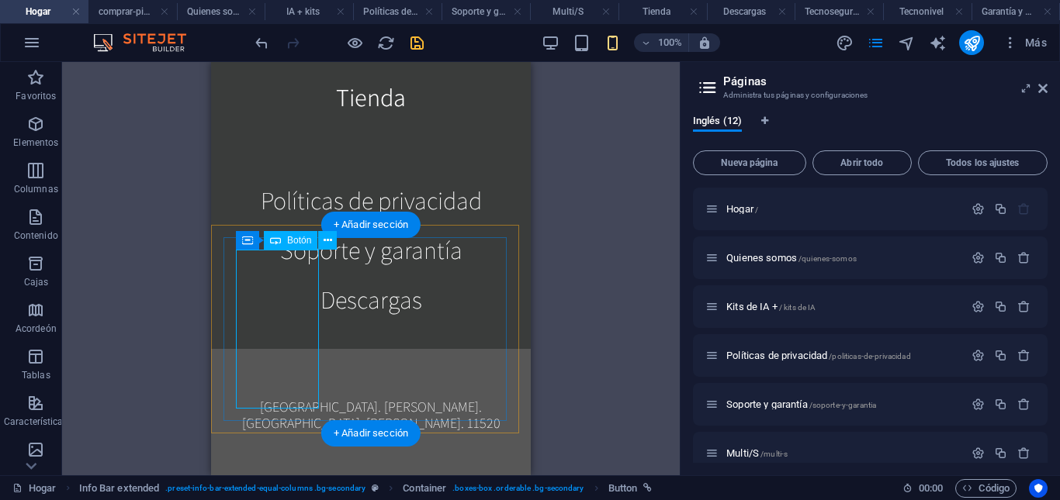
click at [263, 225] on div "Políticas de privacidad" at bounding box center [371, 200] width 270 height 50
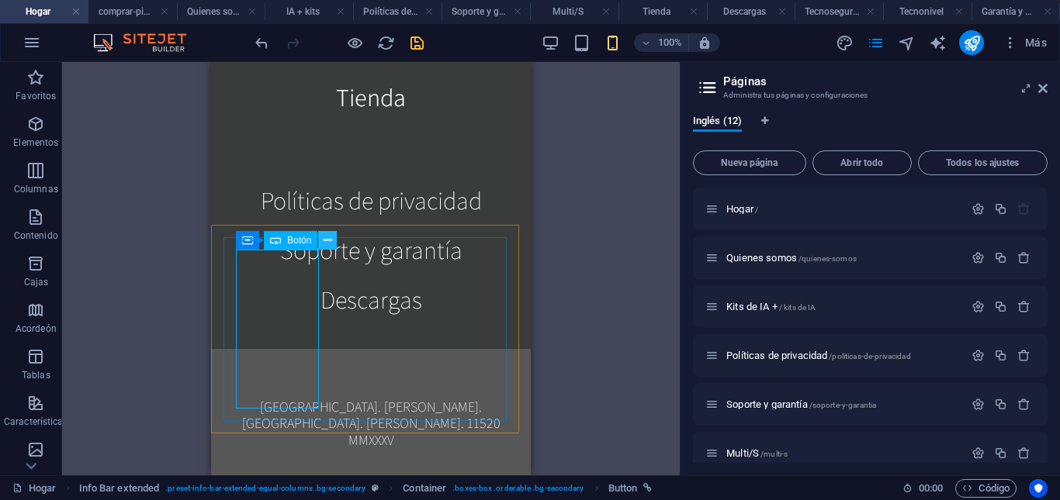
click at [327, 244] on icon at bounding box center [328, 241] width 9 height 16
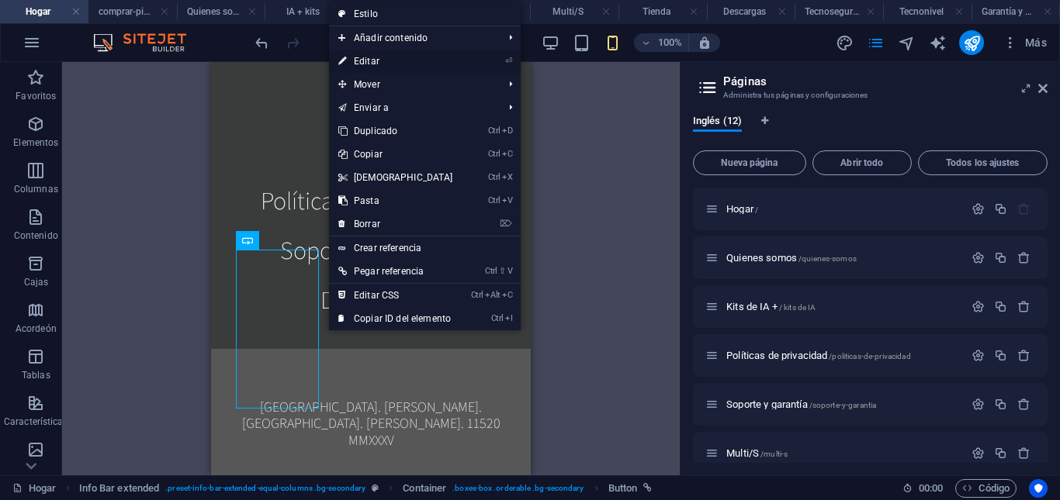
click at [369, 60] on font "Editar" at bounding box center [367, 61] width 26 height 11
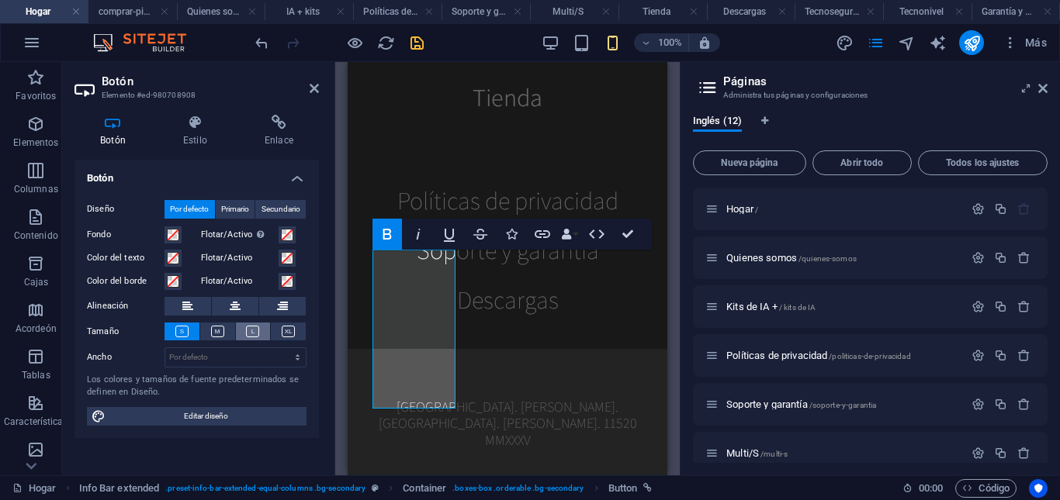
click at [250, 327] on icon at bounding box center [252, 332] width 13 height 12
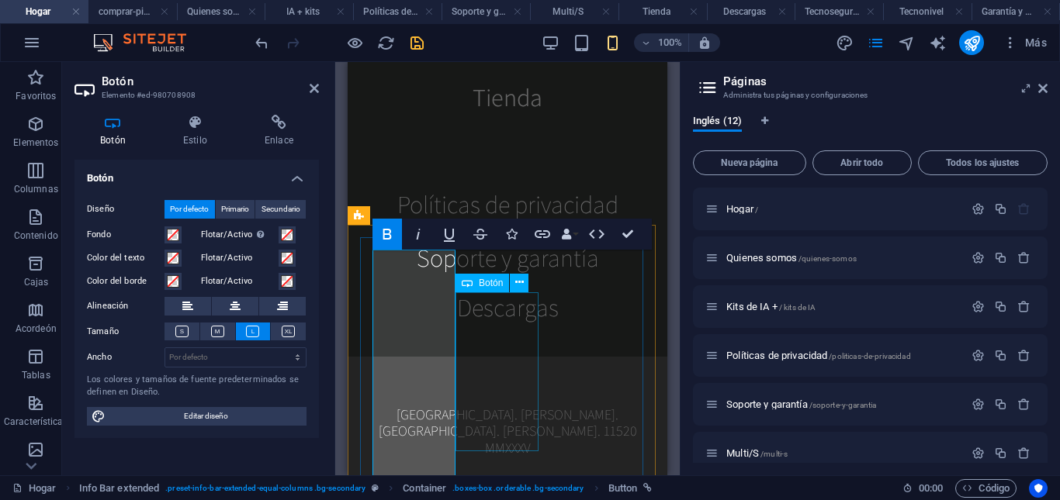
click at [485, 282] on div "Soporte y garantía" at bounding box center [507, 258] width 270 height 50
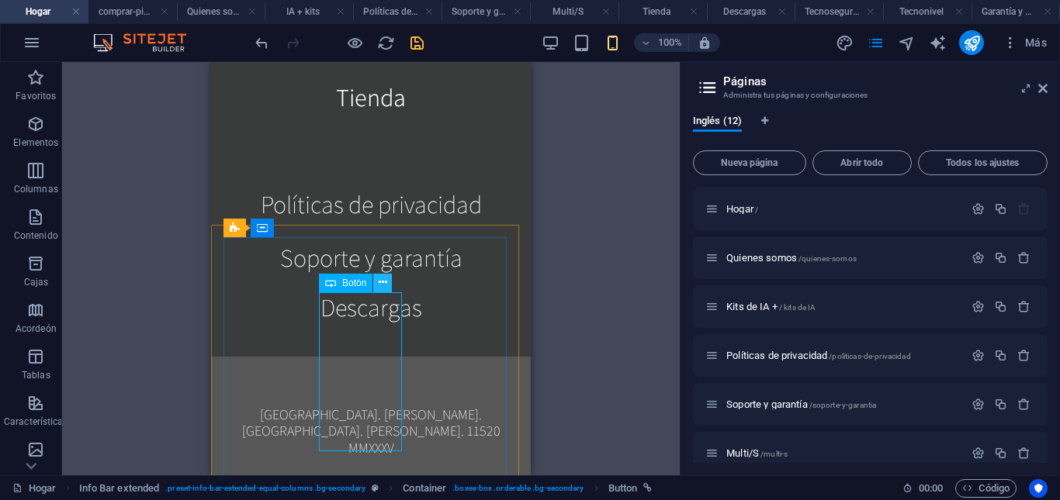
click at [387, 283] on button at bounding box center [382, 283] width 19 height 19
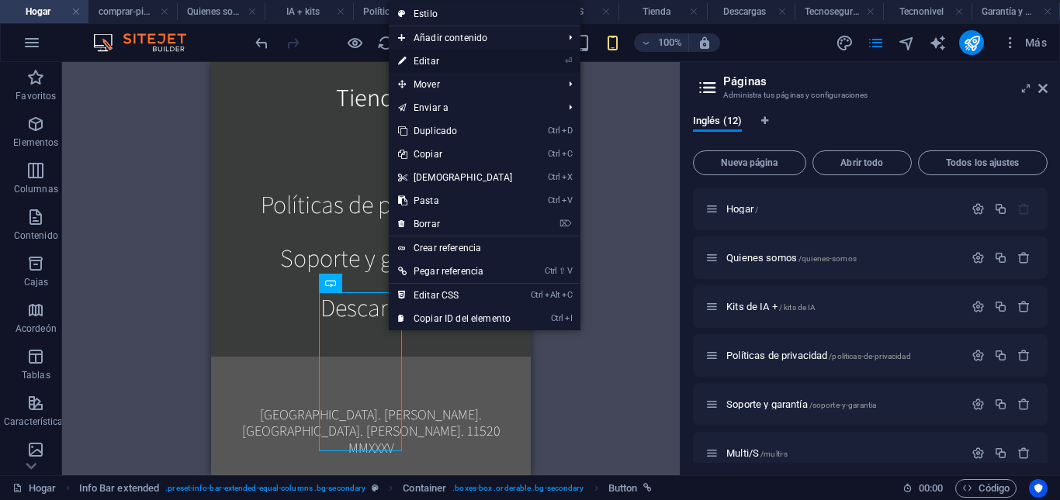
click at [427, 60] on font "Editar" at bounding box center [426, 61] width 26 height 11
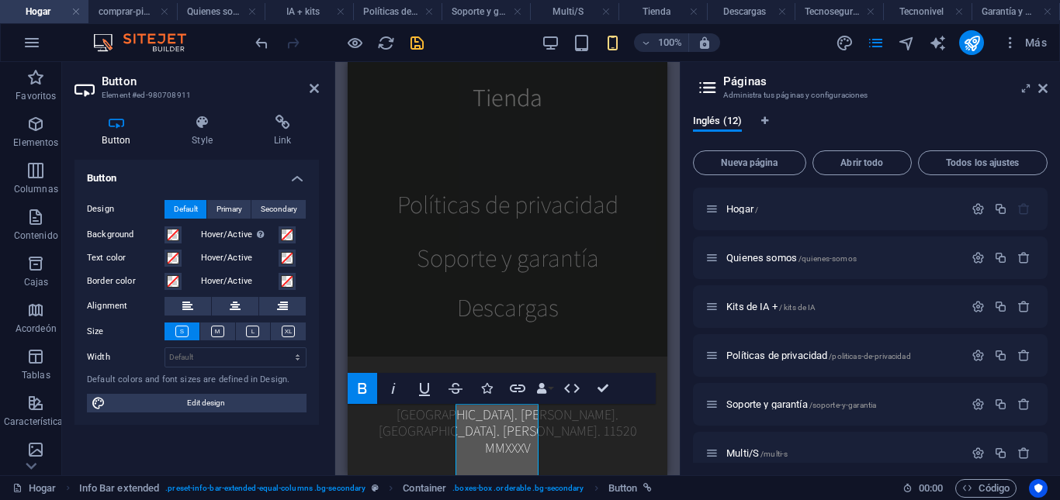
scroll to position [1214, 0]
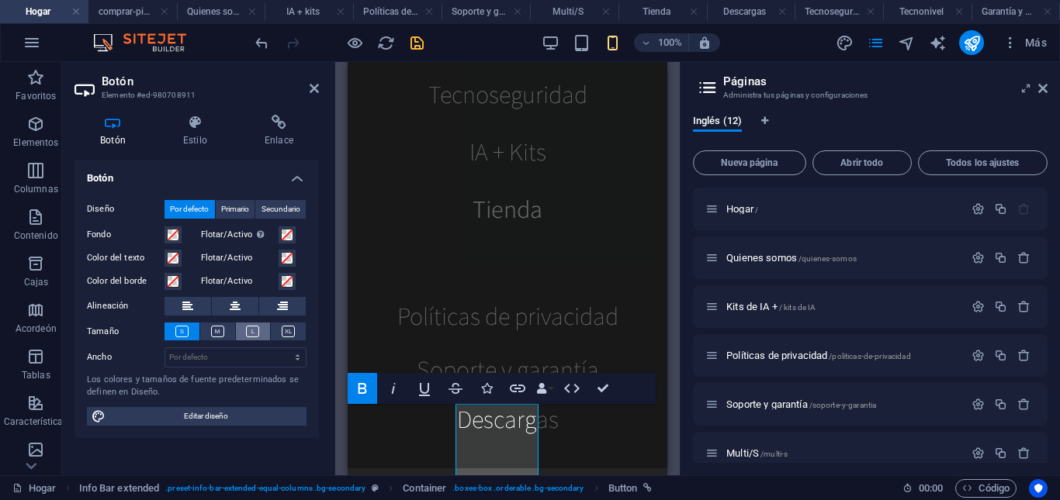
click at [250, 326] on icon at bounding box center [252, 332] width 13 height 12
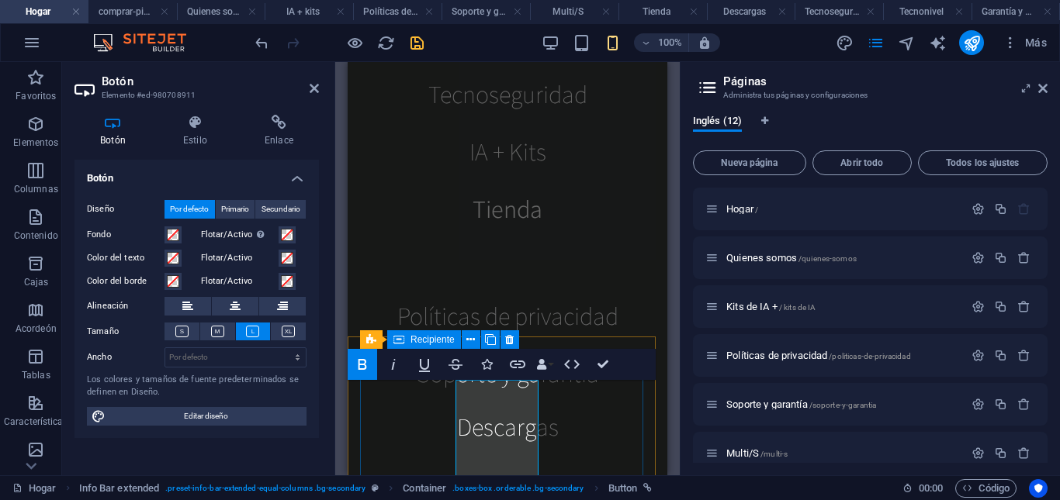
click at [552, 433] on div "Políticas de privacidad Soporte y garantía Descargas" at bounding box center [507, 369] width 295 height 189
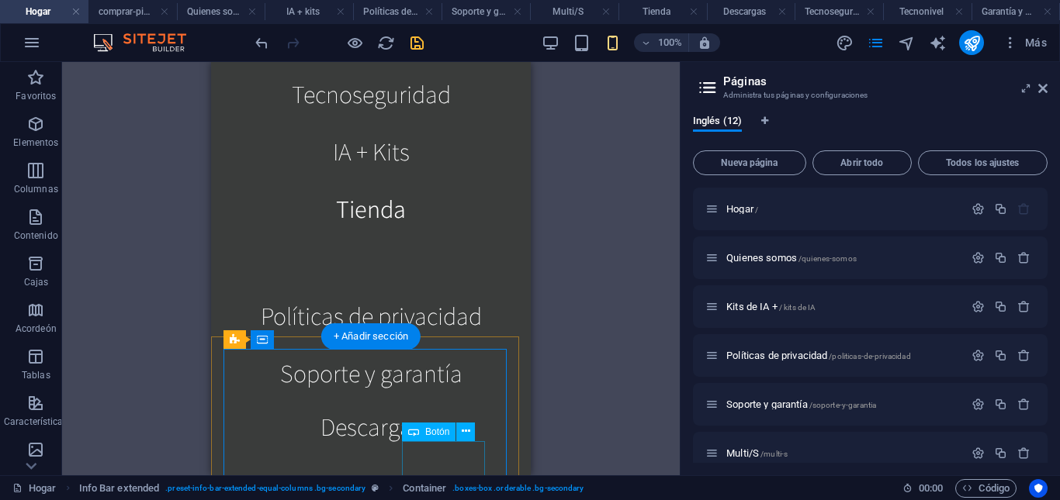
click at [431, 452] on div "Descargas" at bounding box center [371, 427] width 270 height 50
click at [358, 402] on div "Soporte y garantía" at bounding box center [371, 372] width 270 height 57
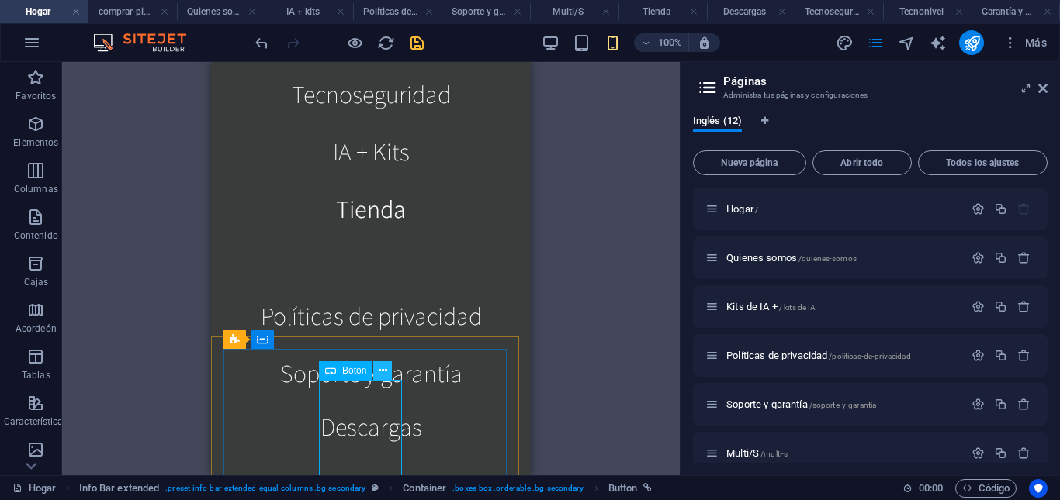
click at [386, 369] on icon at bounding box center [383, 371] width 9 height 16
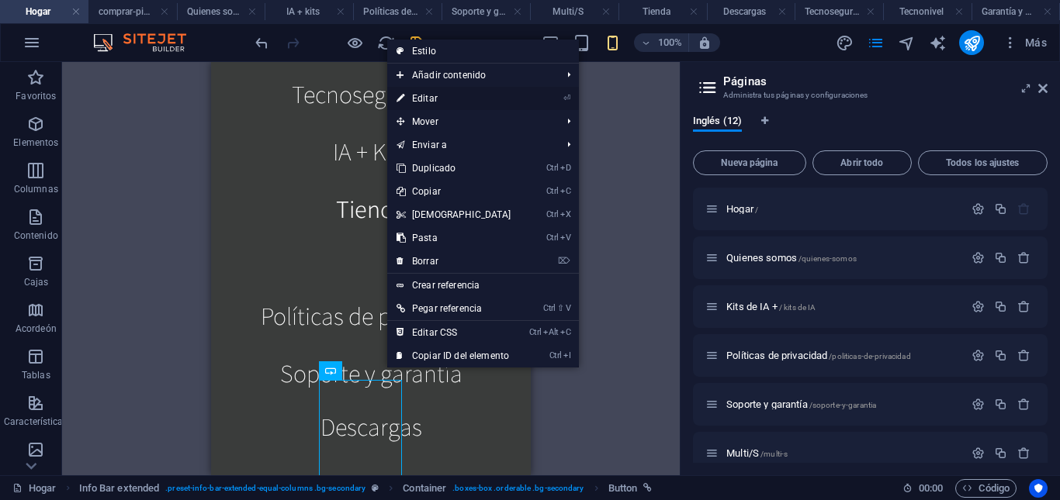
click at [452, 100] on link "⏎ Editar" at bounding box center [453, 98] width 133 height 23
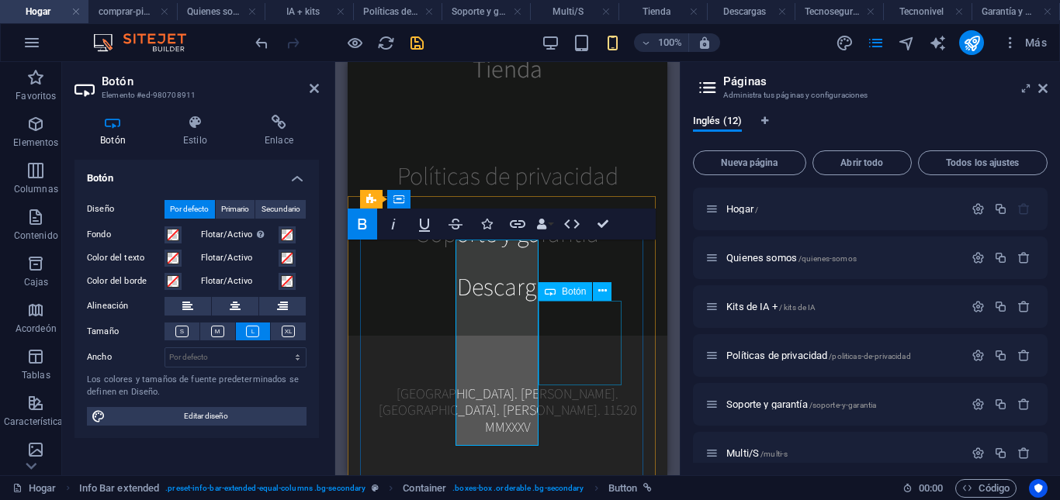
drag, startPoint x: 930, startPoint y: 420, endPoint x: 583, endPoint y: 358, distance: 353.0
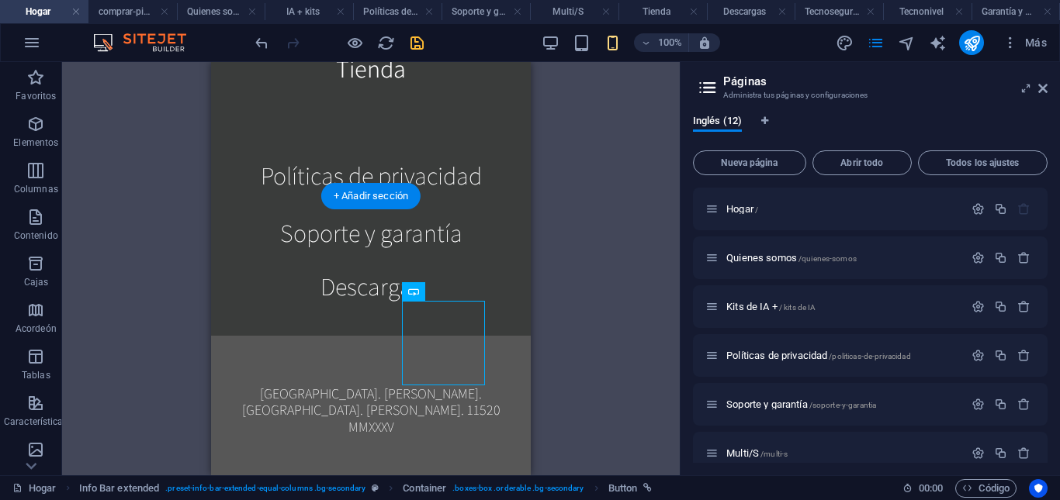
click at [424, 311] on div "Descargas" at bounding box center [371, 286] width 270 height 50
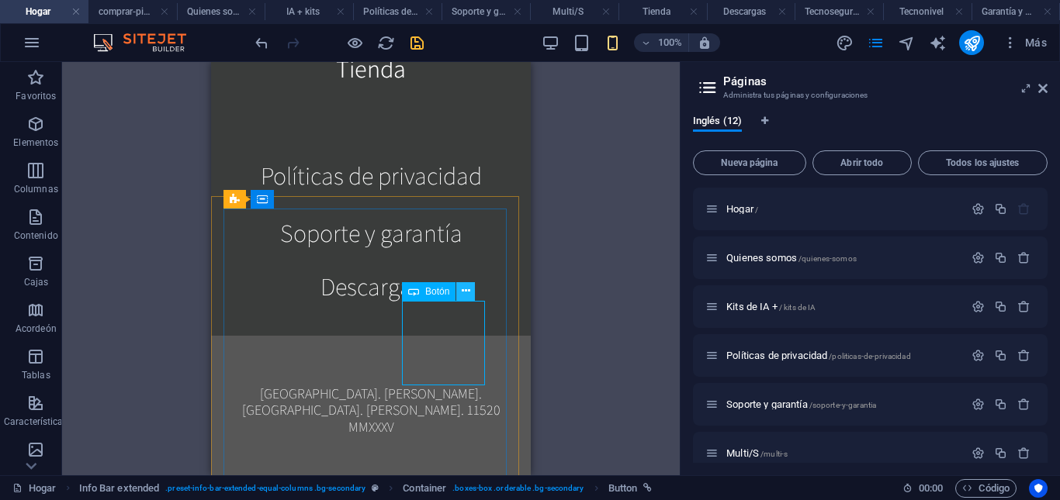
click at [468, 292] on icon at bounding box center [466, 291] width 9 height 16
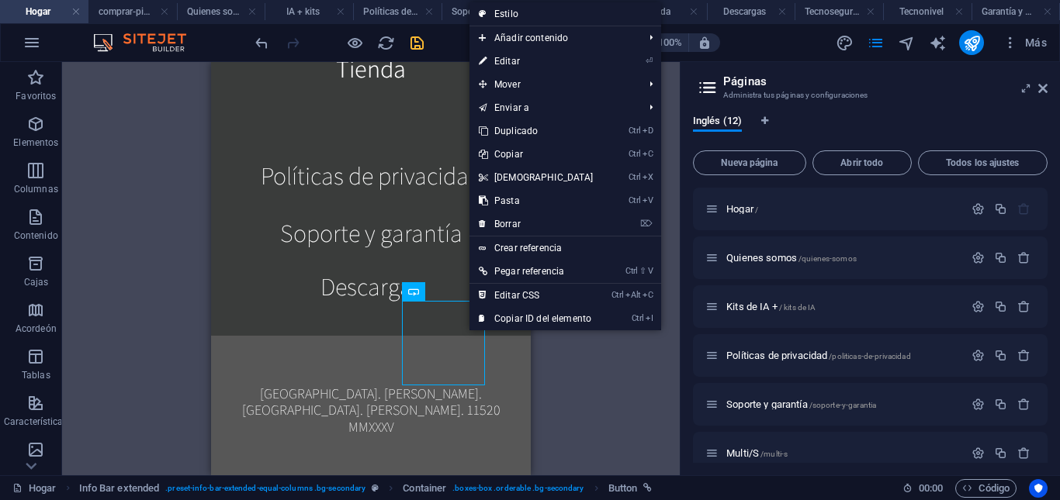
click at [528, 57] on link "⏎ Editar" at bounding box center [535, 61] width 133 height 23
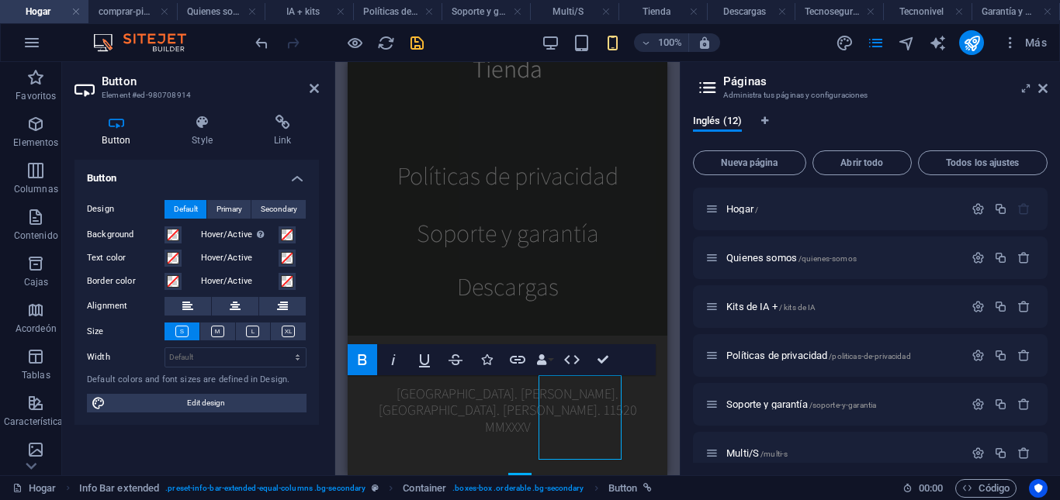
scroll to position [1280, 0]
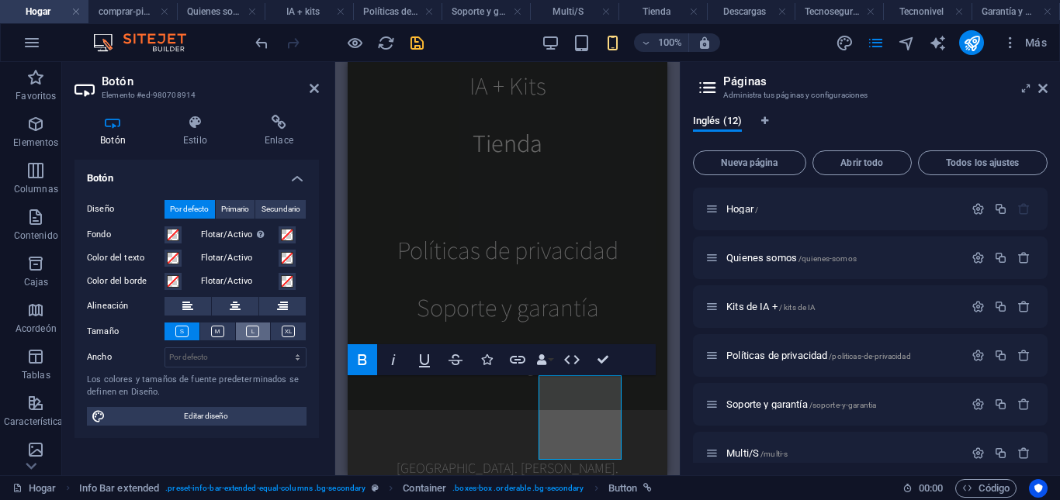
click at [261, 335] on button at bounding box center [253, 332] width 35 height 18
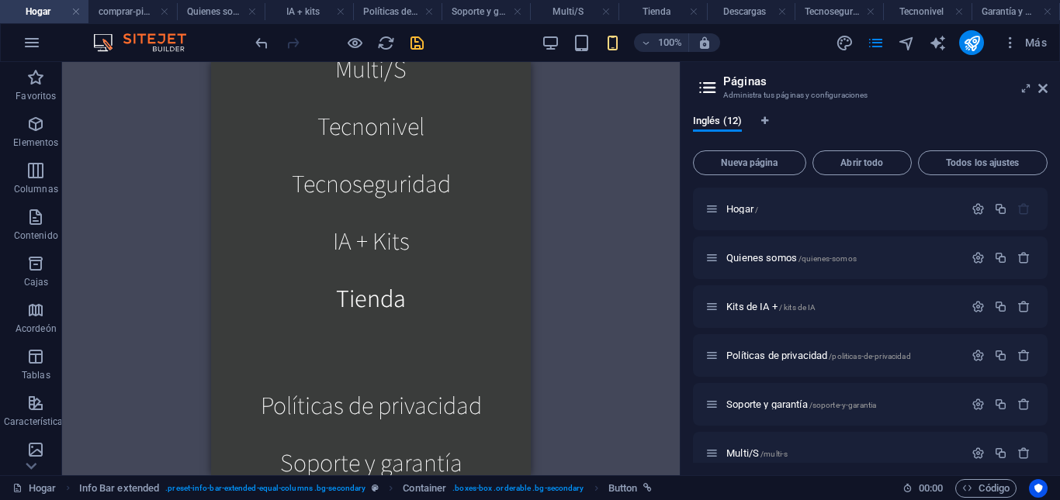
scroll to position [1059, 0]
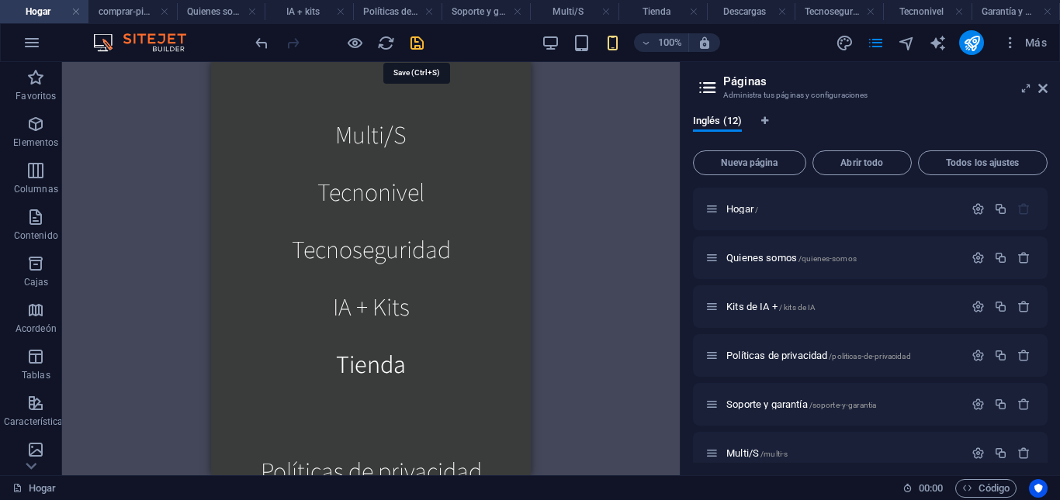
click at [420, 42] on icon "ahorrar" at bounding box center [417, 43] width 18 height 18
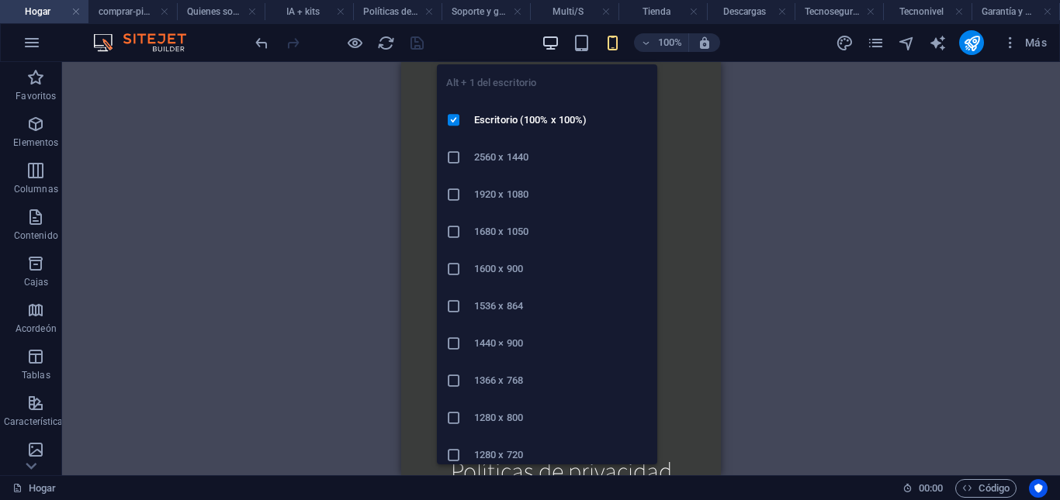
click at [554, 38] on icon "button" at bounding box center [550, 43] width 18 height 18
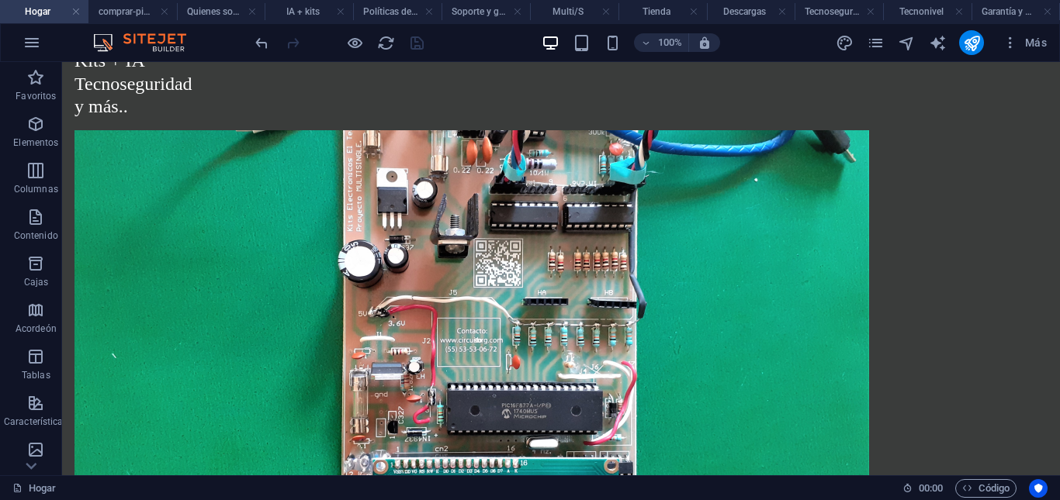
scroll to position [243, 0]
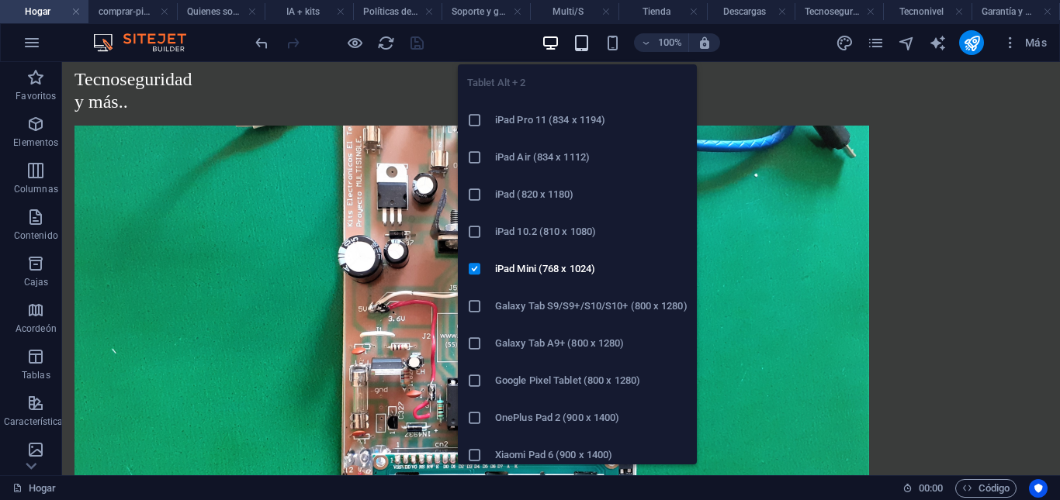
click at [587, 43] on icon "button" at bounding box center [582, 43] width 18 height 18
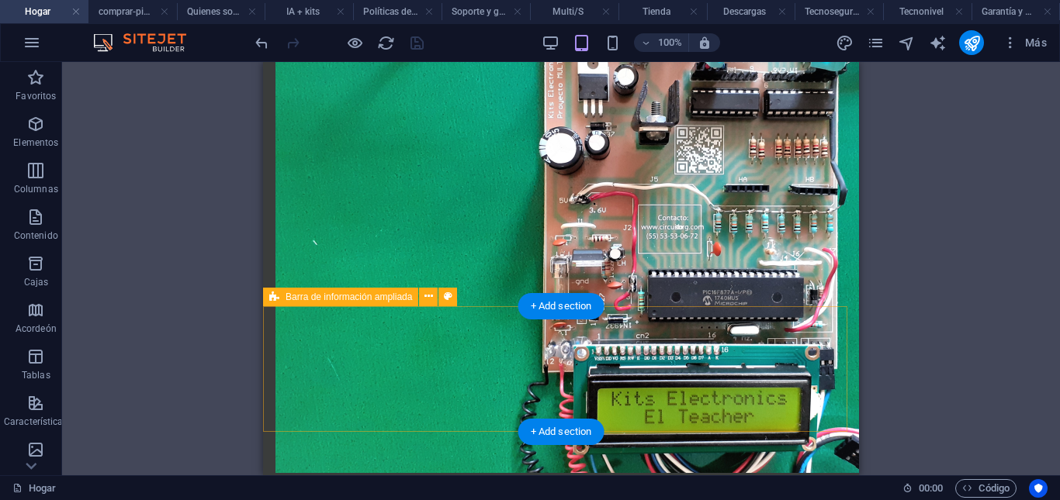
scroll to position [333, 0]
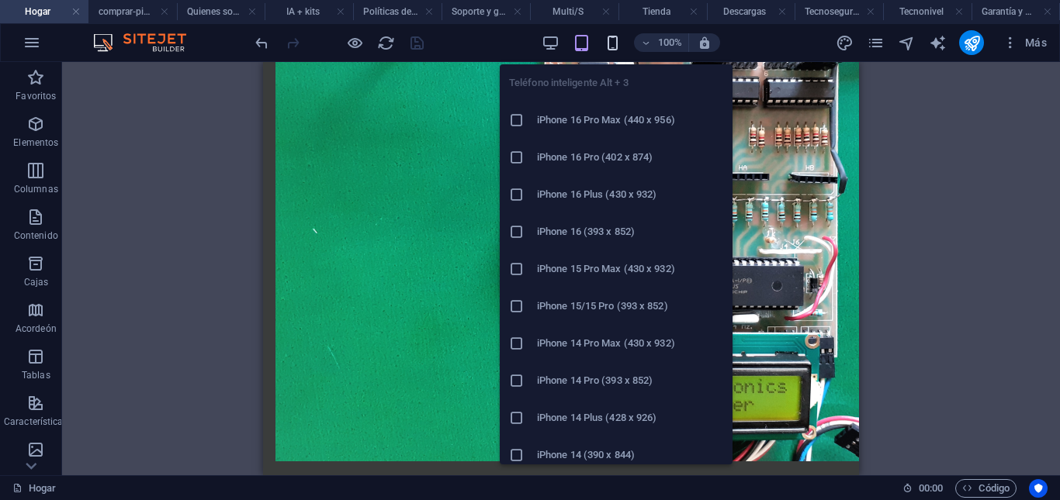
click at [610, 41] on icon "button" at bounding box center [613, 43] width 18 height 18
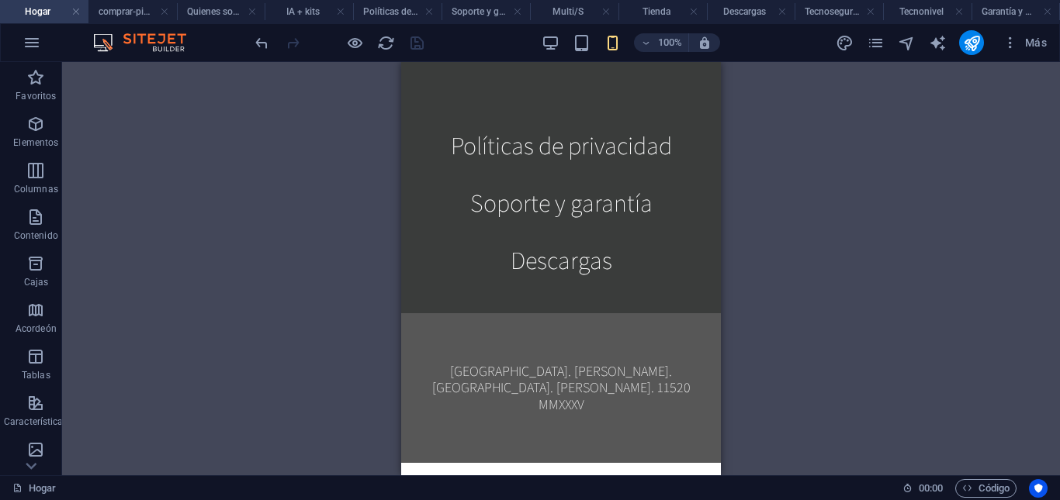
scroll to position [0, 0]
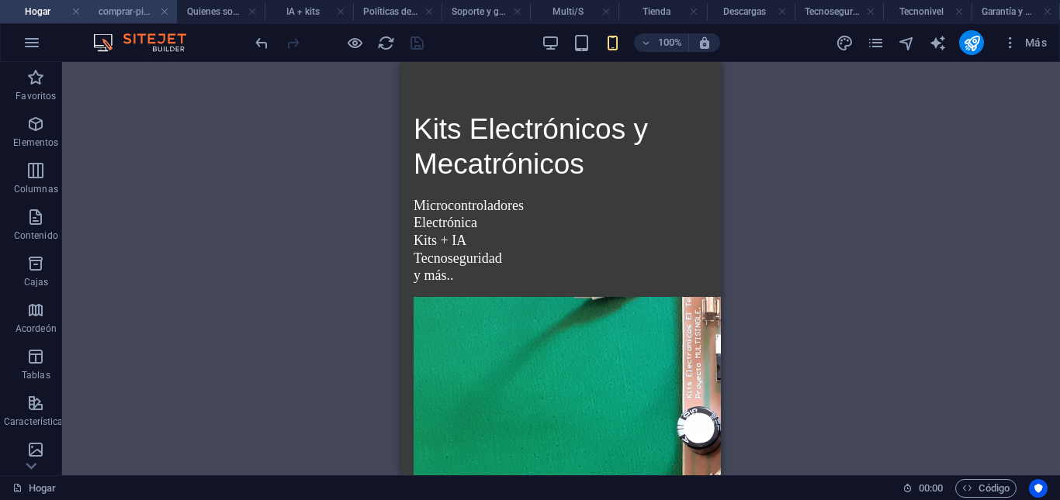
click at [127, 10] on font "comprar-pic16f628a" at bounding box center [141, 11] width 85 height 11
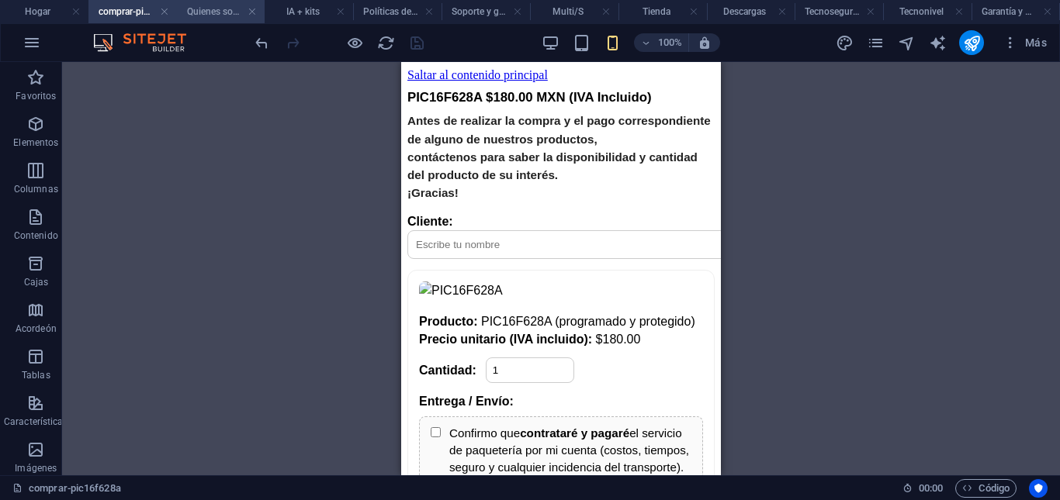
click at [215, 14] on font "Quienes somos" at bounding box center [219, 11] width 64 height 11
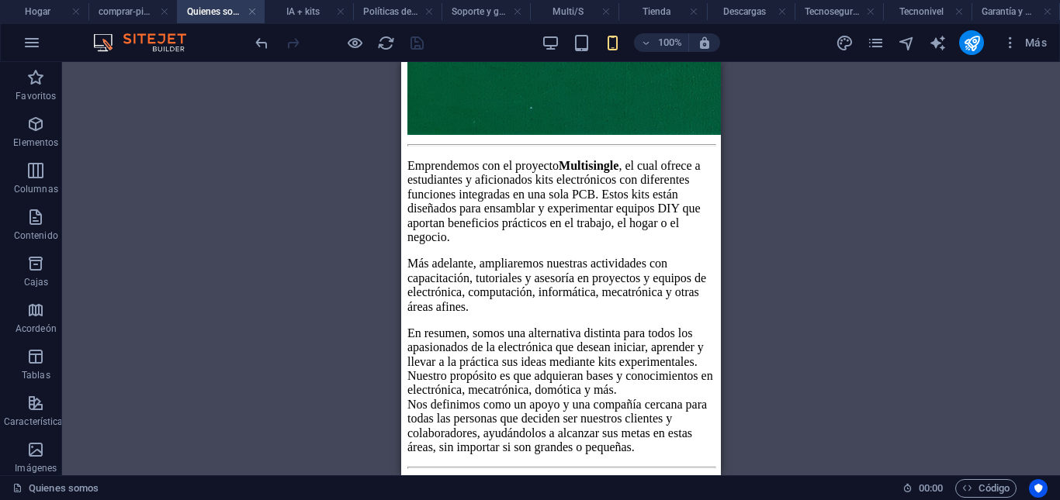
scroll to position [1233, 0]
click at [310, 12] on font "IA + kits" at bounding box center [302, 11] width 33 height 11
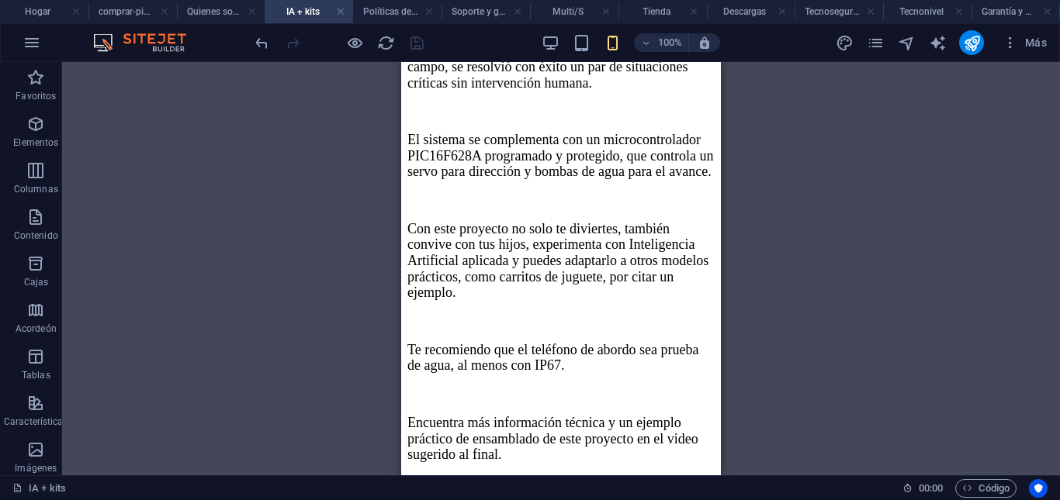
scroll to position [1261, 0]
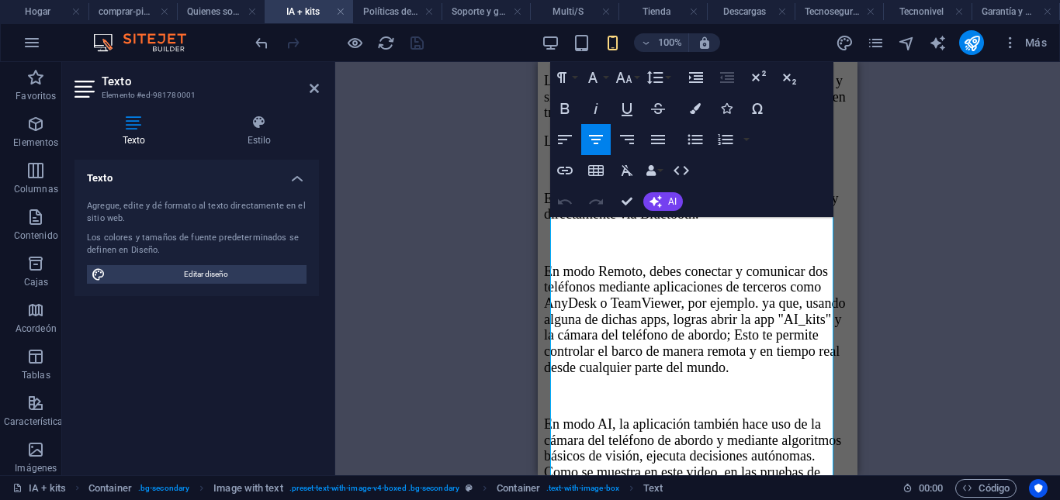
scroll to position [345, 0]
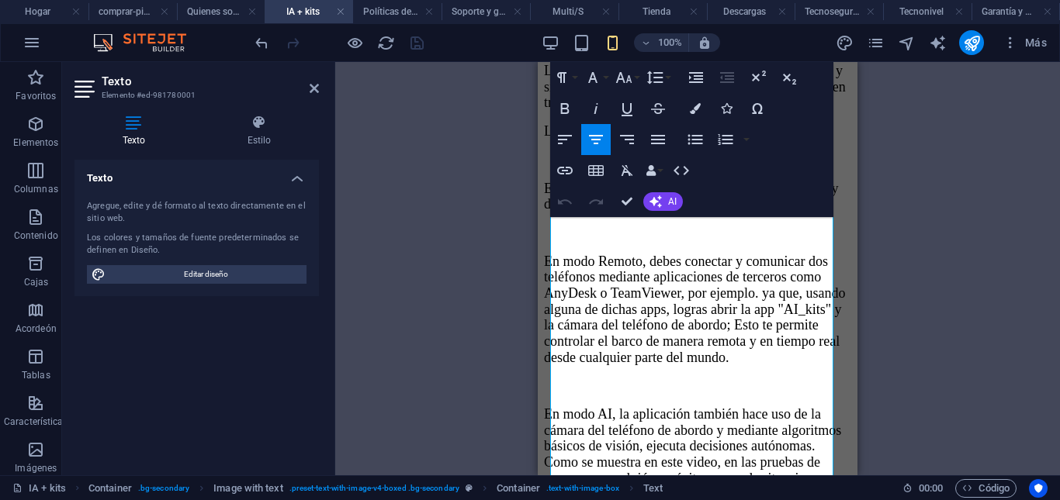
drag, startPoint x: 856, startPoint y: 133, endPoint x: 1350, endPoint y: 279, distance: 515.0
click at [580, 213] on p "En modo Local, tu controlas la navegación manual y directamente vía Bluetooth." at bounding box center [697, 197] width 307 height 32
click at [580, 168] on p at bounding box center [697, 160] width 307 height 16
click at [619, 241] on p at bounding box center [697, 233] width 307 height 16
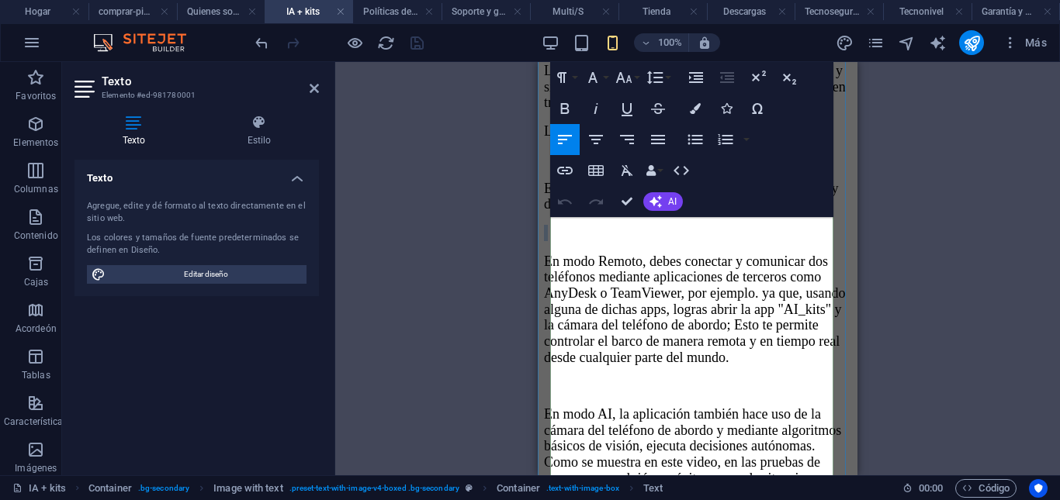
click at [619, 241] on p at bounding box center [697, 233] width 307 height 16
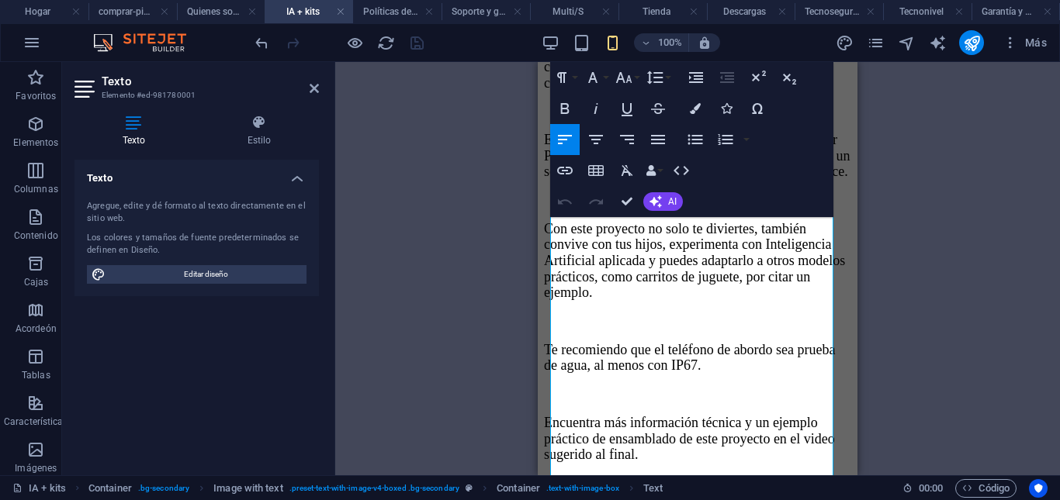
scroll to position [1154, 0]
click at [657, 279] on font "Con este proyecto no solo te diviertes, también convive con tus hijos, experime…" at bounding box center [694, 261] width 301 height 80
click at [819, 279] on font "Con este proyecto no solo te diviertes, también convives con tus hijos, experim…" at bounding box center [694, 261] width 301 height 80
click at [820, 281] on font "Con este proyecto no solo te diviertes, también convives con tus hijos, experim…" at bounding box center [694, 261] width 301 height 80
click at [814, 301] on p "Con este proyecto no solo te diviertes, también convives con tus hijos, experim…" at bounding box center [697, 261] width 307 height 80
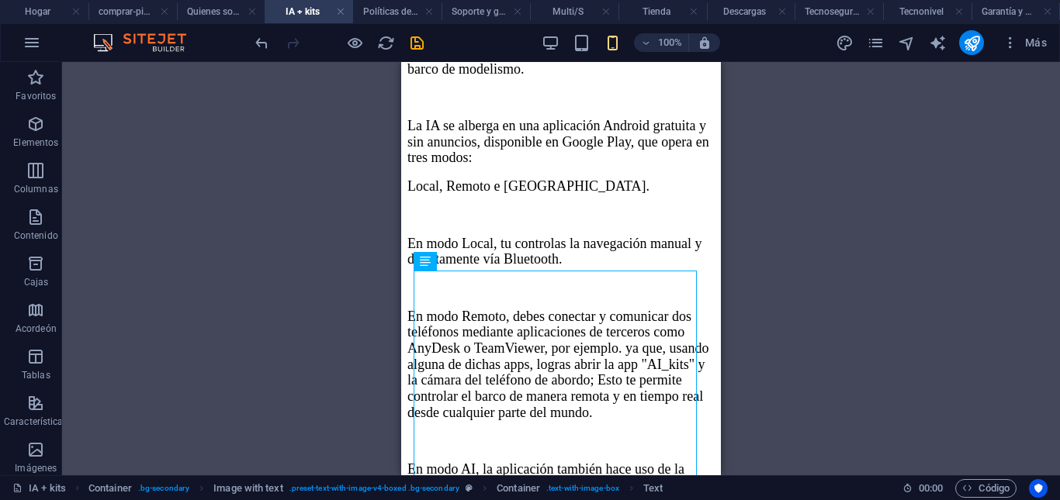
scroll to position [0, 0]
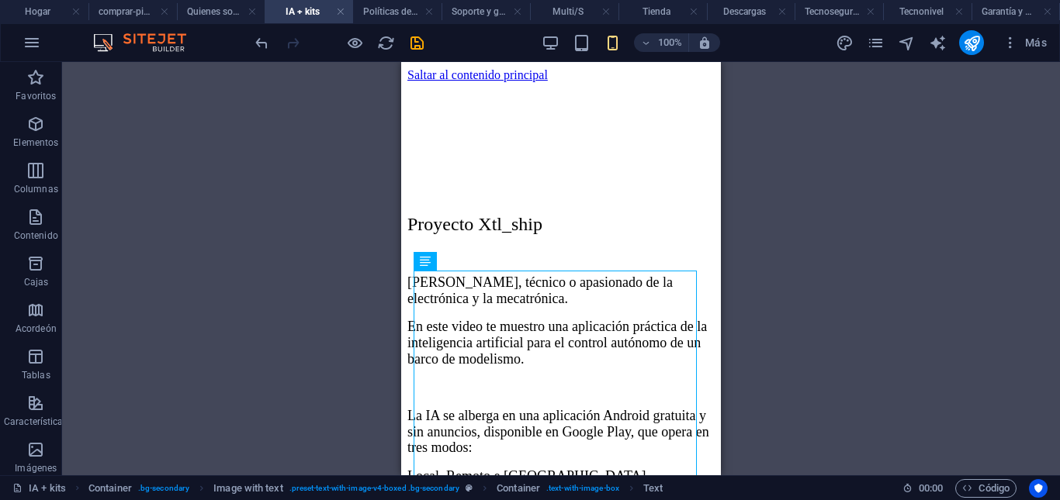
drag, startPoint x: 715, startPoint y: 408, endPoint x: 1126, endPoint y: 148, distance: 485.8
click at [394, 11] on font "Políticas de privacidad" at bounding box center [409, 11] width 93 height 11
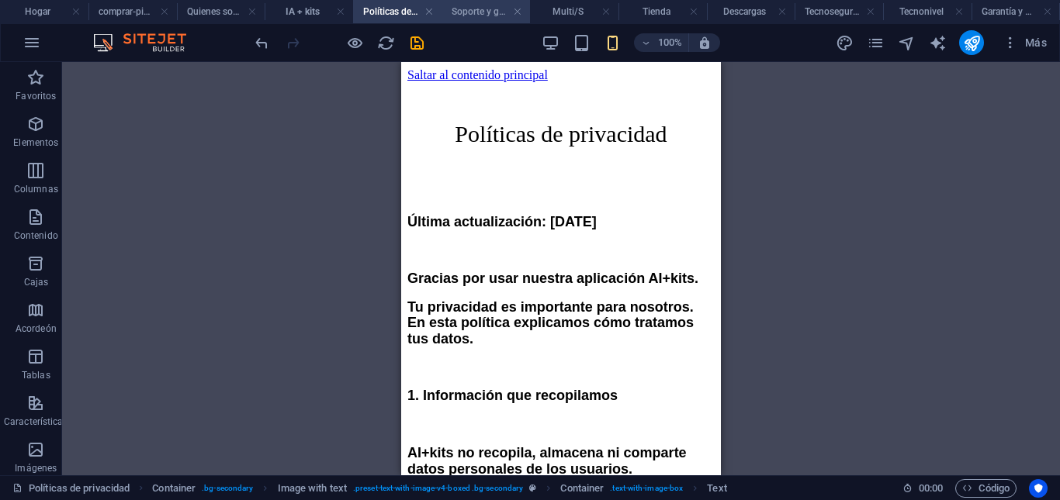
click at [491, 9] on font "Soporte y garantía" at bounding box center [489, 11] width 75 height 11
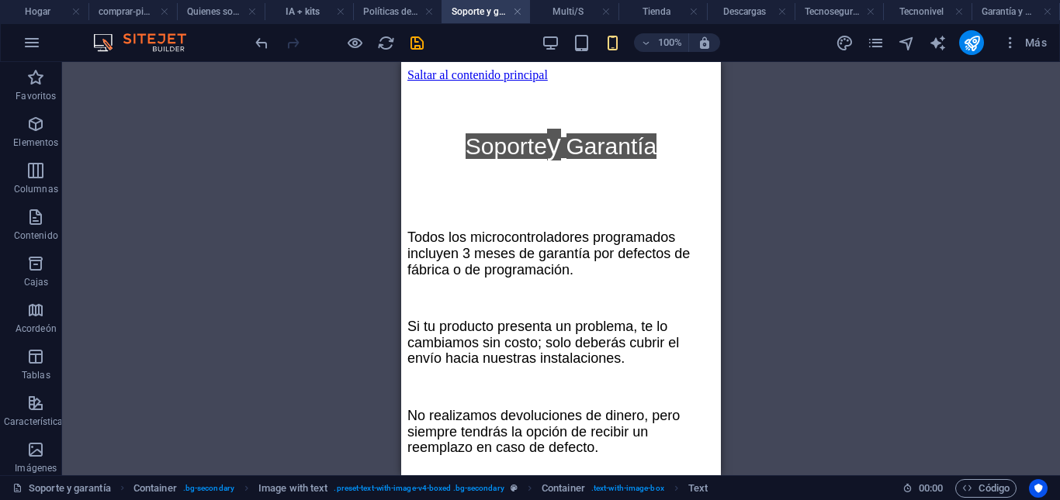
click at [562, 8] on font "Multi/S" at bounding box center [567, 11] width 31 height 11
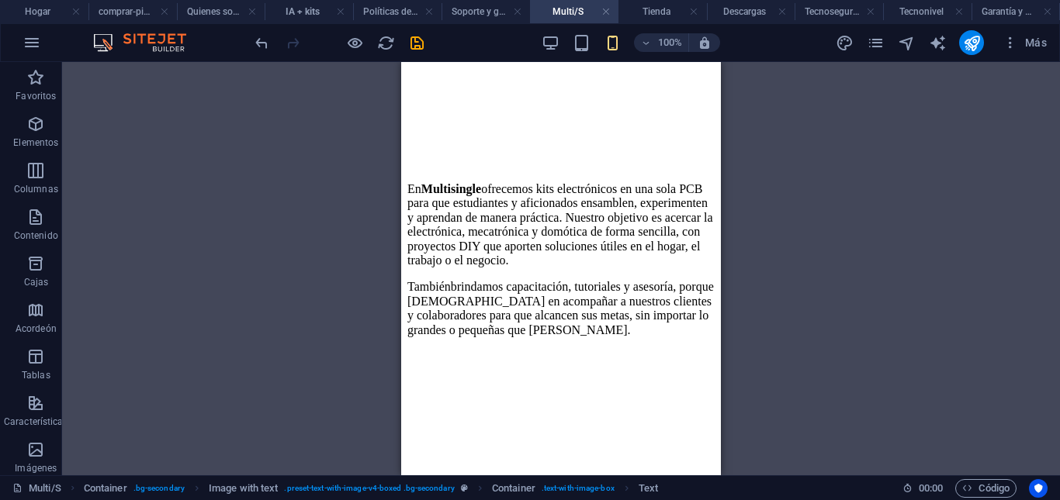
scroll to position [650, 0]
click at [665, 16] on font "Tienda" at bounding box center [656, 11] width 28 height 11
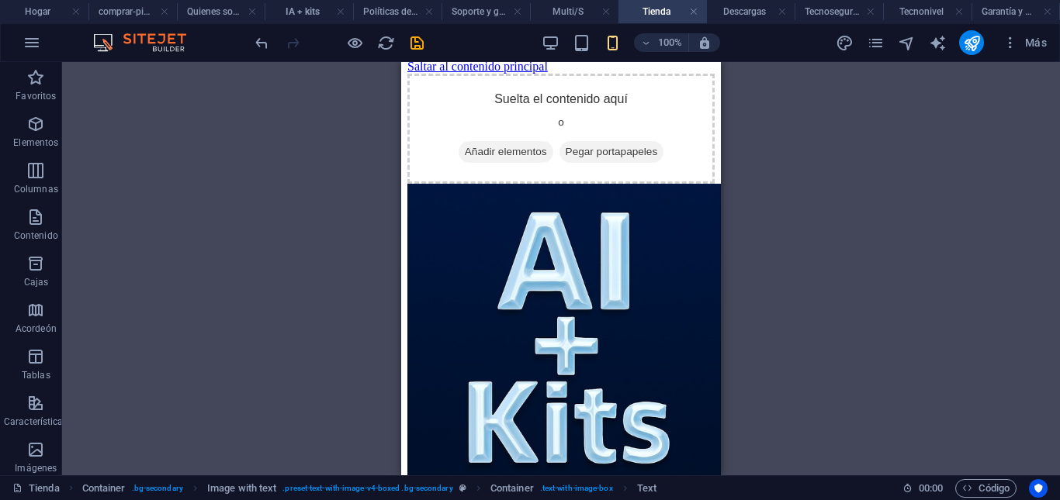
scroll to position [0, 0]
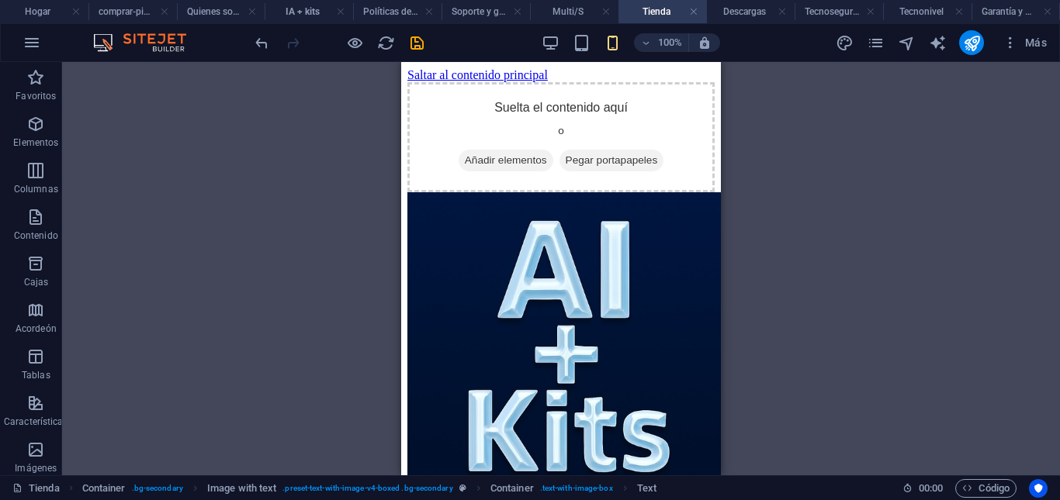
drag, startPoint x: 714, startPoint y: 169, endPoint x: 1125, endPoint y: 185, distance: 410.7
click at [733, 8] on font "Descargas" at bounding box center [744, 11] width 43 height 11
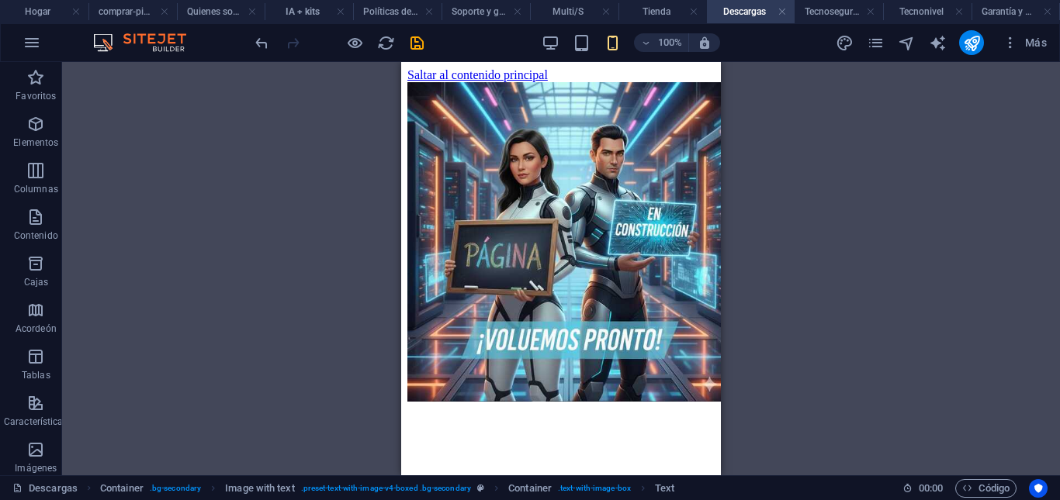
click at [832, 14] on font "Tecnoseguridad" at bounding box center [837, 11] width 66 height 11
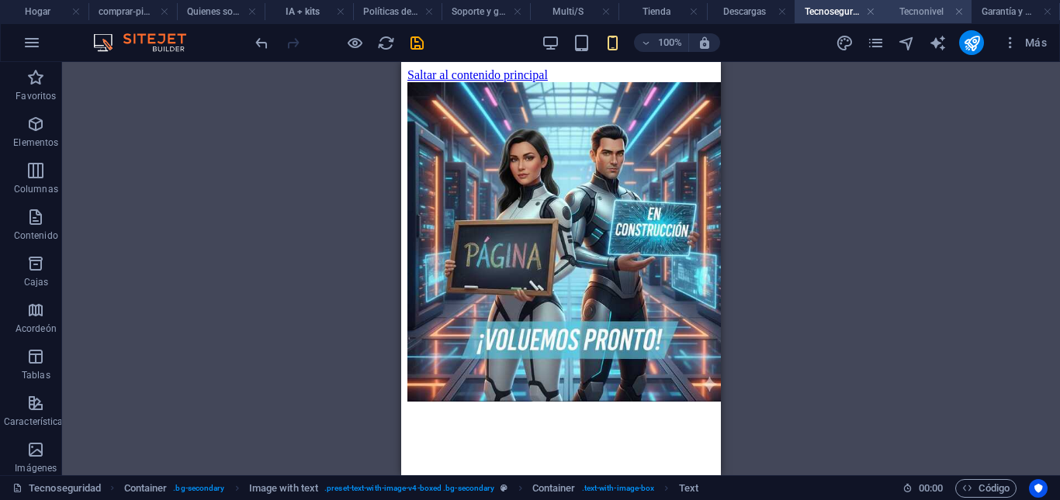
click at [929, 10] on font "Tecnonivel" at bounding box center [921, 11] width 44 height 11
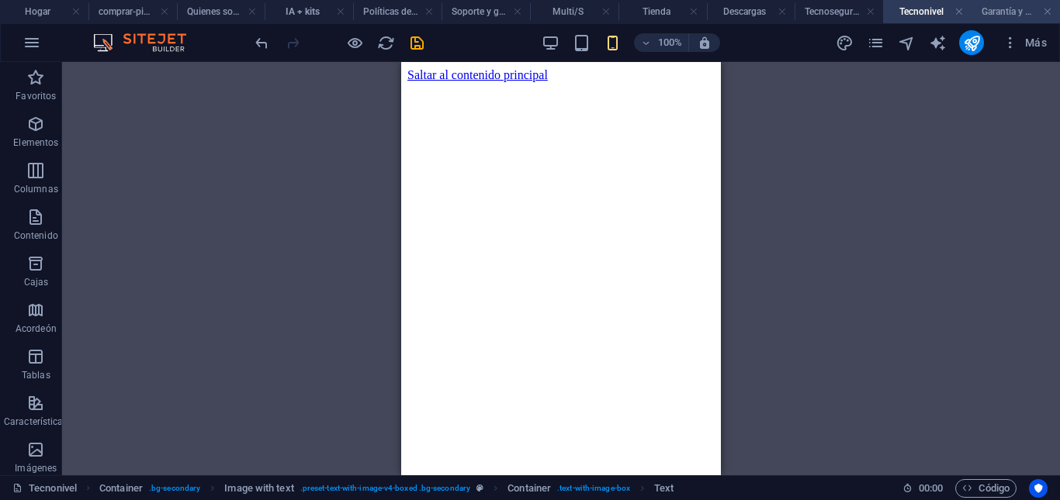
click at [1000, 5] on h4 "Garantía y Devoluciones" at bounding box center [1015, 11] width 88 height 17
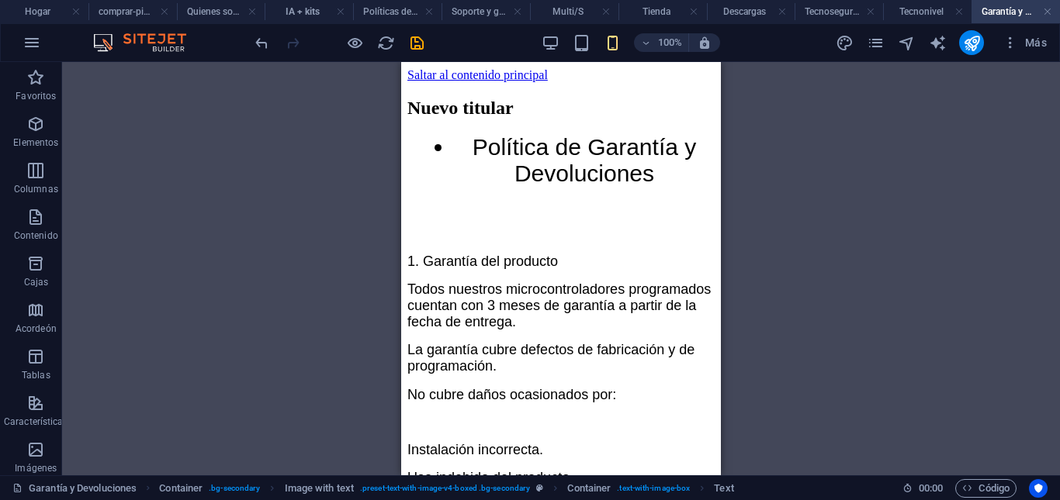
drag, startPoint x: 1123, startPoint y: 203, endPoint x: 719, endPoint y: 159, distance: 405.8
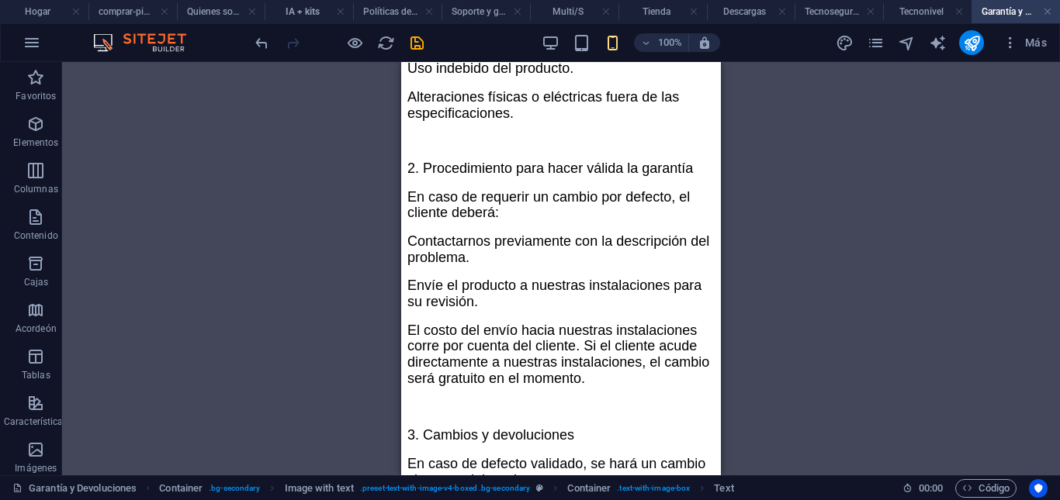
scroll to position [421, 0]
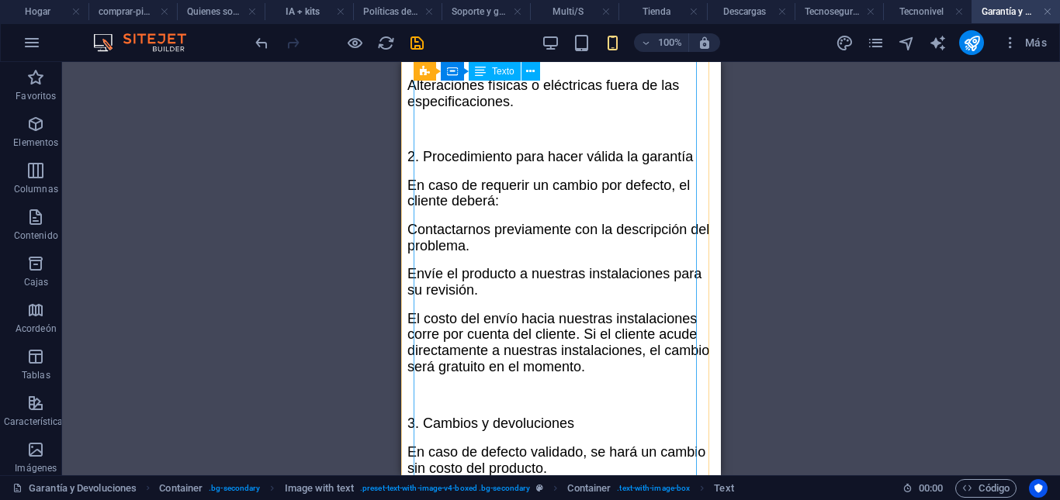
click at [518, 193] on div "Política de Garantía y Devoluciones 1. Garantía del producto Todos nuestros mic…" at bounding box center [560, 206] width 307 height 986
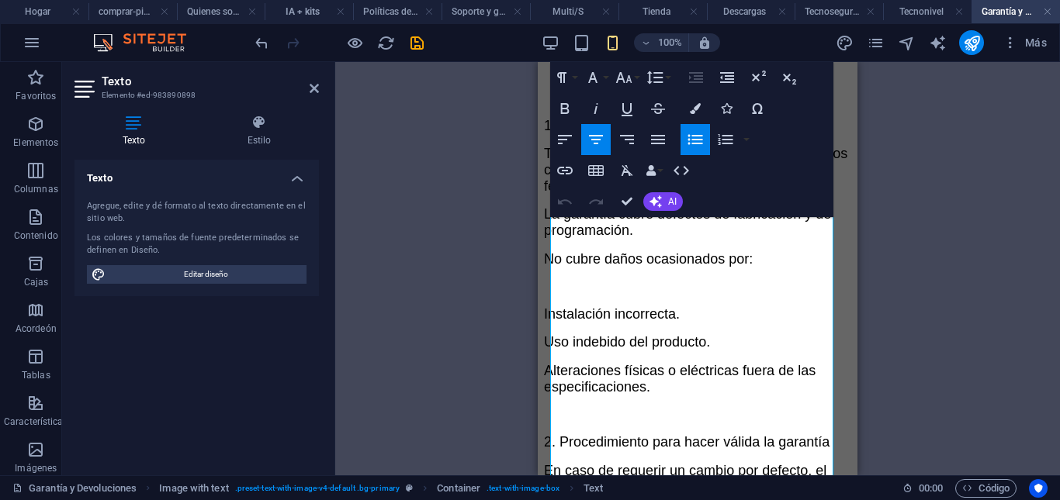
scroll to position [335, 0]
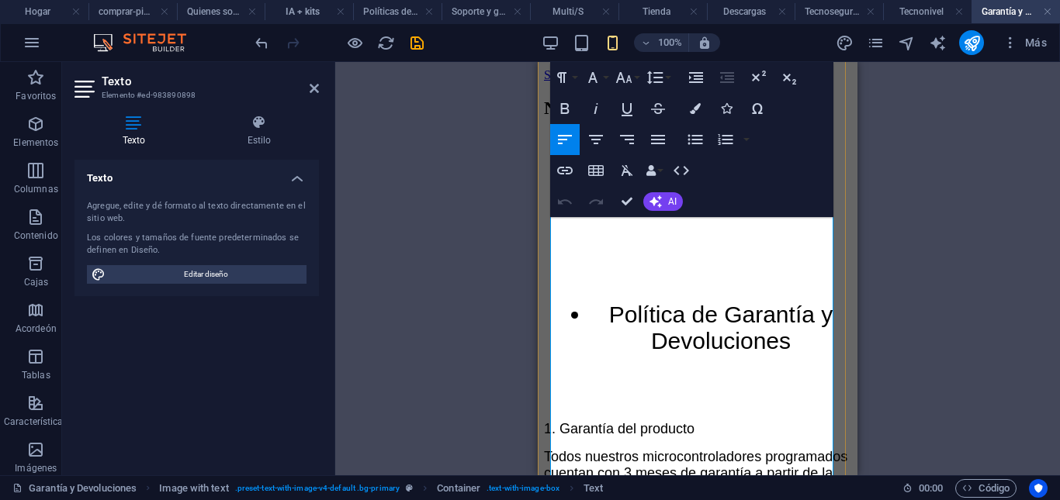
scroll to position [405, 0]
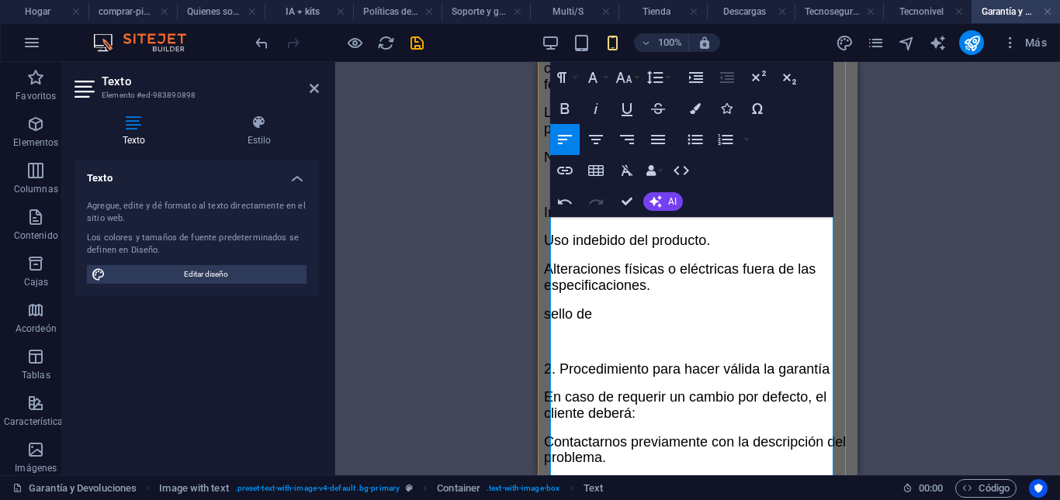
click at [558, 322] on font "sello de" at bounding box center [568, 314] width 48 height 16
click at [611, 323] on p "Sello de" at bounding box center [697, 314] width 307 height 16
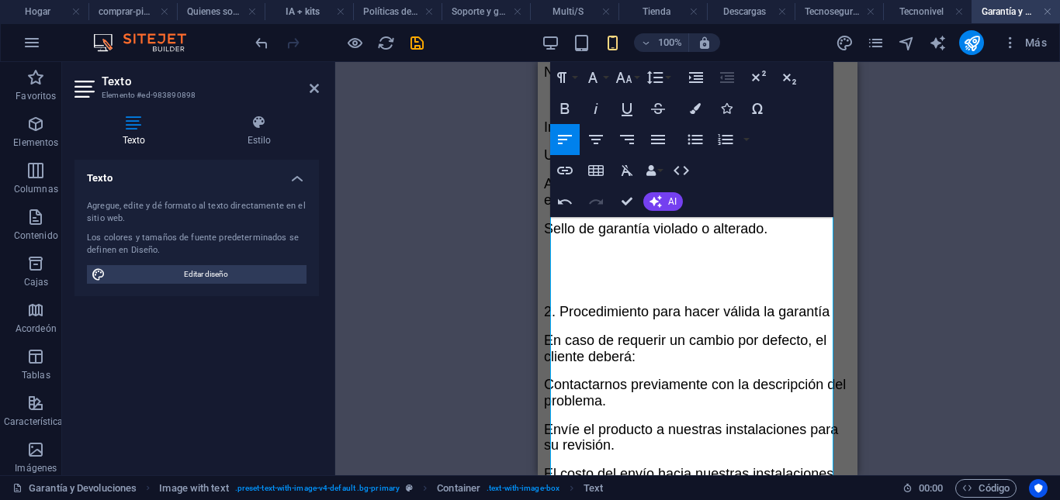
scroll to position [510, 0]
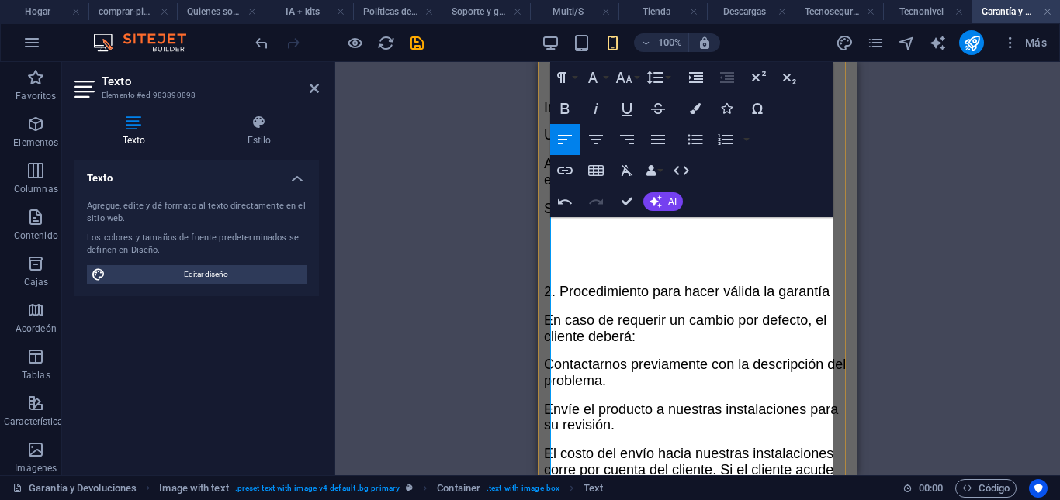
click at [641, 245] on p "​" at bounding box center [697, 237] width 307 height 16
click at [753, 245] on p "​" at bounding box center [697, 237] width 307 height 16
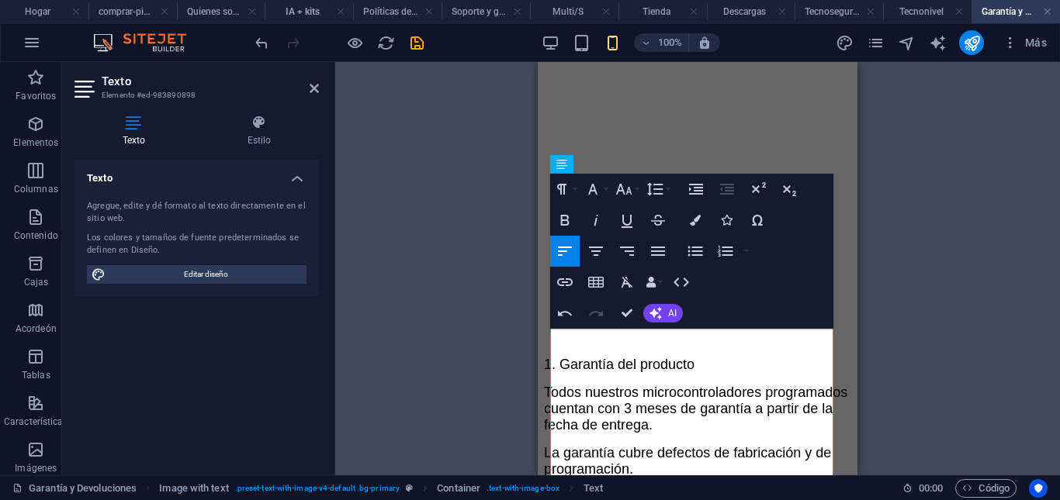
scroll to position [0, 0]
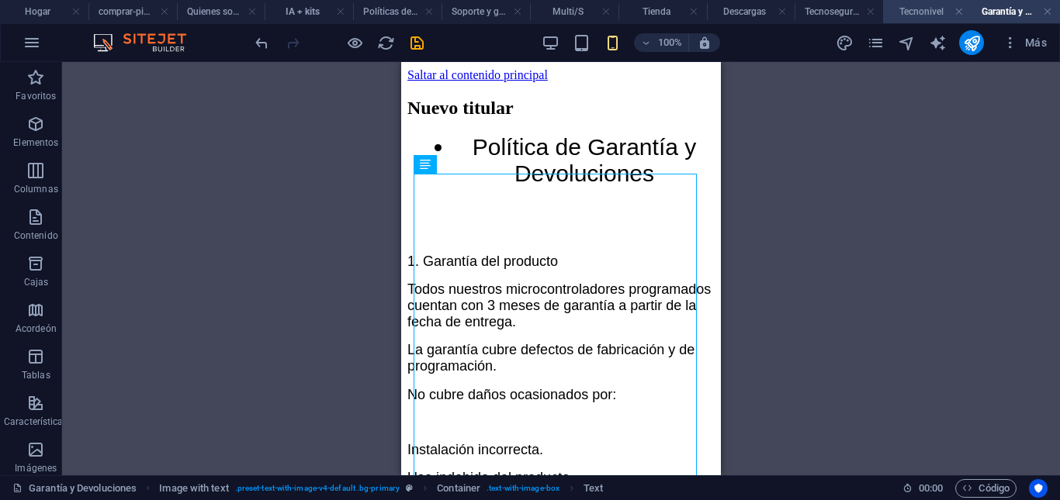
click at [926, 12] on font "Tecnonivel" at bounding box center [921, 11] width 44 height 11
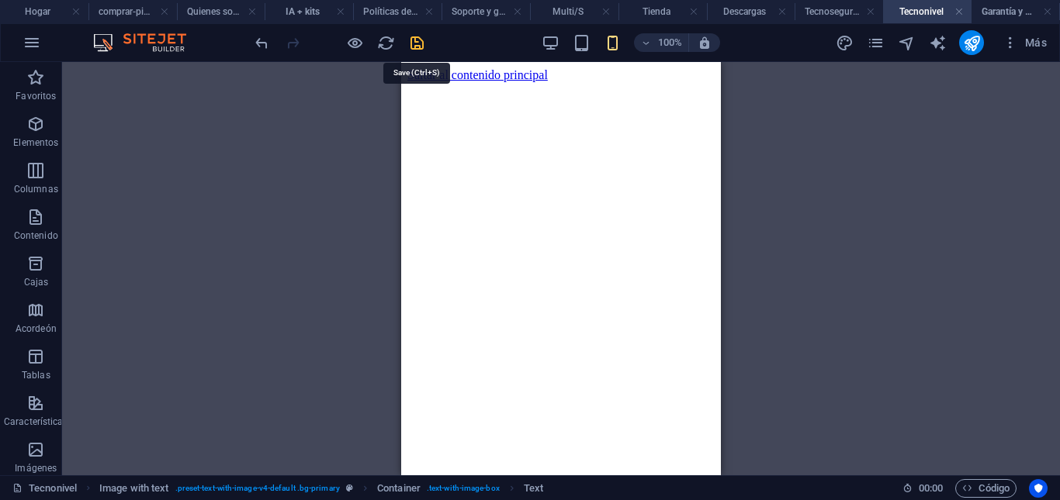
click at [417, 48] on icon "ahorrar" at bounding box center [417, 43] width 18 height 18
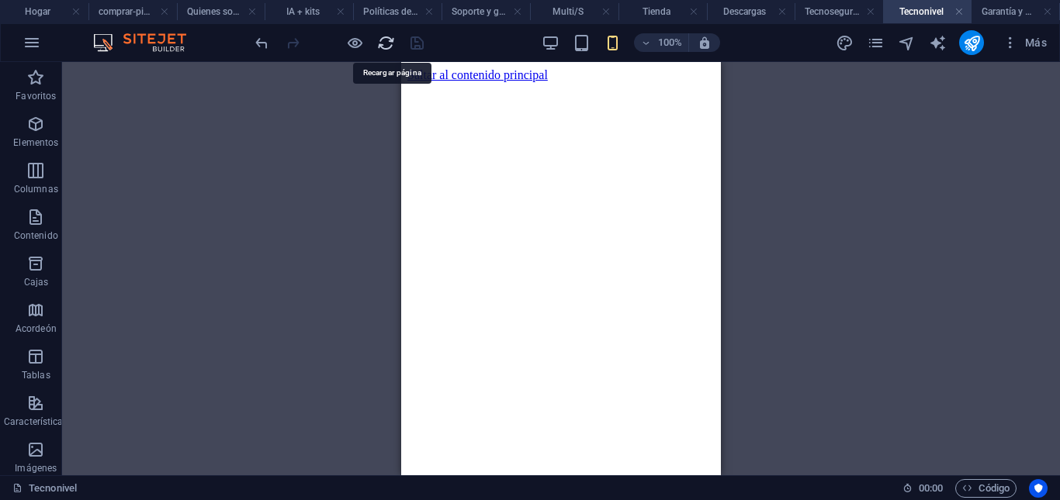
click at [382, 44] on icon "recargar" at bounding box center [386, 43] width 18 height 18
